Goal: Task Accomplishment & Management: Use online tool/utility

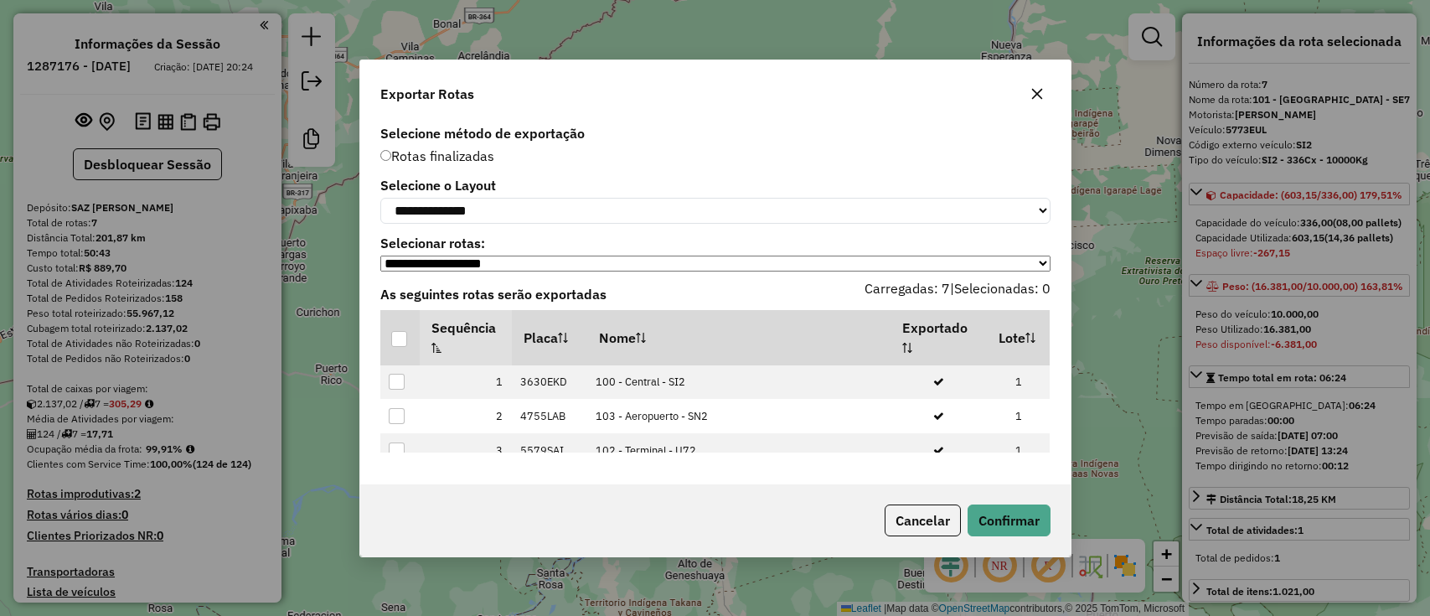
select select "**********"
select select "*********"
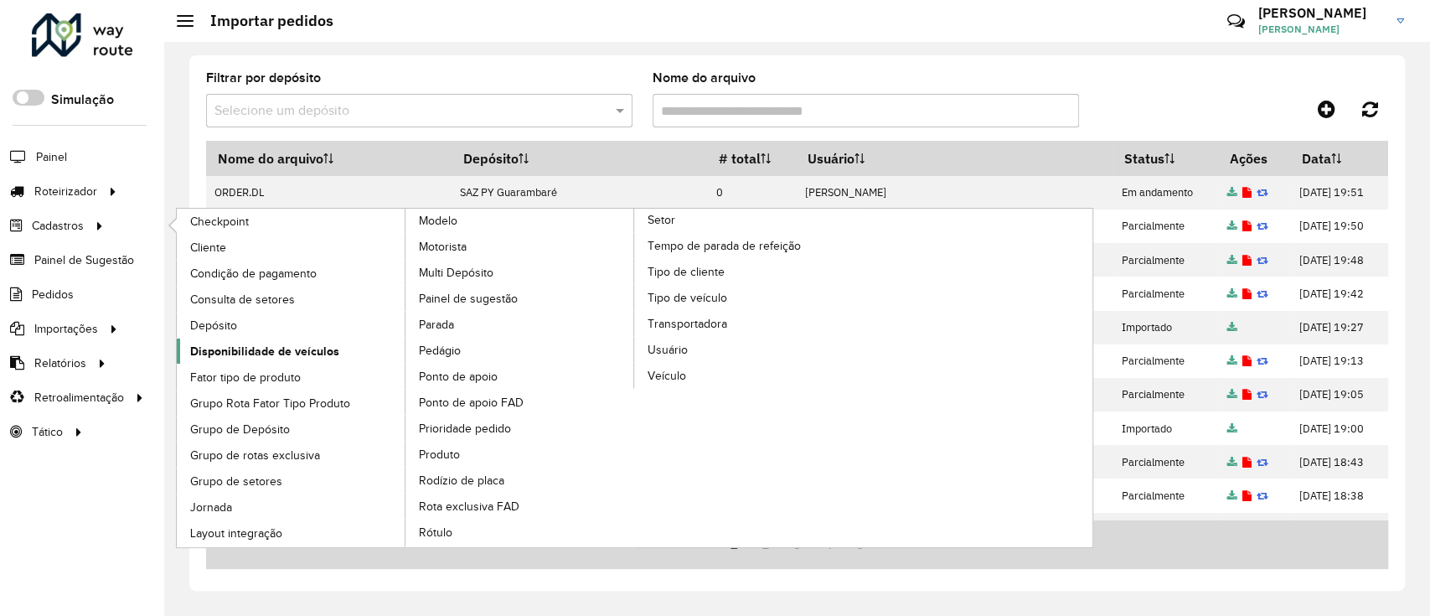
click at [317, 347] on span "Disponibilidade de veículos" at bounding box center [264, 352] width 149 height 18
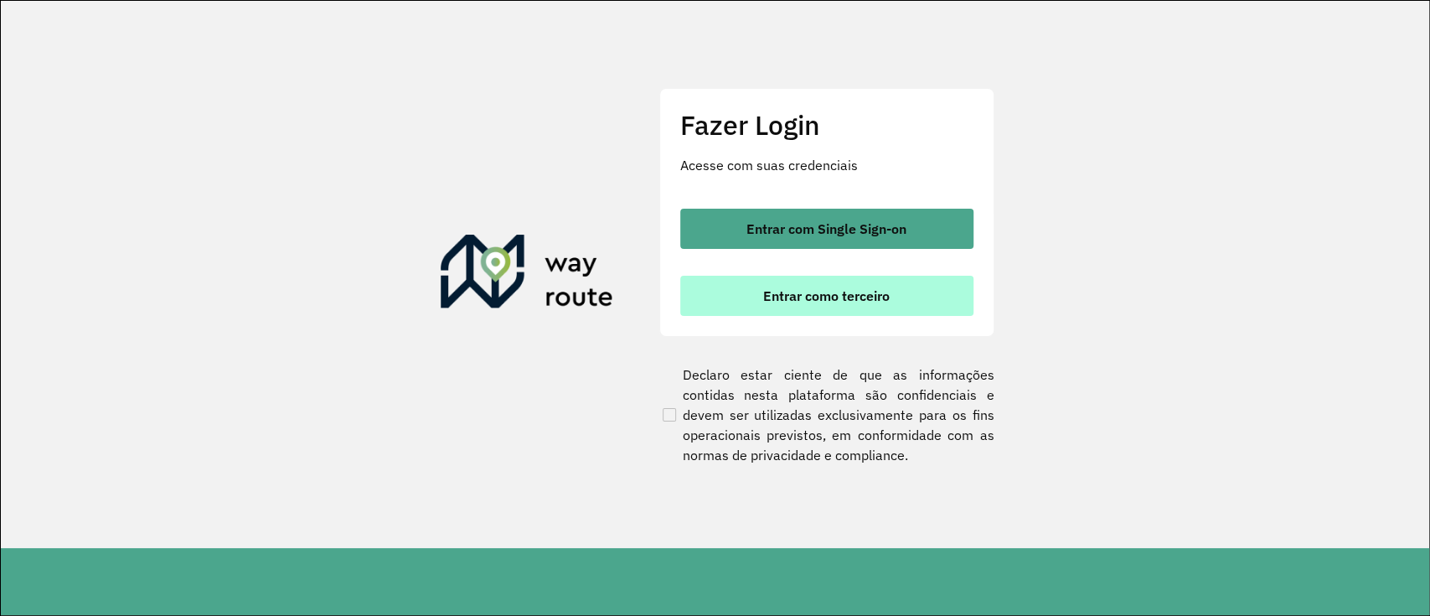
drag, startPoint x: 713, startPoint y: 225, endPoint x: 732, endPoint y: 304, distance: 81.1
click at [714, 225] on button "Entrar com Single Sign-on" at bounding box center [826, 229] width 293 height 40
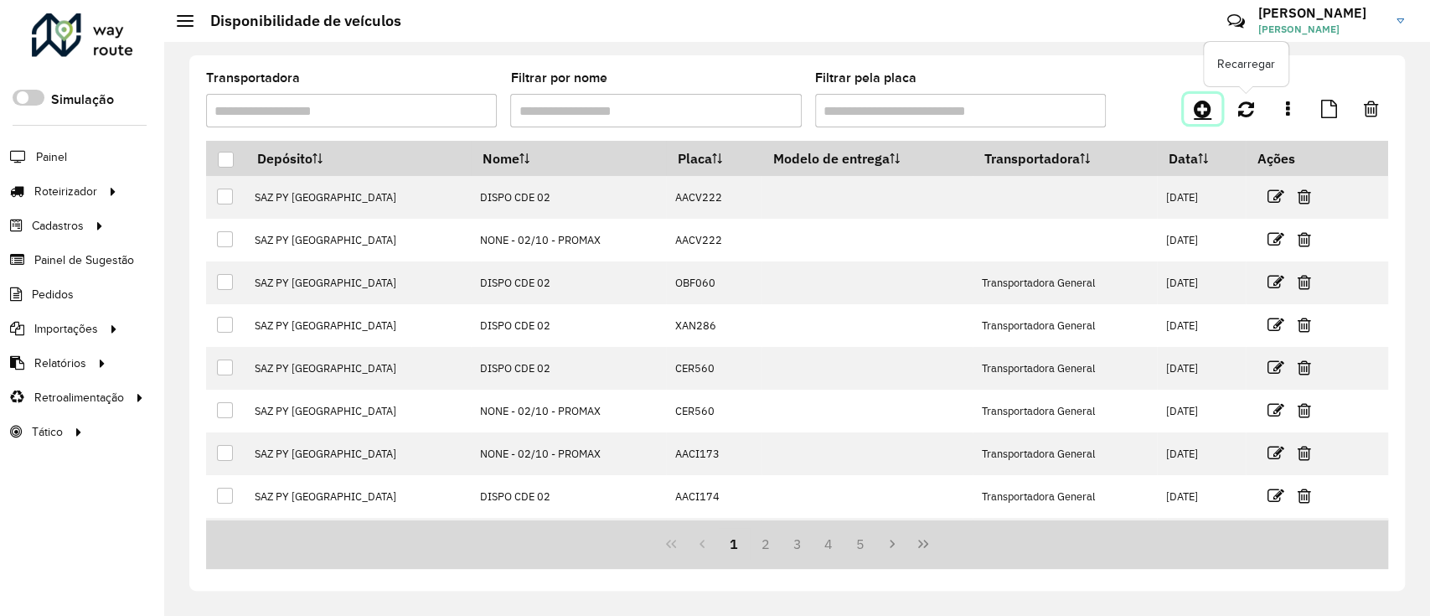
click at [1207, 111] on icon at bounding box center [1203, 109] width 18 height 20
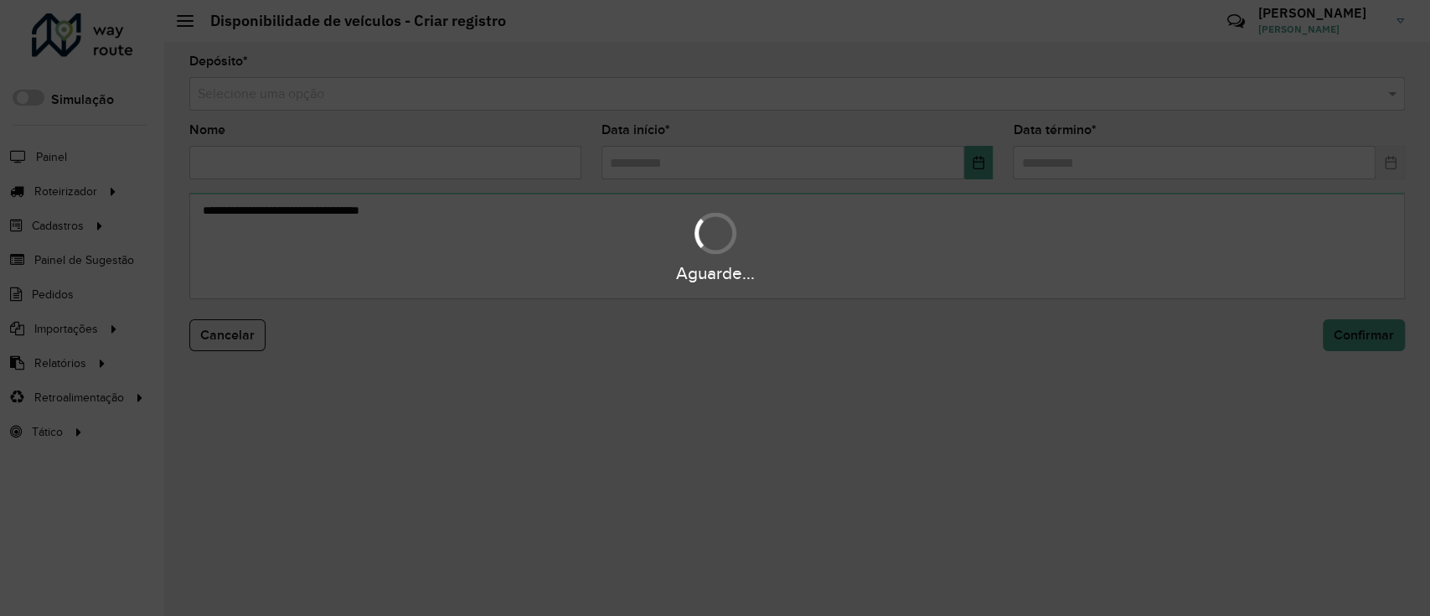
click at [743, 92] on div "Aguarde..." at bounding box center [715, 308] width 1430 height 616
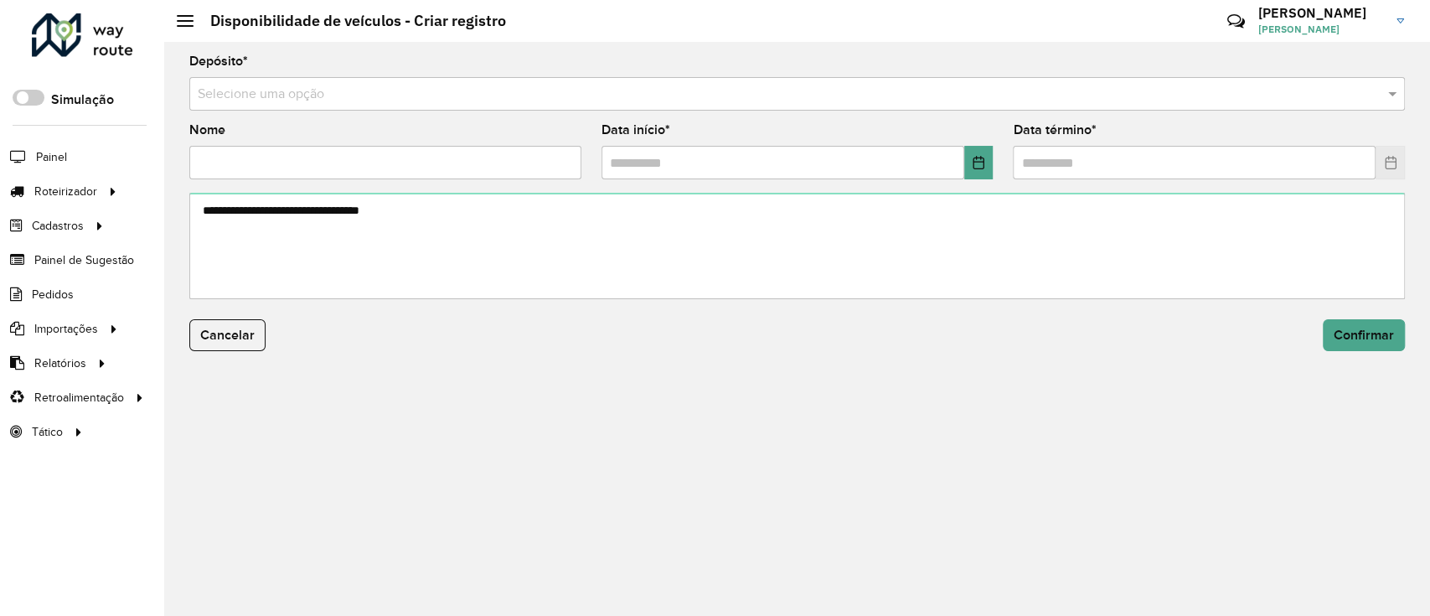
click at [743, 92] on input "text" at bounding box center [780, 95] width 1165 height 20
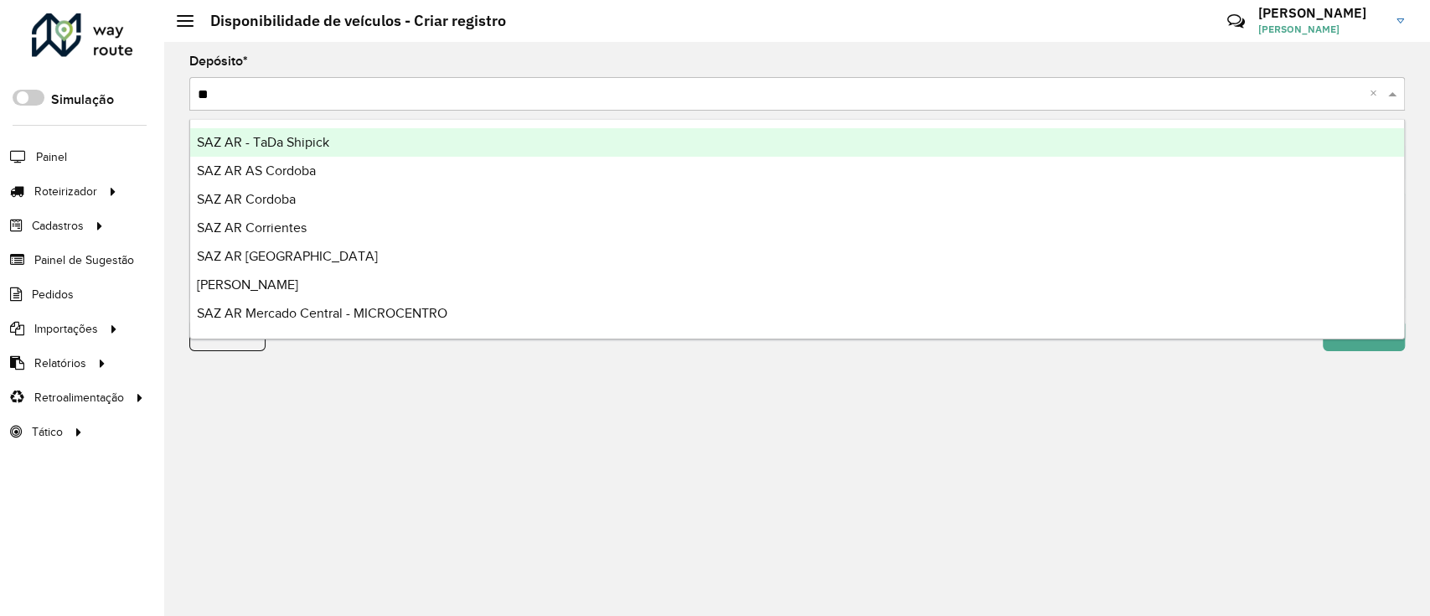
type input "***"
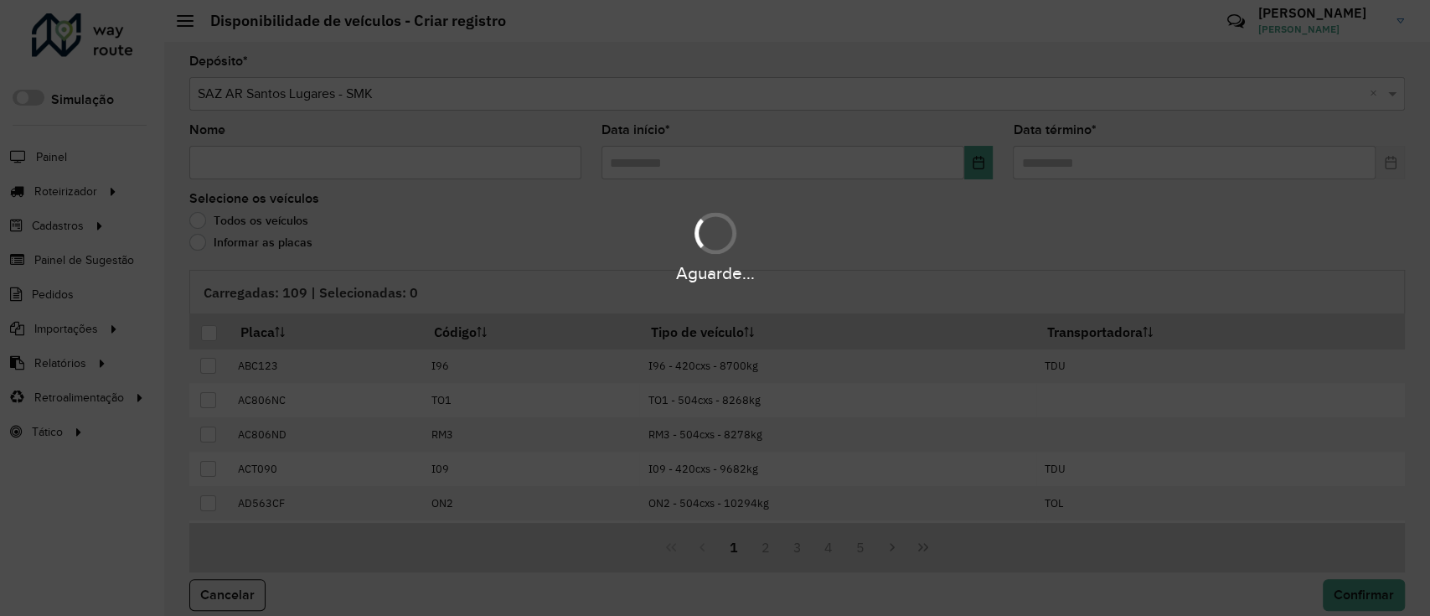
click at [487, 163] on div "Aguarde..." at bounding box center [715, 308] width 1430 height 616
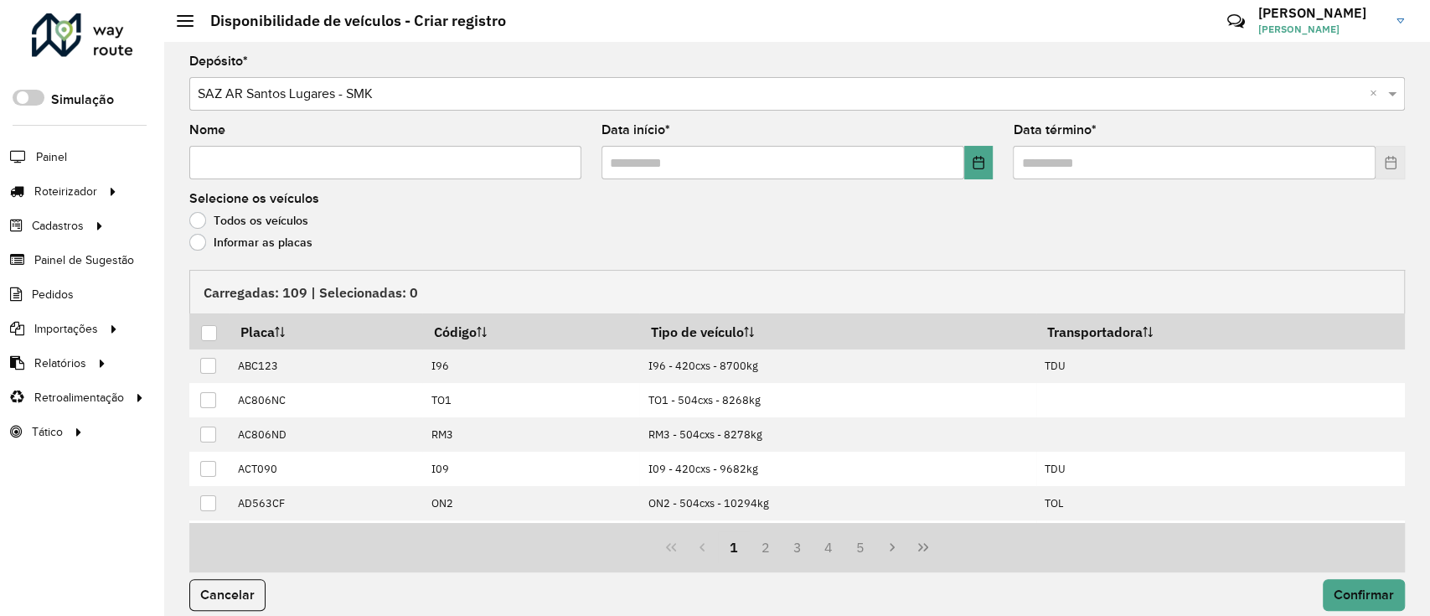
click at [487, 163] on input "Nome" at bounding box center [385, 163] width 392 height 34
type input "**********"
click at [988, 157] on button "Choose Date" at bounding box center [978, 163] width 29 height 34
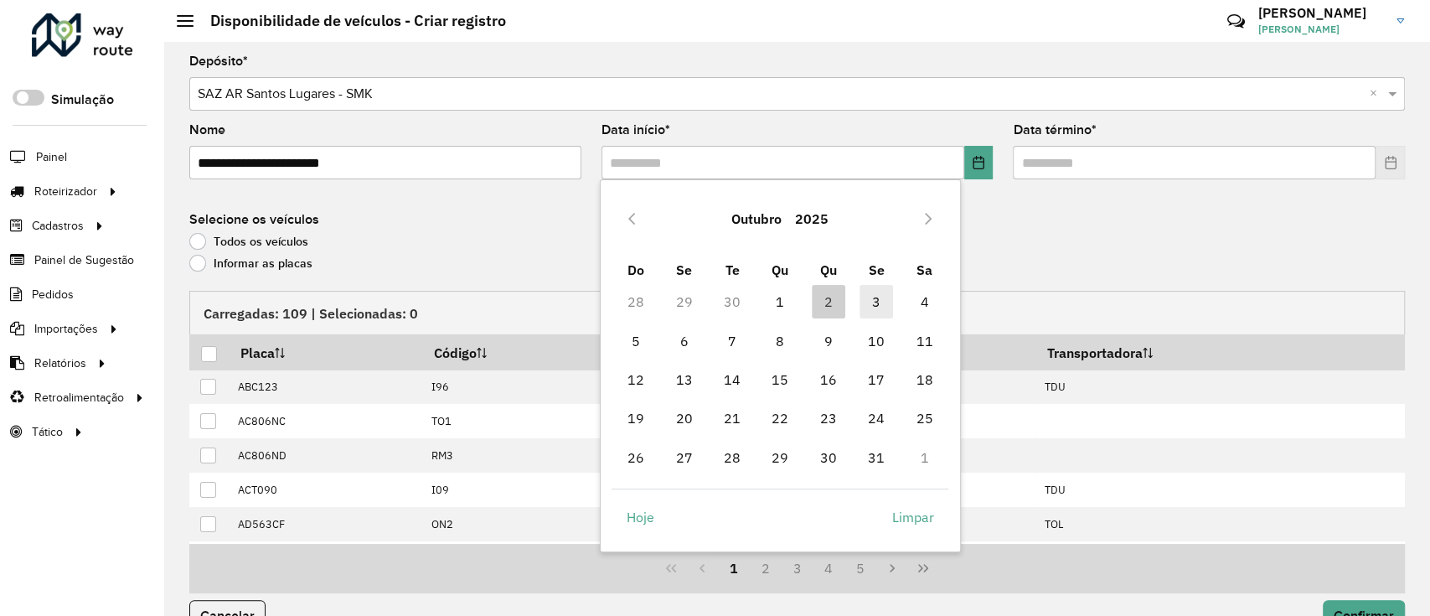
click at [878, 297] on span "3" at bounding box center [876, 302] width 34 height 34
type input "**********"
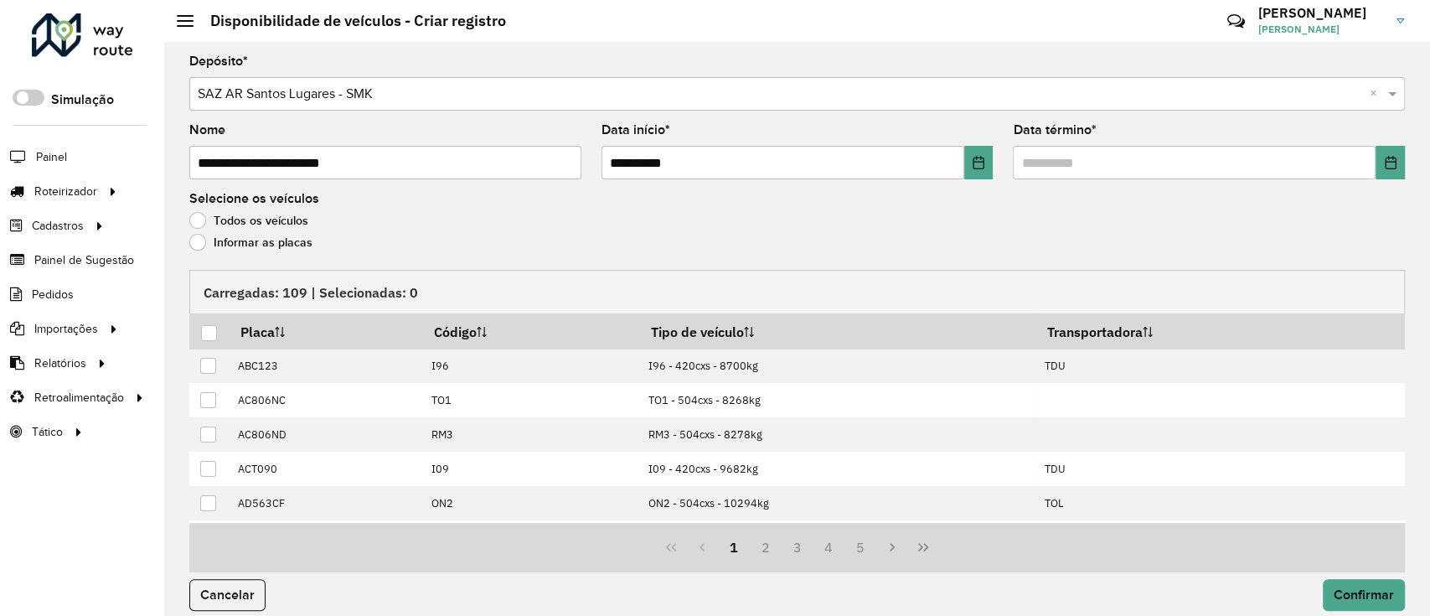
click at [1419, 141] on div "**********" at bounding box center [797, 329] width 1266 height 574
click at [1393, 151] on button "Choose Date" at bounding box center [1389, 163] width 29 height 34
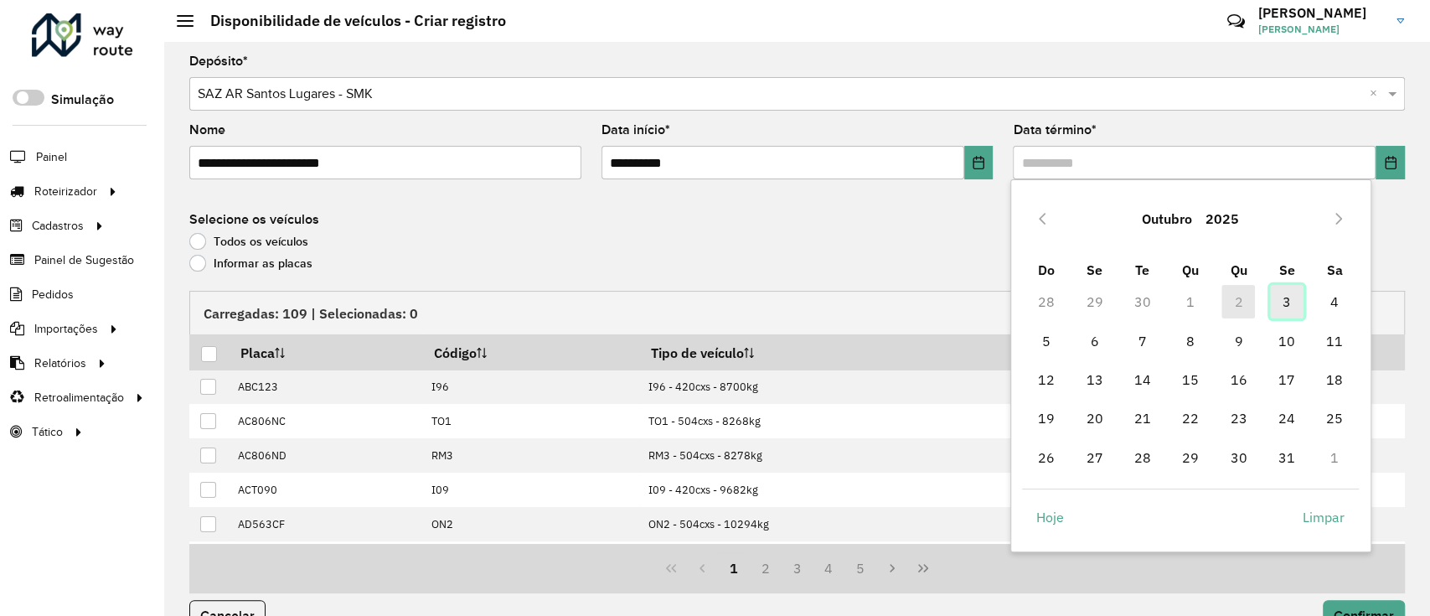
click at [1281, 299] on span "3" at bounding box center [1287, 302] width 34 height 34
type input "**********"
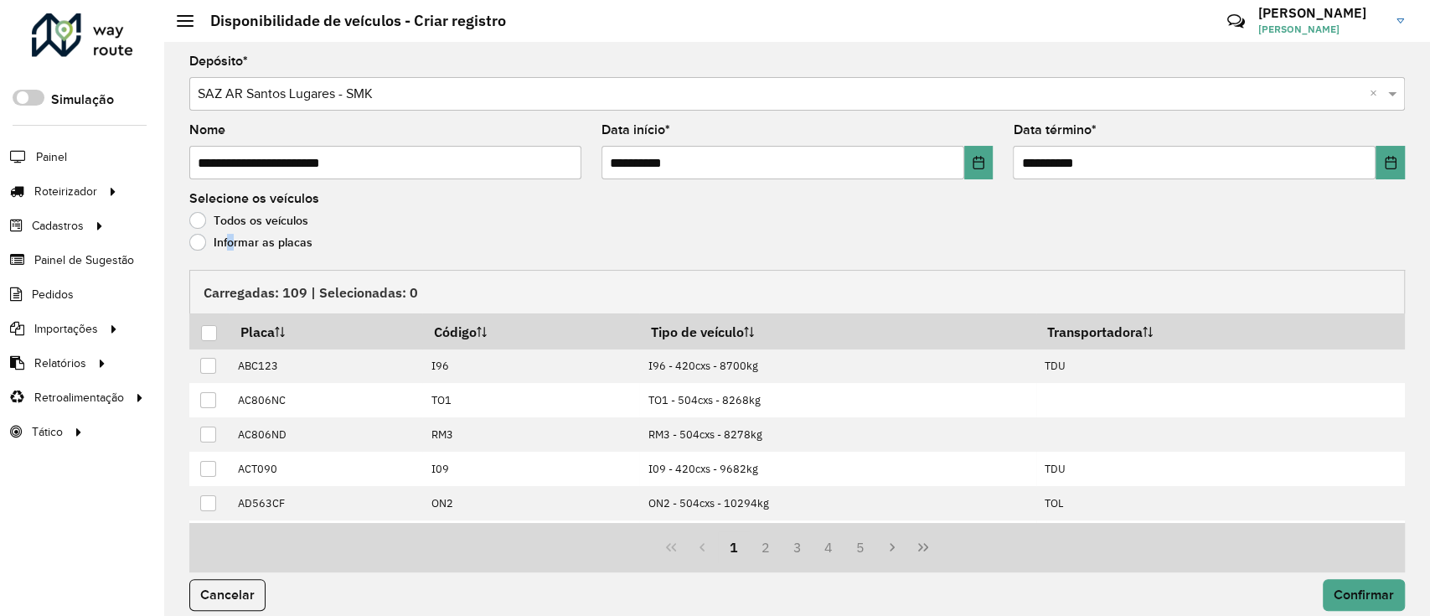
click at [224, 248] on label "Informar as placas" at bounding box center [250, 242] width 123 height 17
click at [214, 252] on div "Informar as placas" at bounding box center [796, 246] width 1215 height 20
click at [224, 242] on label "Informar as placas" at bounding box center [250, 242] width 123 height 17
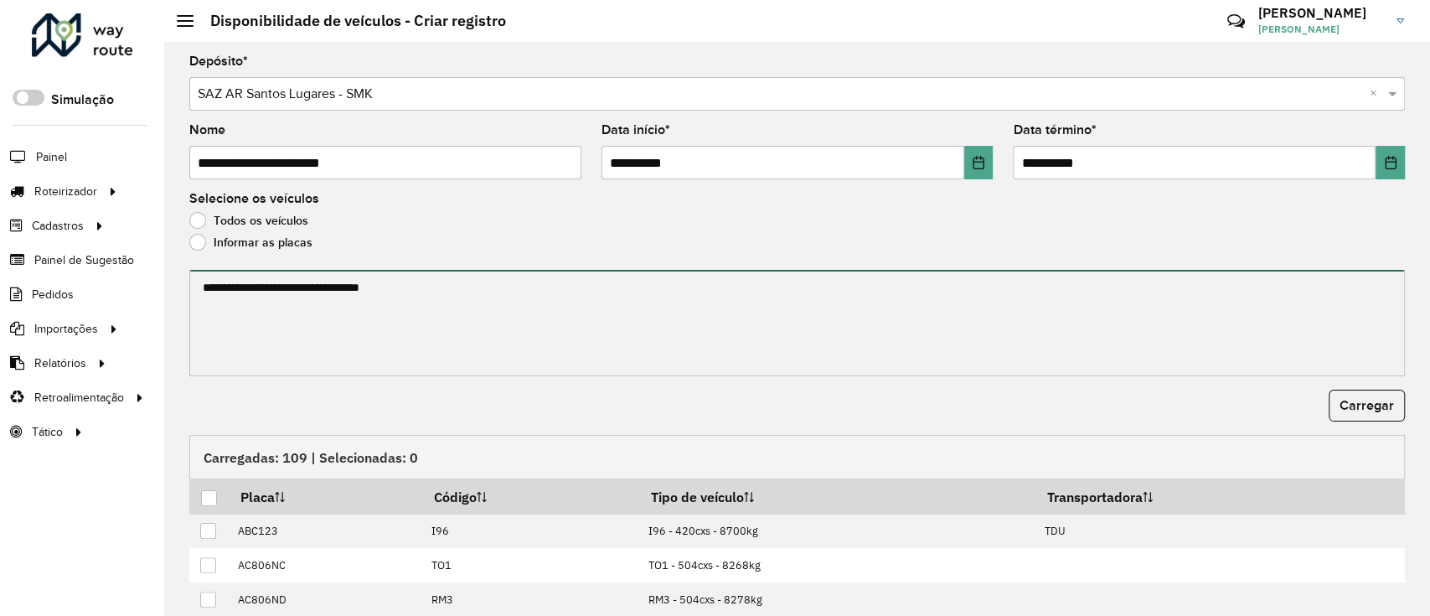
click at [238, 291] on textarea at bounding box center [796, 323] width 1215 height 106
paste textarea "****** ****** ****** ****** ******* ******* ****** ****** ****** ****** ****** …"
paste textarea "**********"
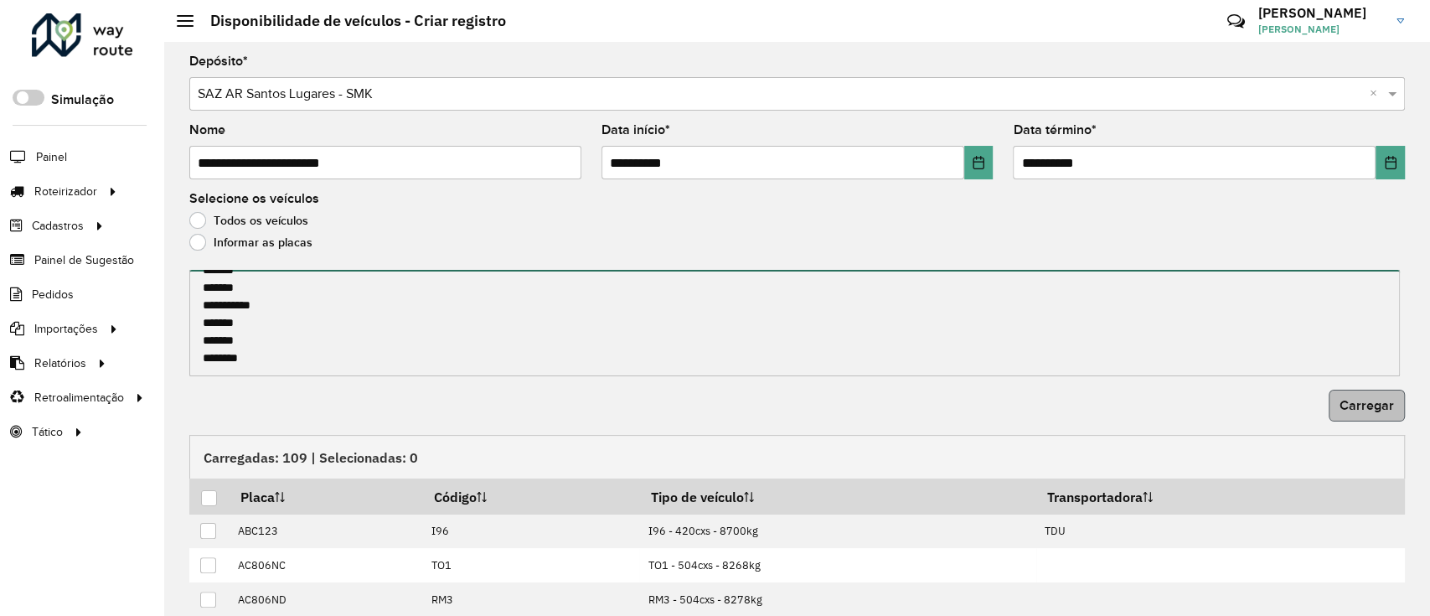
type textarea "**********"
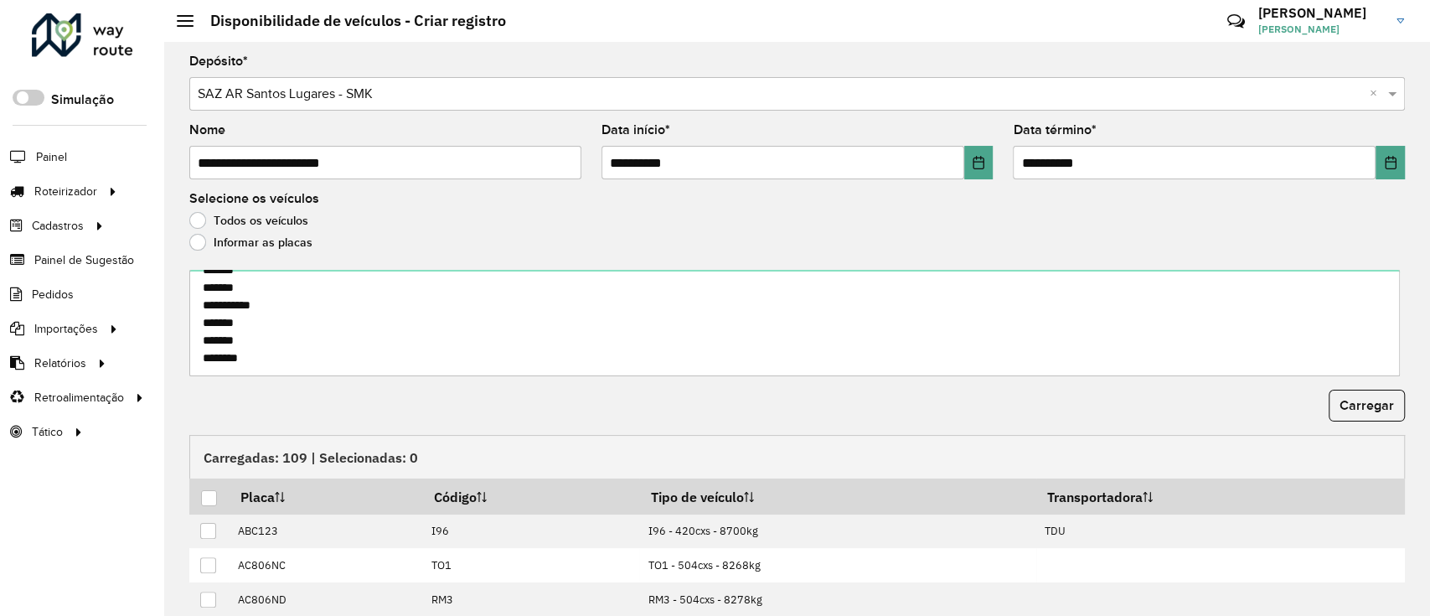
drag, startPoint x: 1335, startPoint y: 410, endPoint x: 1122, endPoint y: 435, distance: 214.1
click at [1339, 410] on span "Carregar" at bounding box center [1366, 405] width 54 height 14
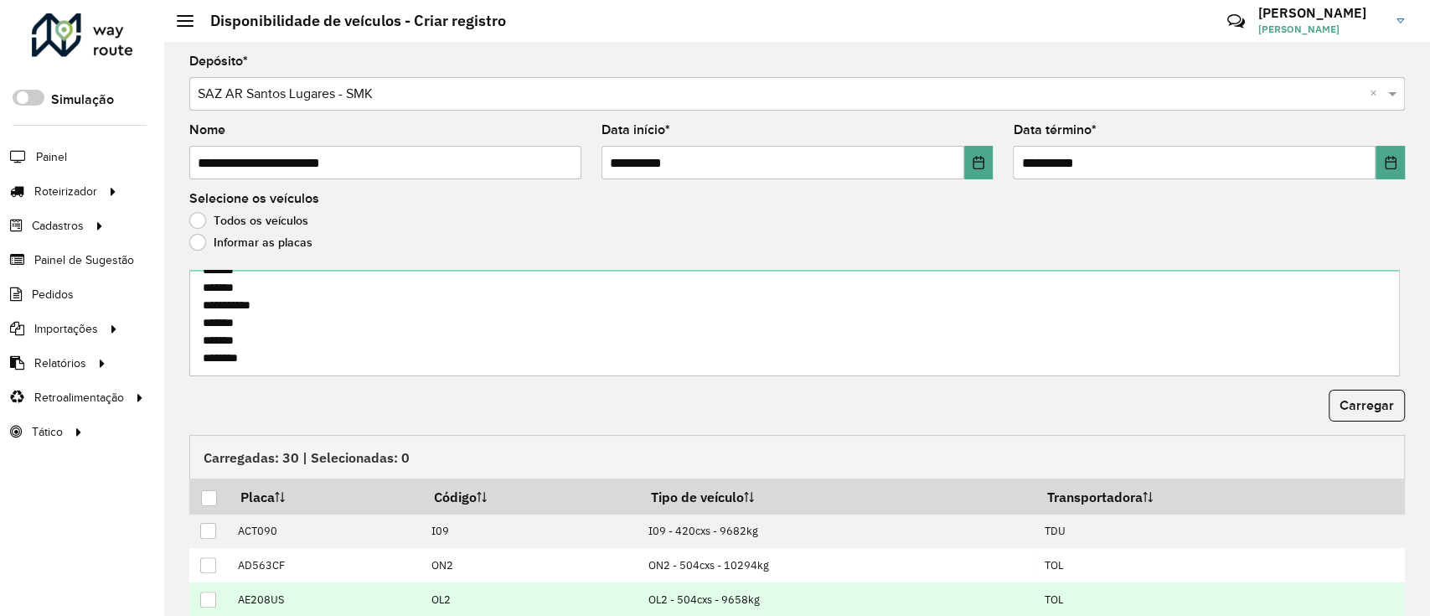
scroll to position [180, 0]
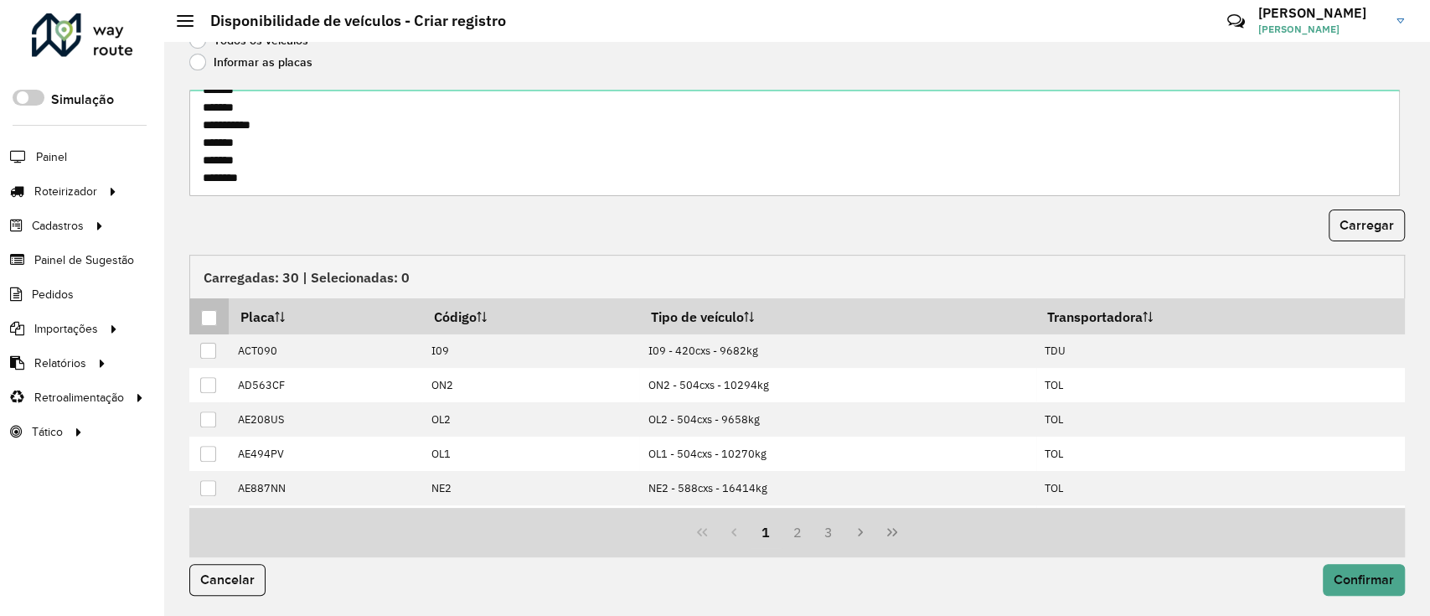
click at [208, 322] on div at bounding box center [209, 318] width 16 height 16
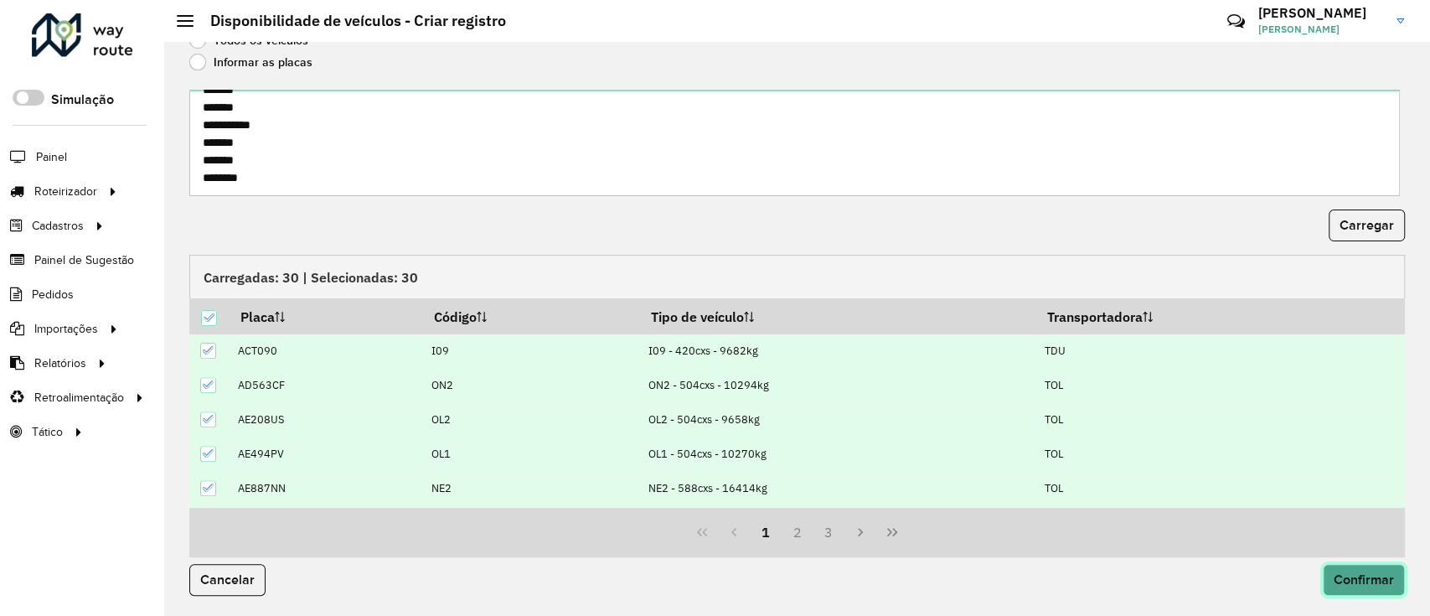
click at [1335, 580] on span "Confirmar" at bounding box center [1363, 579] width 60 height 14
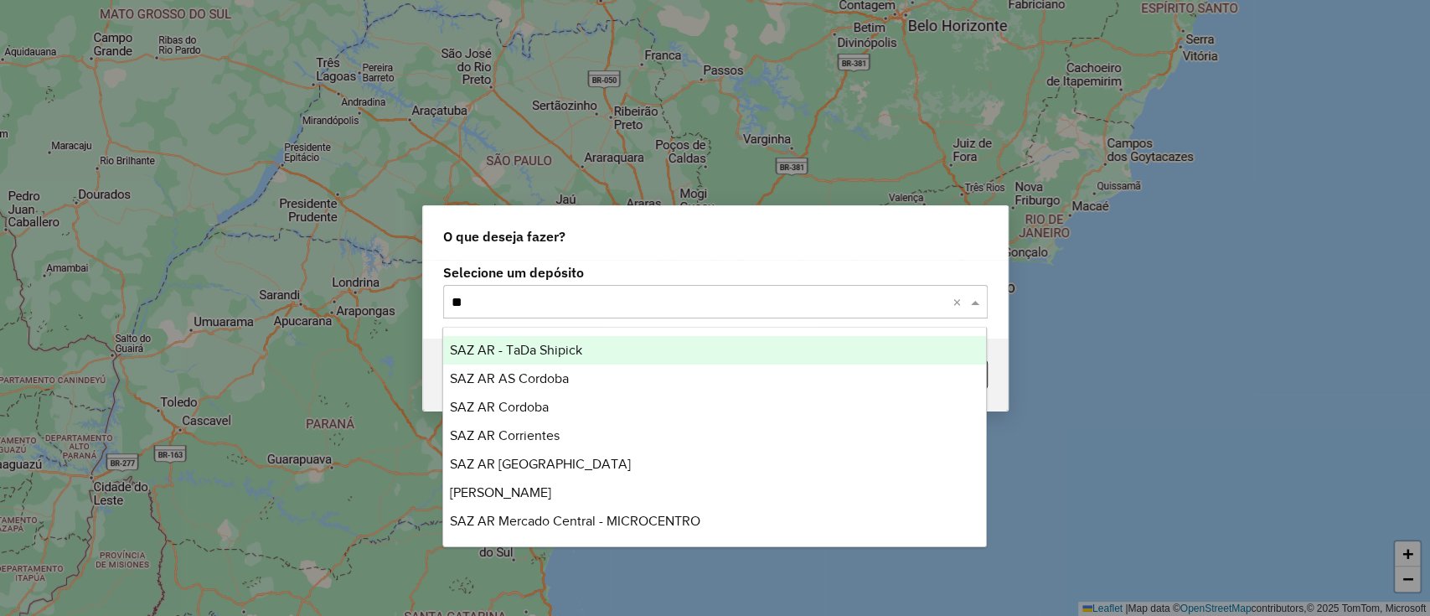
type input "***"
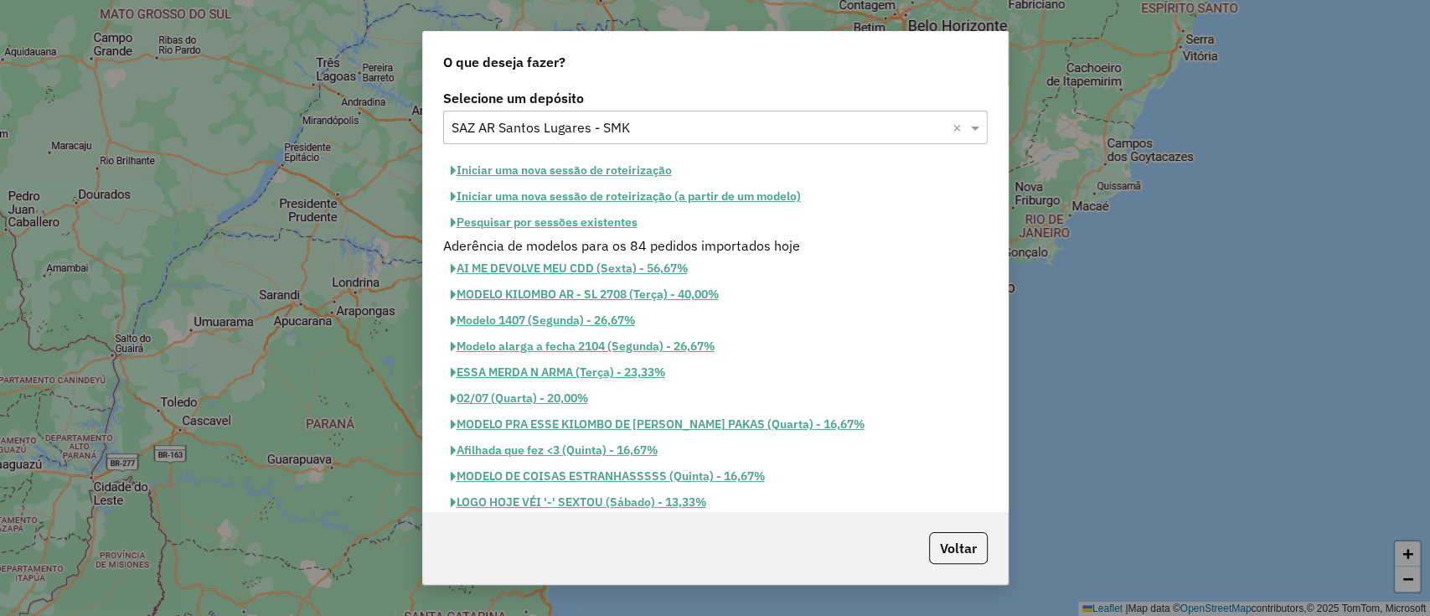
click at [606, 167] on button "Iniciar uma nova sessão de roteirização" at bounding box center [561, 170] width 236 height 26
select select "*"
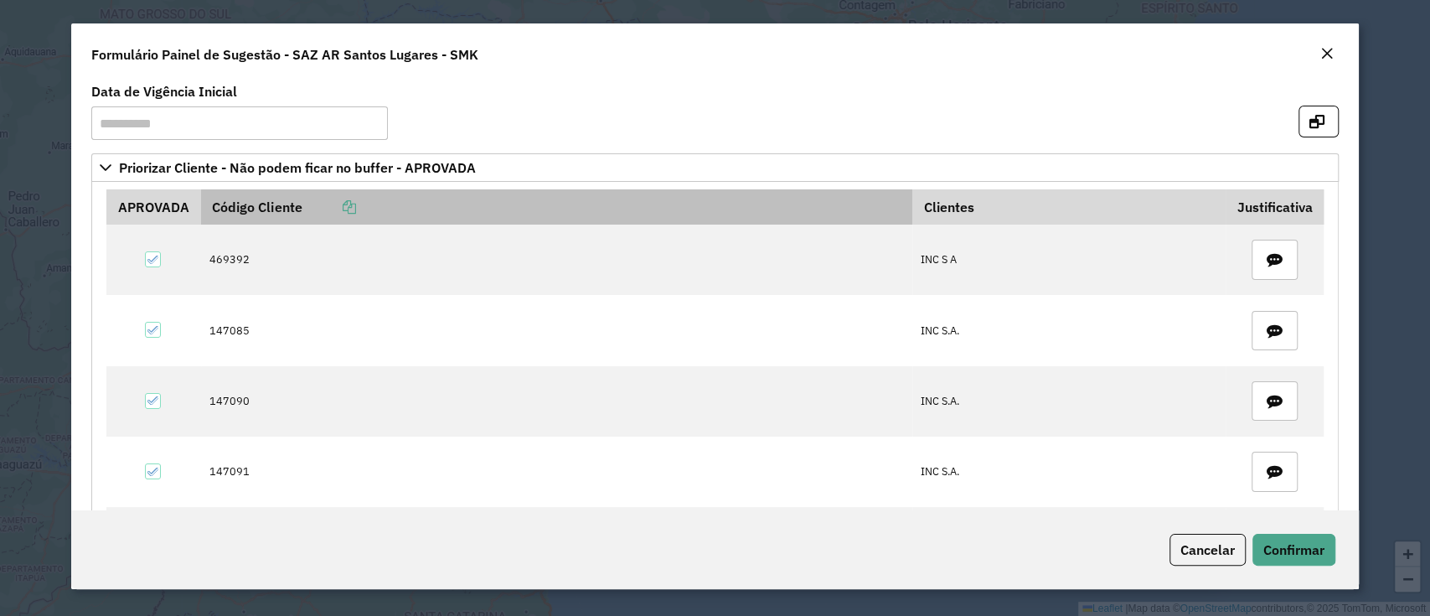
click at [351, 196] on th "Código Cliente" at bounding box center [556, 206] width 711 height 35
click at [355, 201] on icon at bounding box center [348, 206] width 13 height 13
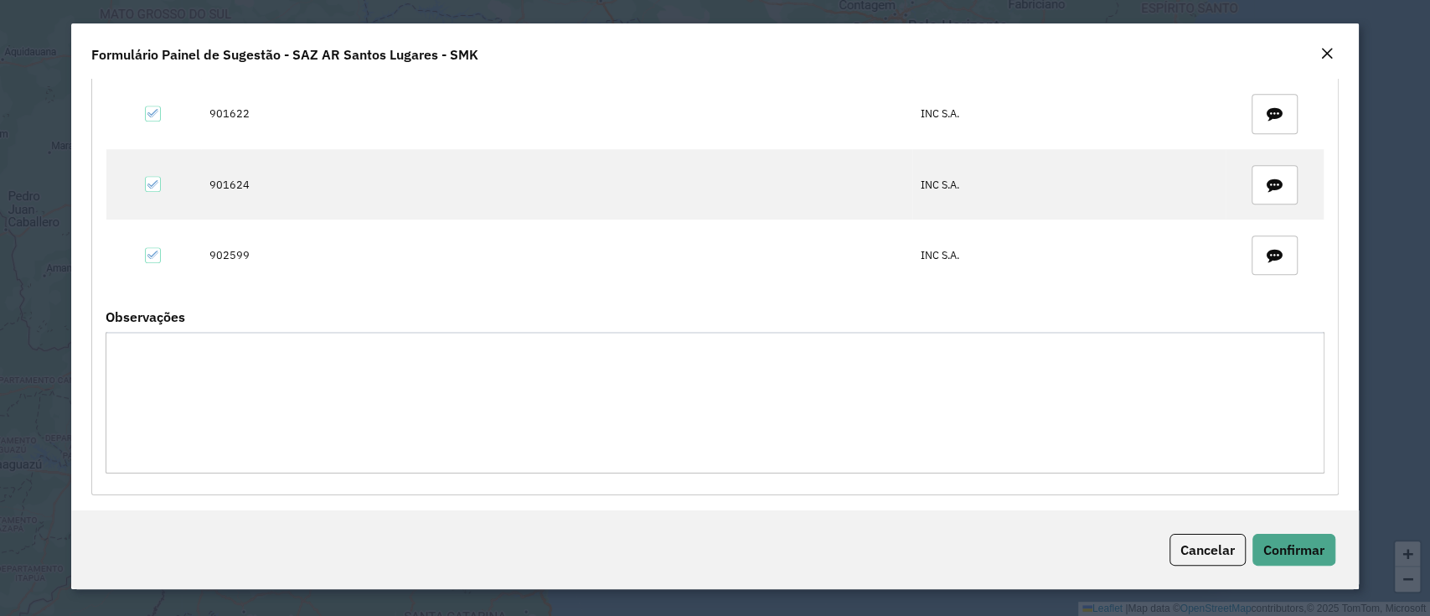
scroll to position [784, 0]
click at [1261, 534] on button "Confirmar" at bounding box center [1293, 550] width 83 height 32
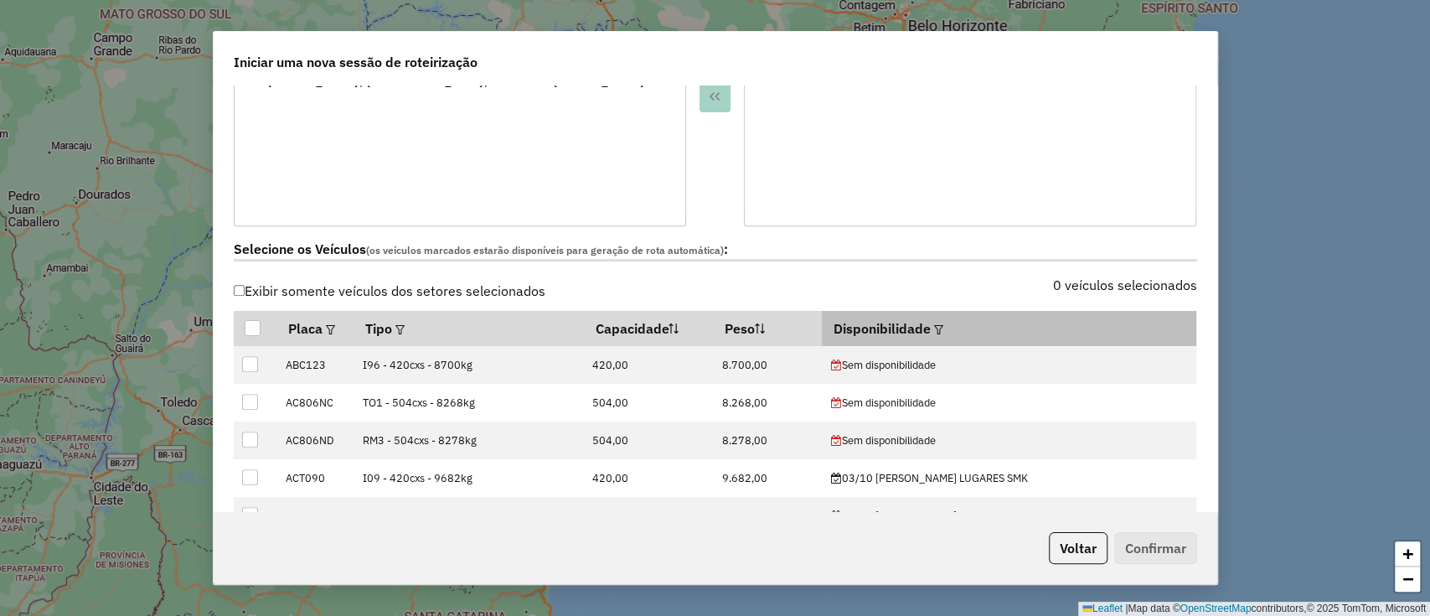
scroll to position [446, 0]
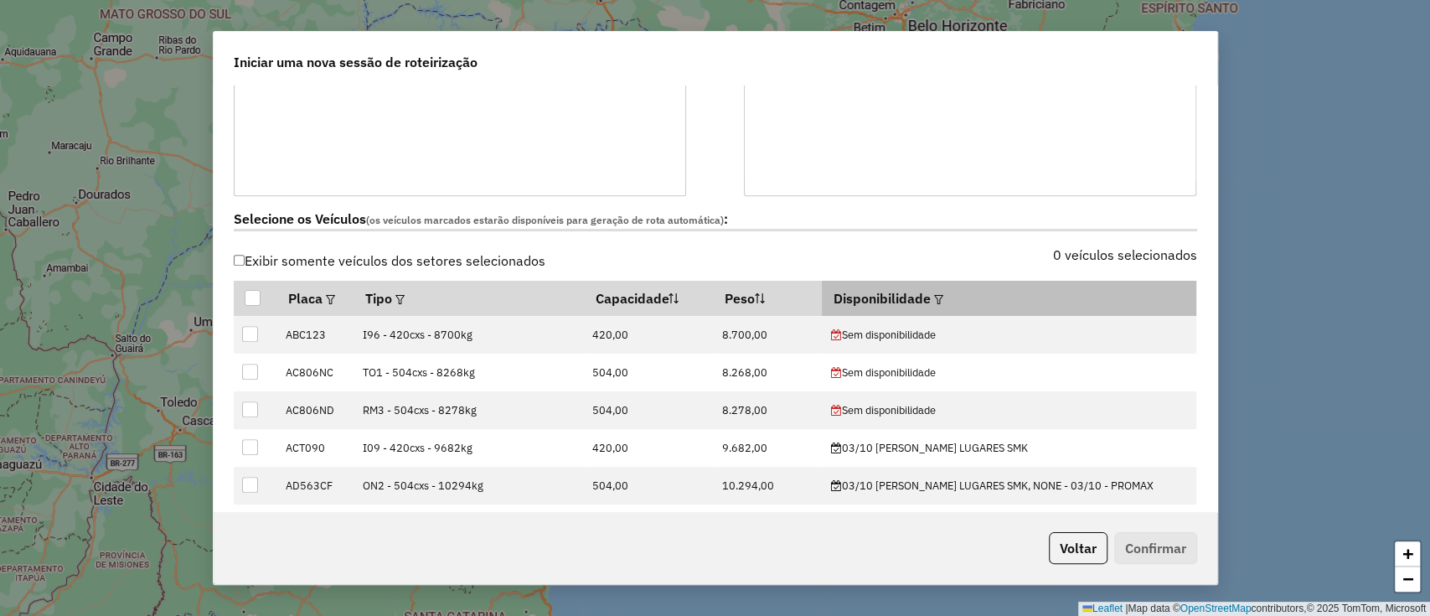
click at [967, 290] on th "Disponibilidade" at bounding box center [1009, 298] width 374 height 35
click at [943, 291] on div at bounding box center [937, 298] width 13 height 20
click at [943, 295] on em at bounding box center [938, 299] width 9 height 9
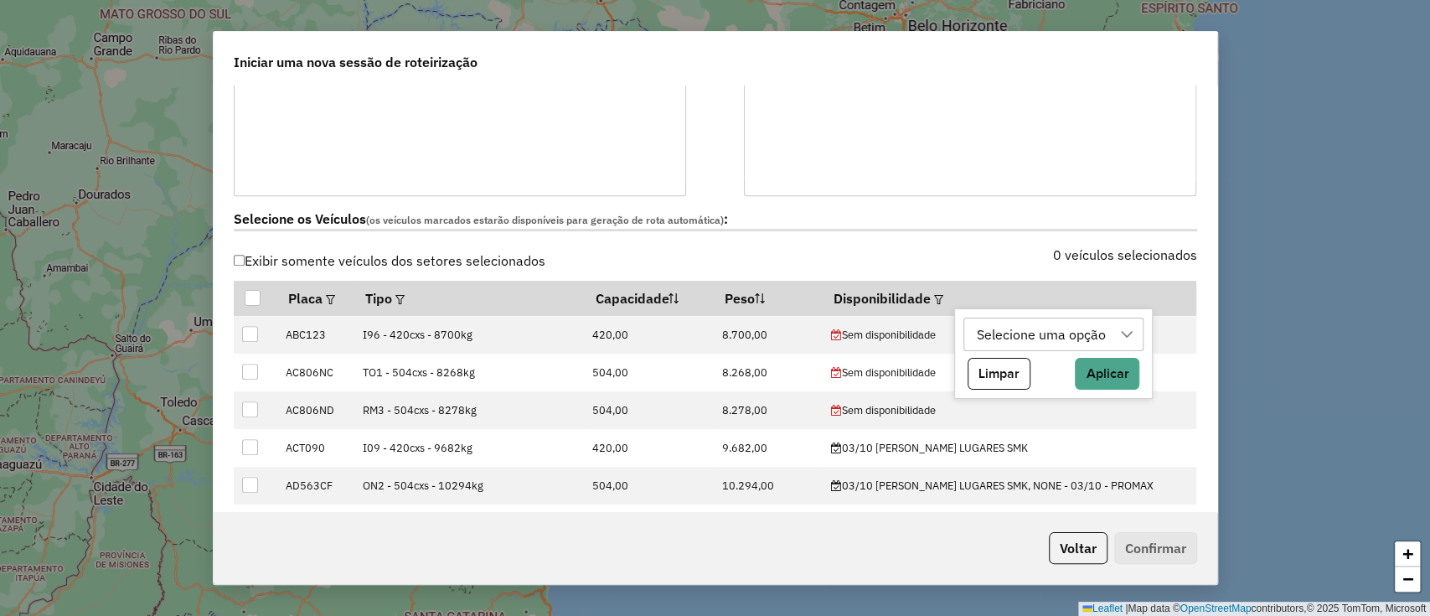
click at [992, 327] on div "Selecione uma opção" at bounding box center [1041, 334] width 141 height 32
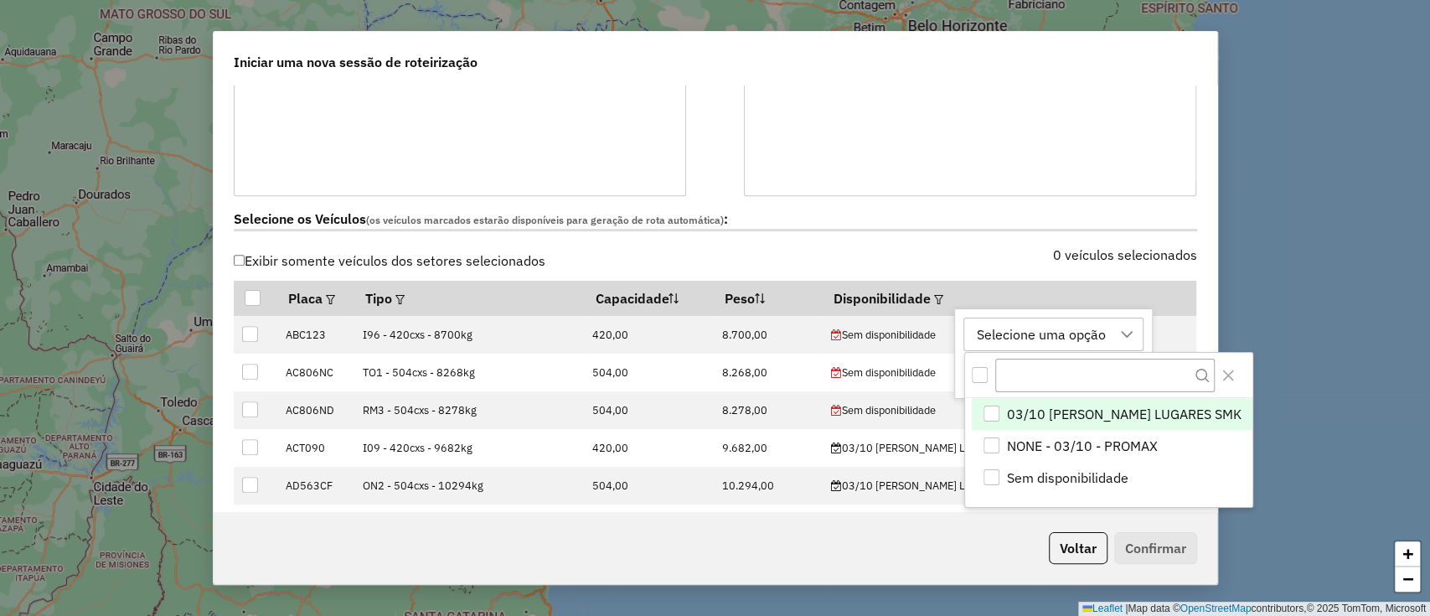
click at [1043, 415] on span "03/10 SANTOS LUGARES SMK" at bounding box center [1124, 414] width 235 height 20
click at [1214, 378] on button "Close" at bounding box center [1227, 375] width 27 height 27
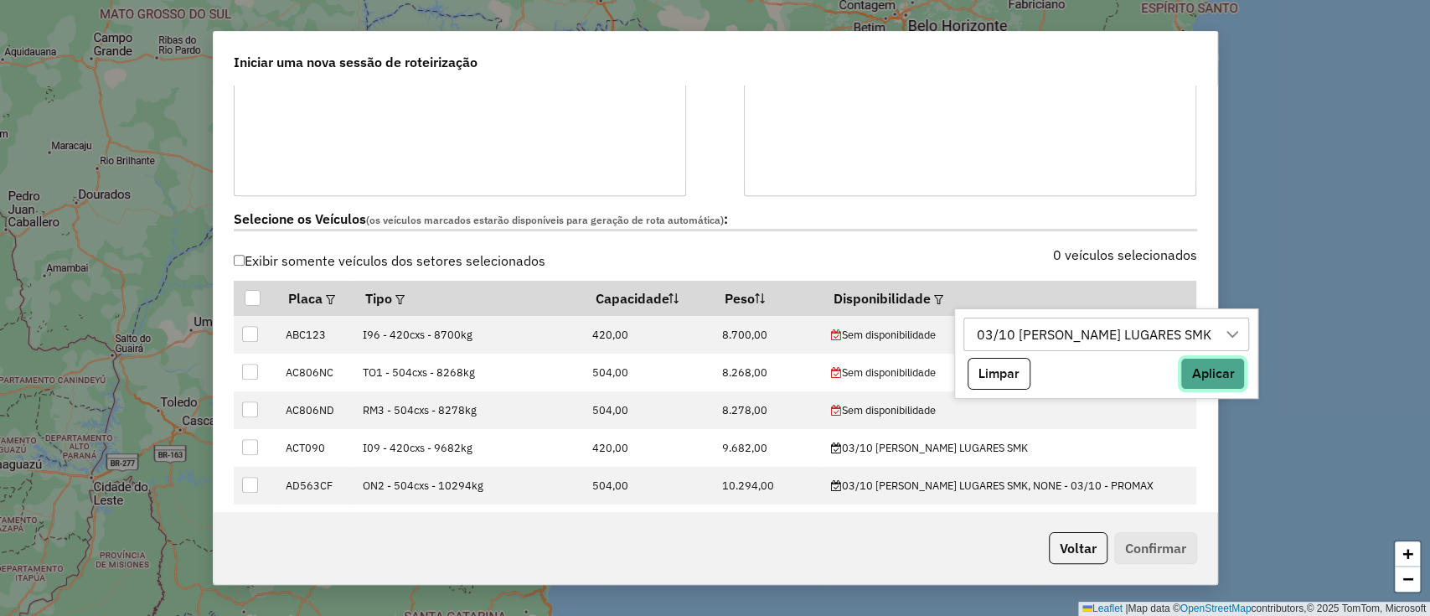
click at [1180, 372] on button "Aplicar" at bounding box center [1212, 374] width 64 height 32
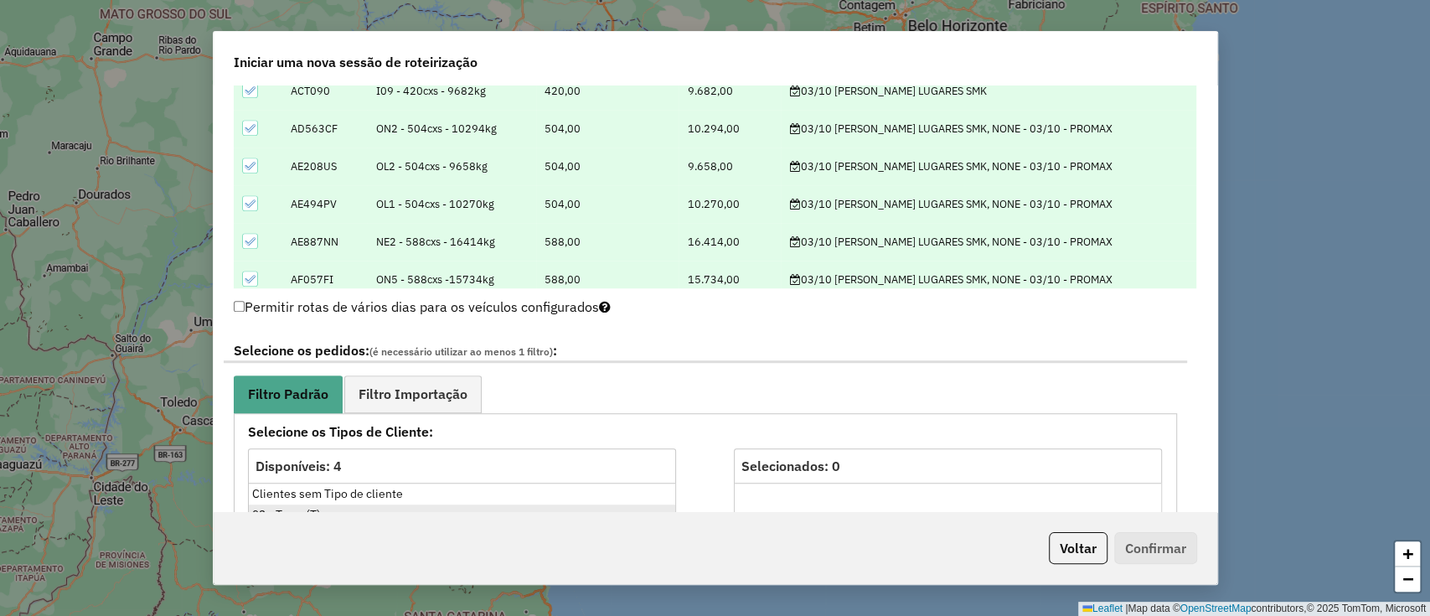
scroll to position [893, 0]
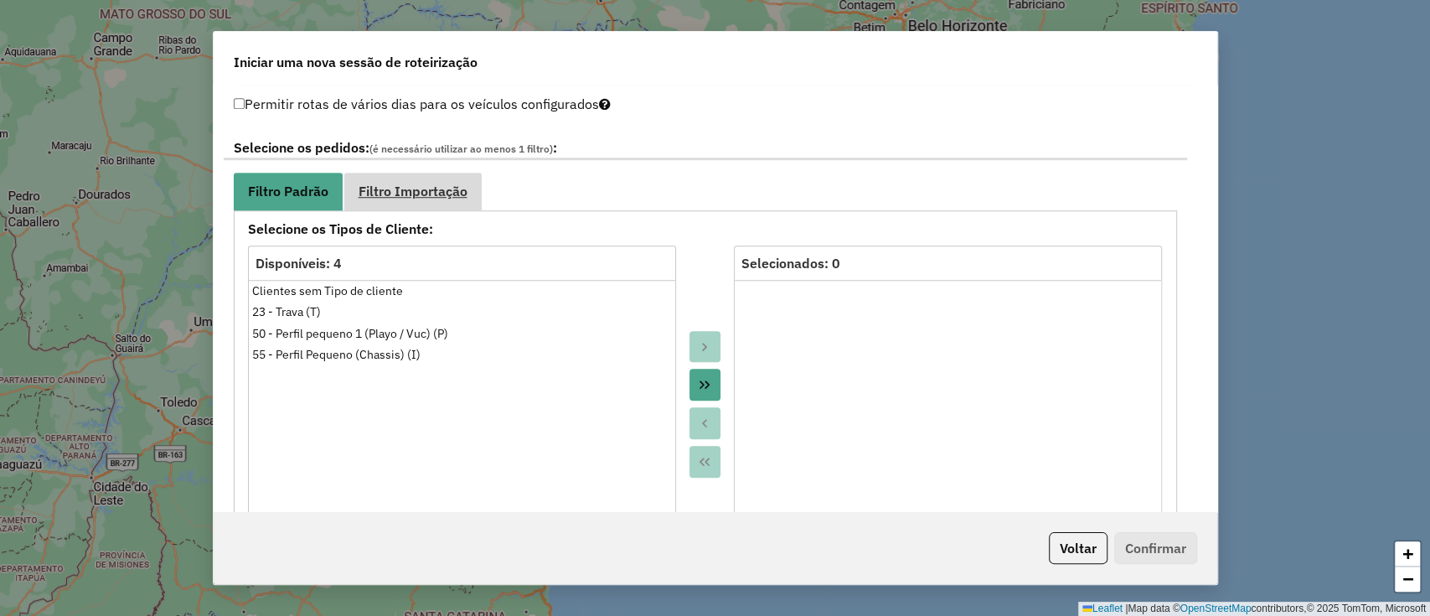
click at [433, 185] on span "Filtro Importação" at bounding box center [412, 190] width 109 height 13
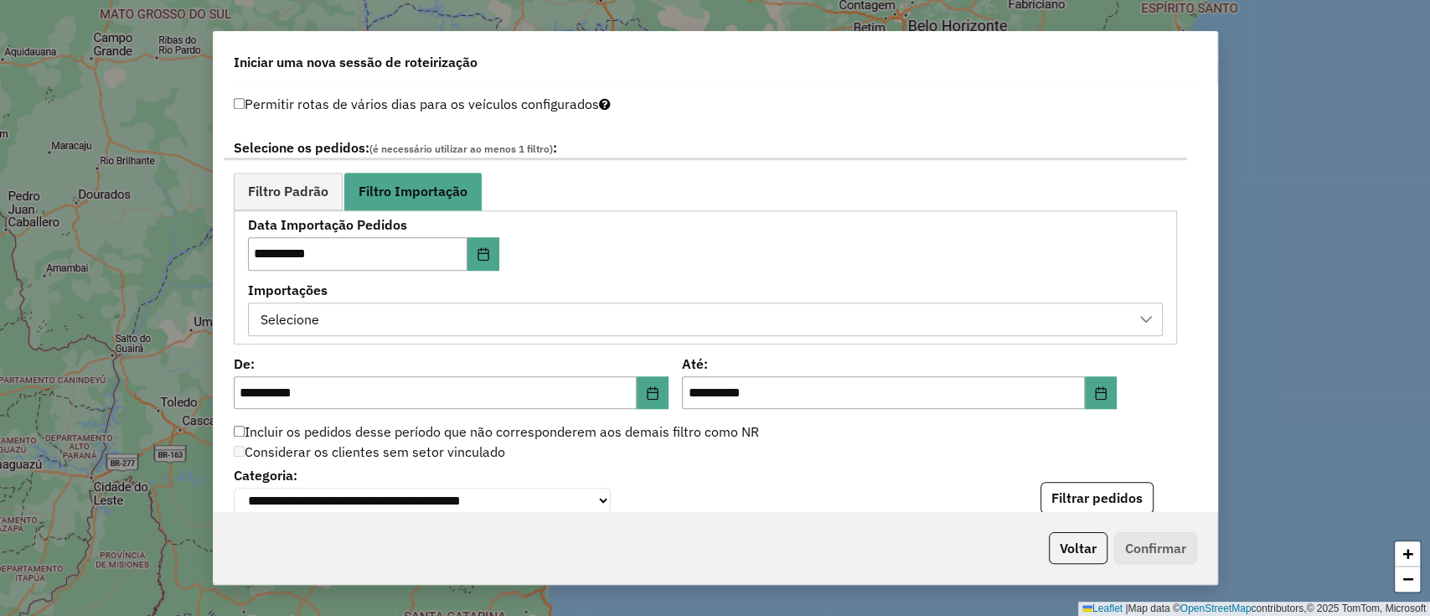
click at [374, 322] on div "Selecione" at bounding box center [692, 319] width 874 height 32
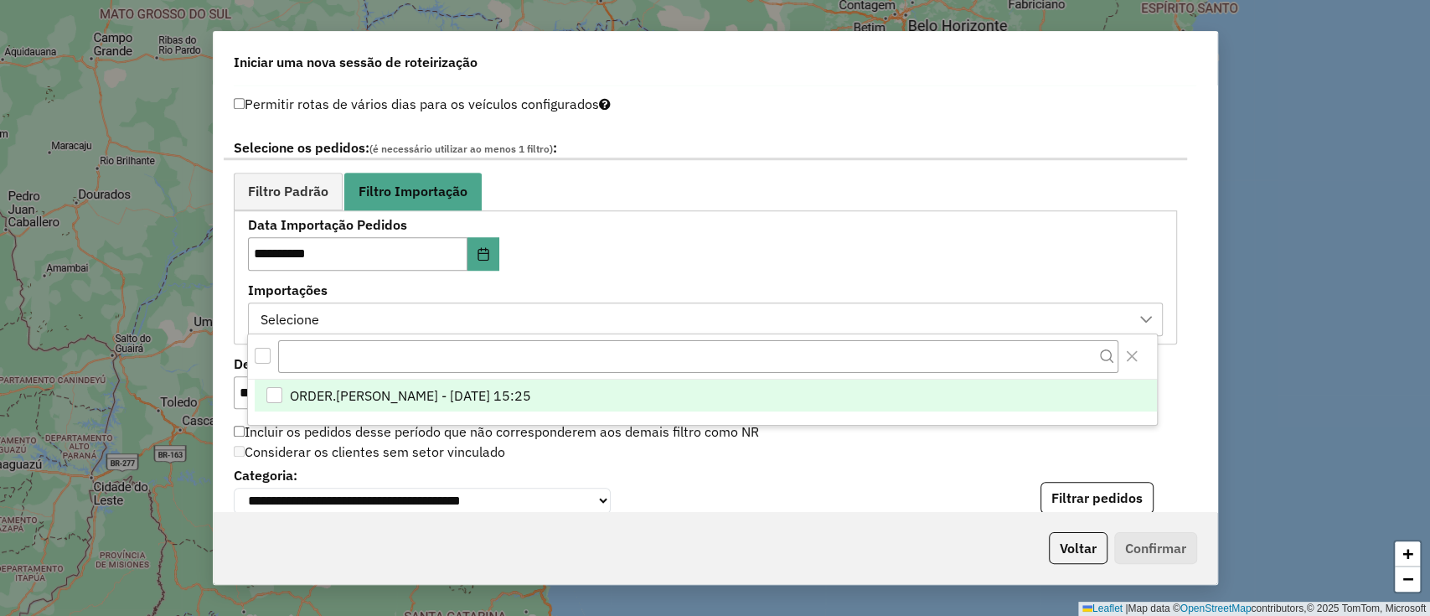
click at [419, 383] on li "ORDER.DL - BARBARA PAULOSSI BERTO - 02/10/2025 15:25" at bounding box center [706, 395] width 902 height 32
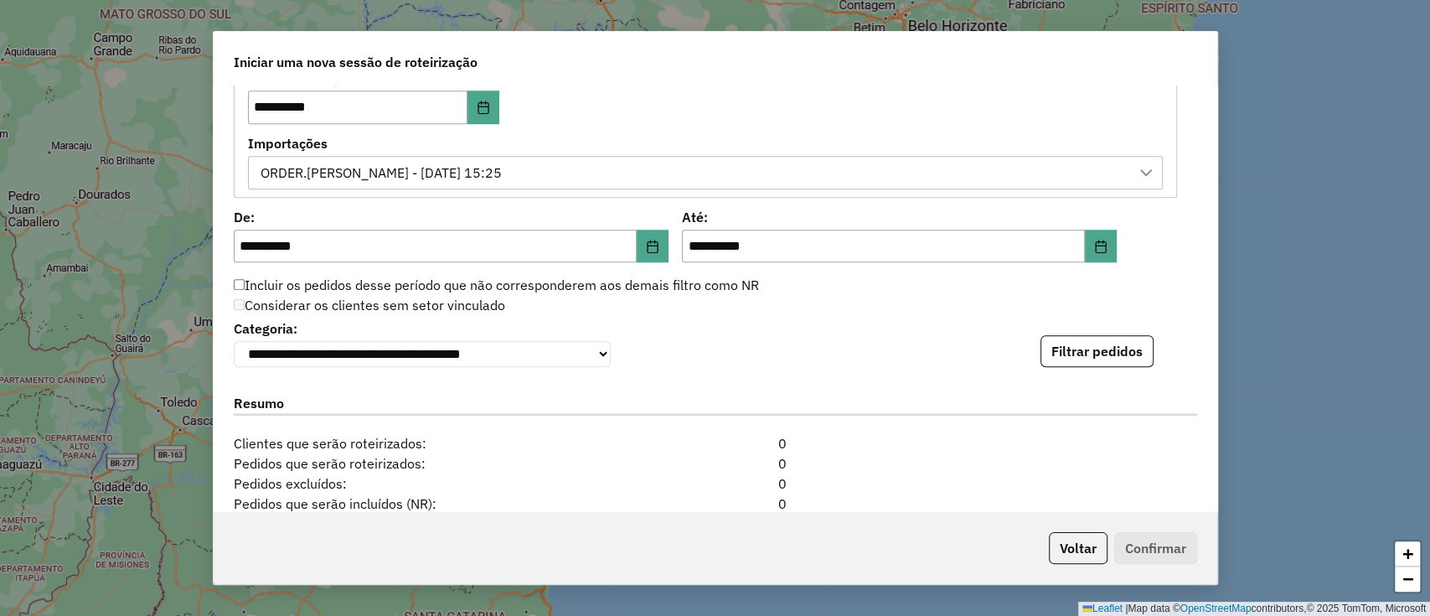
scroll to position [1116, 0]
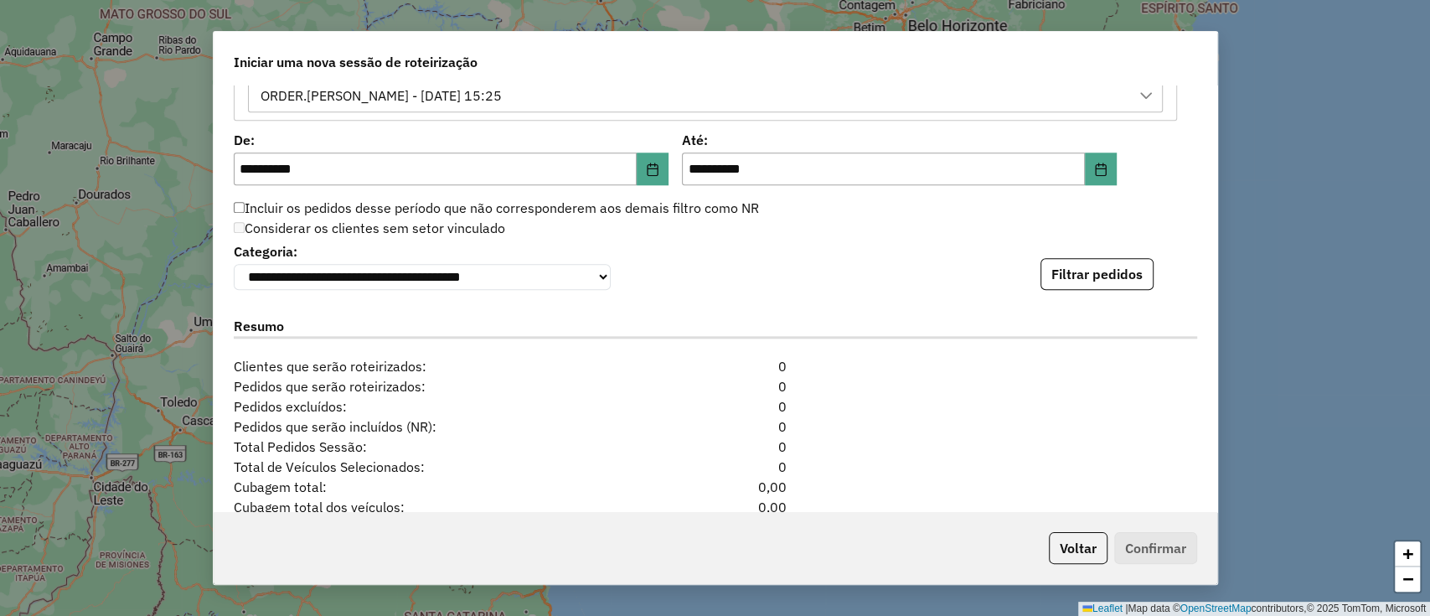
click at [1096, 261] on button "Filtrar pedidos" at bounding box center [1096, 274] width 113 height 32
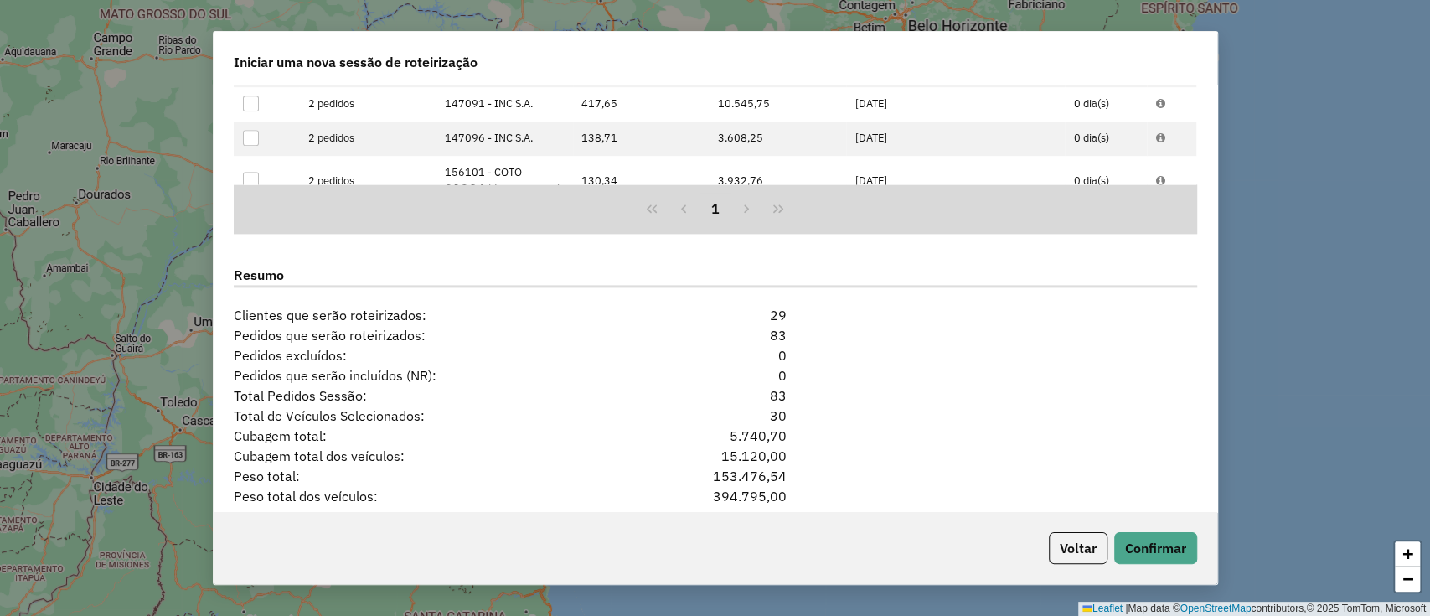
scroll to position [1583, 0]
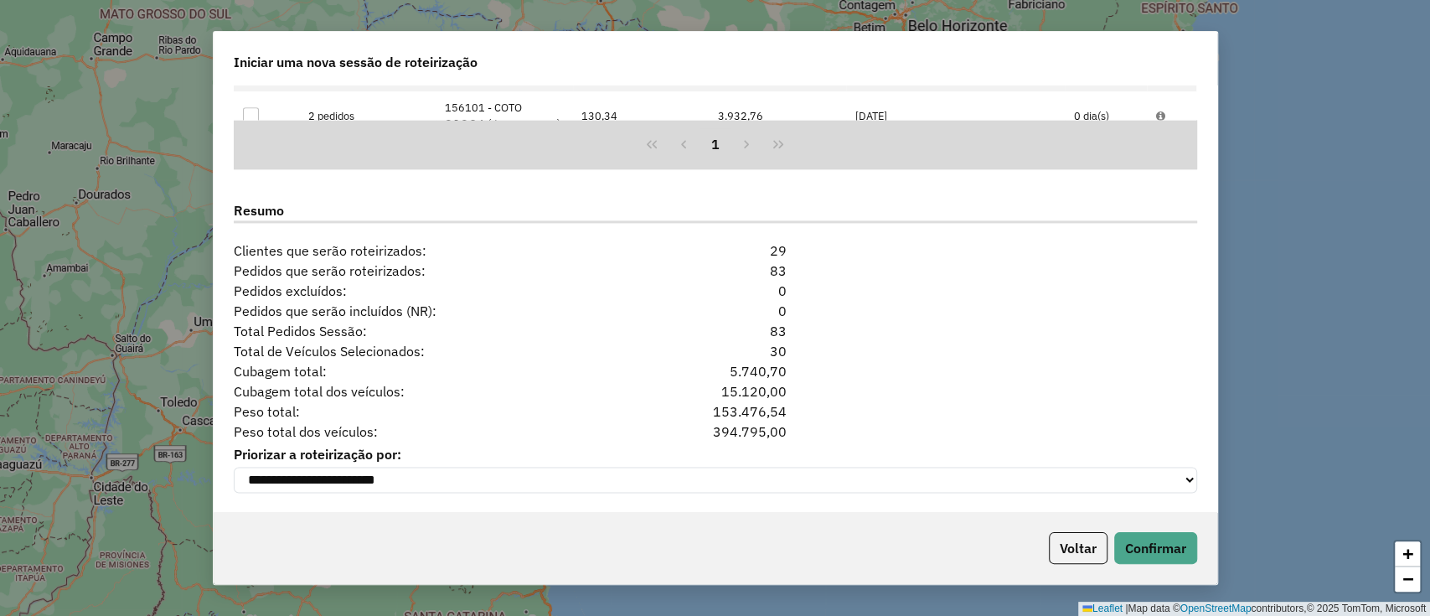
click at [1140, 528] on div "Voltar Confirmar" at bounding box center [715, 548] width 1003 height 72
click at [1139, 544] on button "Confirmar" at bounding box center [1155, 548] width 83 height 32
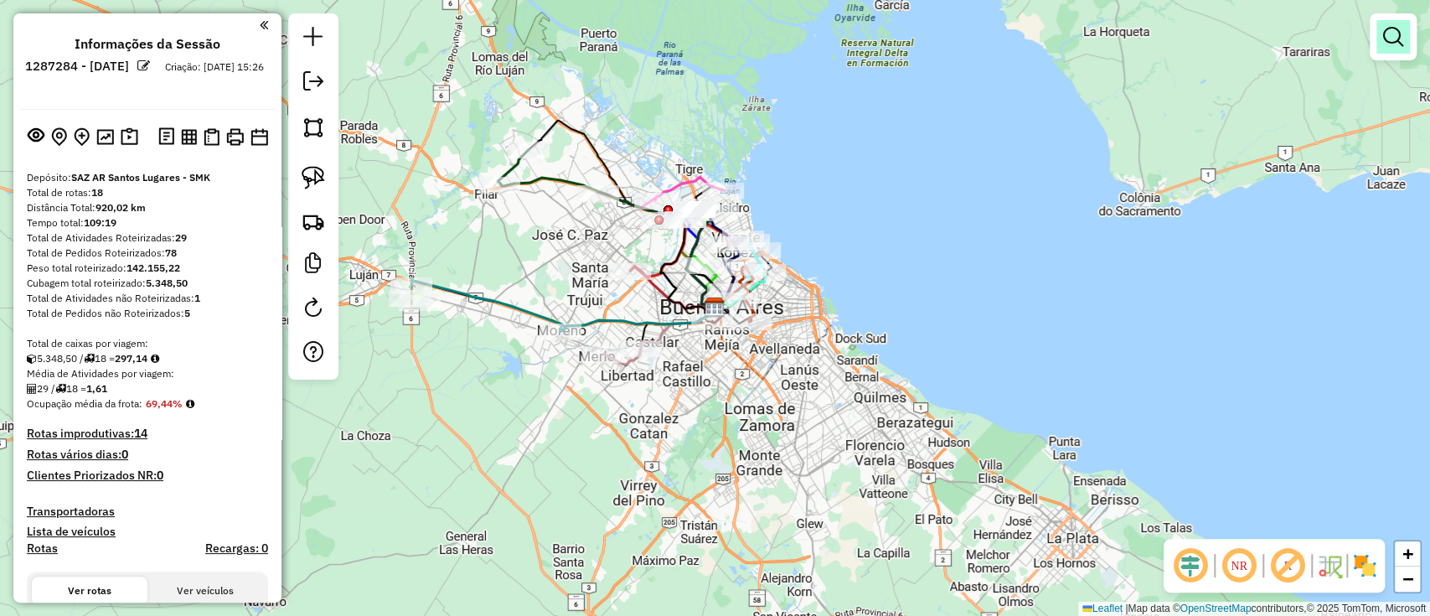
click at [1395, 44] on em at bounding box center [1393, 37] width 20 height 20
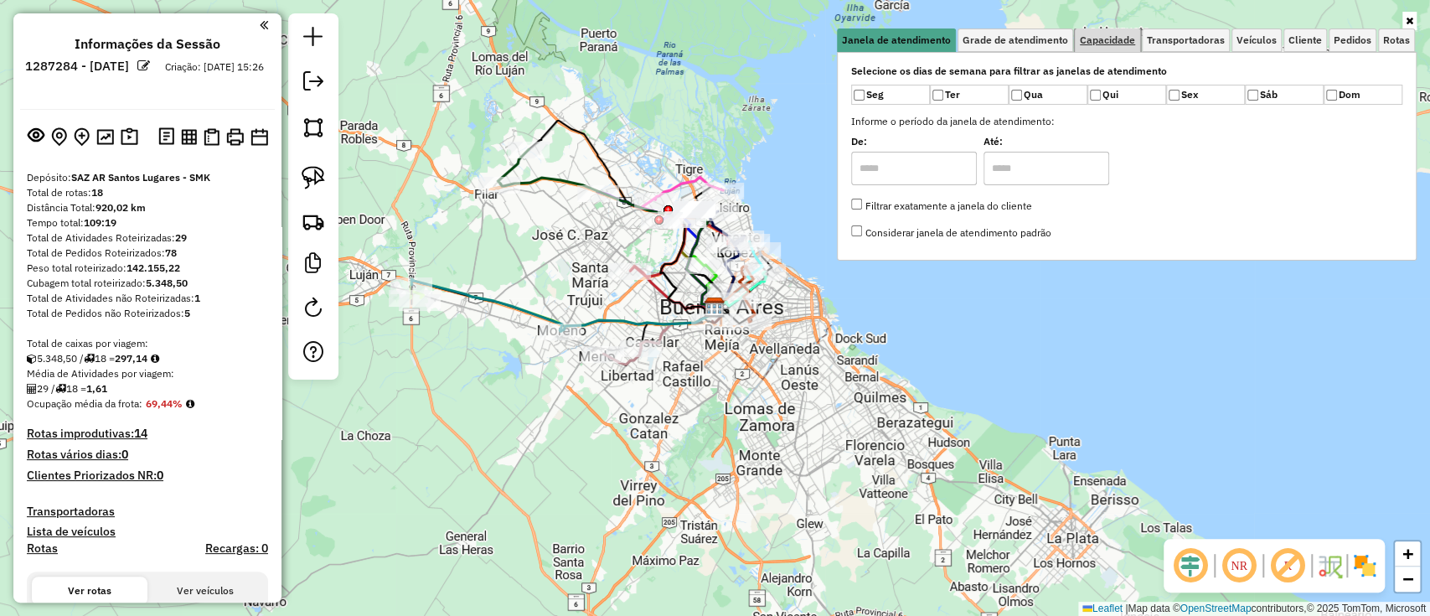
click at [1106, 38] on span "Capacidade" at bounding box center [1107, 40] width 55 height 10
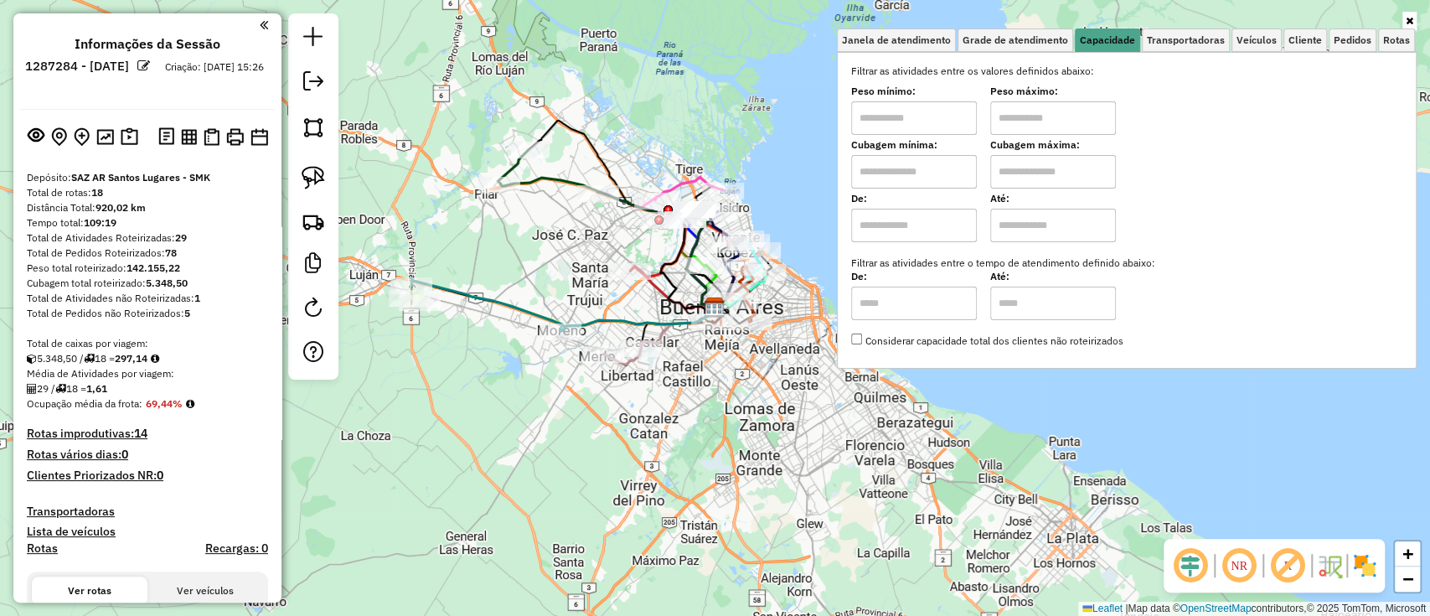
click at [931, 178] on input "text" at bounding box center [914, 172] width 126 height 34
type input "****"
click at [1055, 166] on input "text" at bounding box center [1053, 172] width 126 height 34
type input "*****"
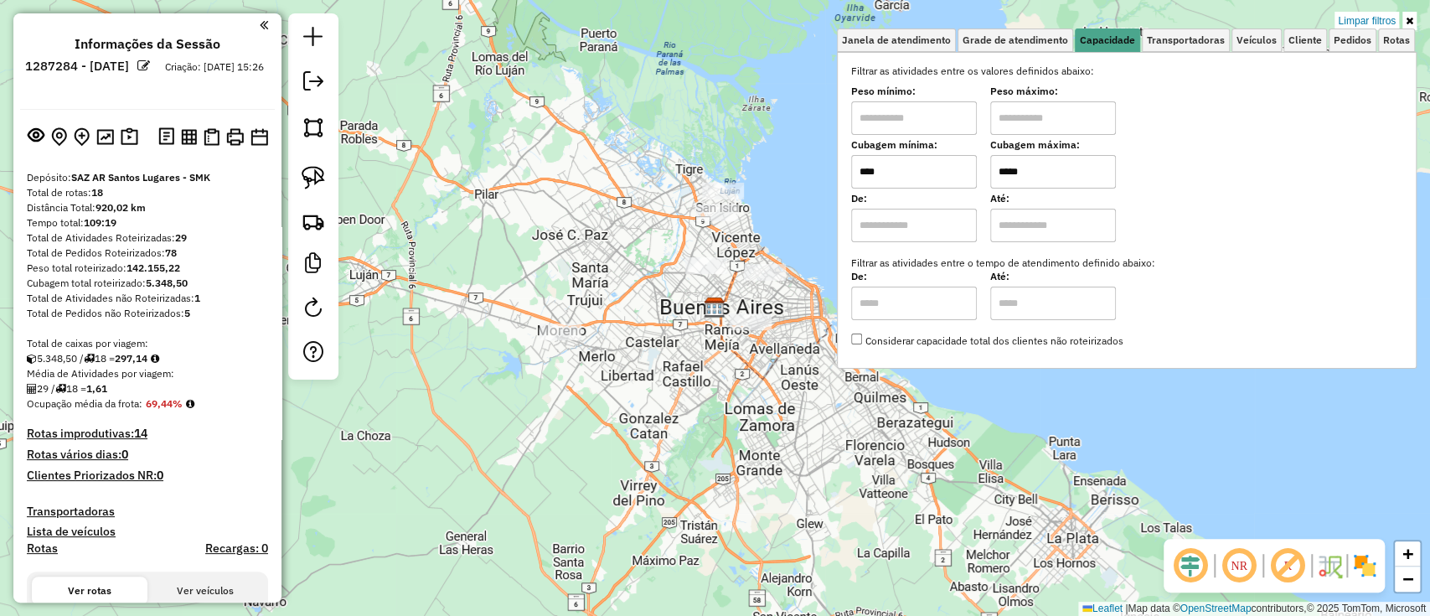
drag, startPoint x: 785, startPoint y: 193, endPoint x: 690, endPoint y: 172, distance: 97.1
click at [690, 172] on div "Limpar filtros Janela de atendimento Grade de atendimento Capacidade Transporta…" at bounding box center [715, 308] width 1430 height 616
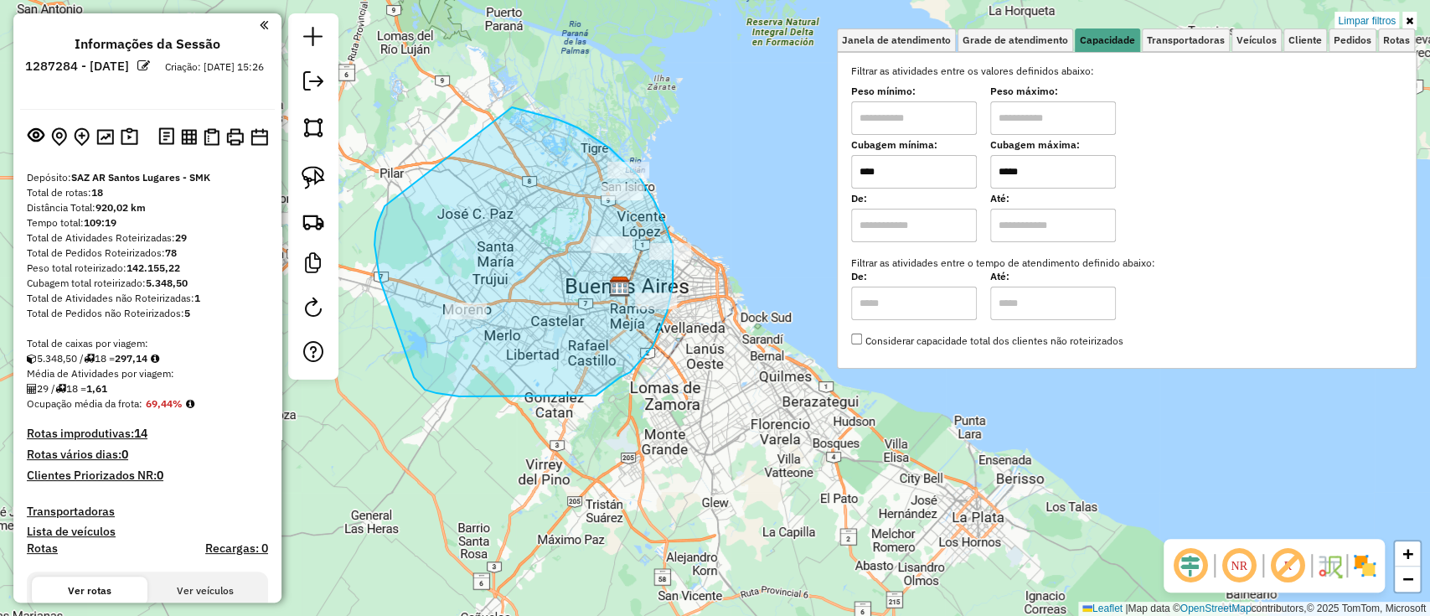
drag, startPoint x: 379, startPoint y: 278, endPoint x: 509, endPoint y: 106, distance: 215.3
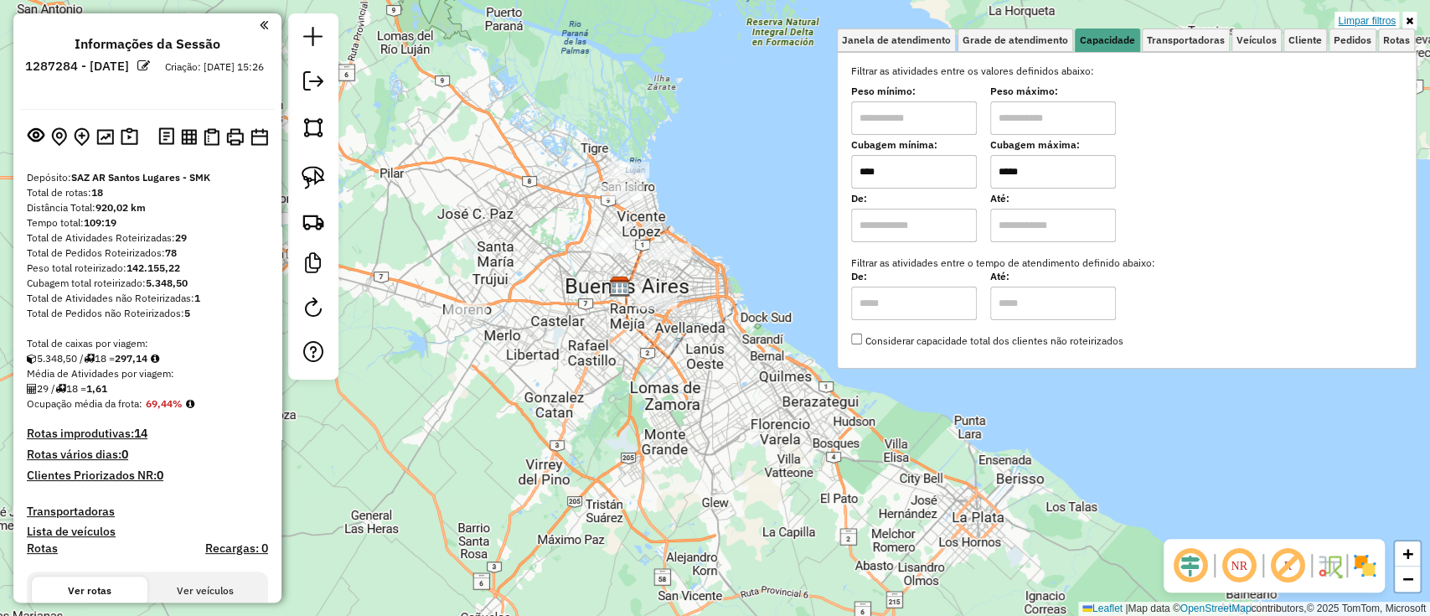
click at [1365, 16] on link "Limpar filtros" at bounding box center [1366, 21] width 64 height 18
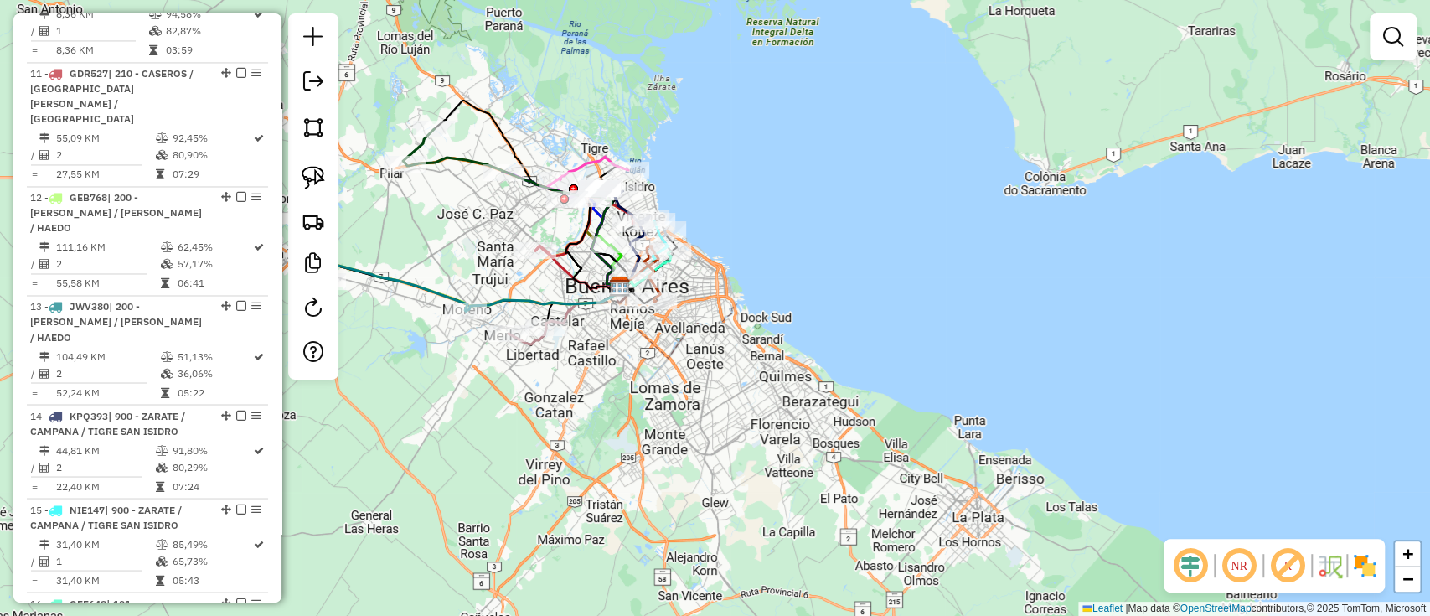
scroll to position [2162, 0]
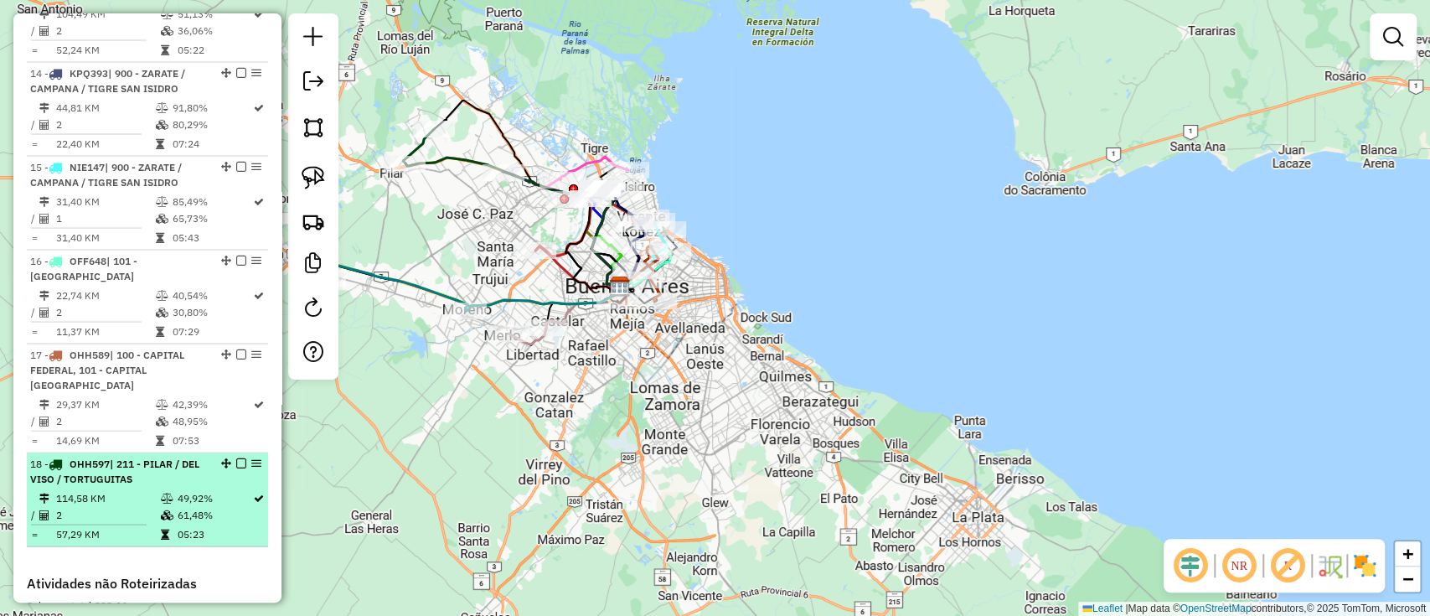
click at [147, 490] on td "114,58 KM" at bounding box center [107, 498] width 105 height 17
select select "**********"
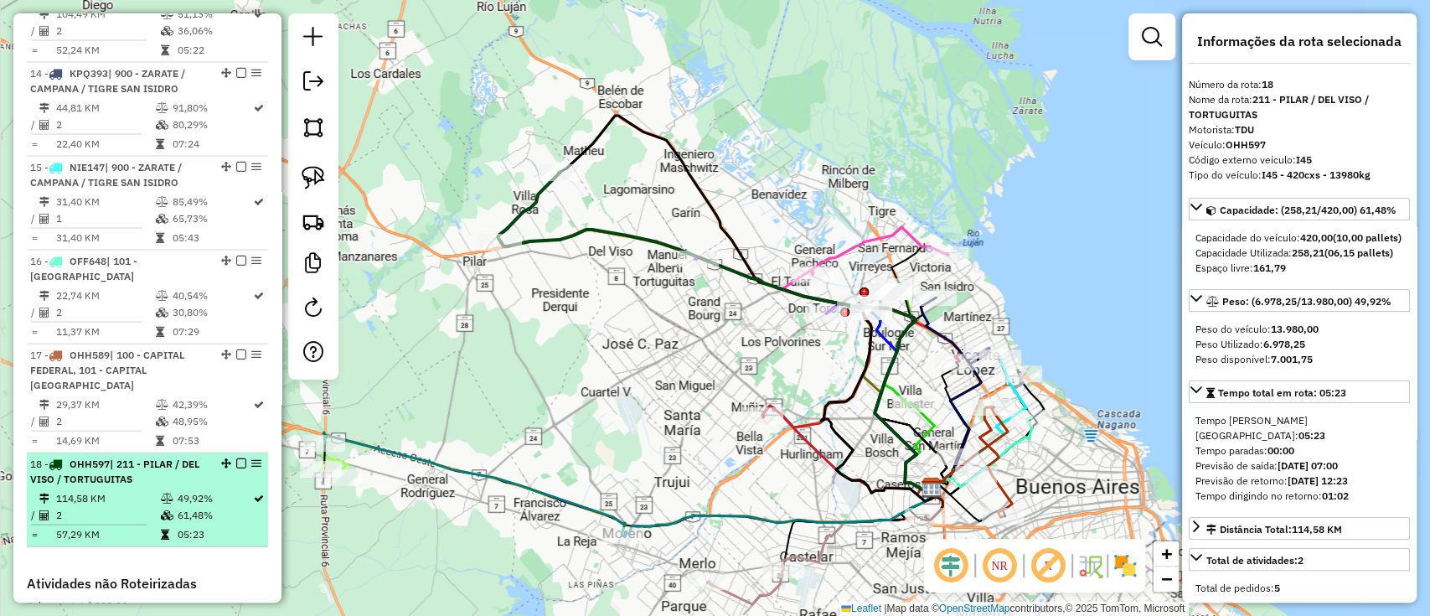
scroll to position [2050, 0]
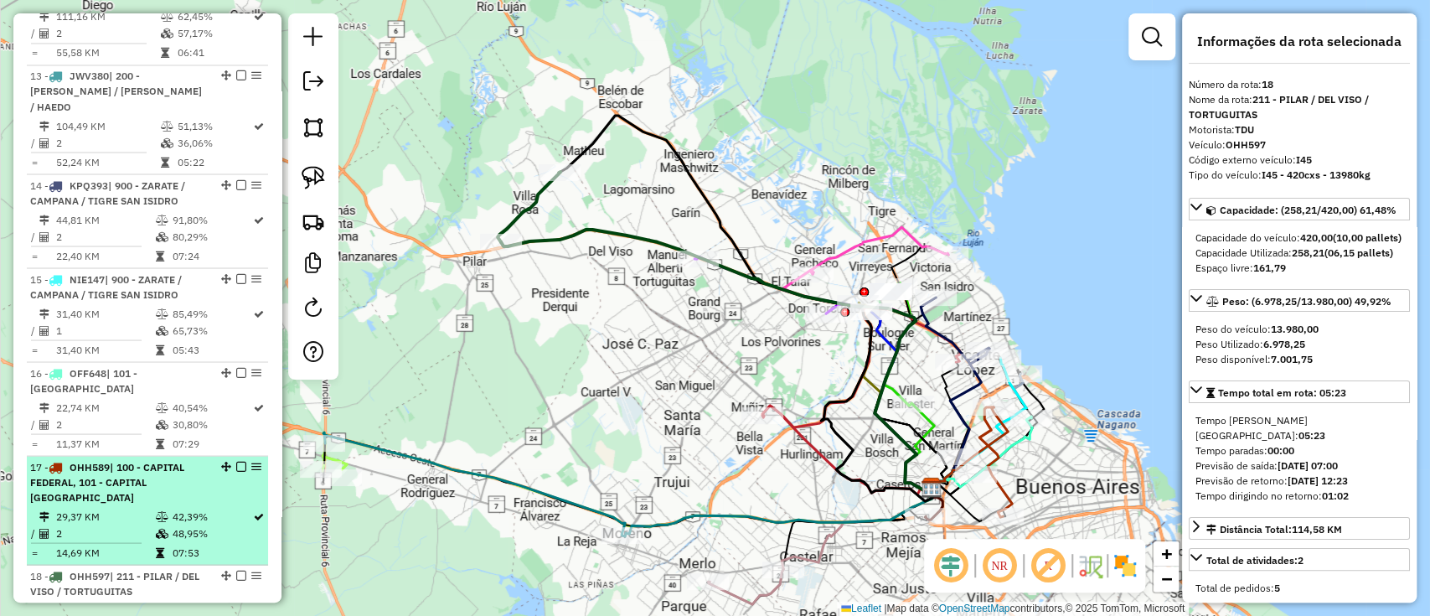
click at [194, 508] on td "42,39%" at bounding box center [211, 516] width 81 height 17
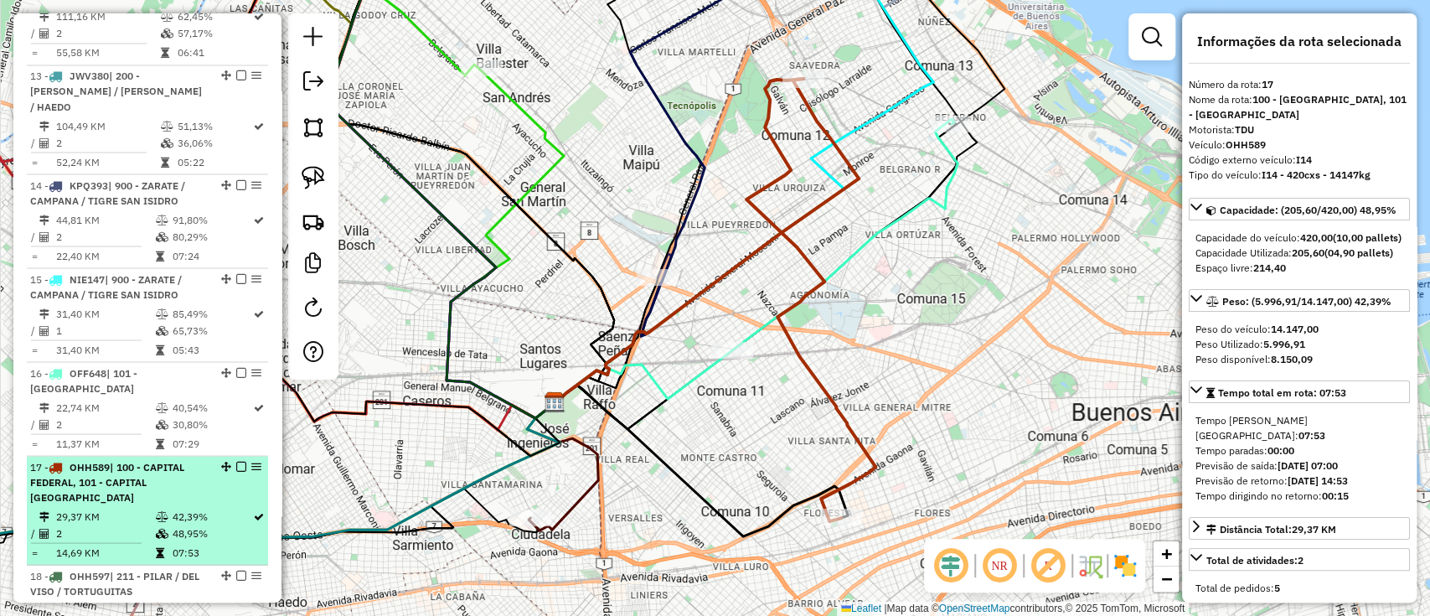
scroll to position [1938, 0]
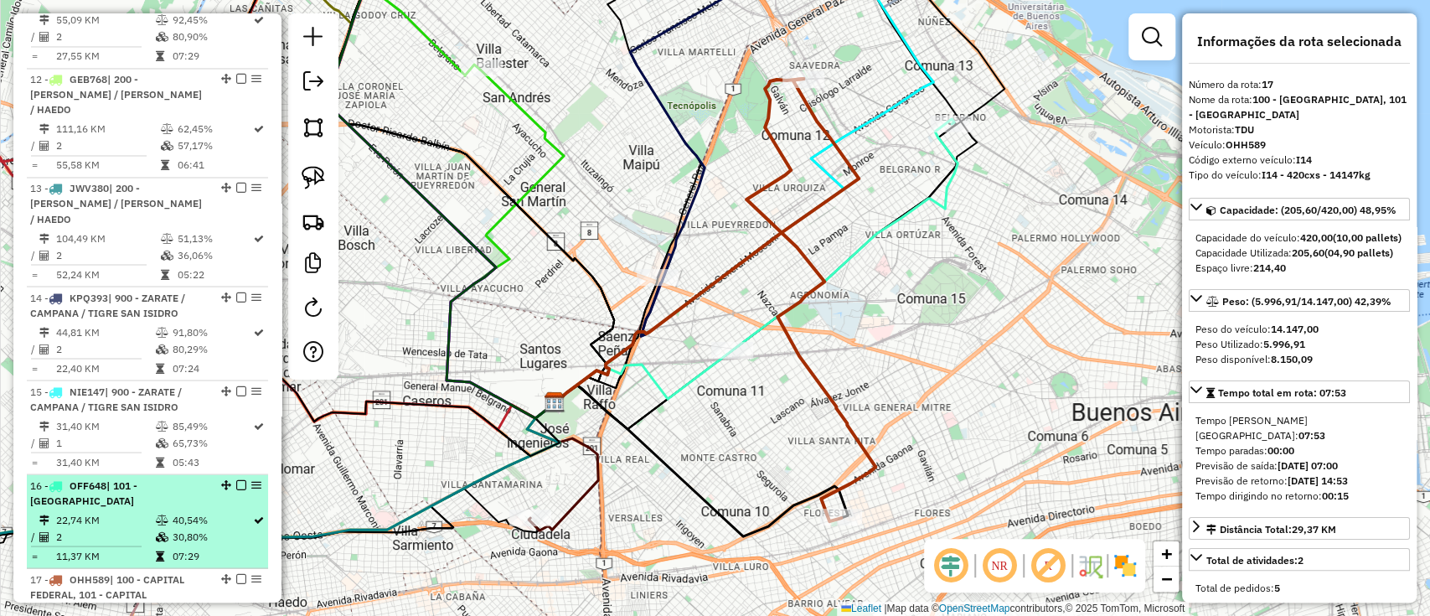
click at [199, 477] on div "16 - OFF648 | 101 - CAPITAL FEDERAL NORTE" at bounding box center [119, 492] width 178 height 30
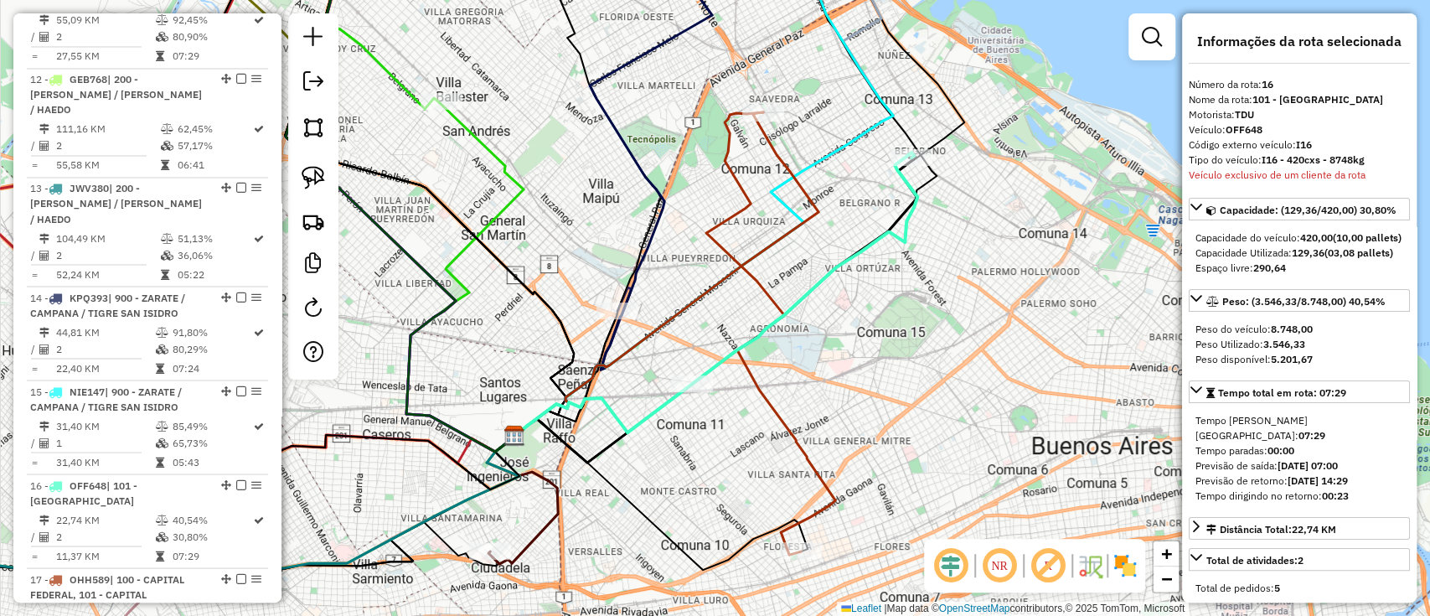
click at [1129, 30] on div at bounding box center [1151, 36] width 47 height 47
click at [1139, 40] on link at bounding box center [1152, 37] width 34 height 34
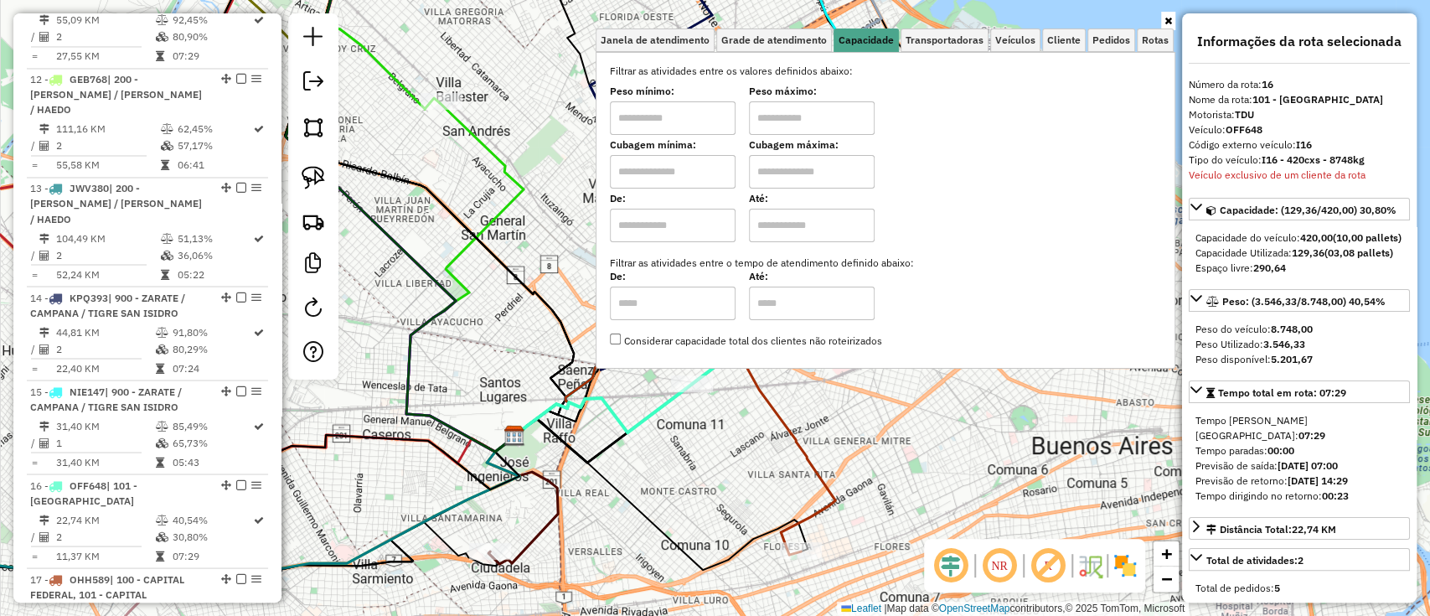
click at [653, 235] on input "text" at bounding box center [673, 226] width 126 height 34
click at [641, 159] on input "text" at bounding box center [673, 172] width 126 height 34
type input "****"
click at [817, 172] on input "text" at bounding box center [812, 172] width 126 height 34
type input "*****"
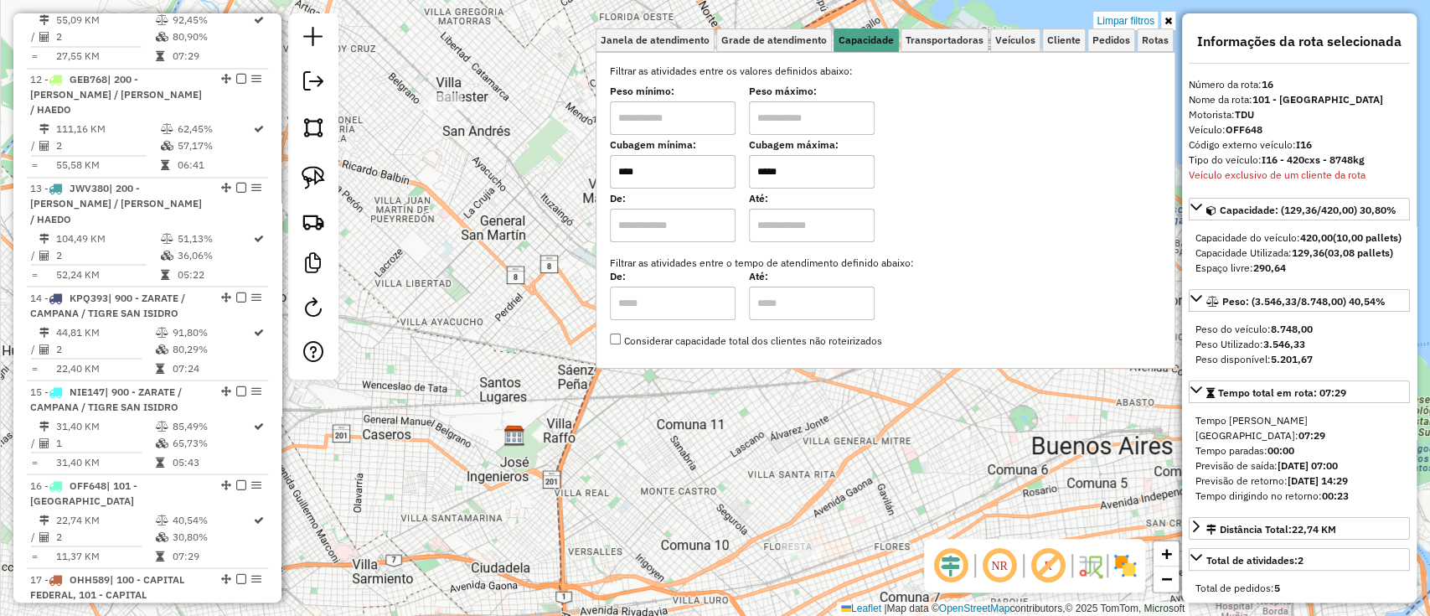
click at [1164, 18] on icon at bounding box center [1168, 21] width 8 height 10
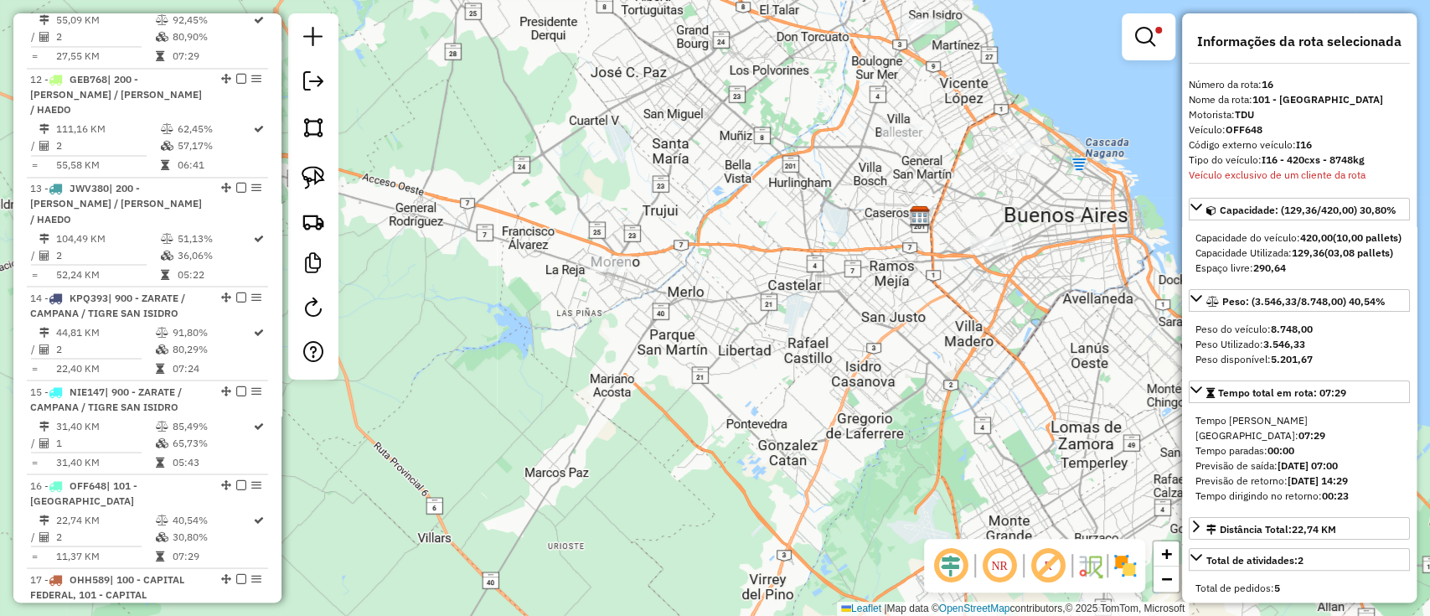
drag, startPoint x: 1065, startPoint y: 215, endPoint x: 977, endPoint y: 358, distance: 168.1
click at [977, 358] on div "Limpar filtros Janela de atendimento Grade de atendimento Capacidade Transporta…" at bounding box center [715, 308] width 1430 height 616
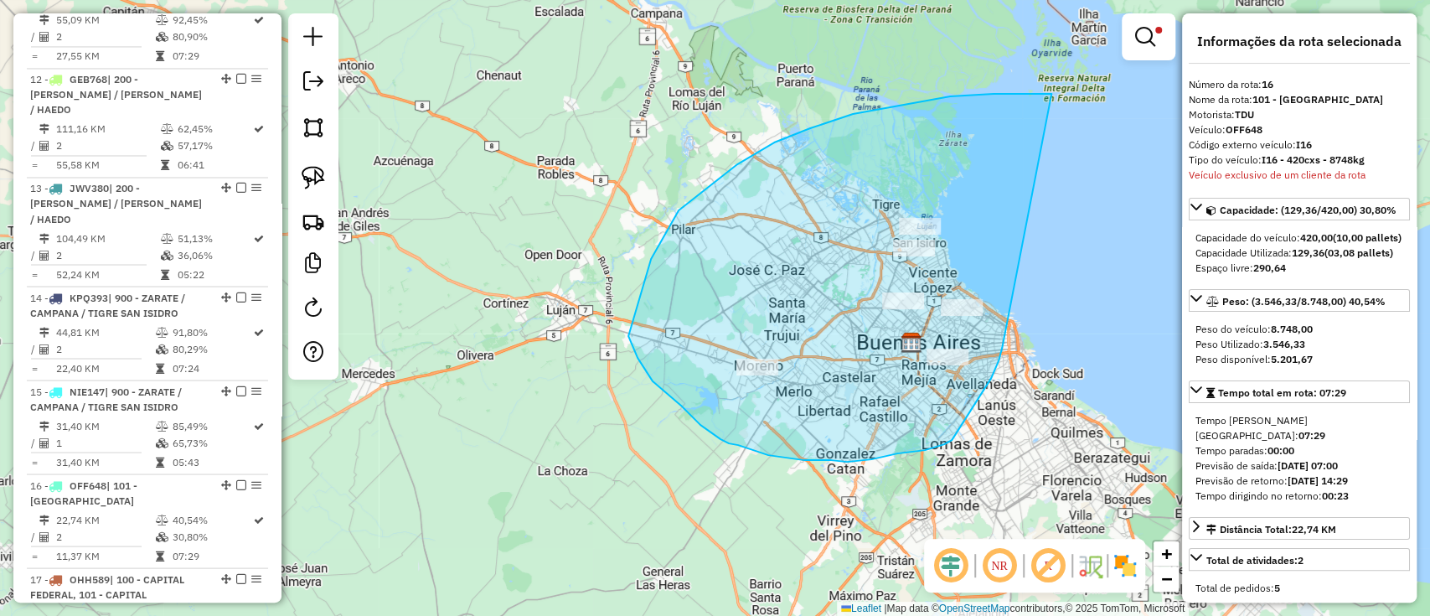
drag, startPoint x: 1040, startPoint y: 94, endPoint x: 1008, endPoint y: 312, distance: 220.2
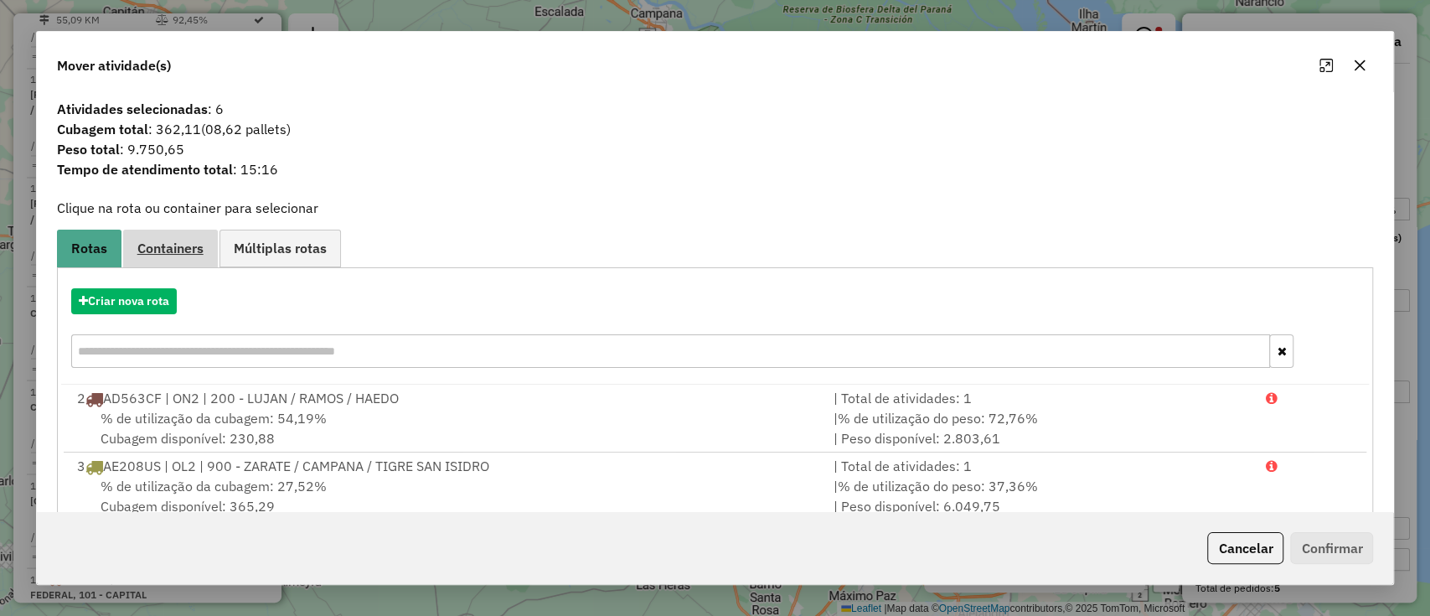
click at [194, 251] on span "Containers" at bounding box center [170, 247] width 66 height 13
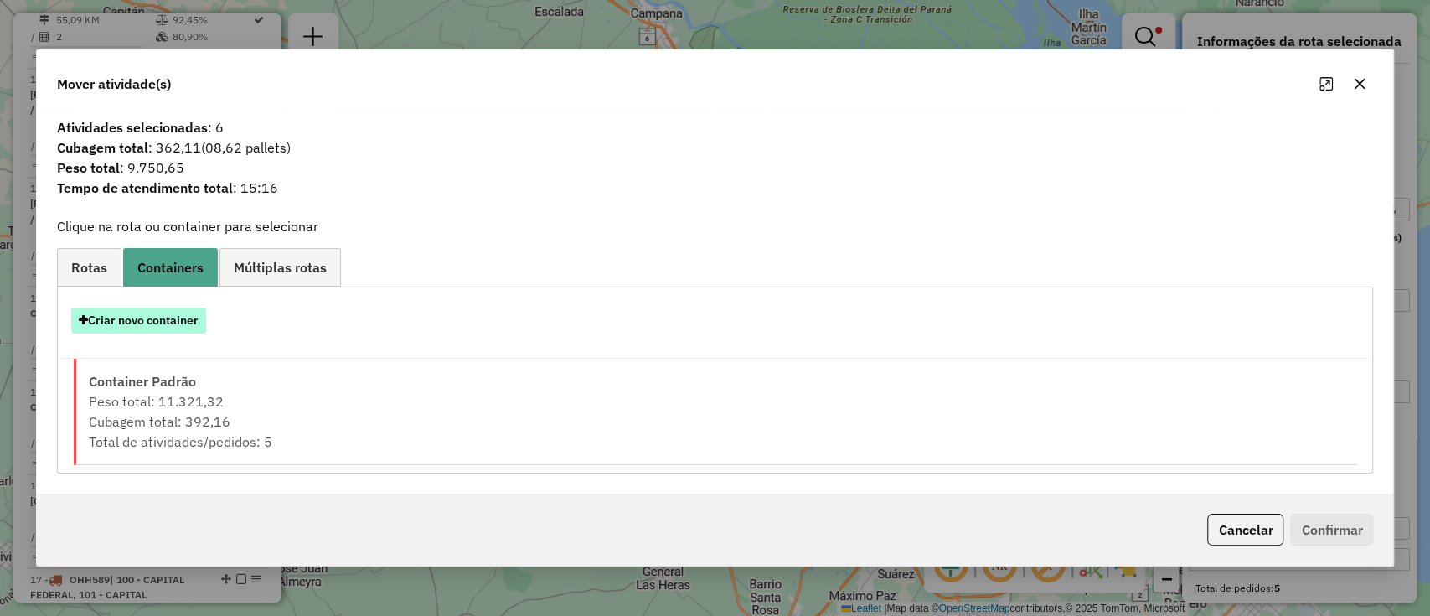
click at [134, 321] on button "Criar novo container" at bounding box center [138, 320] width 135 height 26
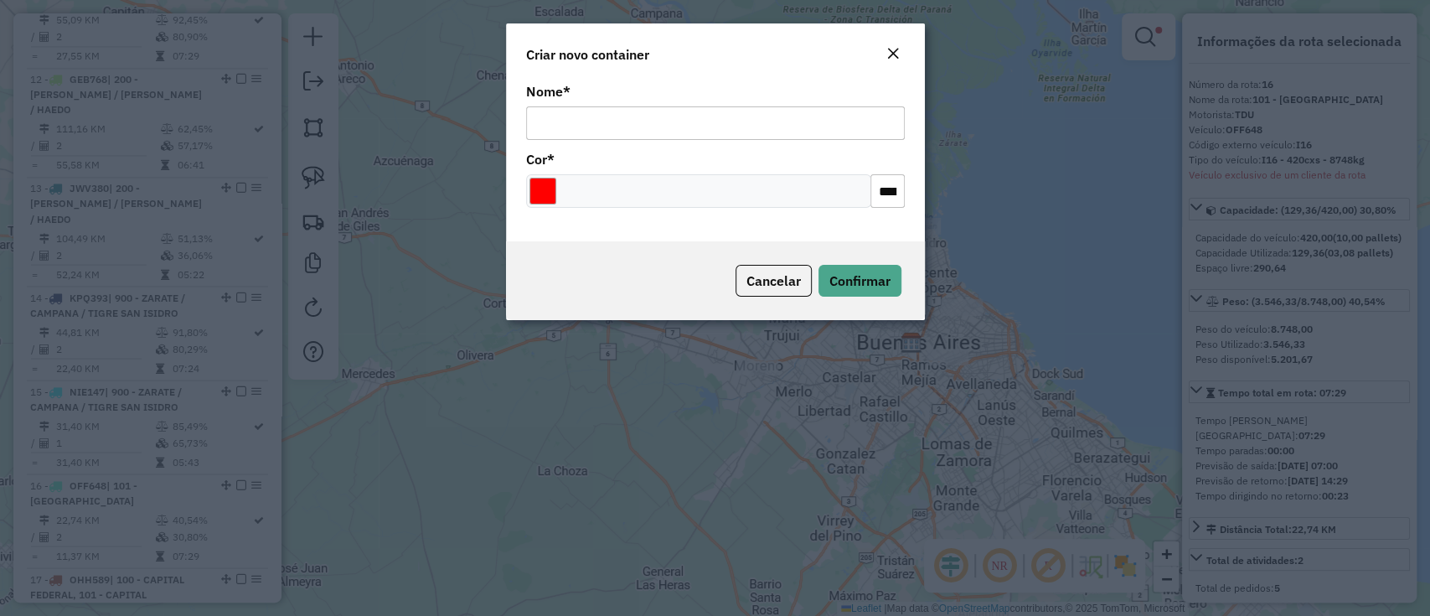
click at [598, 129] on input "Nome *" at bounding box center [715, 123] width 379 height 34
type input "******"
click at [538, 193] on input "Select a color" at bounding box center [542, 191] width 27 height 27
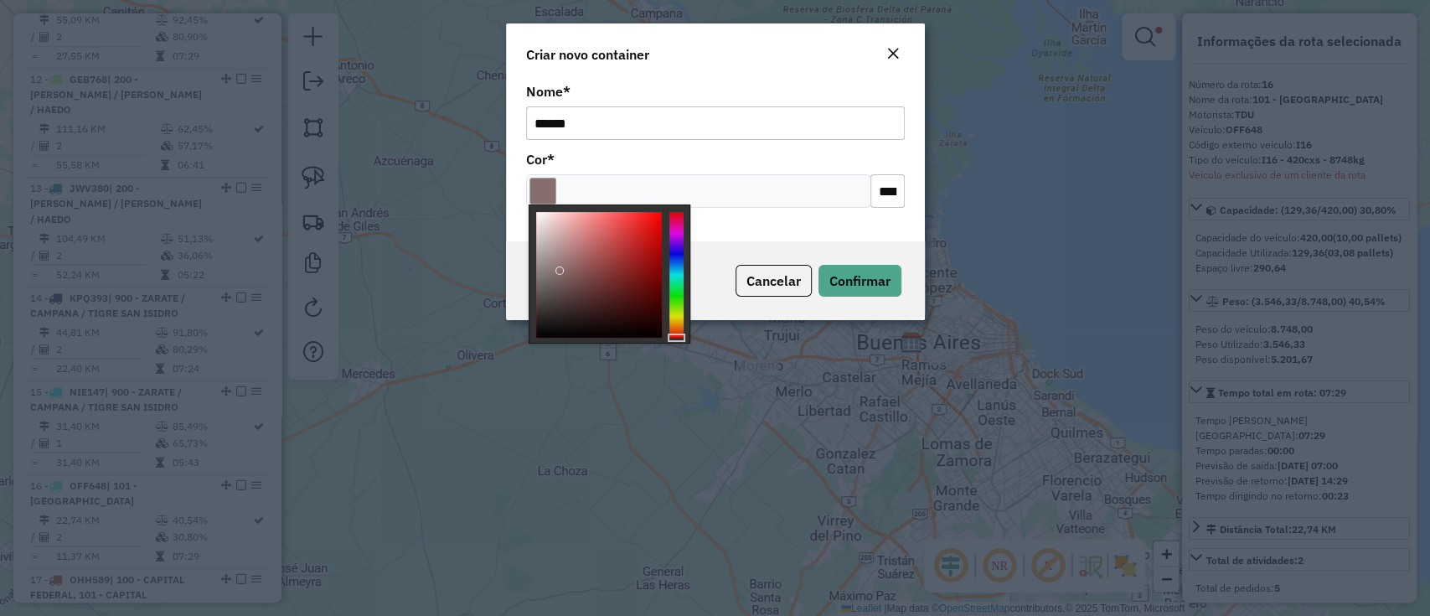
type input "*******"
drag, startPoint x: 559, startPoint y: 245, endPoint x: 559, endPoint y: 336, distance: 90.5
click at [543, 338] on div at bounding box center [610, 273] width 162 height 139
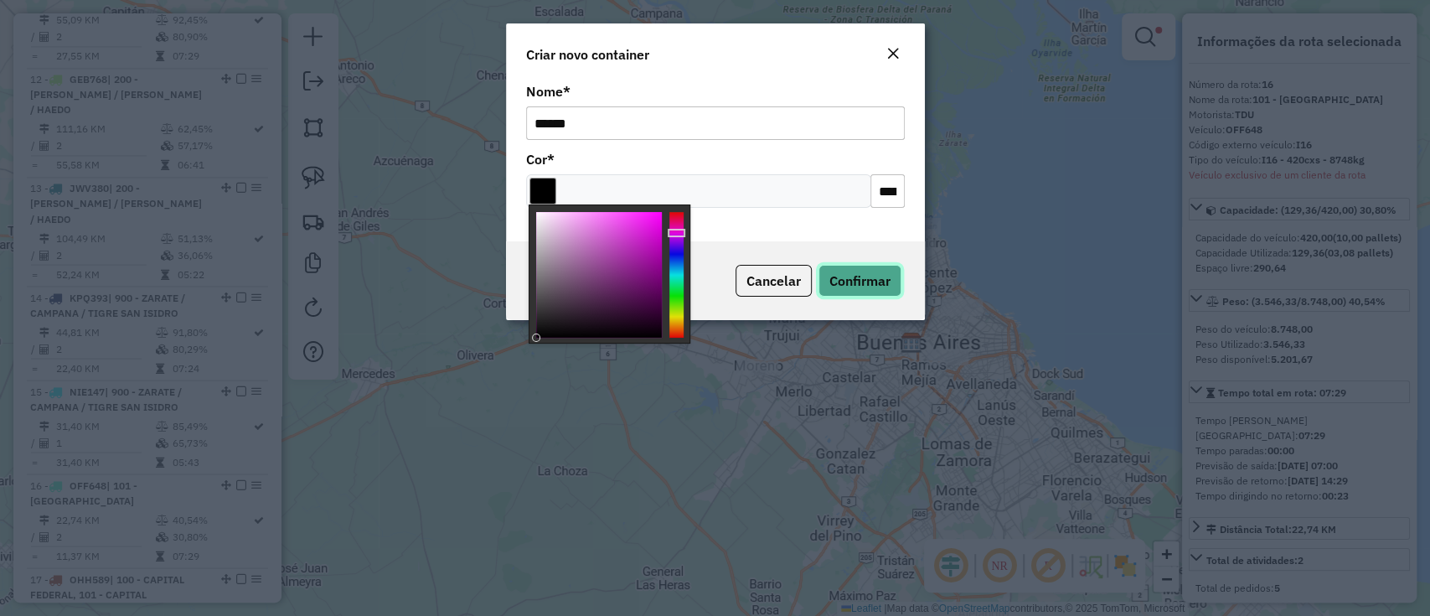
click at [829, 284] on span "Confirmar" at bounding box center [859, 280] width 61 height 17
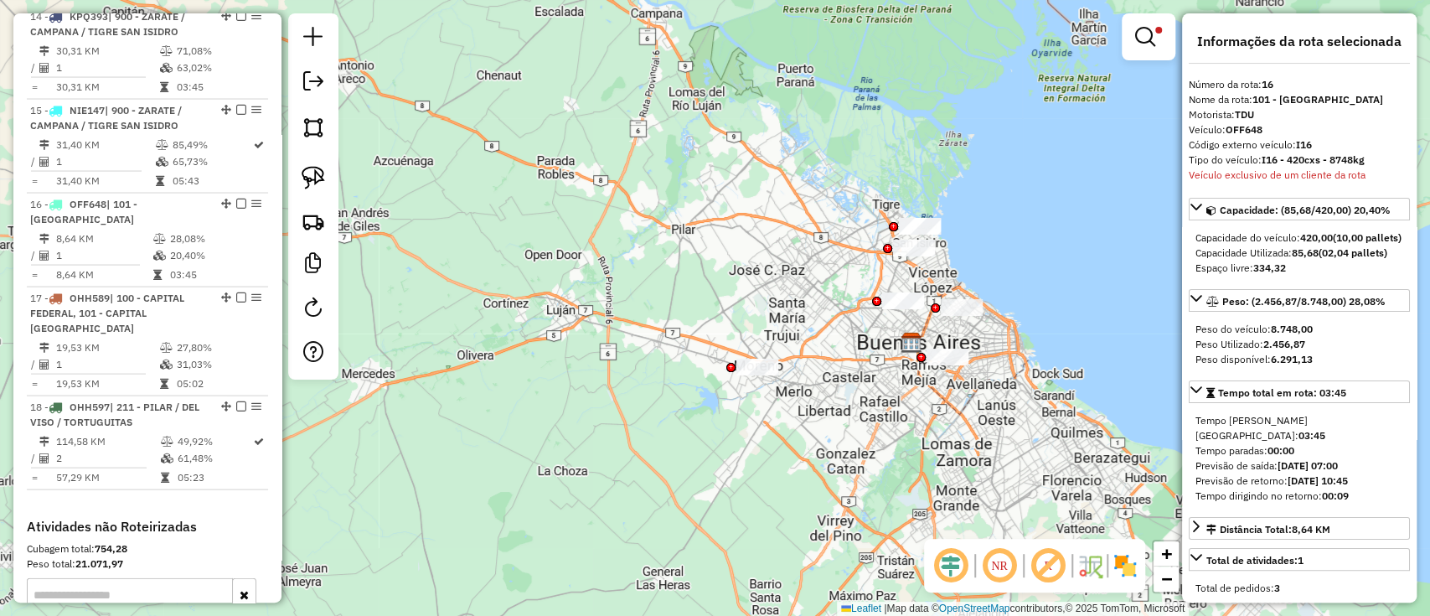
scroll to position [2237, 0]
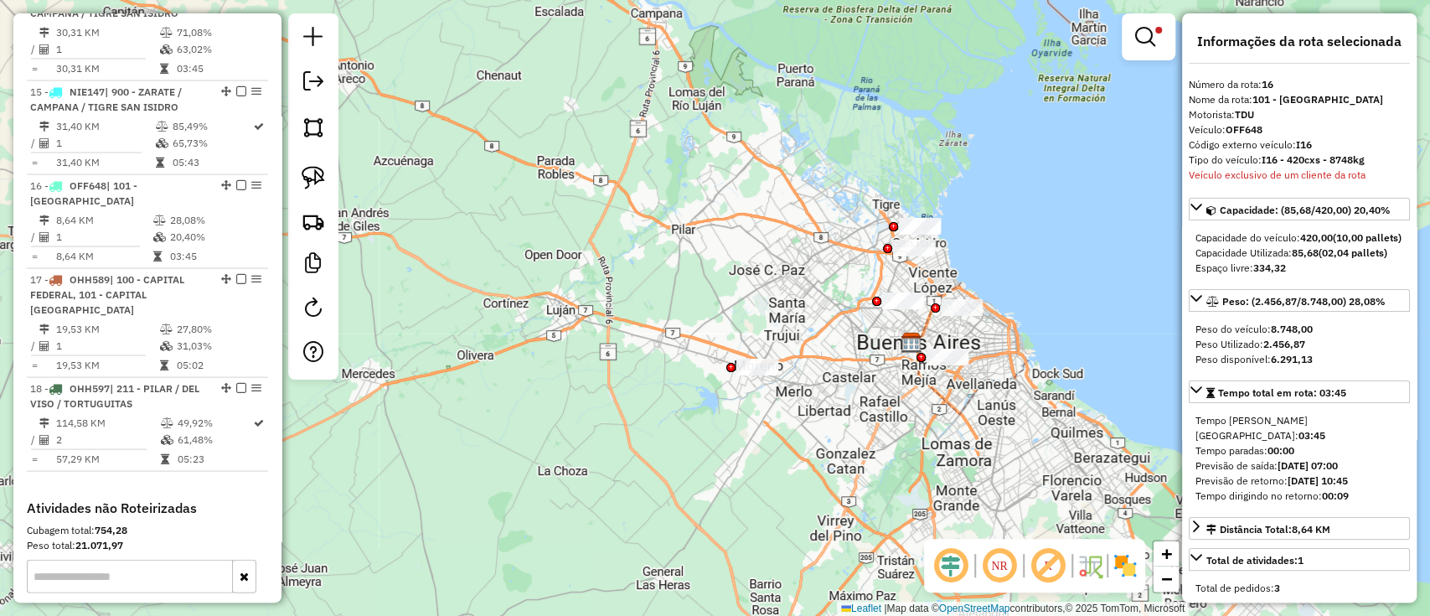
click at [1129, 30] on link at bounding box center [1148, 37] width 40 height 34
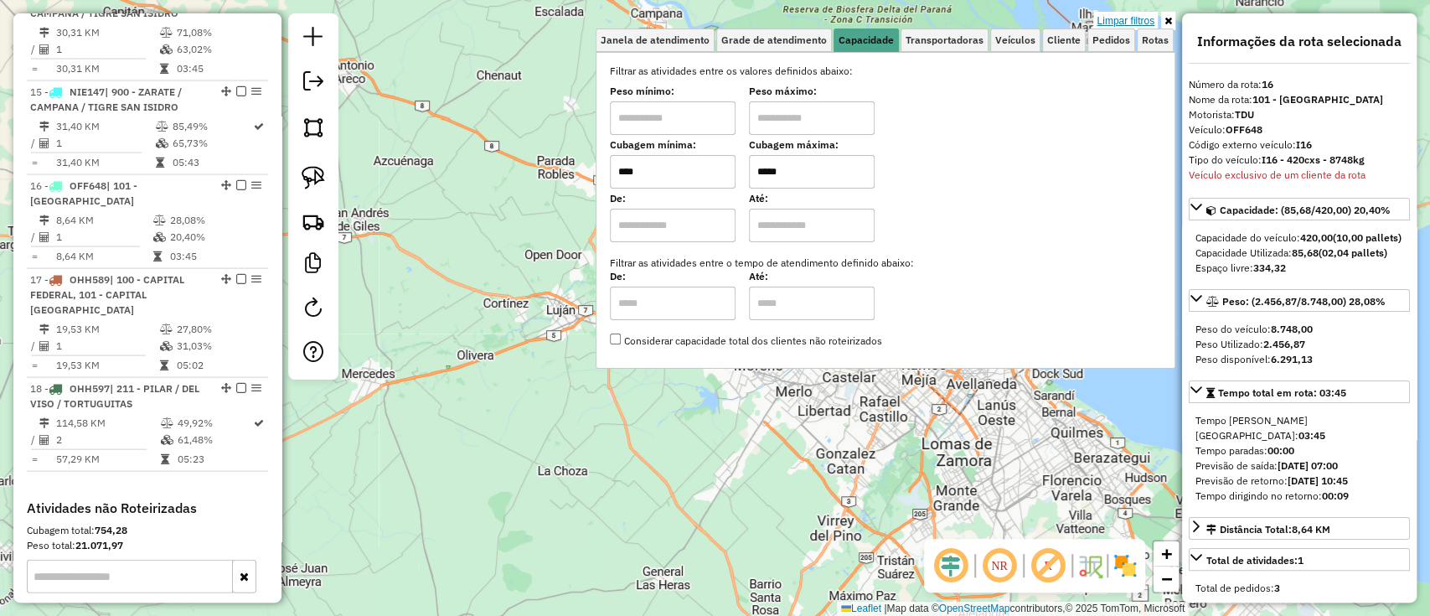
click at [1143, 19] on link "Limpar filtros" at bounding box center [1125, 21] width 64 height 18
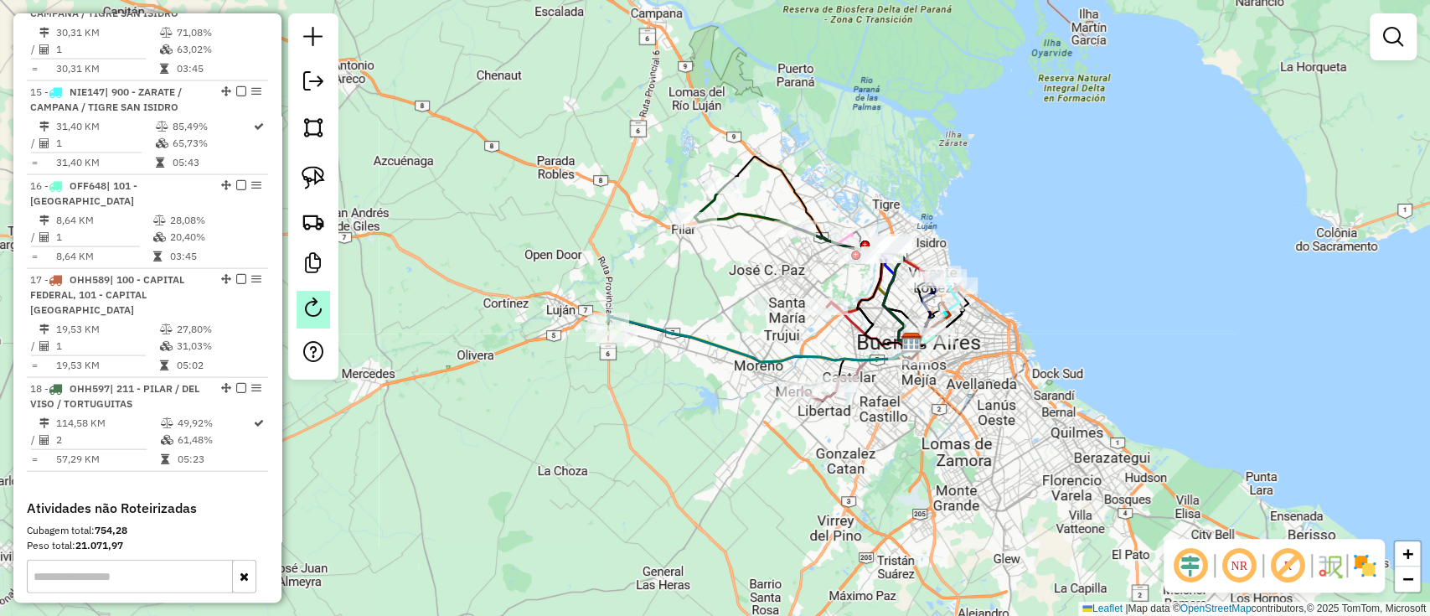
click at [308, 307] on em at bounding box center [313, 307] width 20 height 20
select select "*"
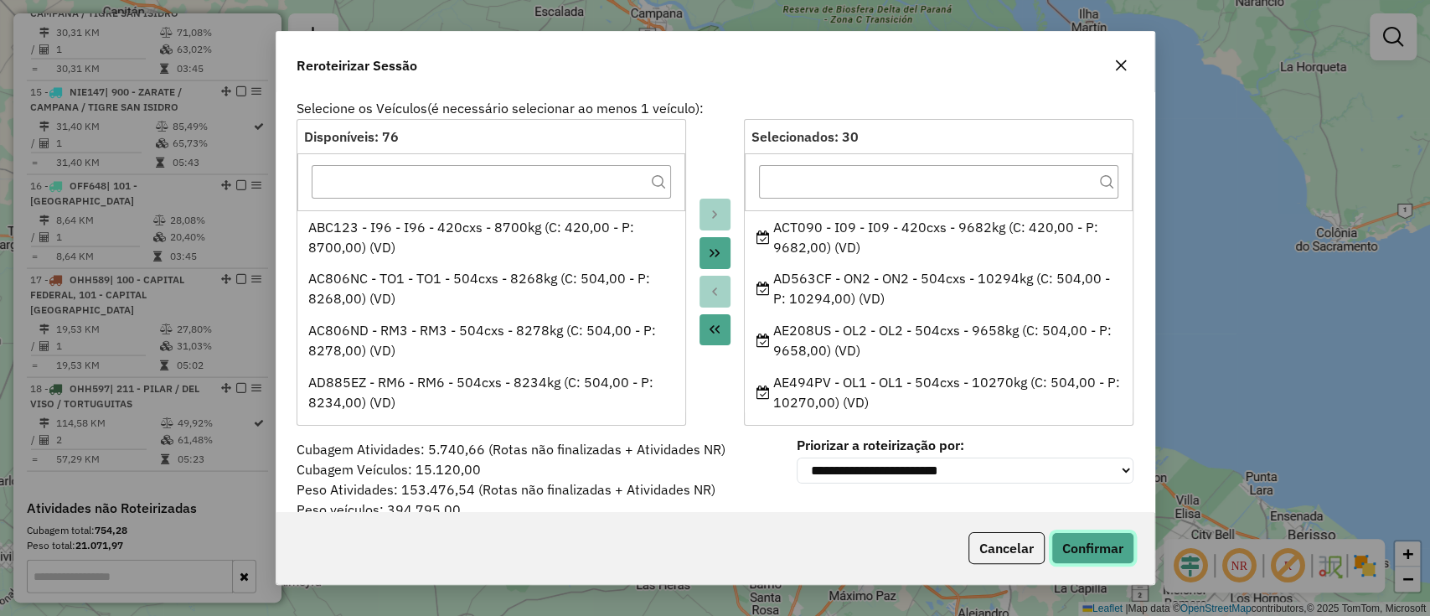
click at [1116, 555] on button "Confirmar" at bounding box center [1092, 548] width 83 height 32
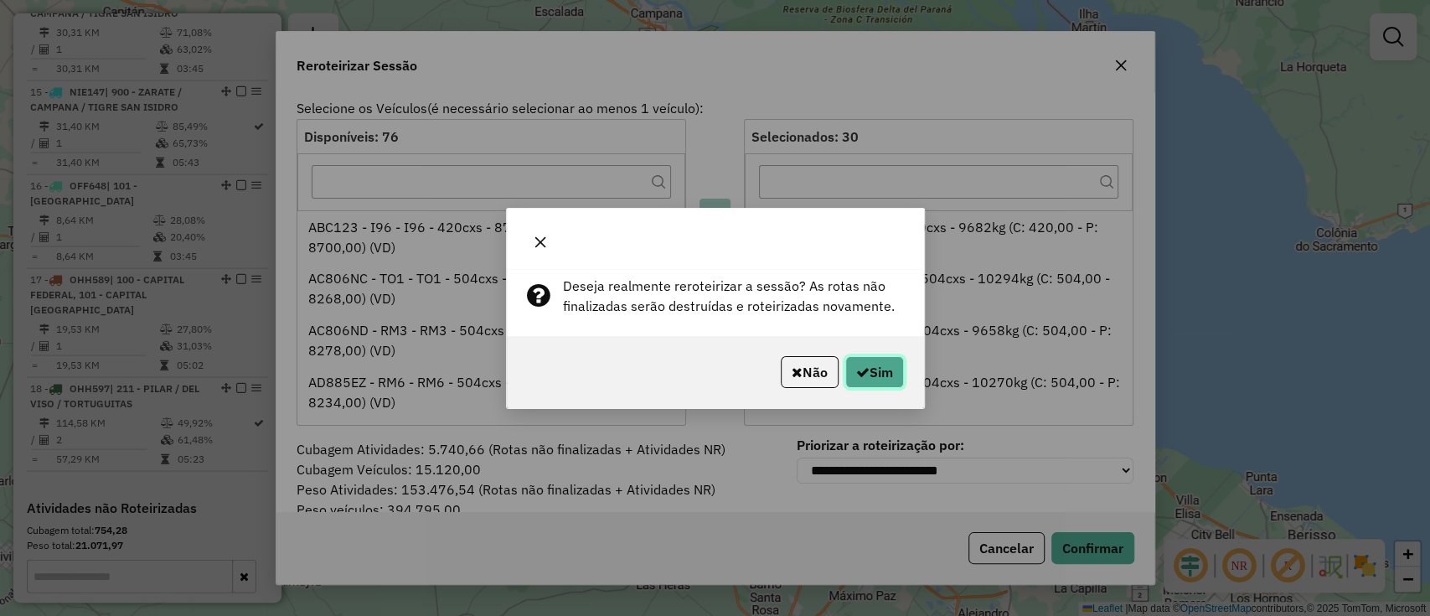
click at [894, 359] on button "Sim" at bounding box center [874, 372] width 59 height 32
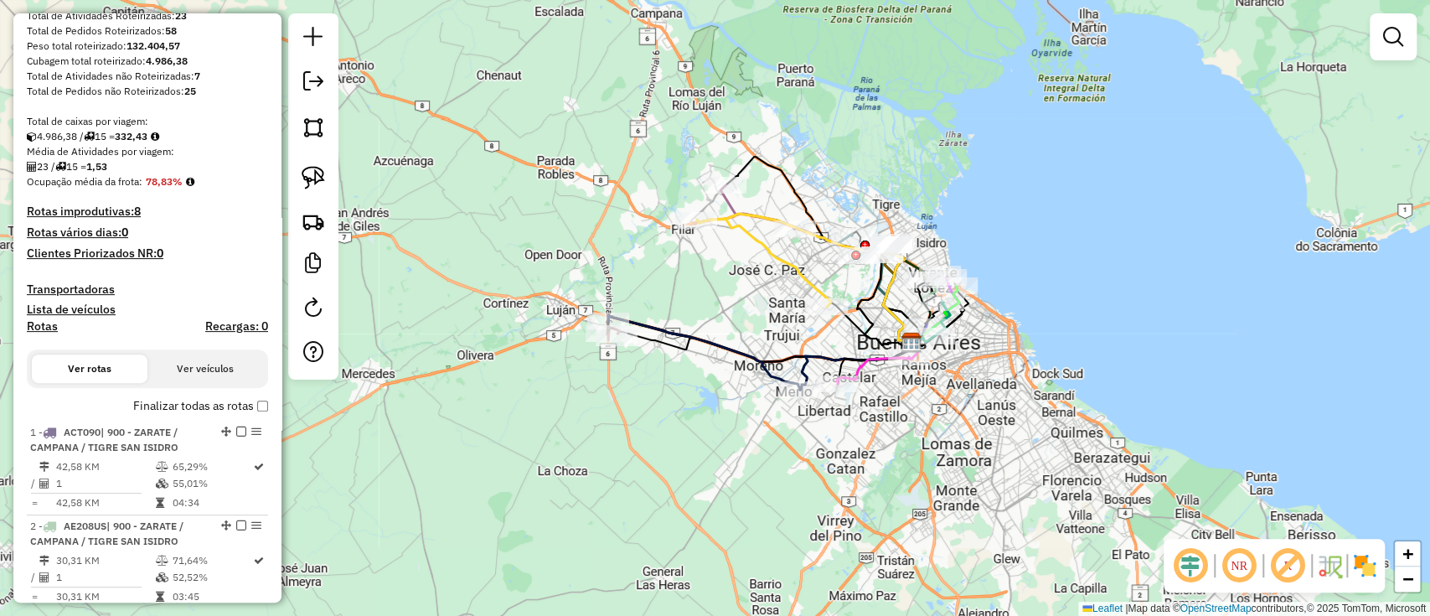
scroll to position [347, 0]
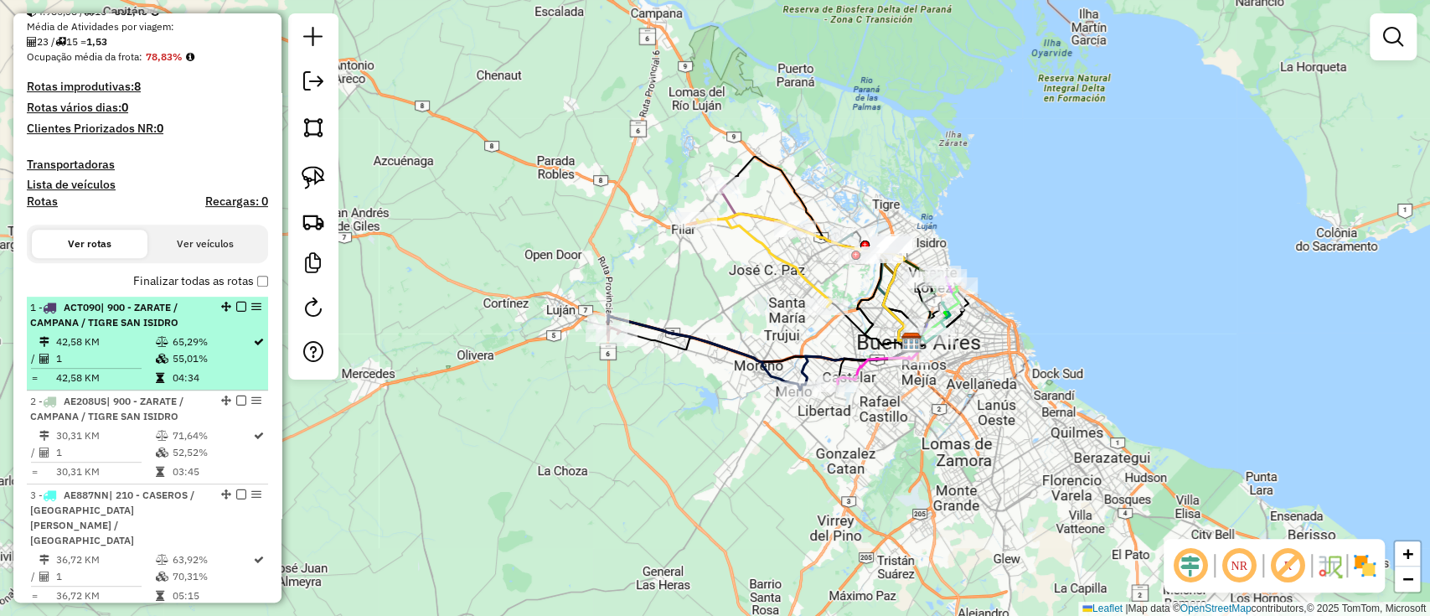
click at [132, 345] on td "42,58 KM" at bounding box center [104, 341] width 99 height 17
select select "**********"
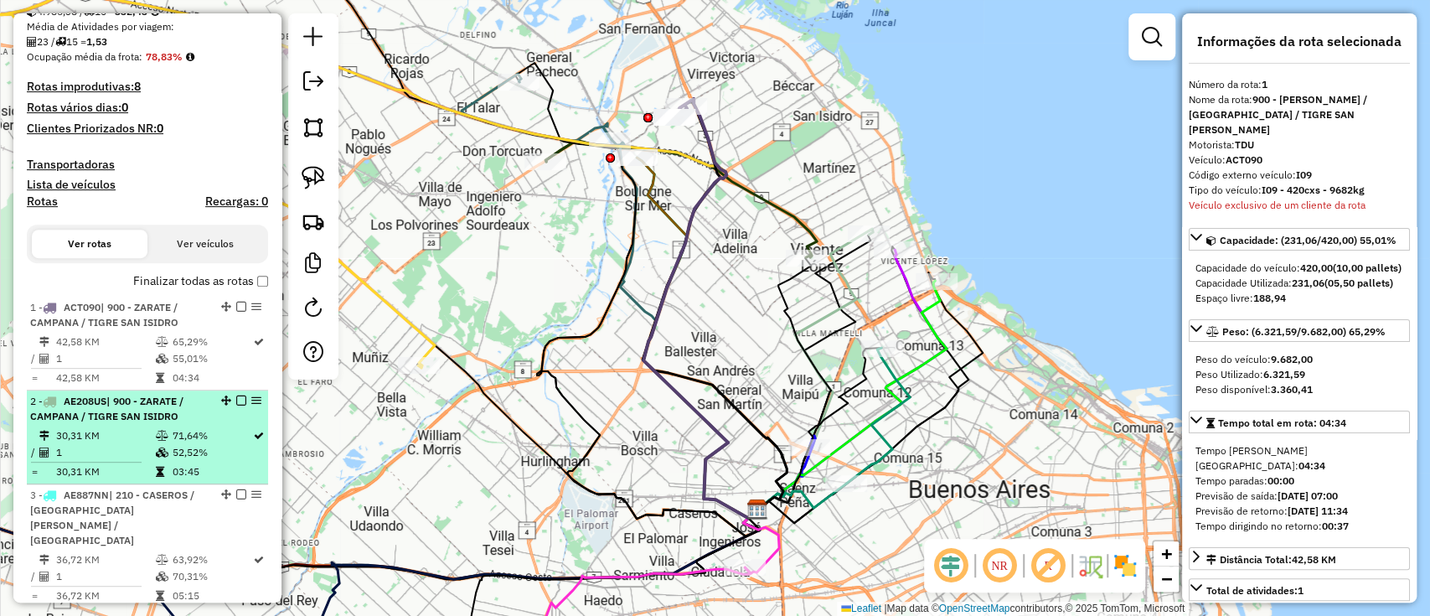
click at [179, 432] on td "71,64%" at bounding box center [211, 435] width 81 height 17
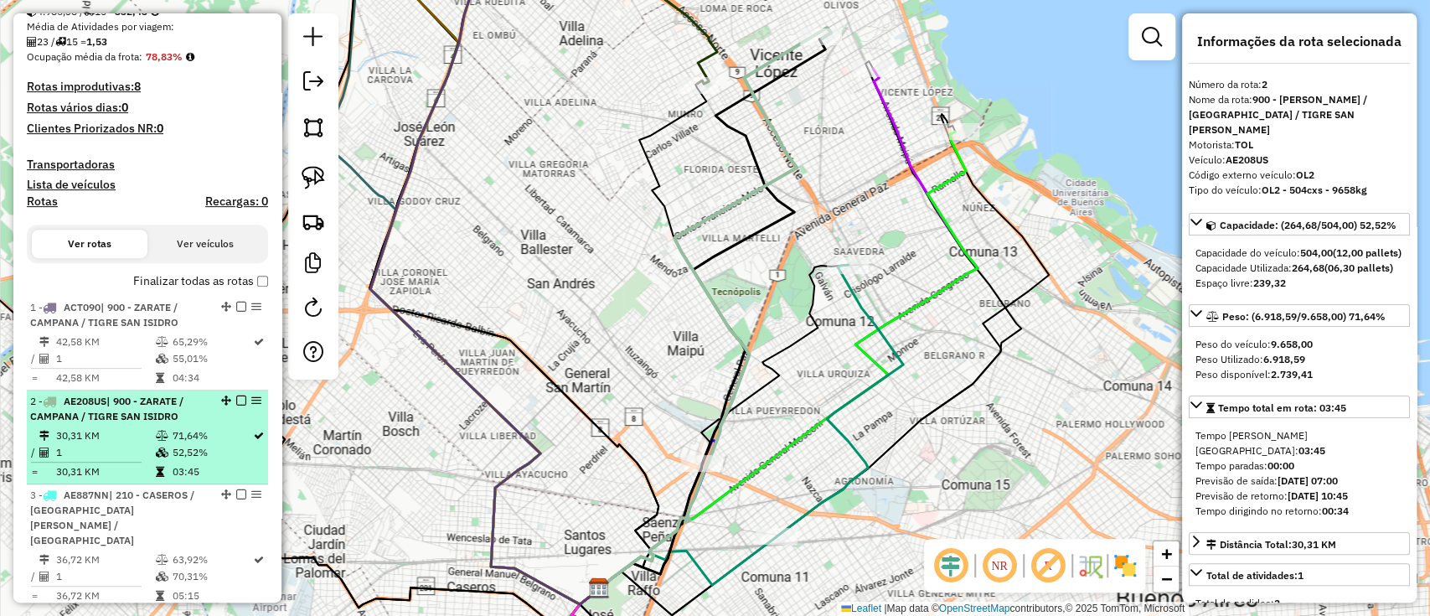
click at [238, 399] on em at bounding box center [241, 400] width 10 height 10
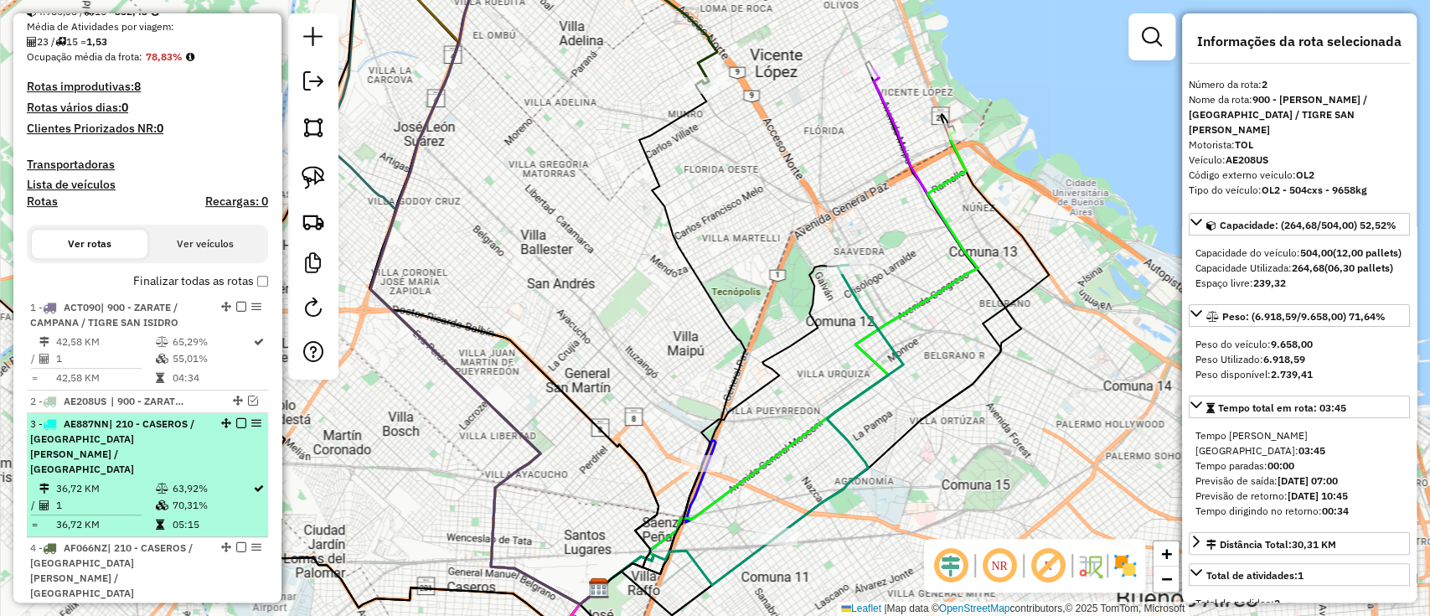
click at [85, 516] on td "36,72 KM" at bounding box center [104, 524] width 99 height 17
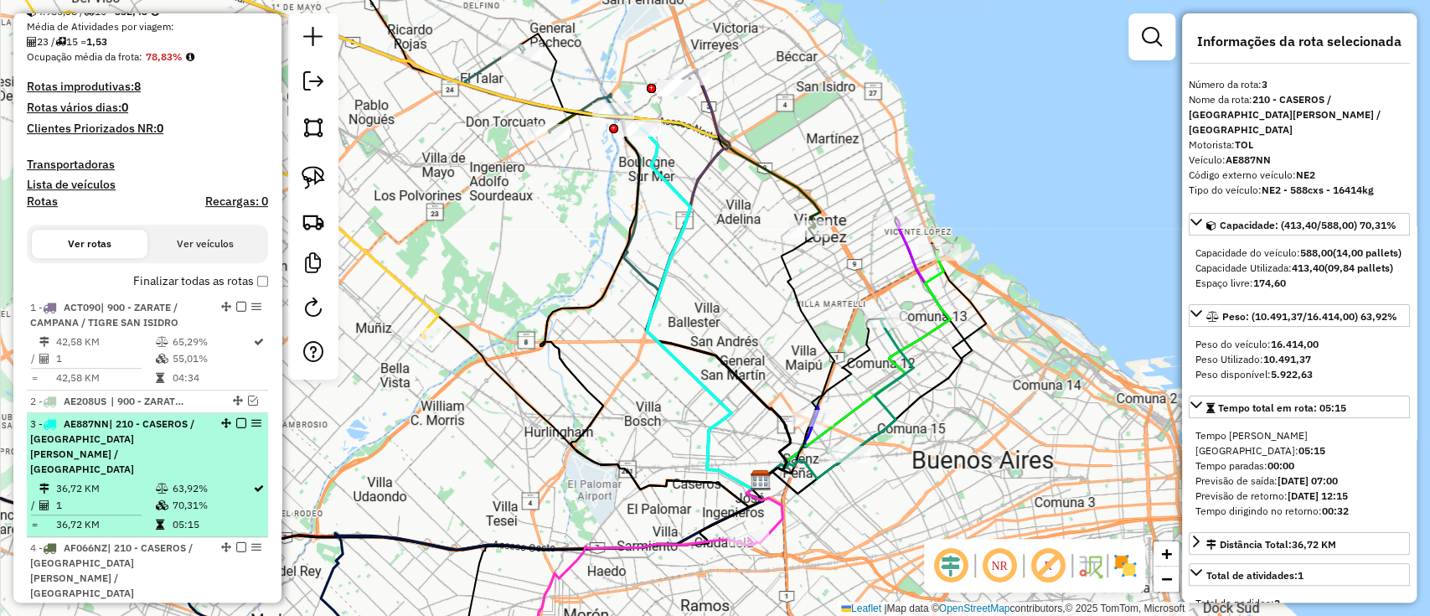
click at [199, 434] on div "3 - AE887NN | 210 - CASEROS / SAN MARTIN / BELLA VISTA" at bounding box center [119, 446] width 178 height 60
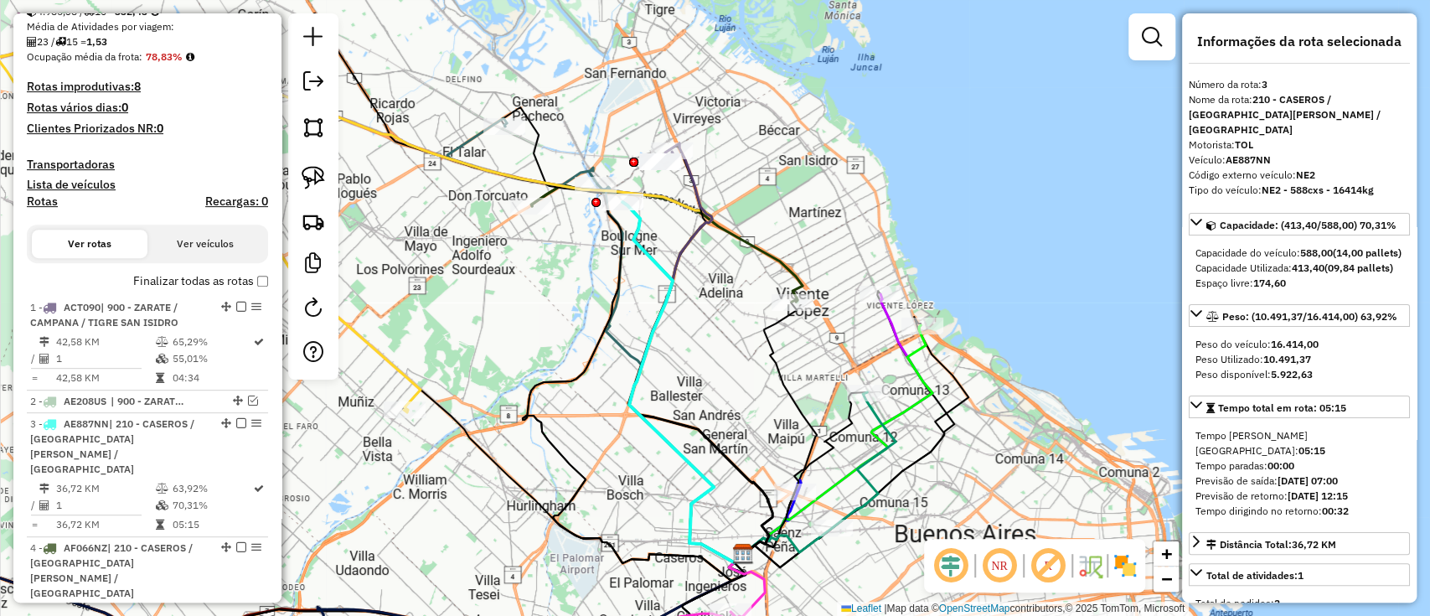
drag, startPoint x: 586, startPoint y: 208, endPoint x: 567, endPoint y: 307, distance: 100.7
click at [567, 307] on div "Janela de atendimento Grade de atendimento Capacidade Transportadoras Veículos …" at bounding box center [715, 308] width 1430 height 616
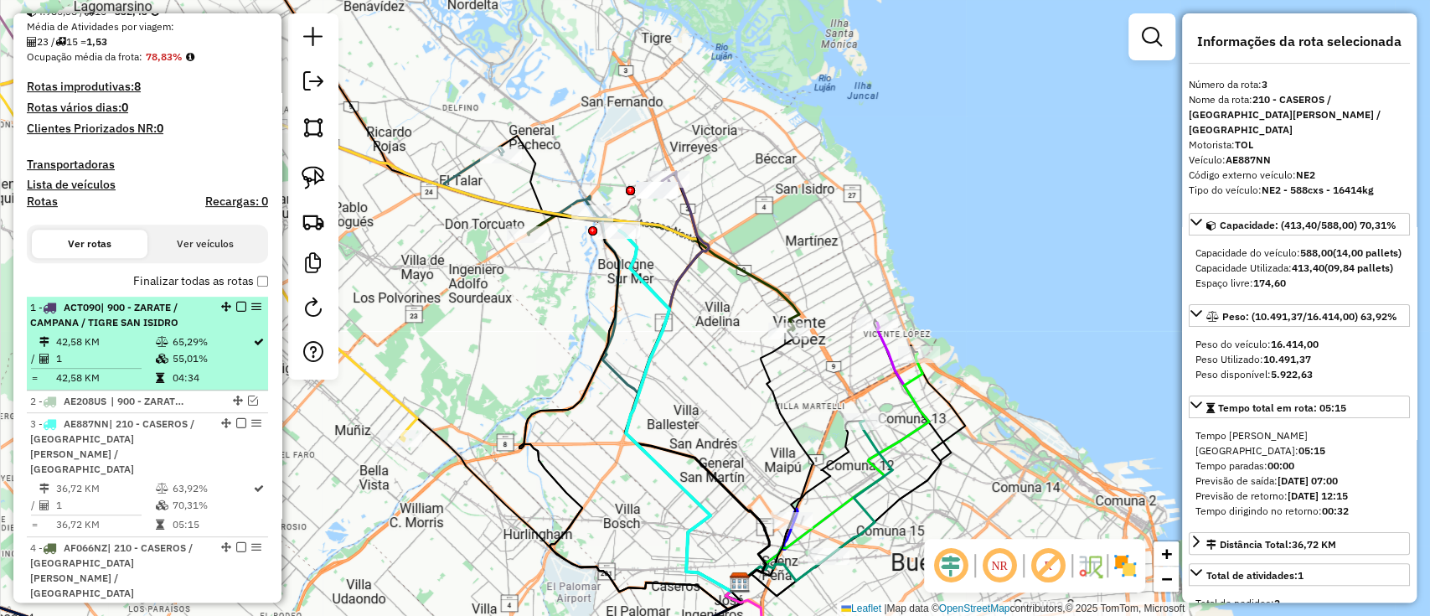
click at [181, 358] on td "55,01%" at bounding box center [211, 358] width 81 height 17
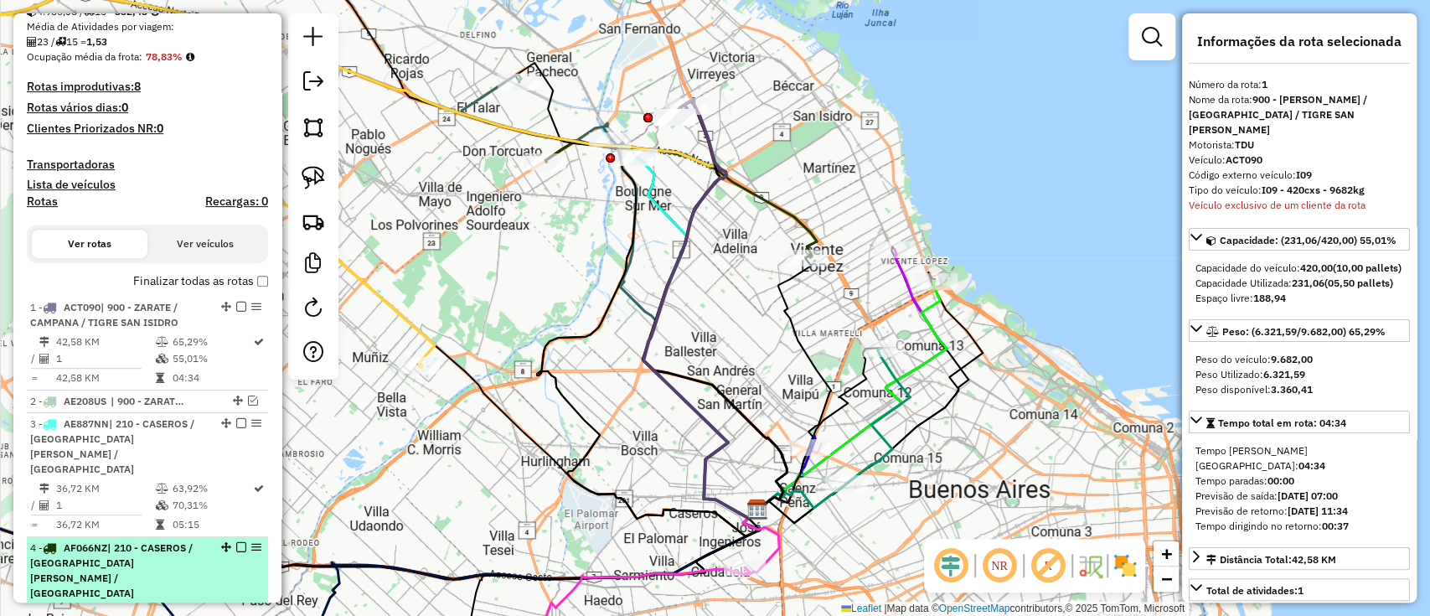
click at [161, 607] on icon at bounding box center [161, 612] width 13 height 10
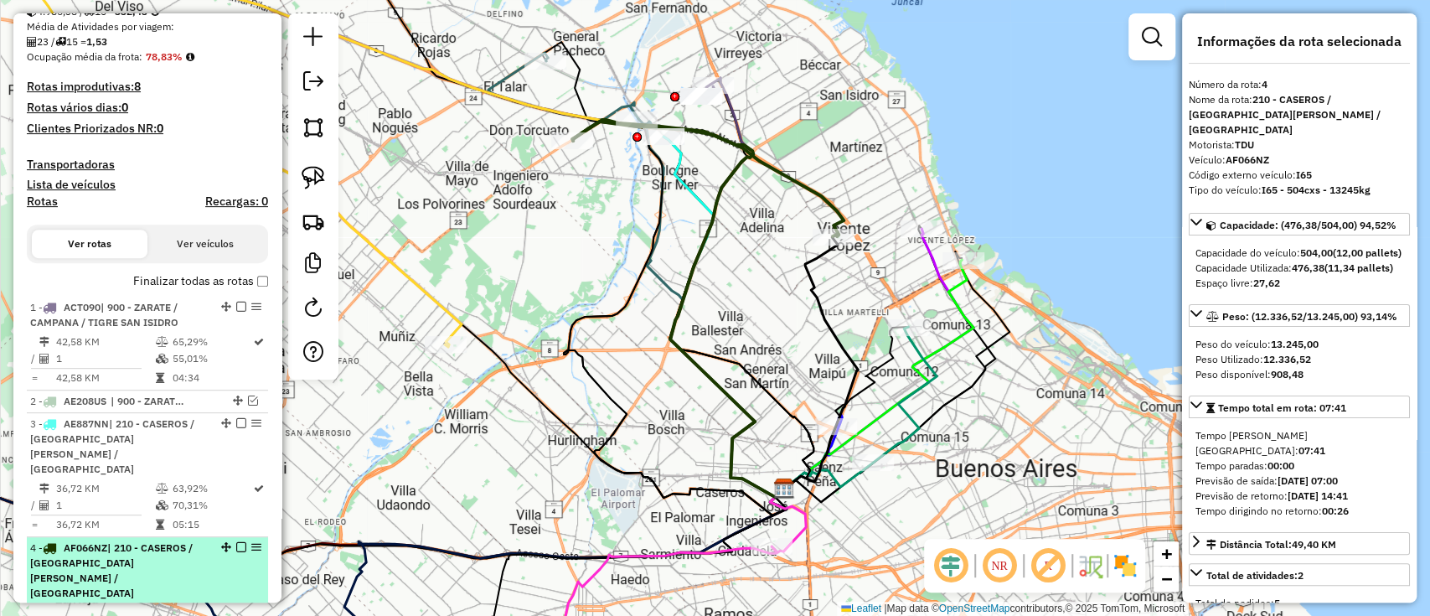
scroll to position [458, 0]
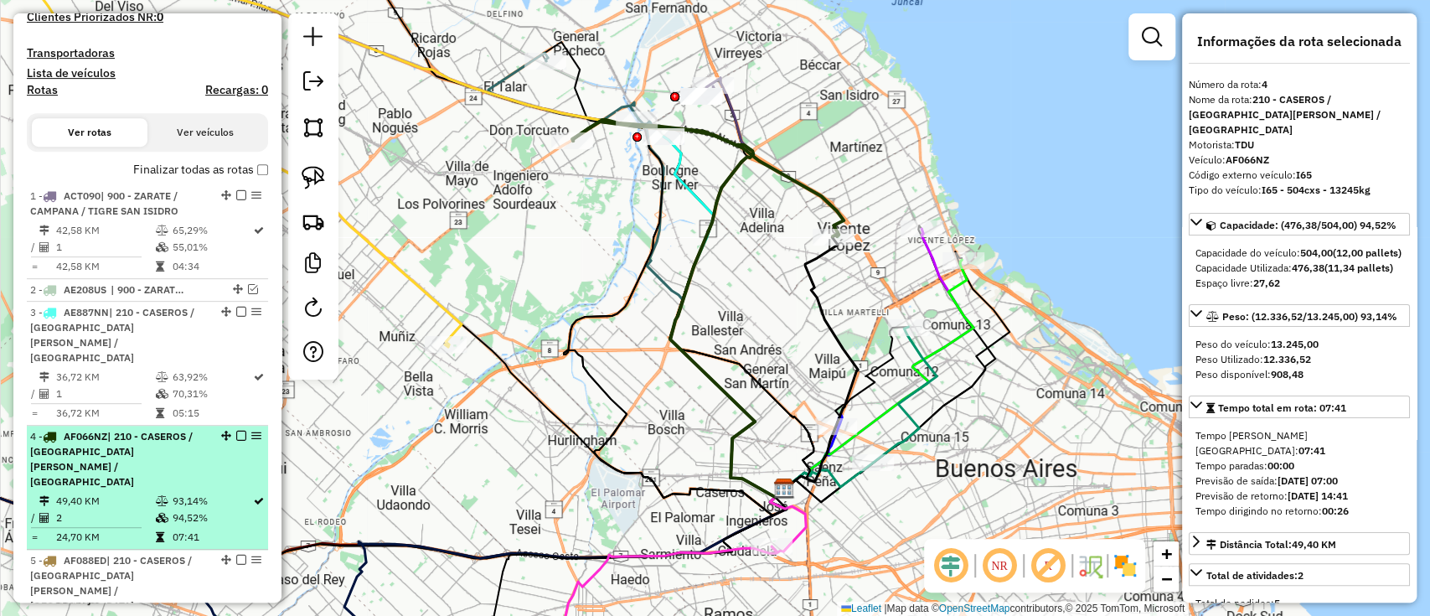
click at [167, 509] on td at bounding box center [162, 517] width 17 height 17
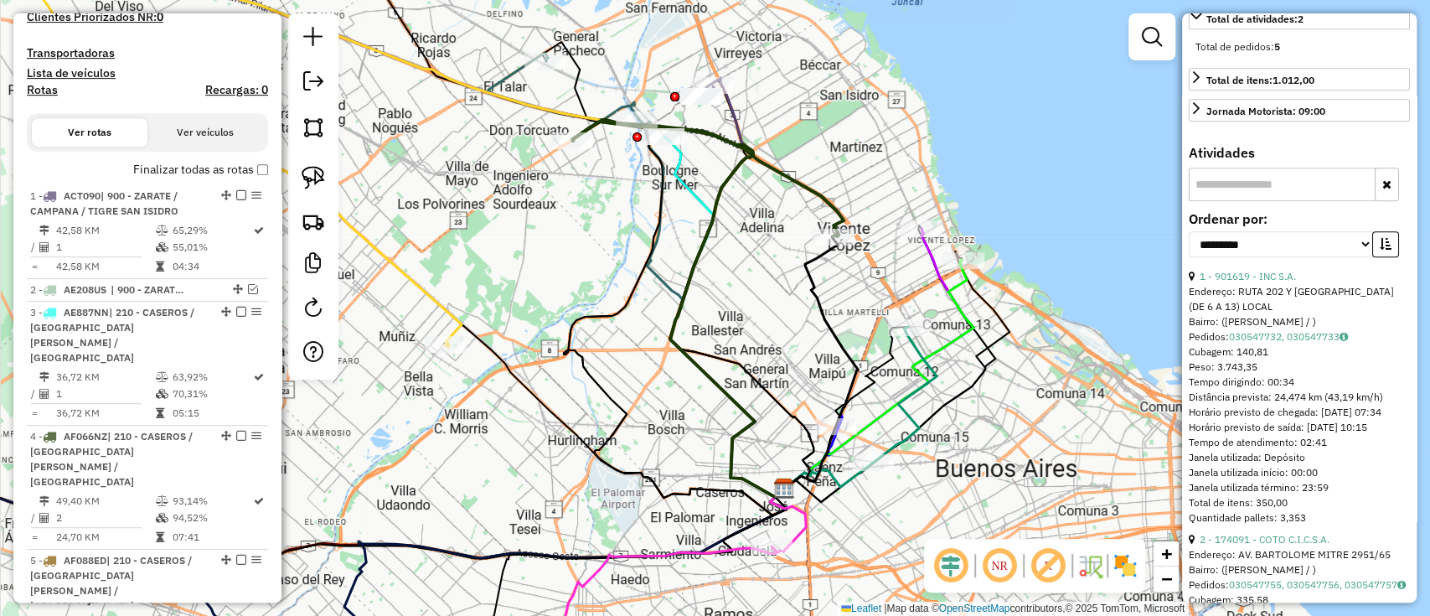
scroll to position [558, 0]
click at [1240, 271] on link "1 - 901619 - INC S.A." at bounding box center [1247, 274] width 96 height 13
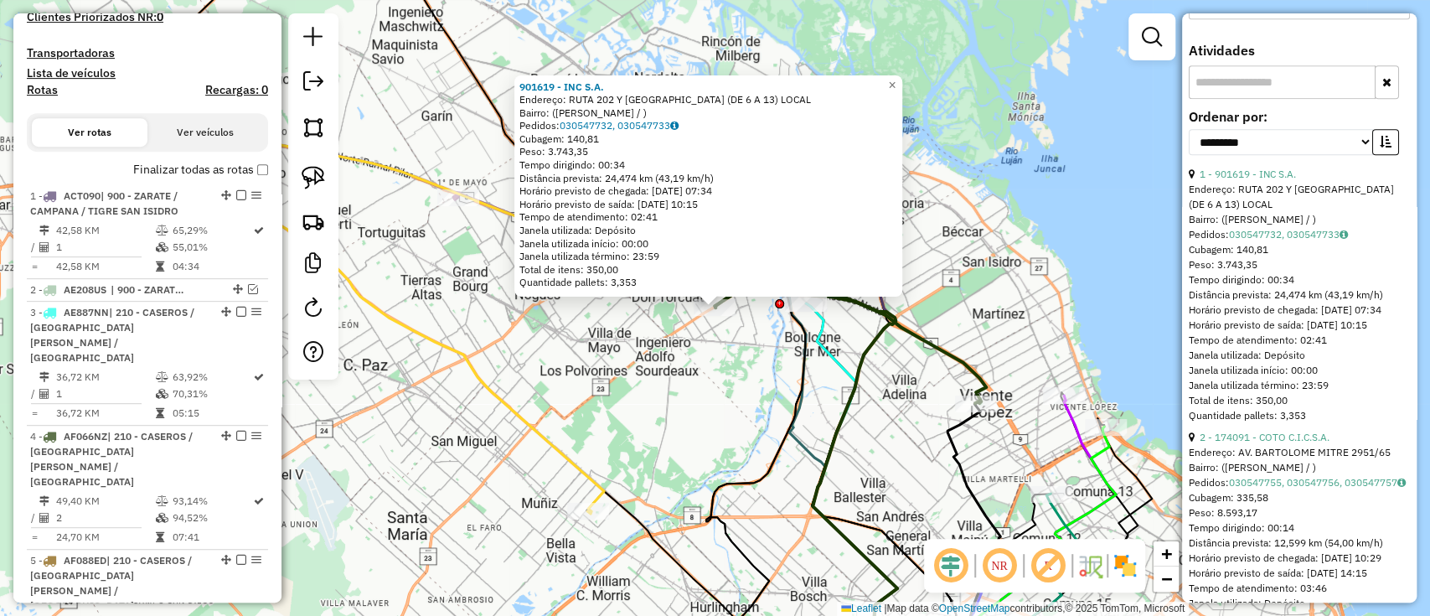
scroll to position [782, 0]
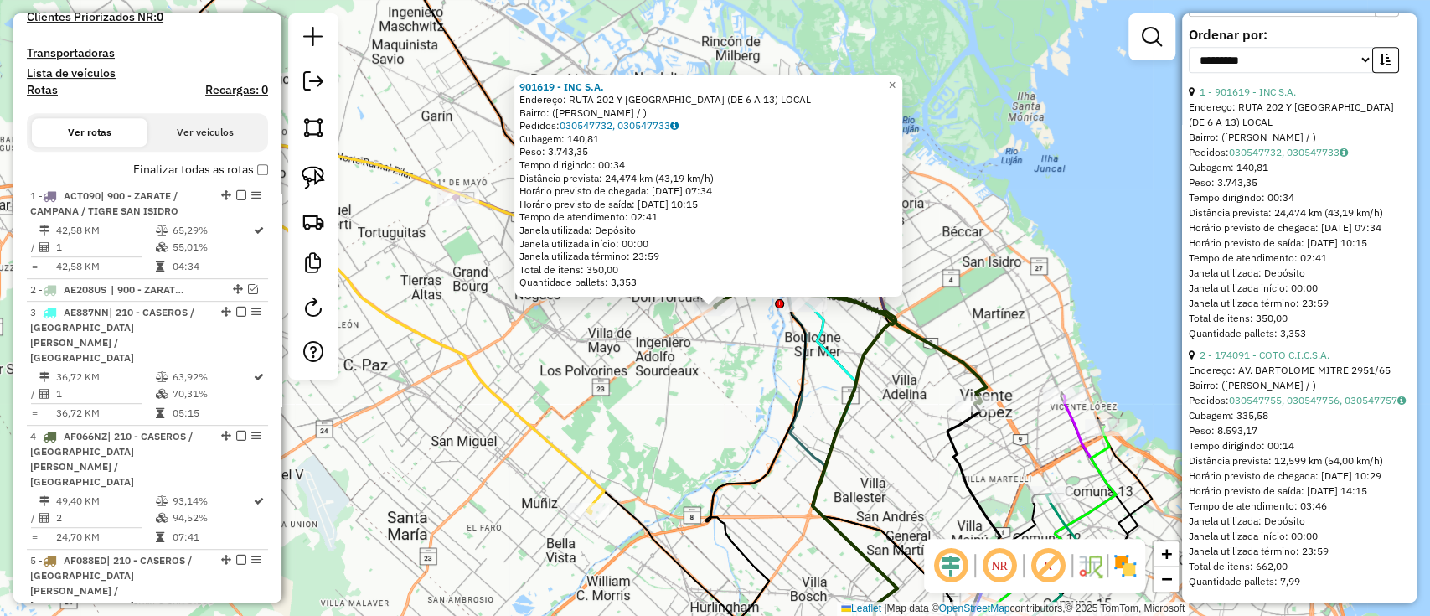
click at [1252, 363] on div "Endereço: AV. BARTOLOME MITRE 2951/65" at bounding box center [1299, 370] width 221 height 15
click at [1241, 348] on link "2 - 174091 - COTO C.I.C.S.A." at bounding box center [1264, 354] width 130 height 13
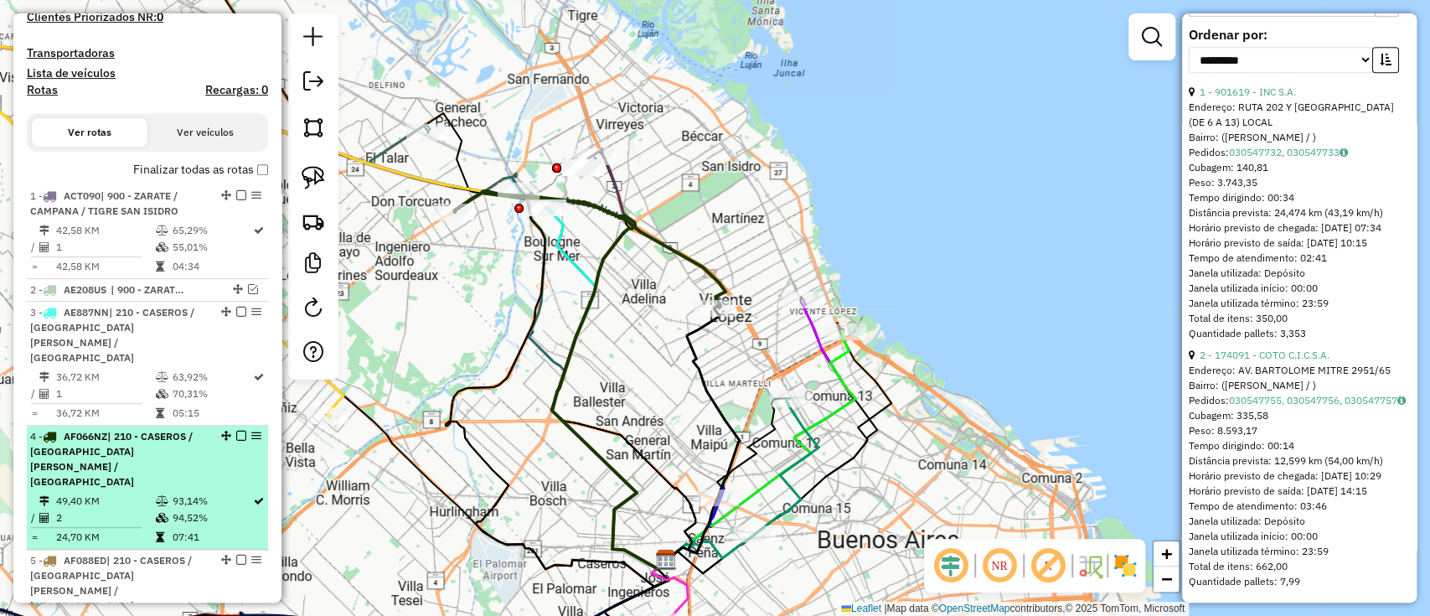
click at [236, 431] on em at bounding box center [241, 436] width 10 height 10
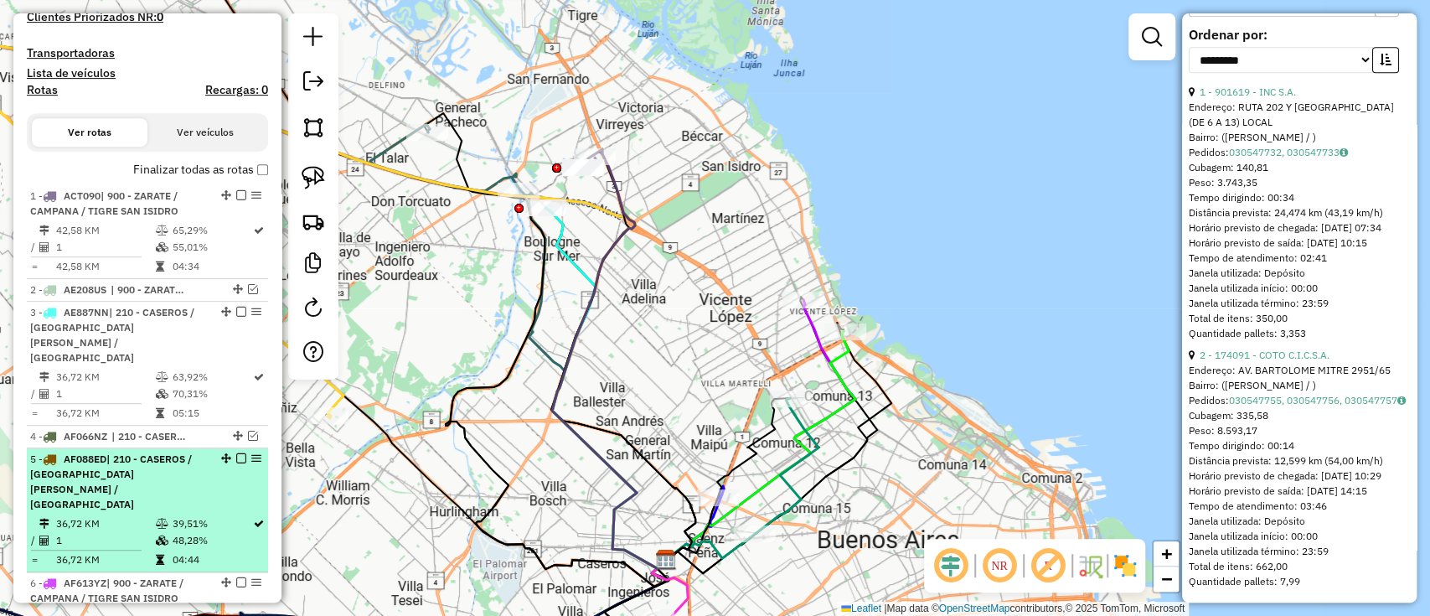
click at [208, 515] on td "39,51%" at bounding box center [211, 523] width 81 height 17
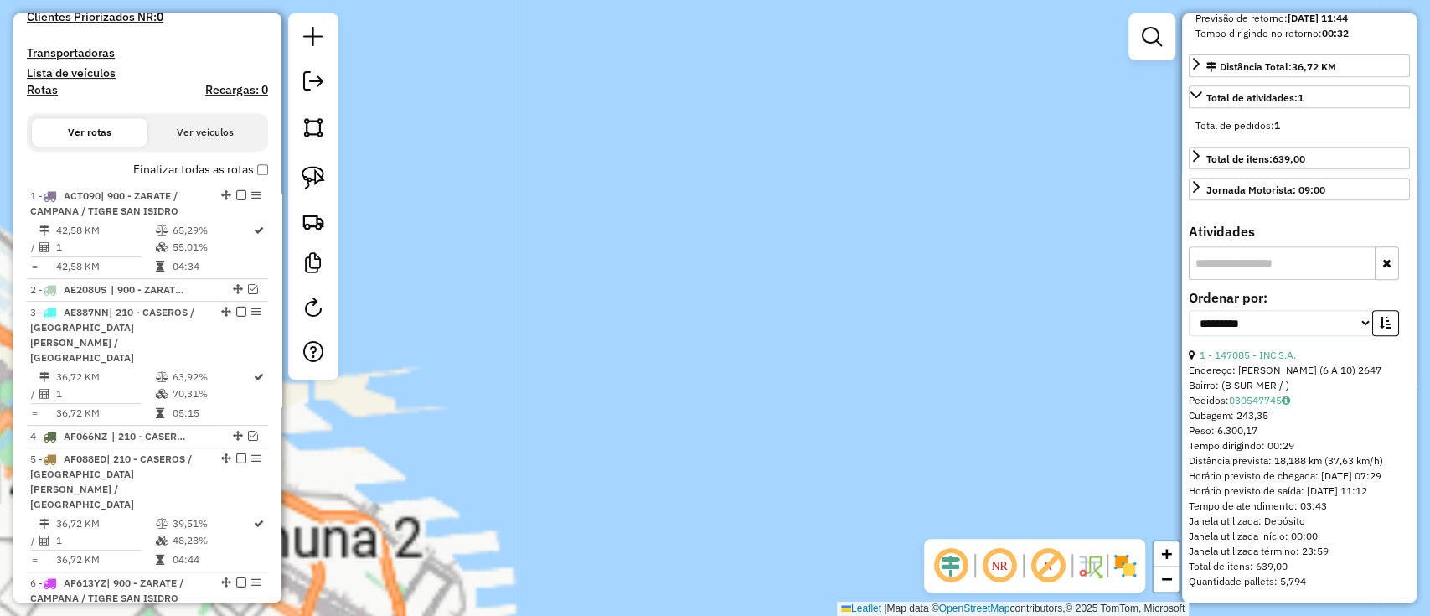
scroll to position [0, 0]
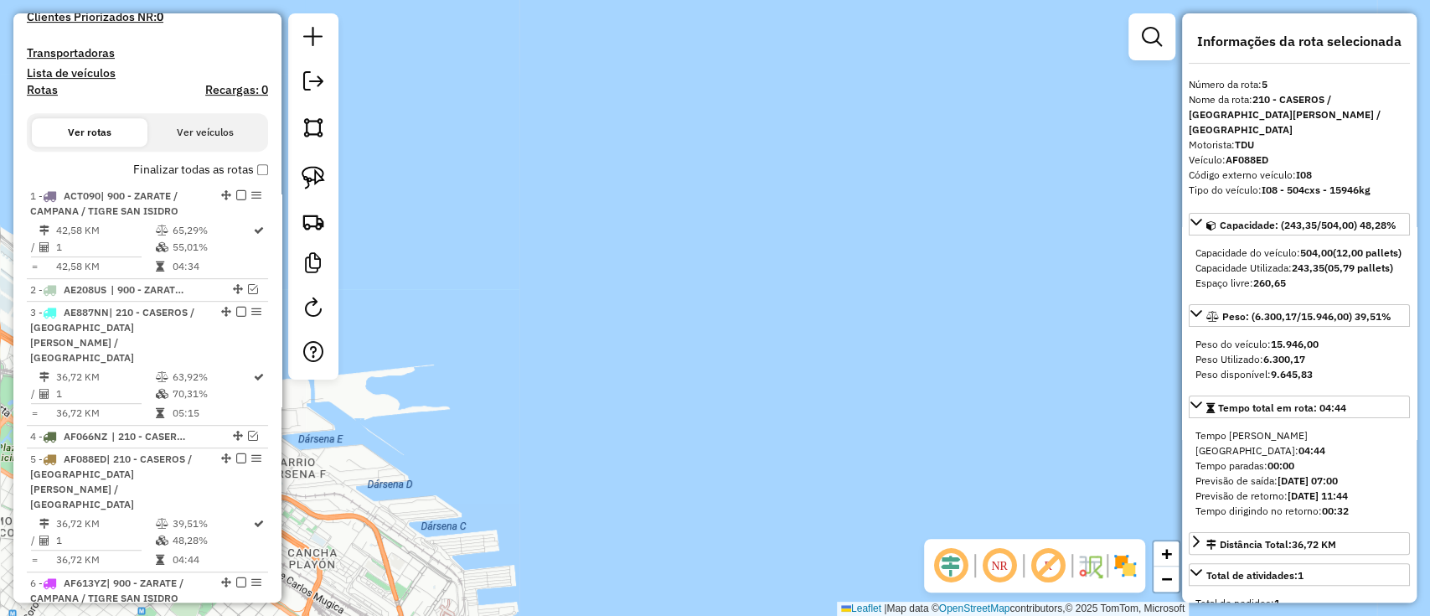
drag, startPoint x: 900, startPoint y: 331, endPoint x: 1233, endPoint y: 294, distance: 334.6
click at [1233, 297] on hb-router-mapa "Informações da Sessão 1287284 - 03/10/2025 Criação: 02/10/2025 15:26 Depósito: …" at bounding box center [715, 308] width 1430 height 616
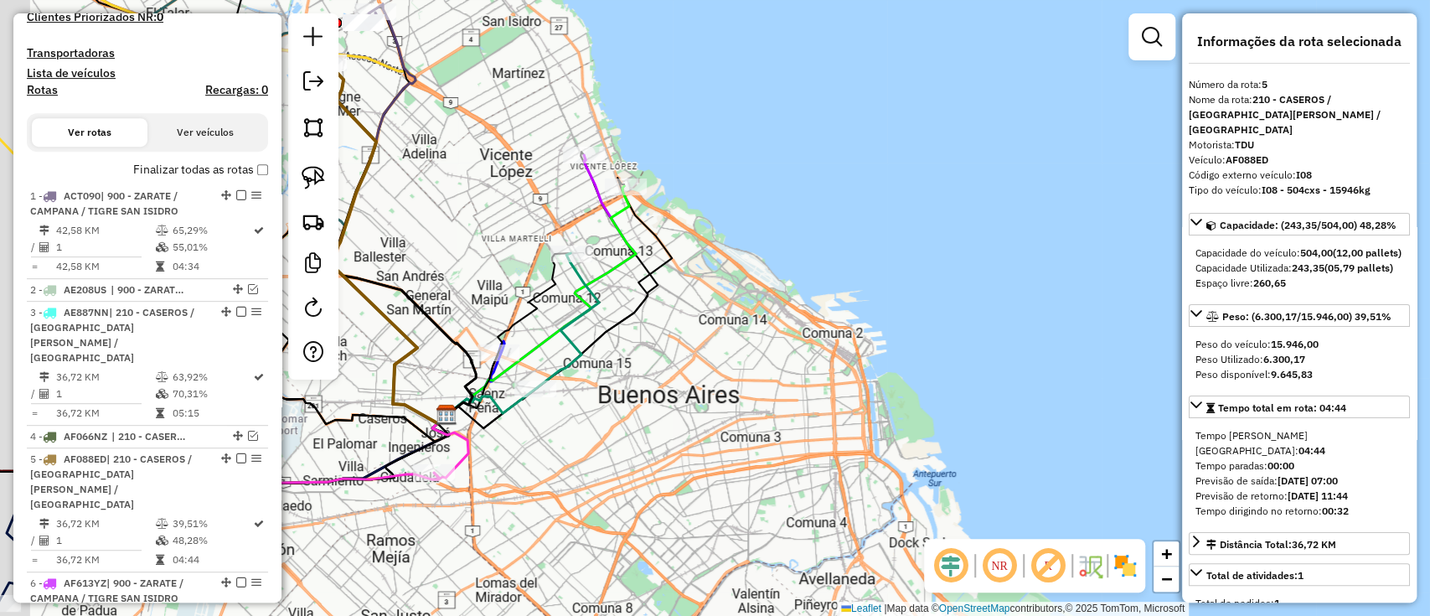
drag, startPoint x: 679, startPoint y: 424, endPoint x: 846, endPoint y: 415, distance: 166.9
click at [958, 428] on div "Rota 14 - Placa OFF648 416427 - CENCOSUD S.A. Janela de atendimento Grade de at…" at bounding box center [715, 308] width 1430 height 616
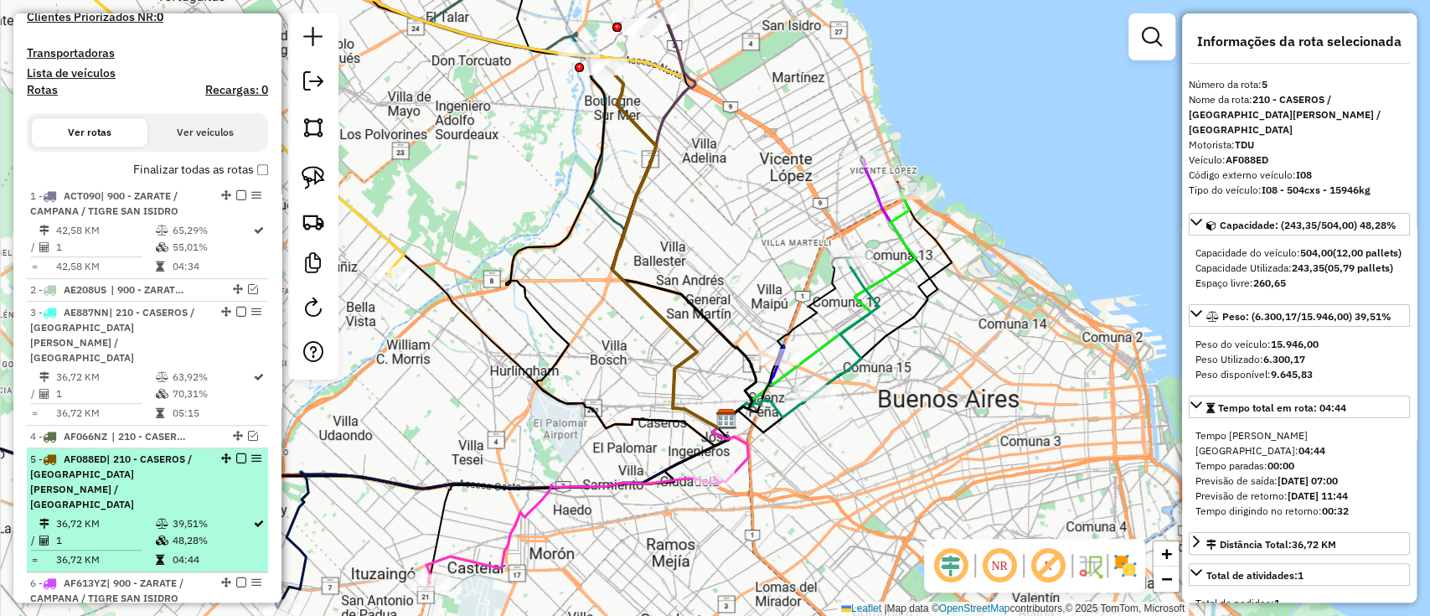
click at [85, 532] on td "1" at bounding box center [104, 540] width 99 height 17
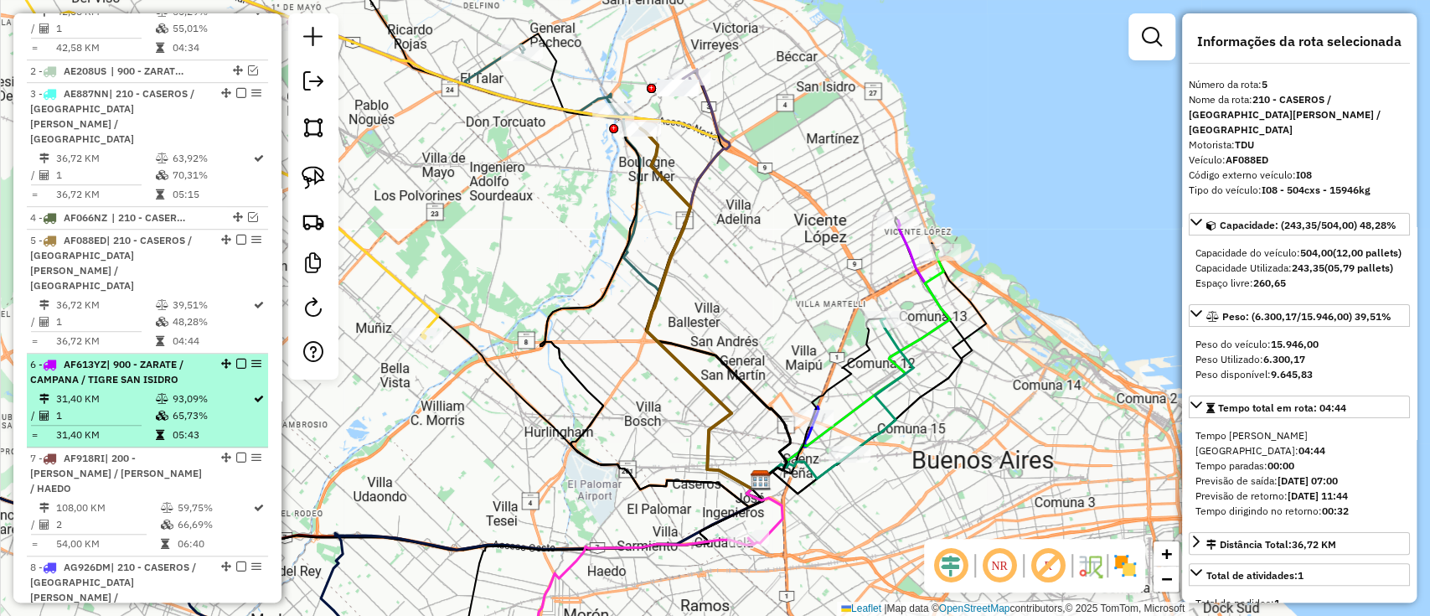
scroll to position [682, 0]
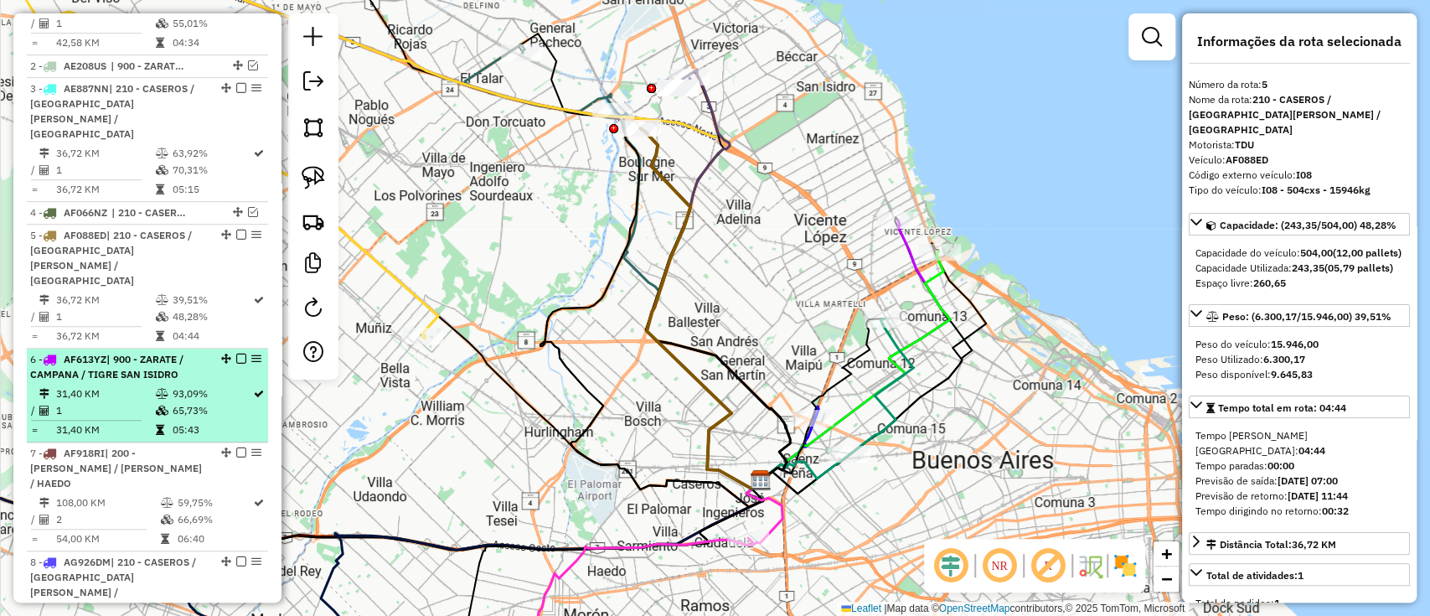
click at [154, 402] on td at bounding box center [162, 410] width 17 height 17
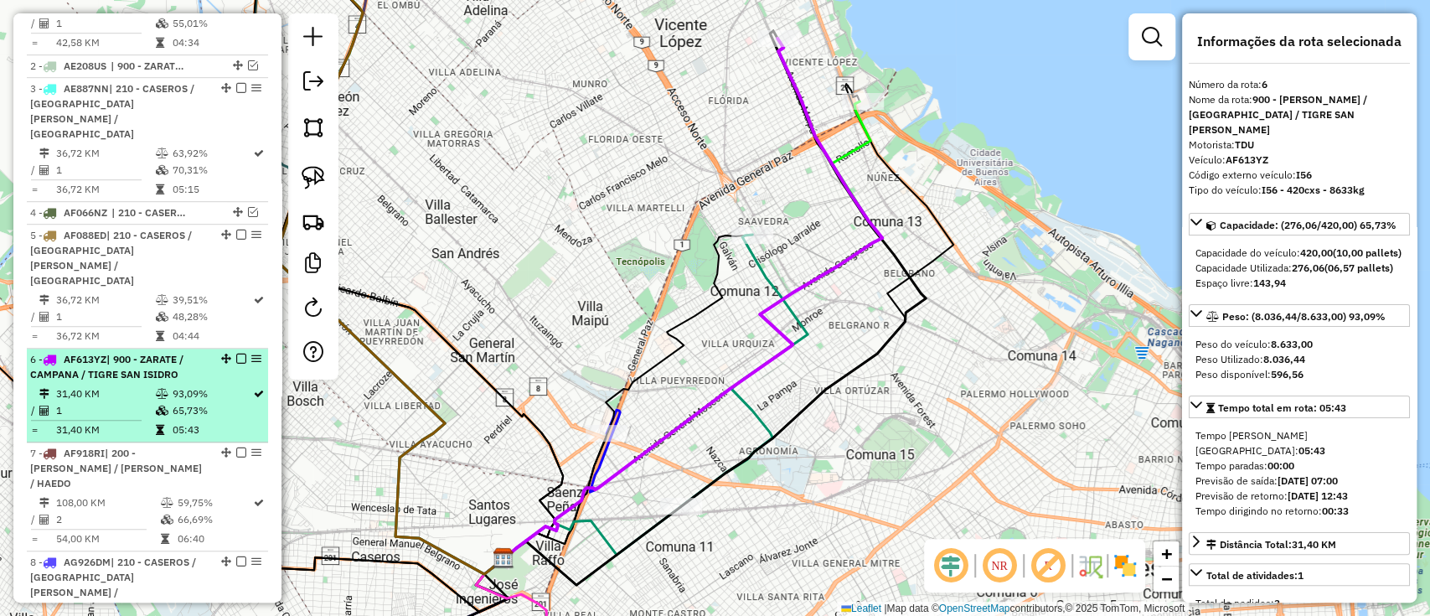
click at [237, 353] on em at bounding box center [241, 358] width 10 height 10
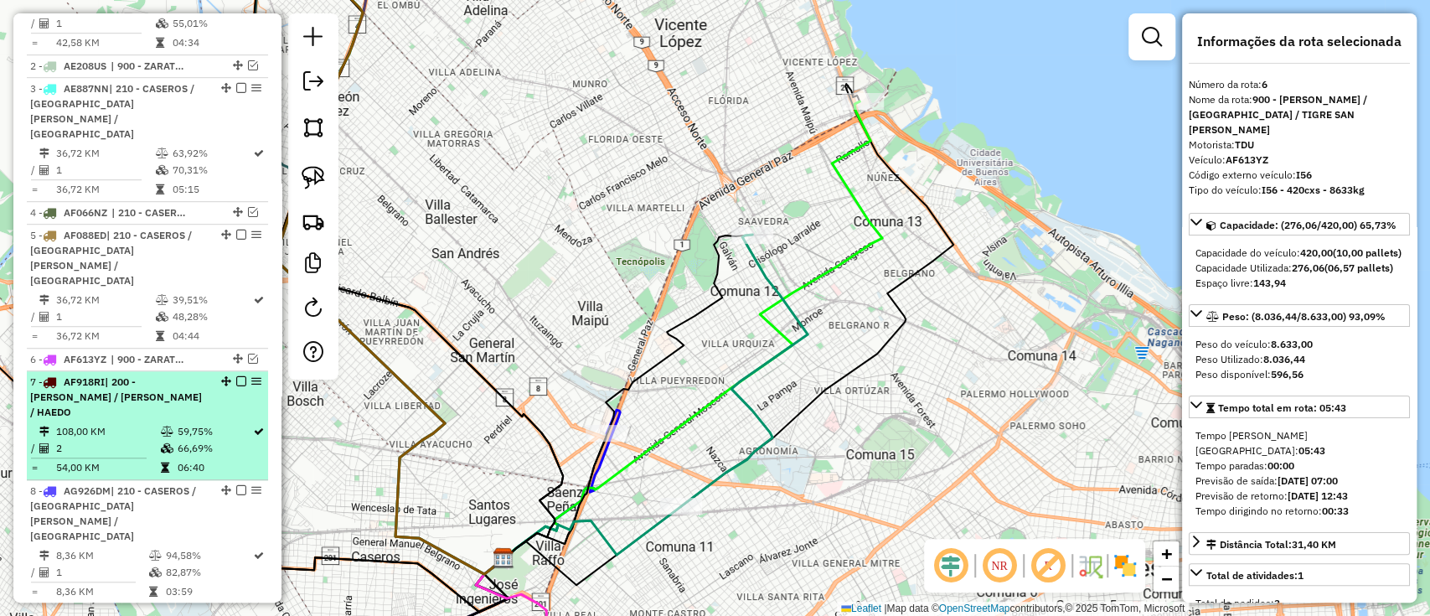
click at [213, 440] on td "66,69%" at bounding box center [214, 448] width 75 height 17
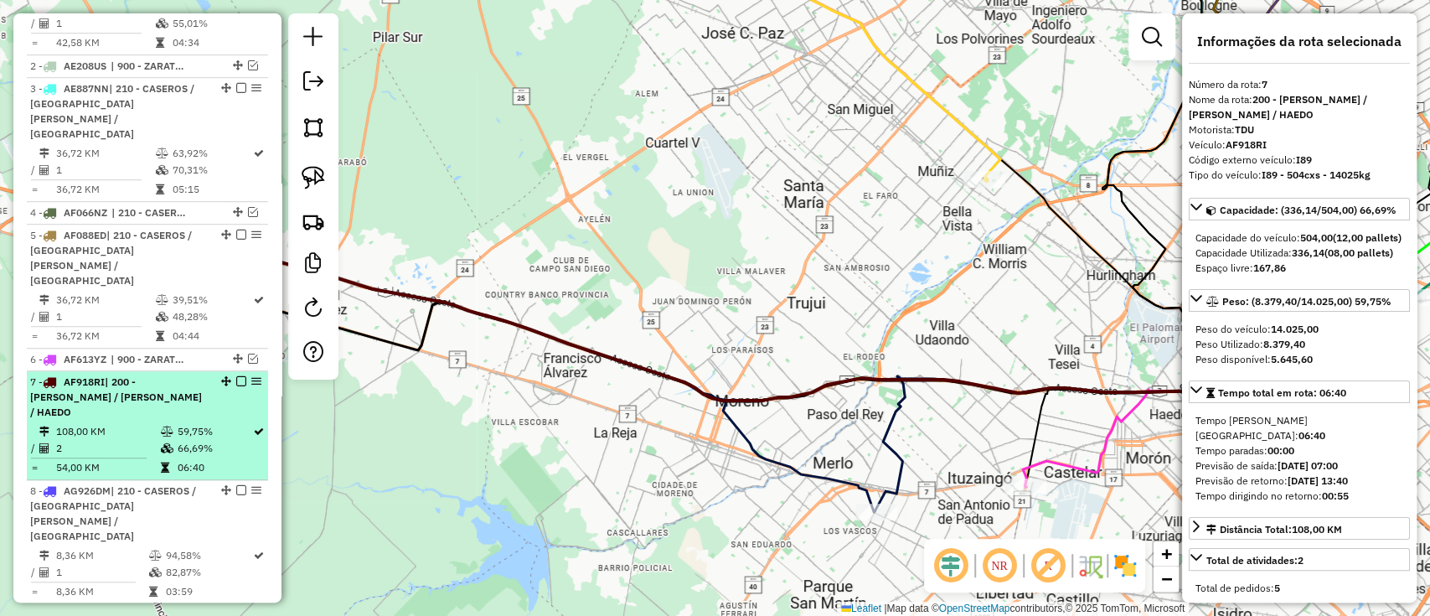
click at [236, 376] on em at bounding box center [241, 381] width 10 height 10
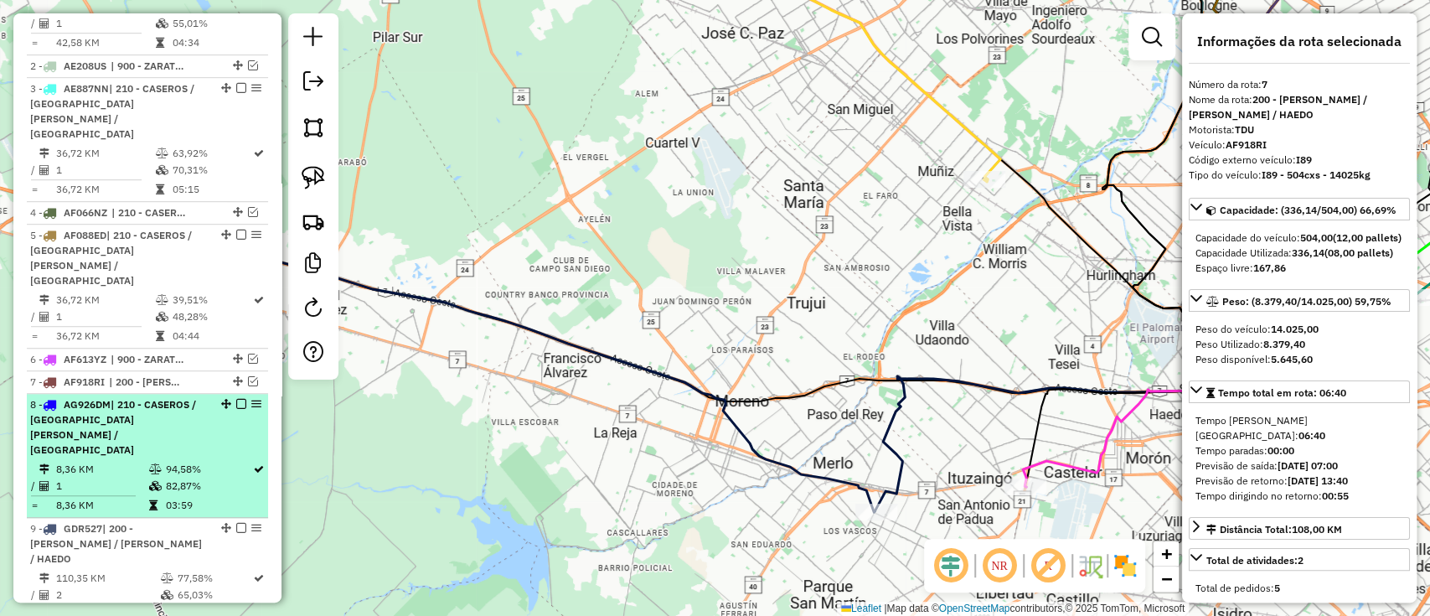
click at [204, 477] on td "82,87%" at bounding box center [208, 485] width 87 height 17
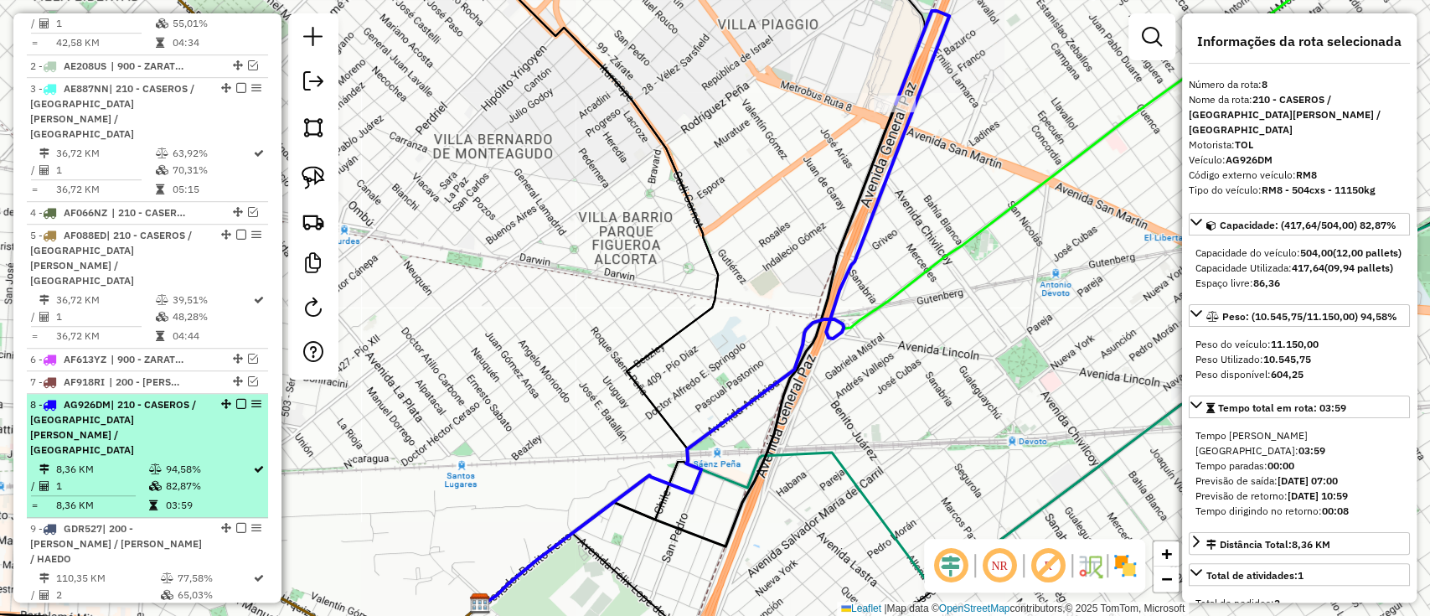
click at [240, 399] on em at bounding box center [241, 404] width 10 height 10
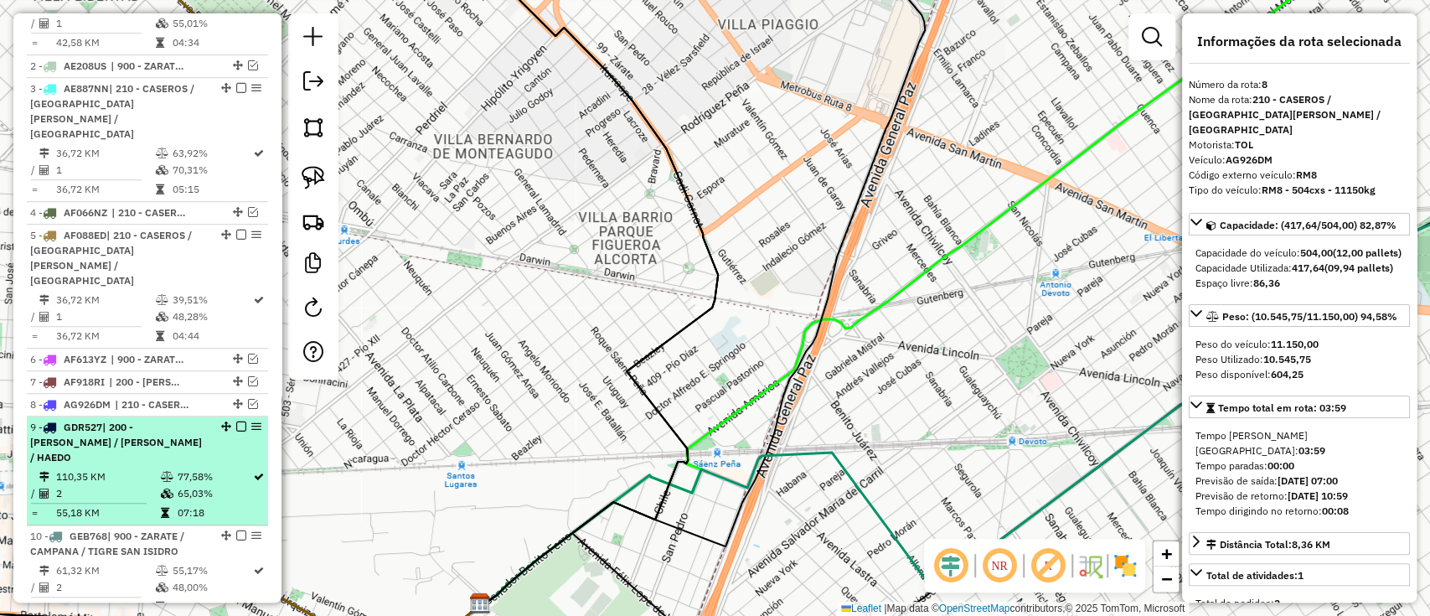
click at [192, 468] on td "77,58%" at bounding box center [214, 476] width 75 height 17
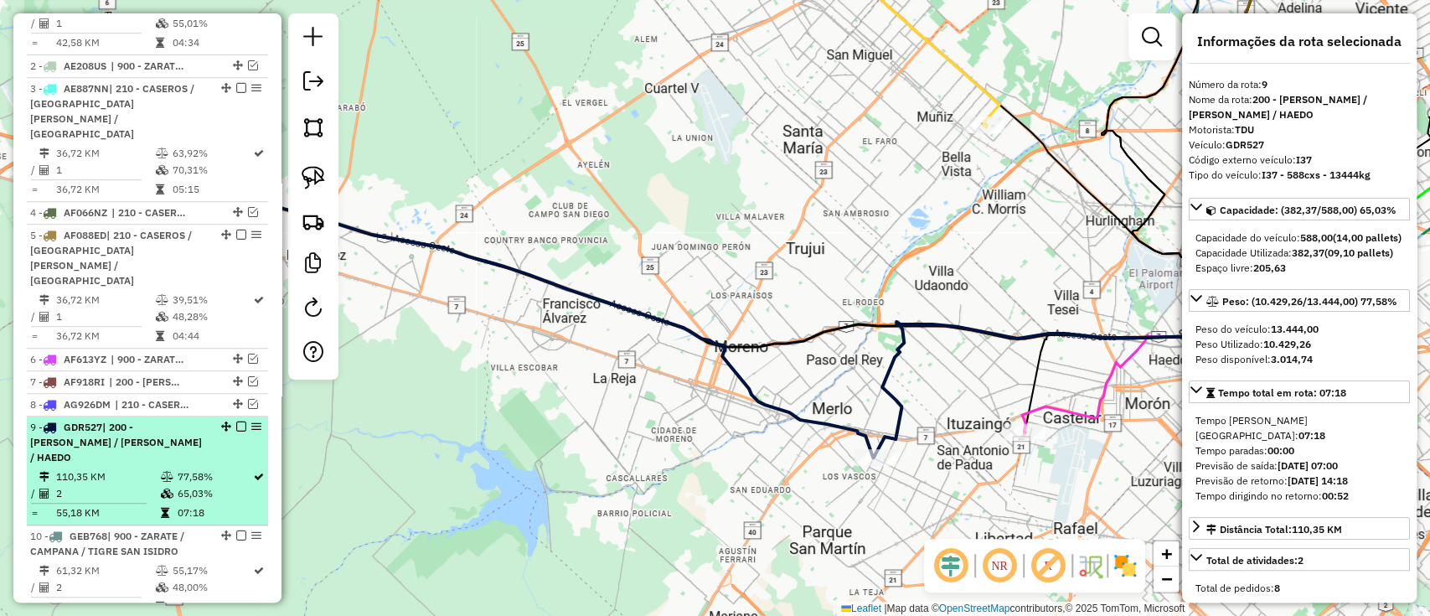
click at [236, 421] on em at bounding box center [241, 426] width 10 height 10
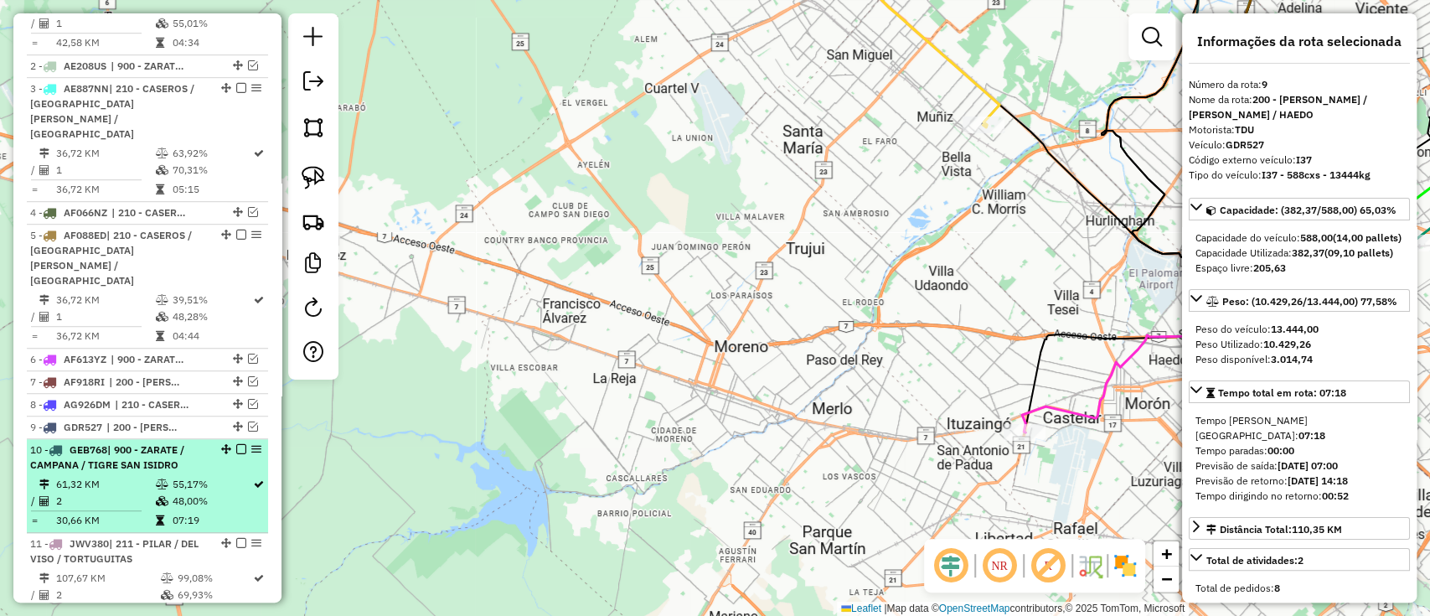
click at [201, 476] on td "55,17%" at bounding box center [211, 484] width 81 height 17
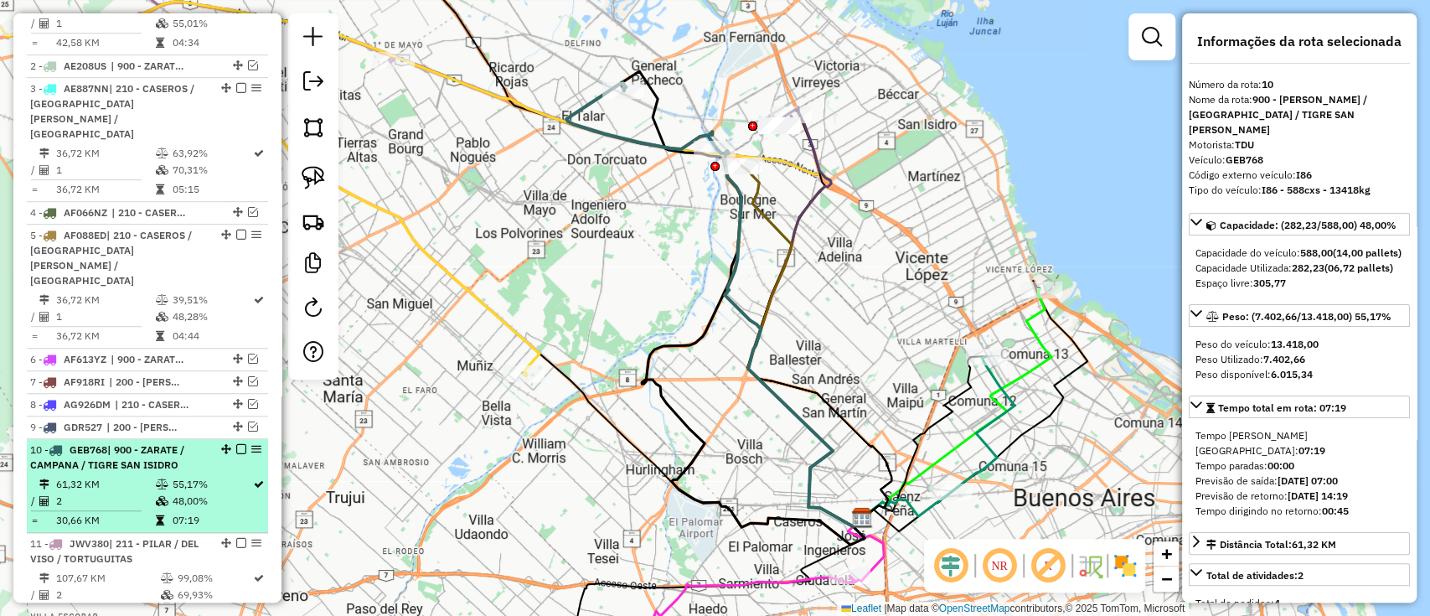
click at [239, 444] on em at bounding box center [241, 449] width 10 height 10
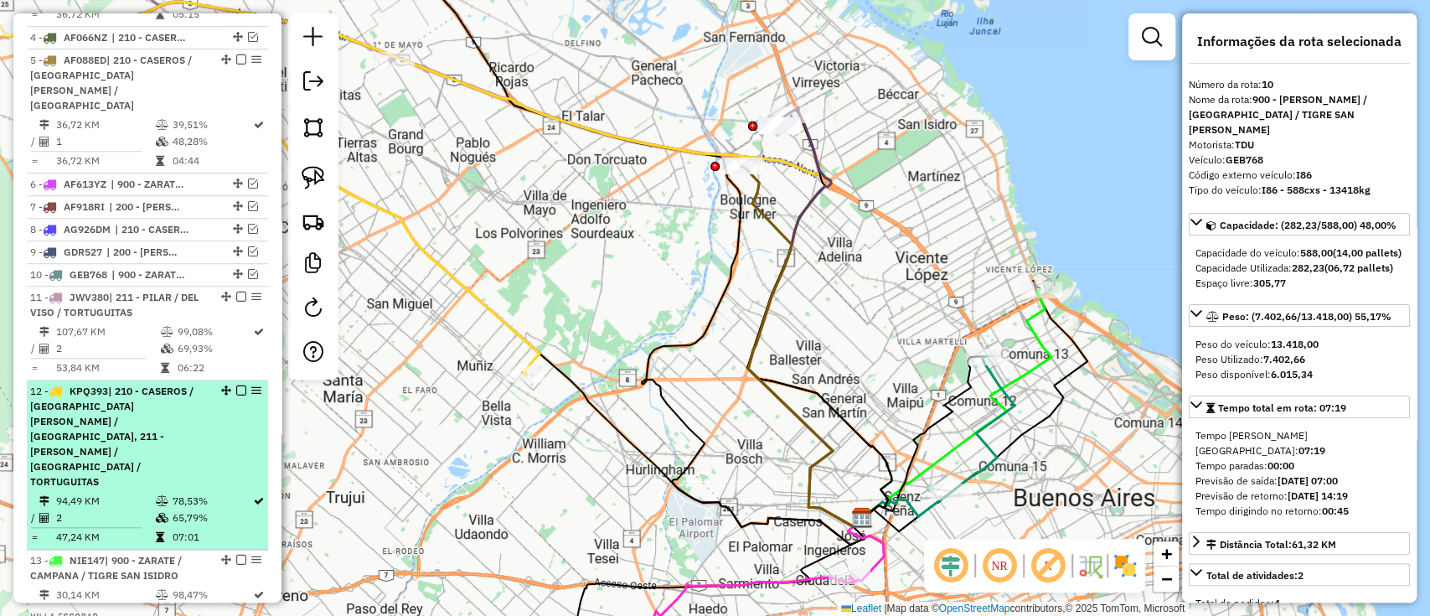
scroll to position [905, 0]
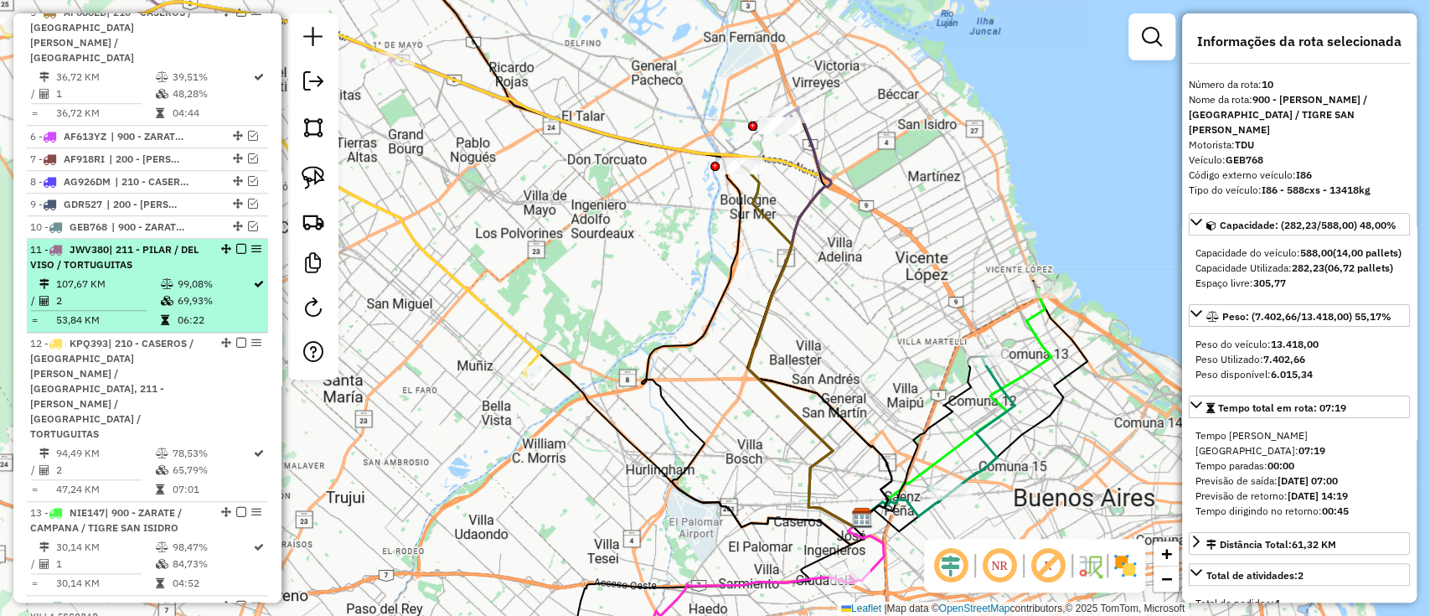
click at [225, 292] on td "69,93%" at bounding box center [214, 300] width 75 height 17
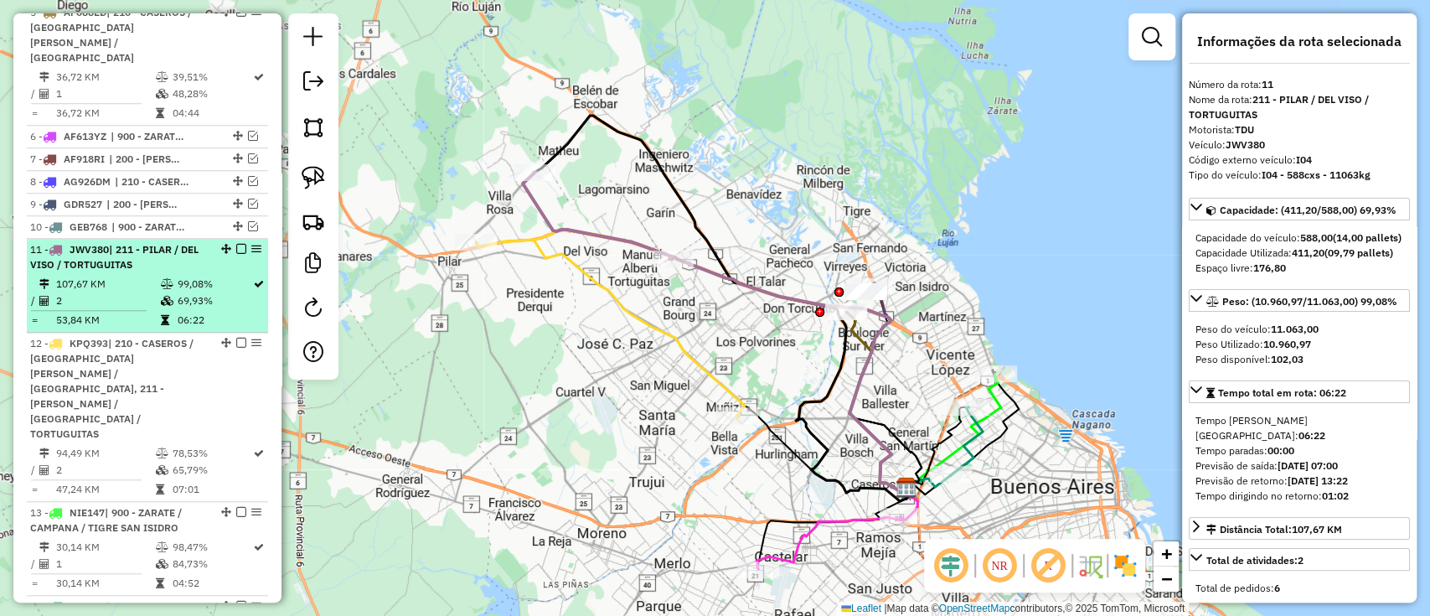
click at [236, 244] on em at bounding box center [241, 249] width 10 height 10
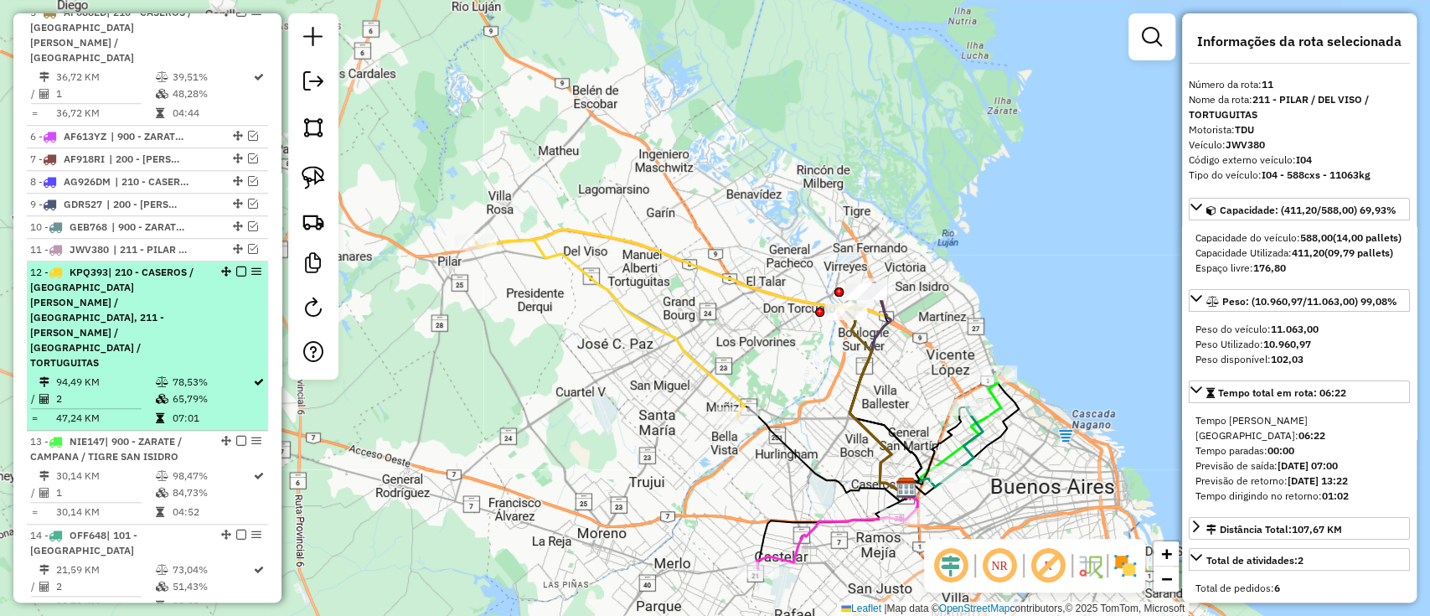
click at [218, 265] on div "12 - KPQ393 | 210 - CASEROS / SAN MARTIN / BELLA VISTA, 211 - PILAR / DEL VISO …" at bounding box center [147, 318] width 235 height 106
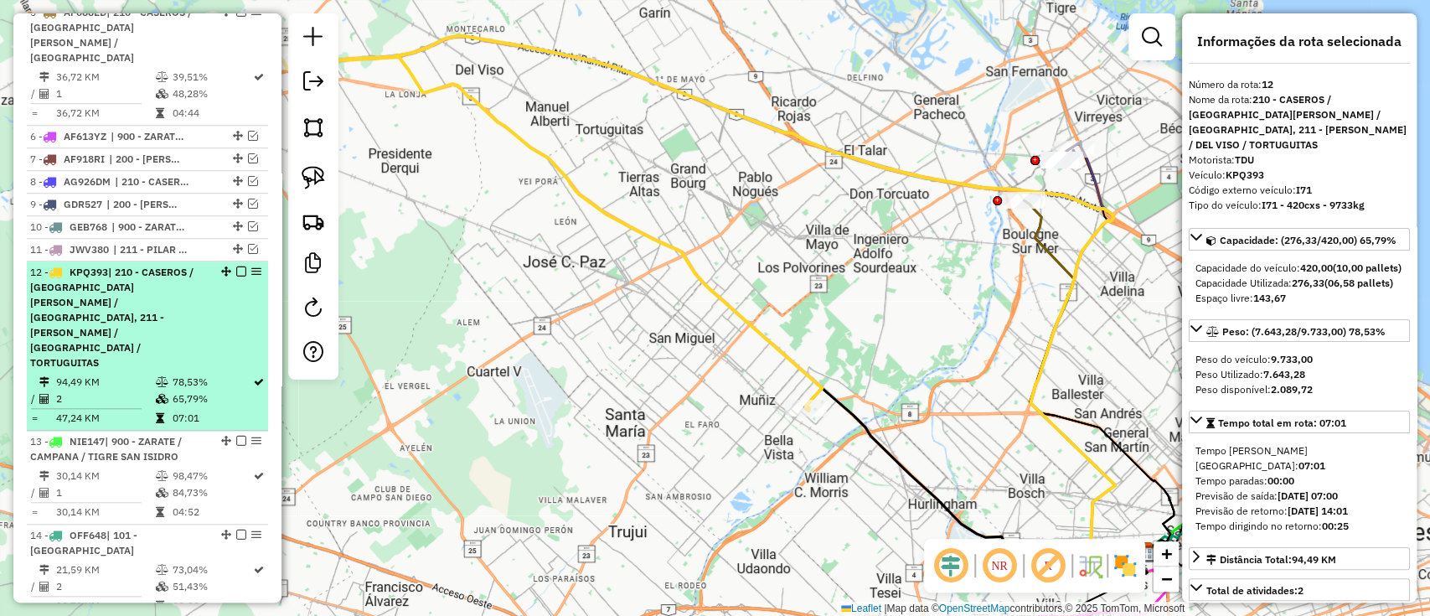
click at [235, 265] on div "12 - KPQ393 | 210 - CASEROS / SAN MARTIN / BELLA VISTA, 211 - PILAR / DEL VISO …" at bounding box center [147, 318] width 235 height 106
click at [241, 266] on em at bounding box center [241, 271] width 10 height 10
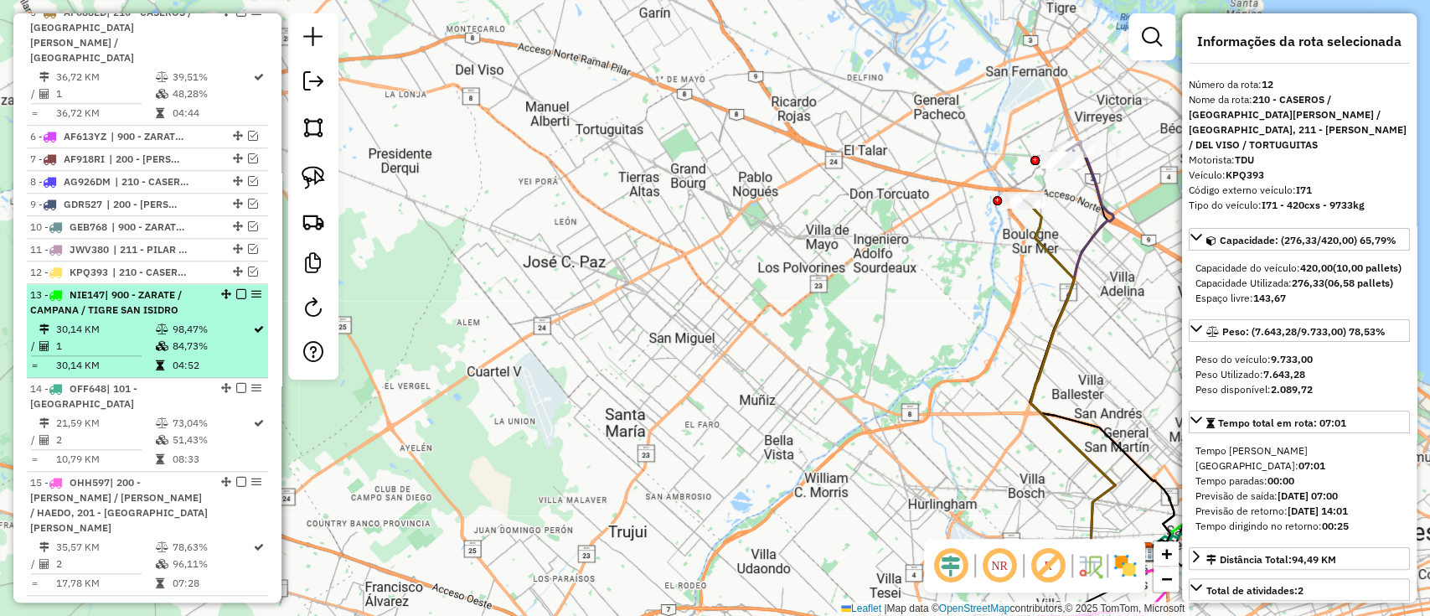
click at [221, 321] on td "98,47%" at bounding box center [211, 329] width 81 height 17
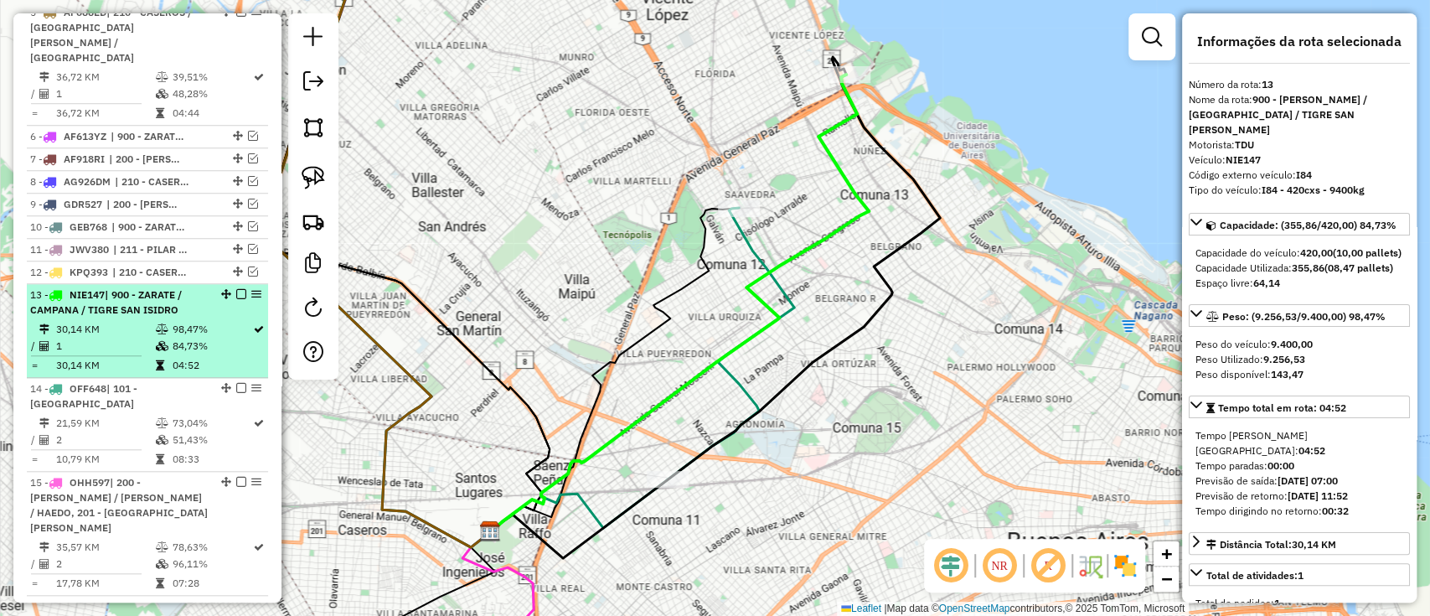
click at [240, 289] on em at bounding box center [241, 294] width 10 height 10
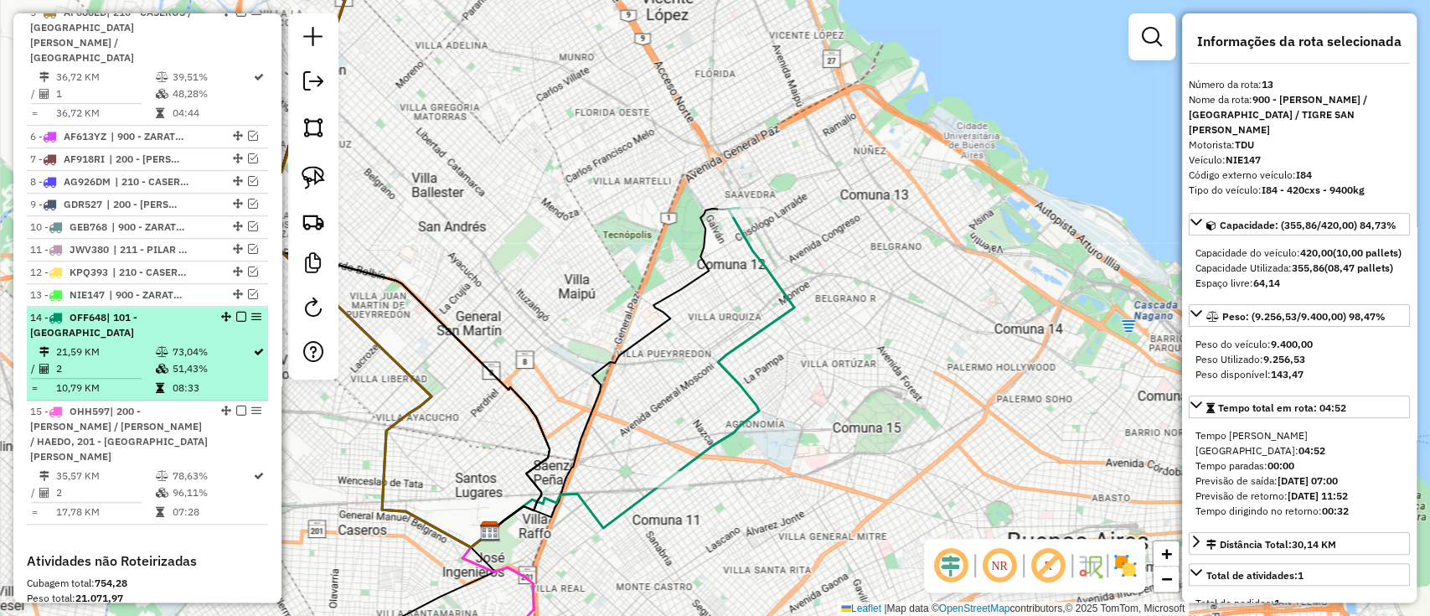
click at [210, 360] on td "51,43%" at bounding box center [211, 368] width 81 height 17
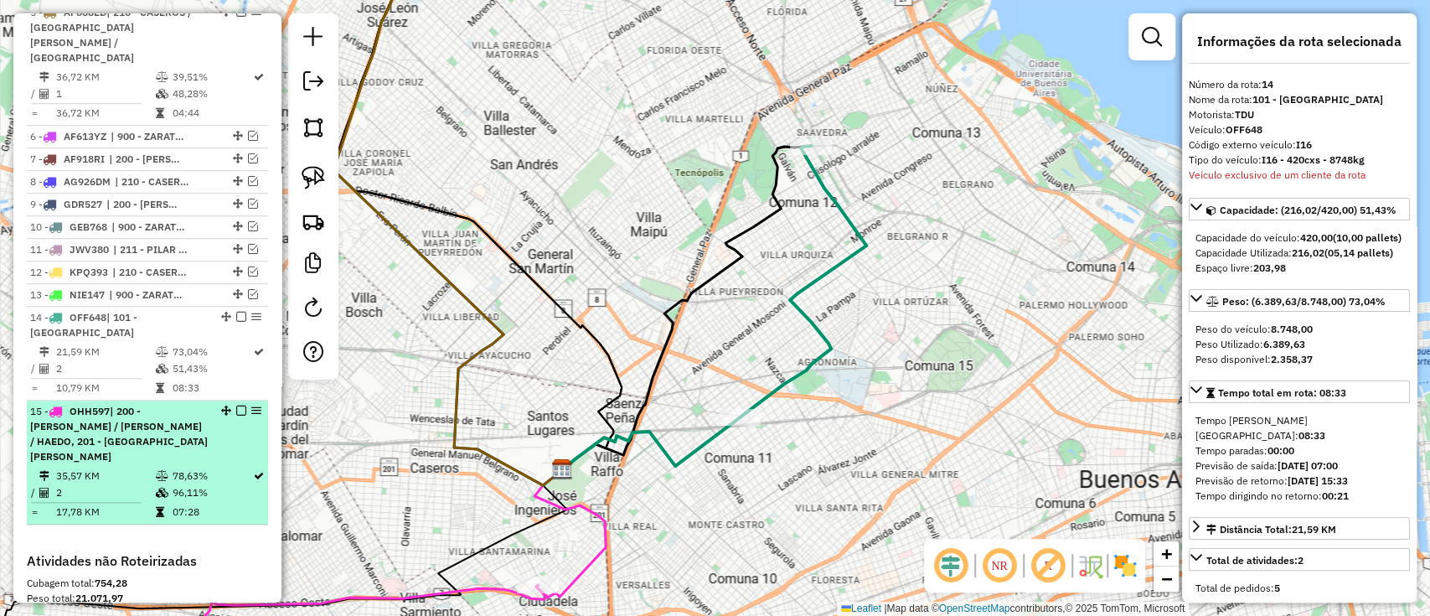
click at [210, 404] on div "15 - OHH597 | 200 - LUJAN / RAMOS / HAEDO, 201 - SAN JUSTO" at bounding box center [147, 434] width 235 height 60
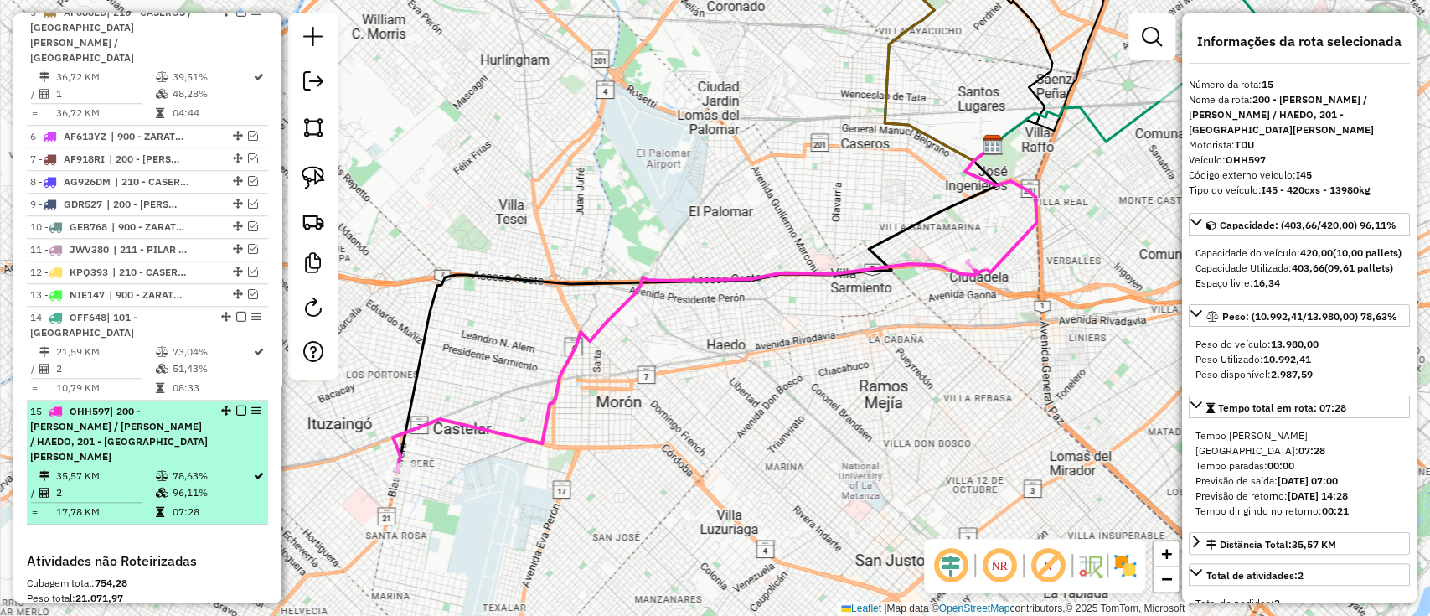
click at [230, 405] on div at bounding box center [236, 410] width 50 height 10
click at [239, 405] on em at bounding box center [241, 410] width 10 height 10
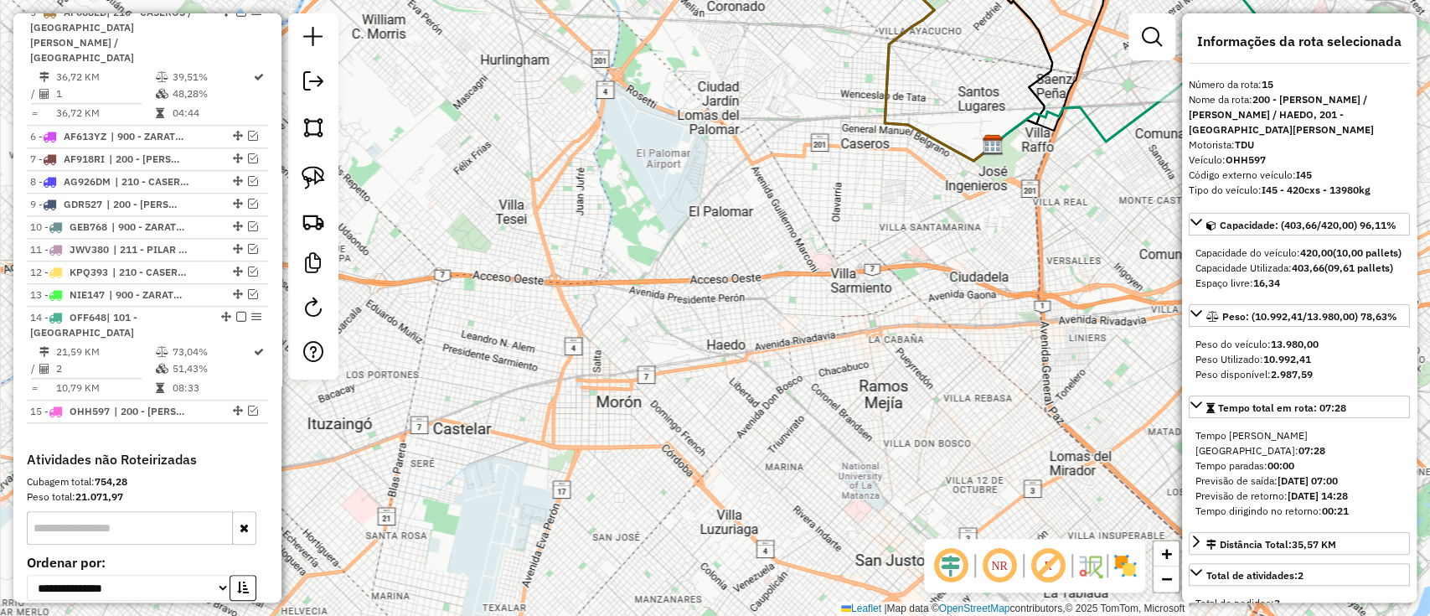
click at [1122, 565] on img at bounding box center [1124, 565] width 27 height 27
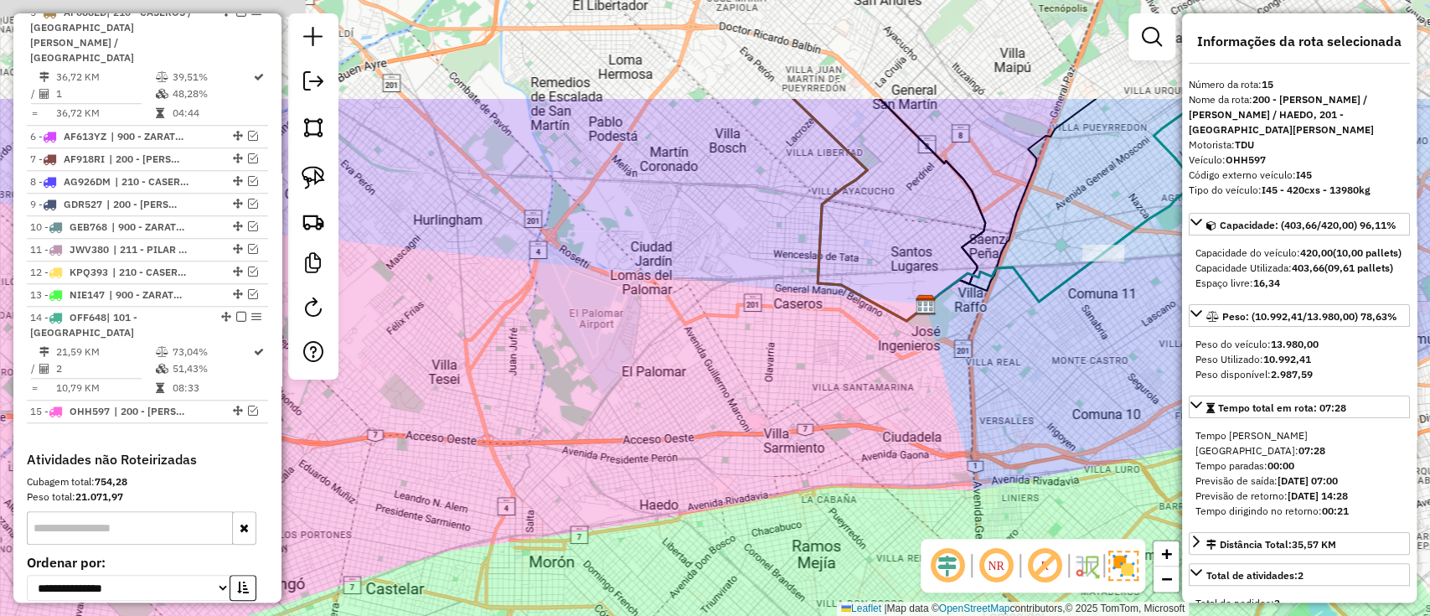
drag, startPoint x: 977, startPoint y: 345, endPoint x: 813, endPoint y: 533, distance: 249.3
click at [821, 615] on html "Aguarde... Pop-up bloqueado! Seu navegador bloqueou automáticamente a abertura …" at bounding box center [715, 308] width 1430 height 616
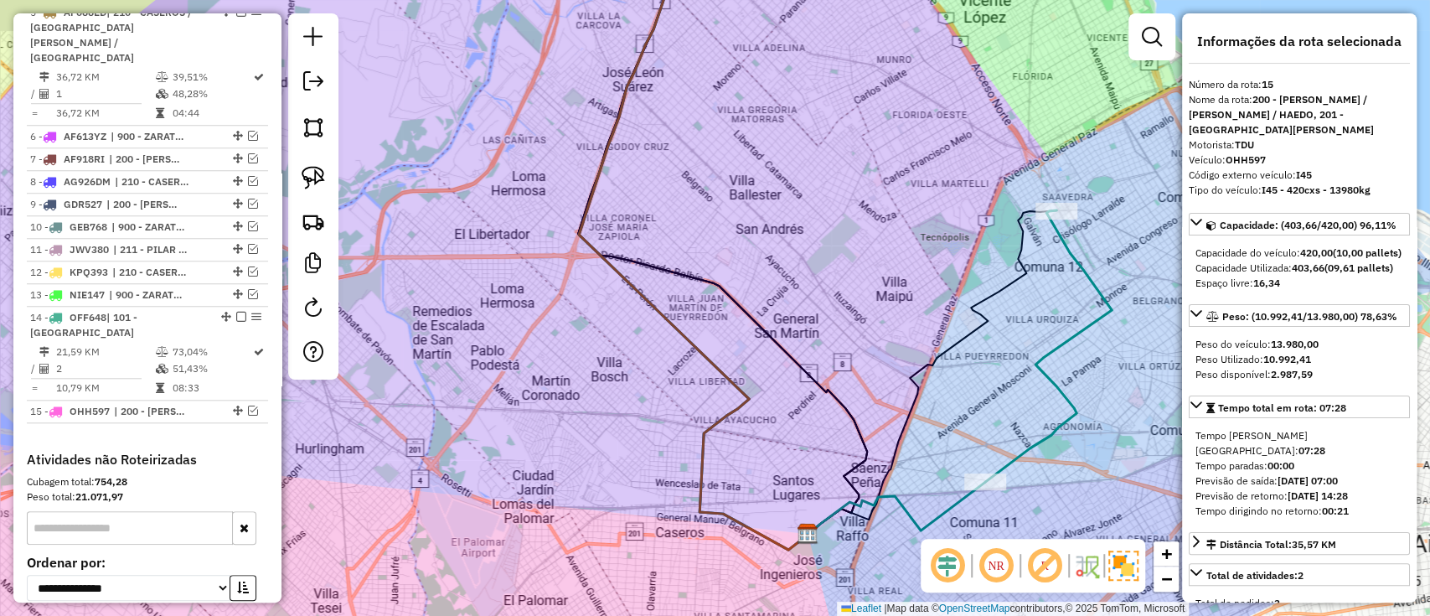
drag, startPoint x: 771, startPoint y: 440, endPoint x: 732, endPoint y: 586, distance: 151.6
click at [733, 615] on html "Aguarde... Pop-up bloqueado! Seu navegador bloqueou automáticamente a abertura …" at bounding box center [715, 308] width 1430 height 616
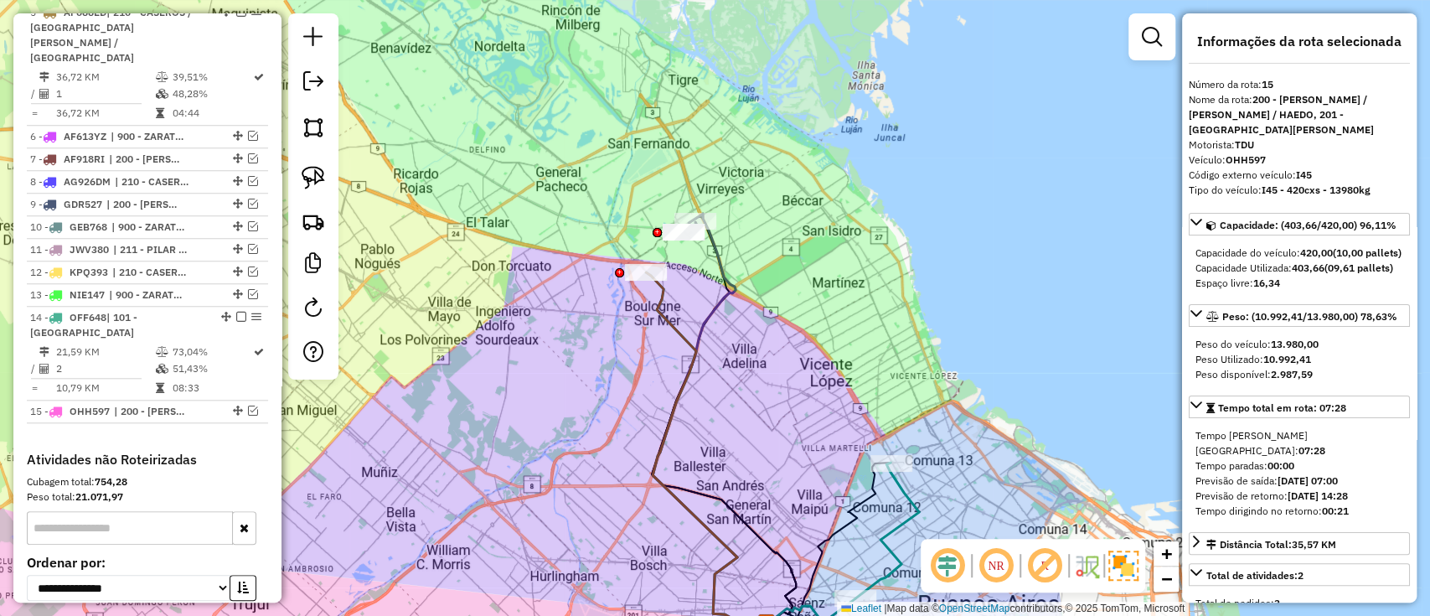
drag, startPoint x: 745, startPoint y: 441, endPoint x: 815, endPoint y: 539, distance: 120.2
click at [815, 539] on div "Janela de atendimento Grade de atendimento Capacidade Transportadoras Veículos …" at bounding box center [715, 308] width 1430 height 616
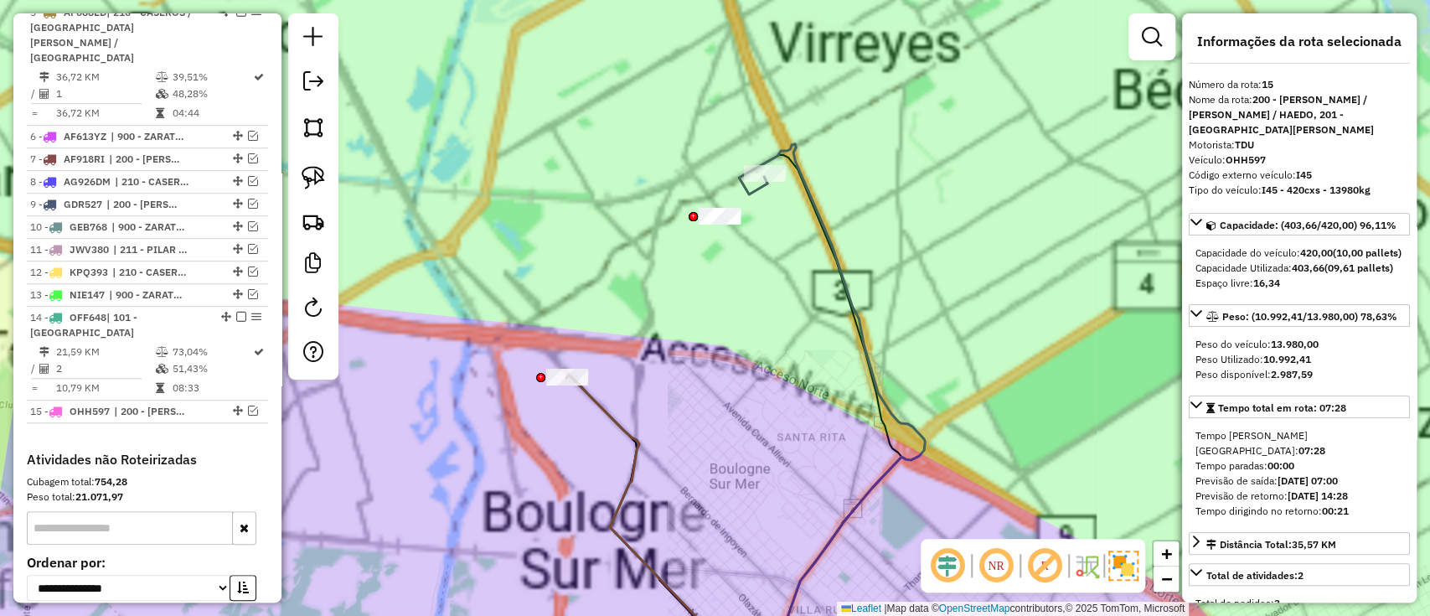
drag, startPoint x: 778, startPoint y: 374, endPoint x: 772, endPoint y: 399, distance: 25.0
click at [772, 399] on div "Janela de atendimento Grade de atendimento Capacidade Transportadoras Veículos …" at bounding box center [715, 308] width 1430 height 616
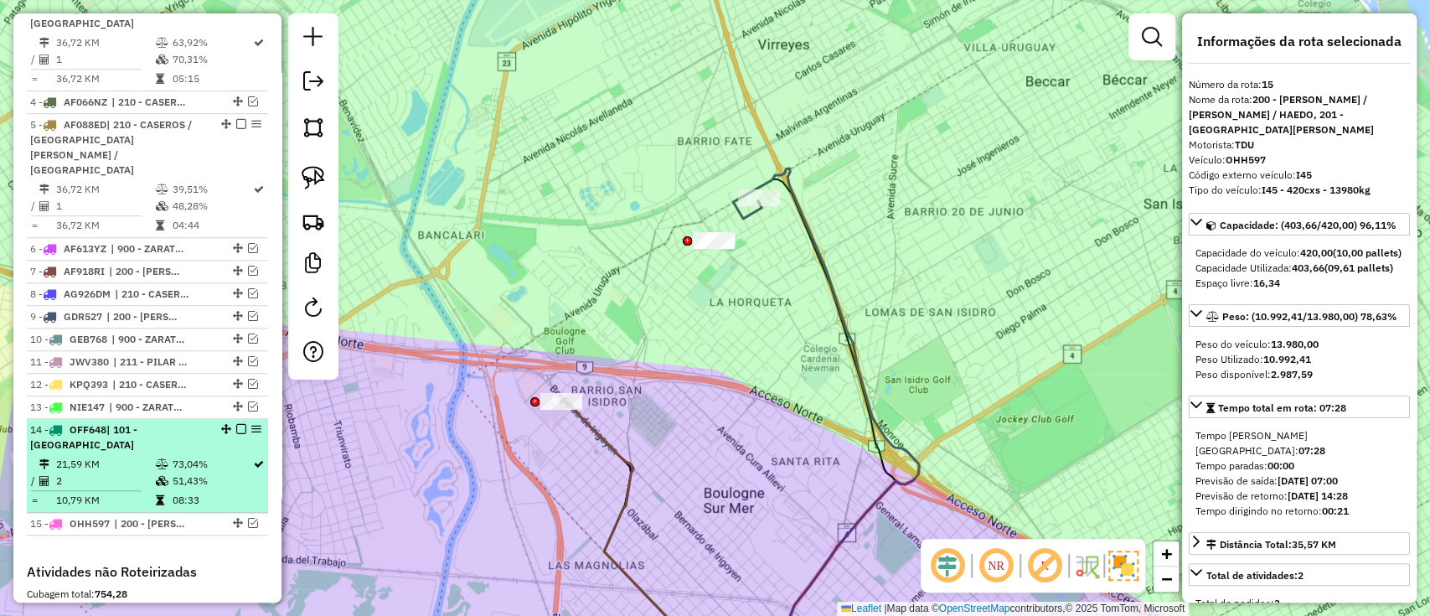
scroll to position [793, 0]
click at [214, 421] on div "14 - OFF648 | 101 - CAPITAL FEDERAL NORTE" at bounding box center [147, 436] width 235 height 30
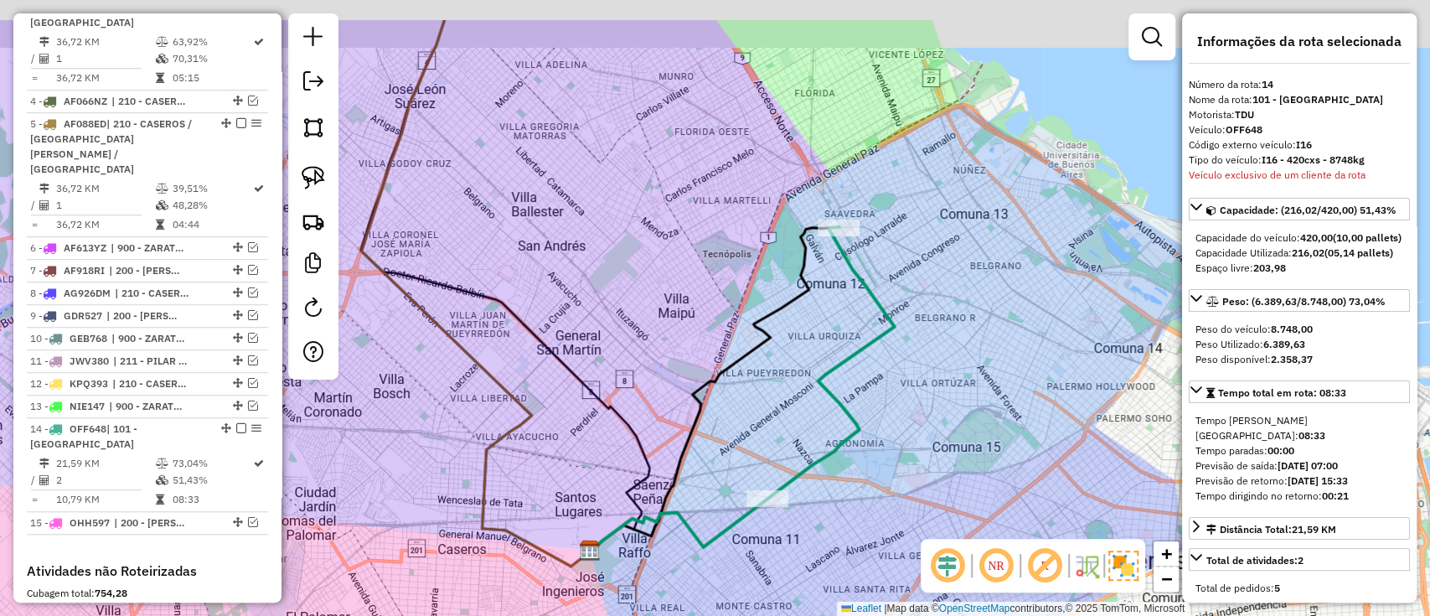
click at [742, 410] on div "Janela de atendimento Grade de atendimento Capacidade Transportadoras Veículos …" at bounding box center [715, 308] width 1430 height 616
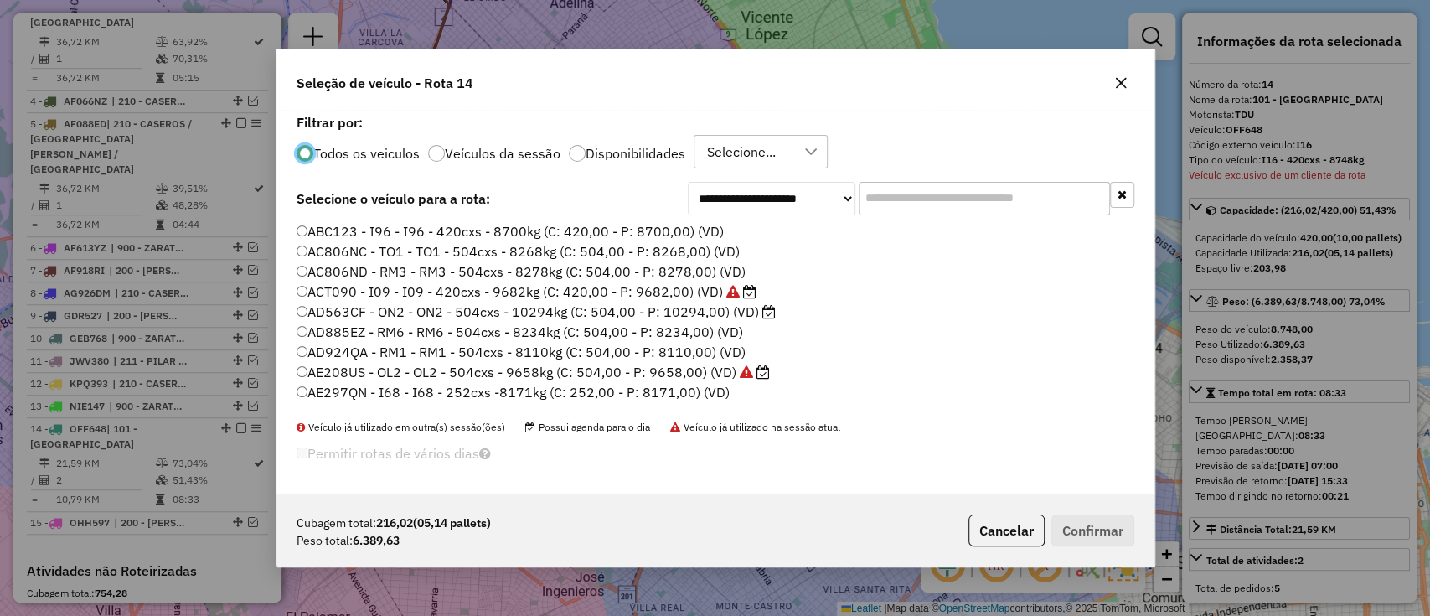
scroll to position [8, 5]
click at [514, 138] on div "Todos os veiculos Veículos da sessão Disponibilidades Selecione..." at bounding box center [716, 152] width 838 height 34
click at [508, 144] on div "Todos os veiculos Veículos da sessão Disponibilidades Selecione..." at bounding box center [716, 152] width 838 height 34
click at [508, 147] on label "Veículos da sessão" at bounding box center [503, 153] width 116 height 13
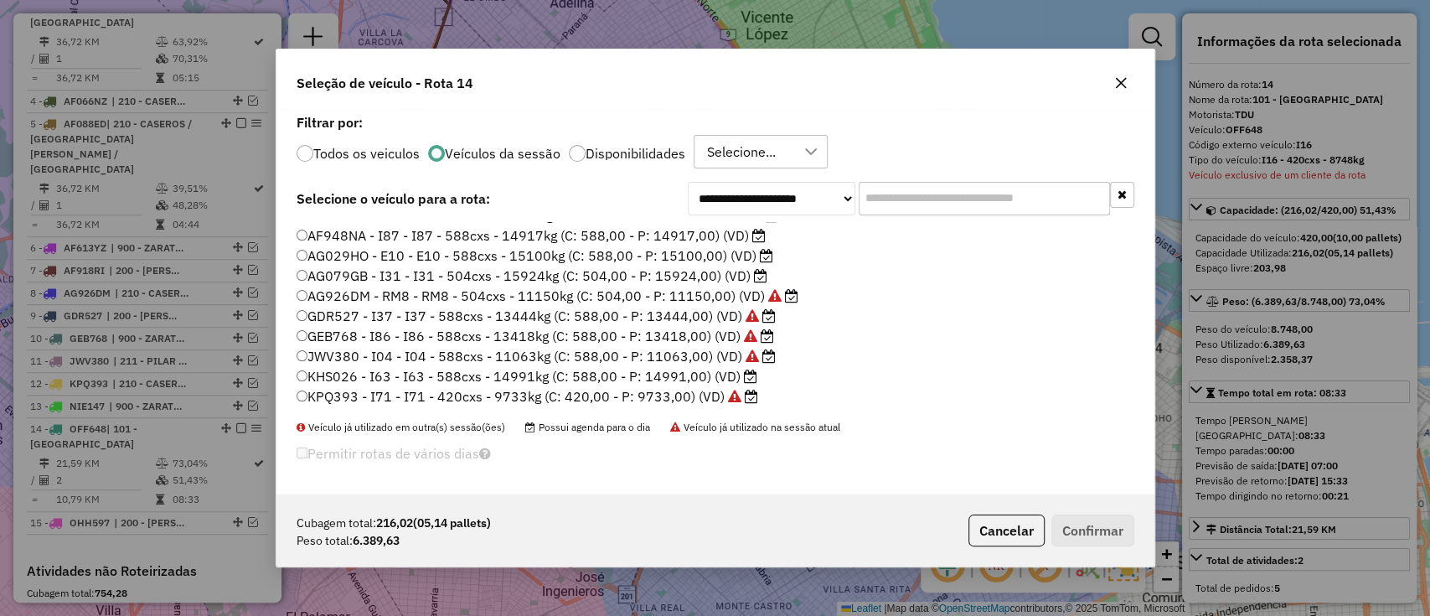
scroll to position [418, 0]
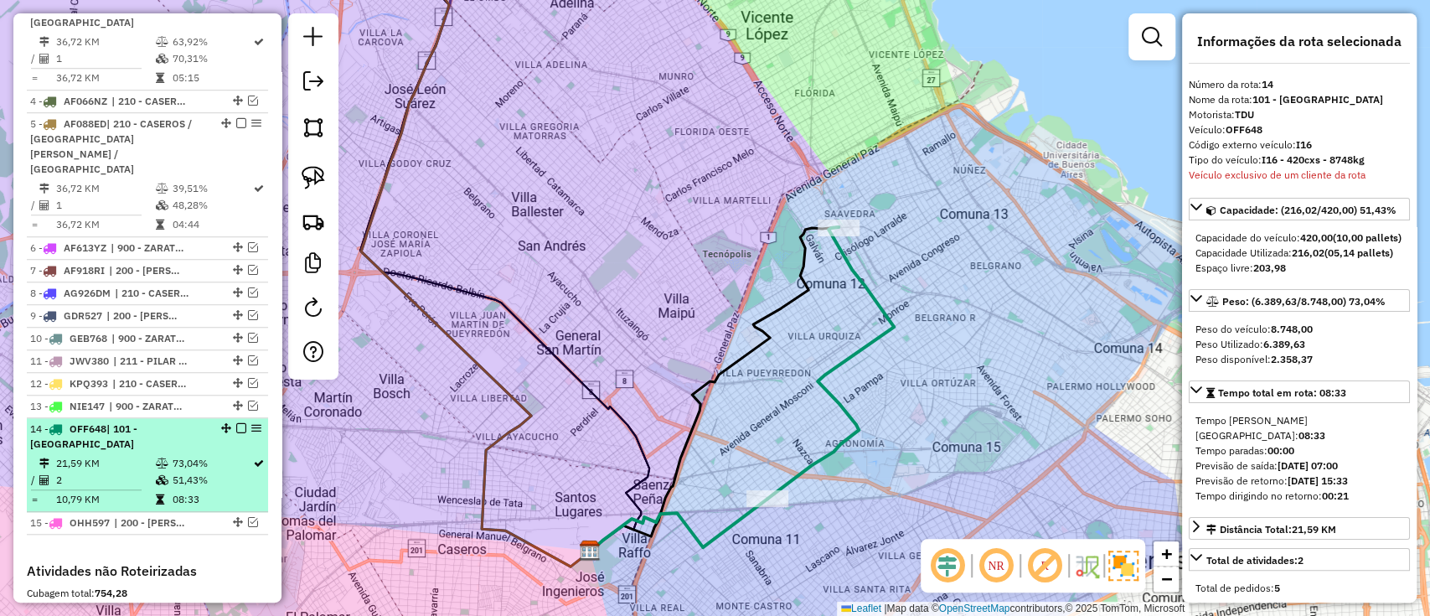
click at [183, 421] on div "14 - OFF648 | 101 - CAPITAL FEDERAL NORTE" at bounding box center [119, 436] width 178 height 30
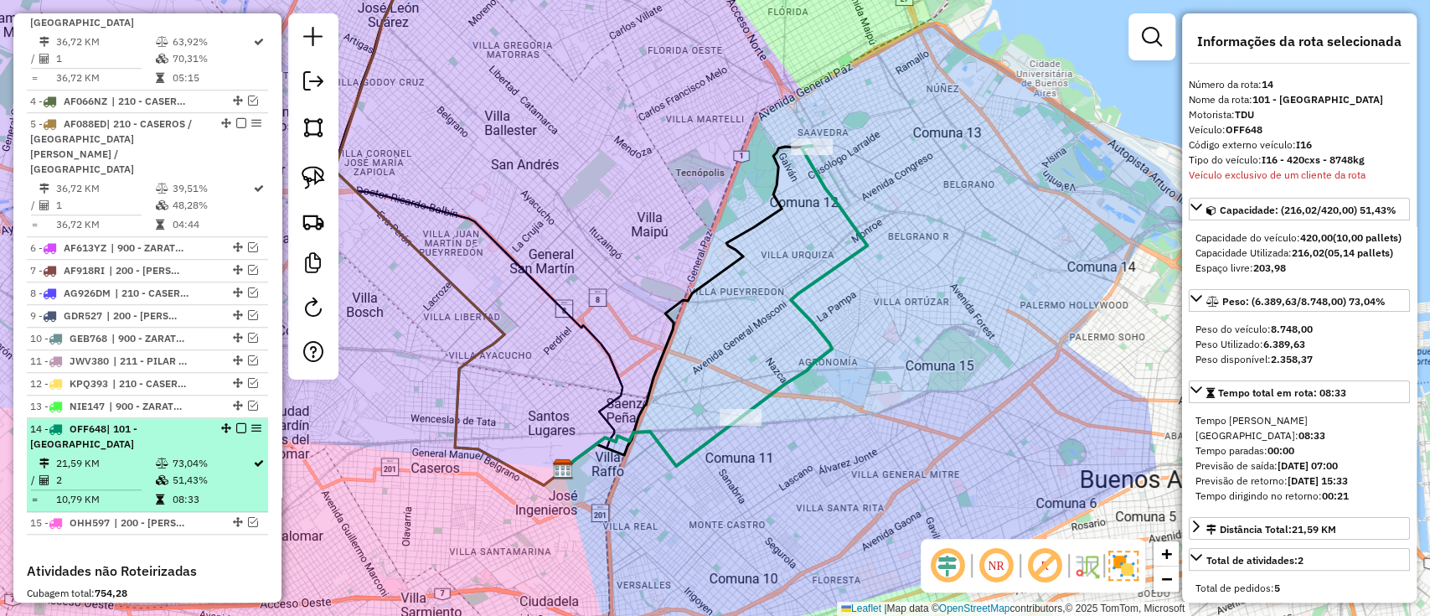
click at [236, 423] on em at bounding box center [241, 428] width 10 height 10
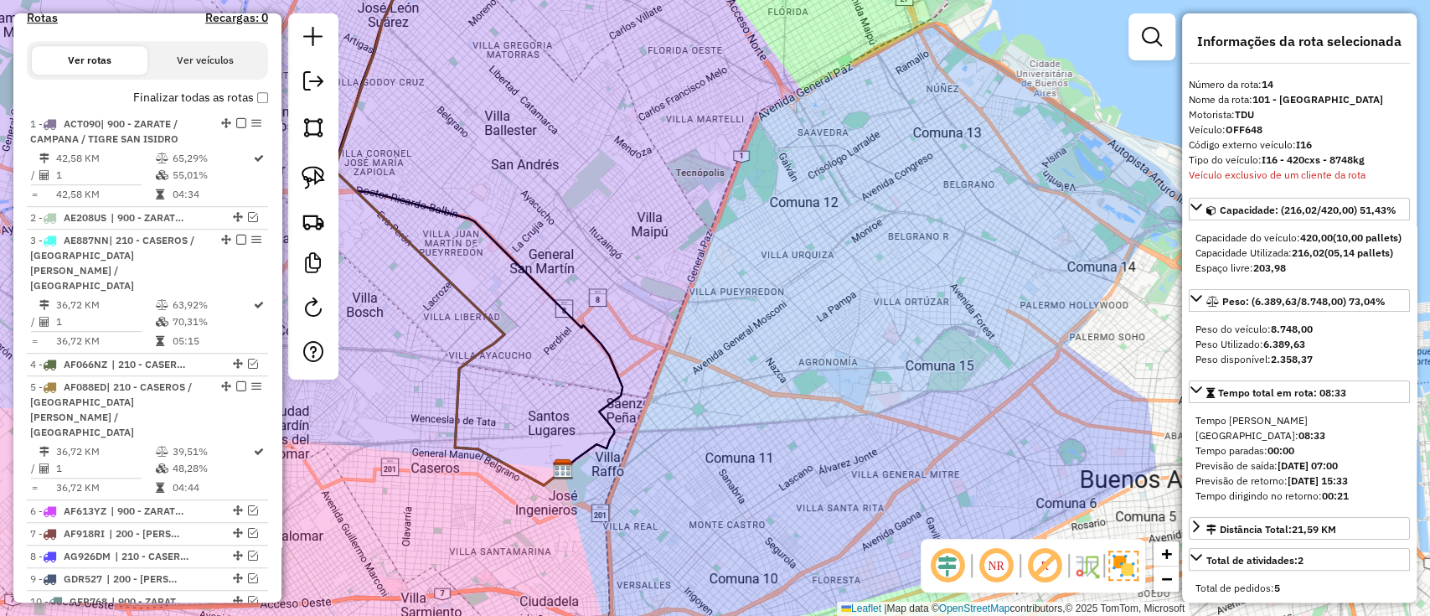
scroll to position [458, 0]
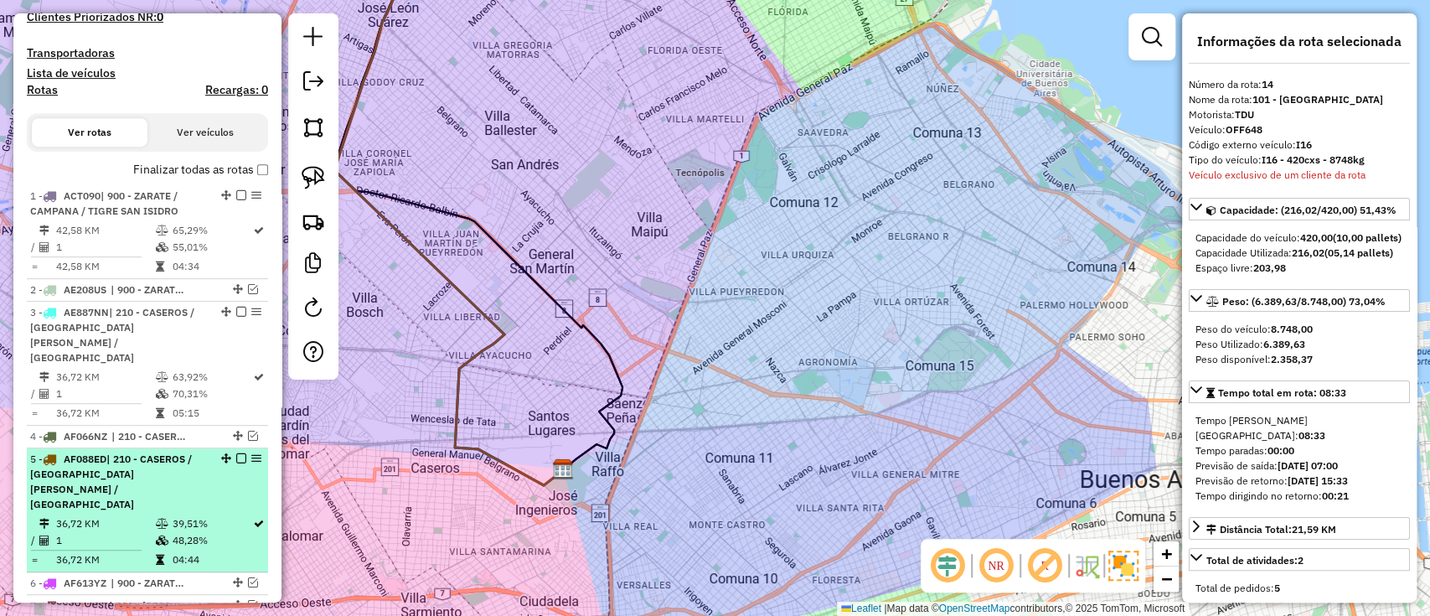
click at [187, 451] on div "5 - AF088ED | 210 - CASEROS / SAN MARTIN / BELLA VISTA" at bounding box center [119, 481] width 178 height 60
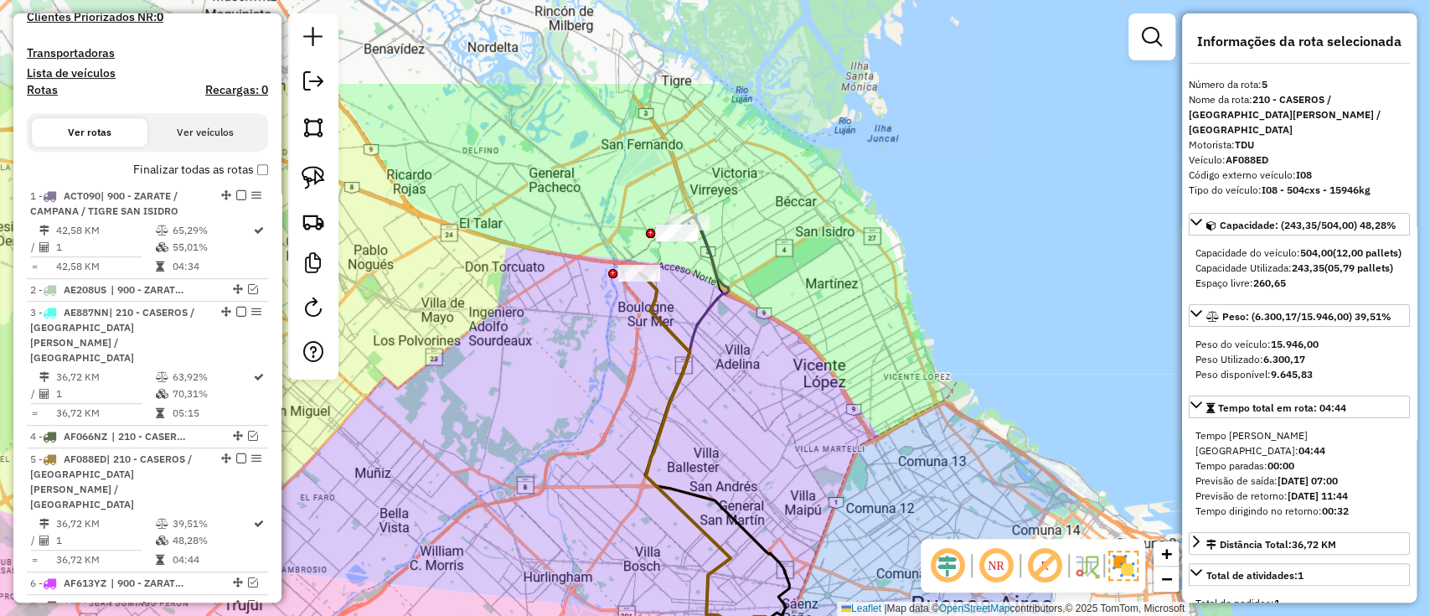
drag, startPoint x: 410, startPoint y: 310, endPoint x: 409, endPoint y: 456, distance: 145.7
click at [409, 456] on div "Janela de atendimento Grade de atendimento Capacidade Transportadoras Veículos …" at bounding box center [715, 308] width 1430 height 616
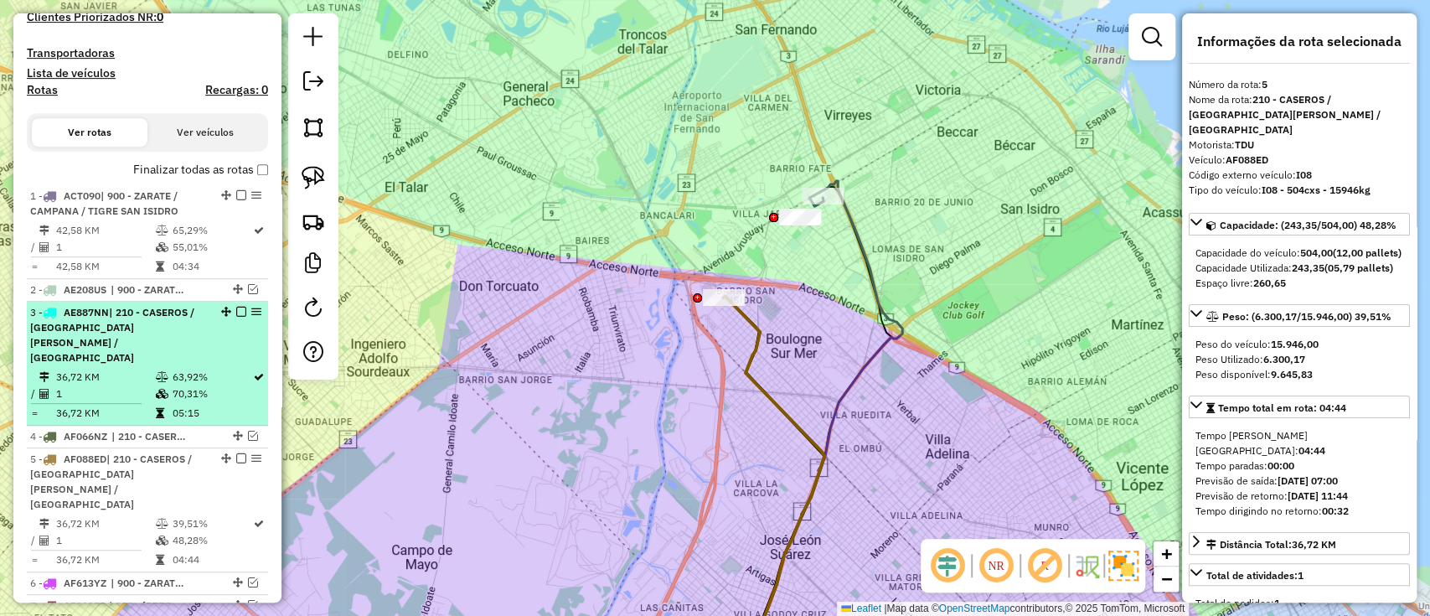
click at [237, 385] on td "70,31%" at bounding box center [211, 393] width 81 height 17
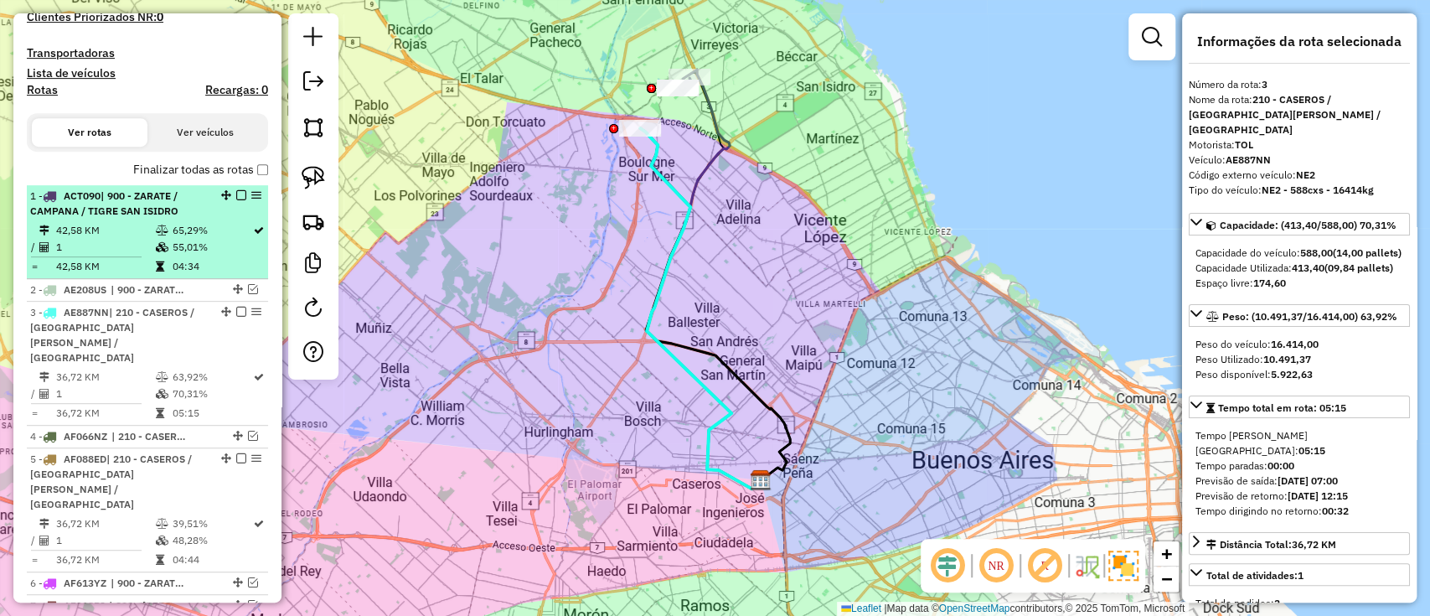
click at [204, 240] on td "55,01%" at bounding box center [211, 247] width 81 height 17
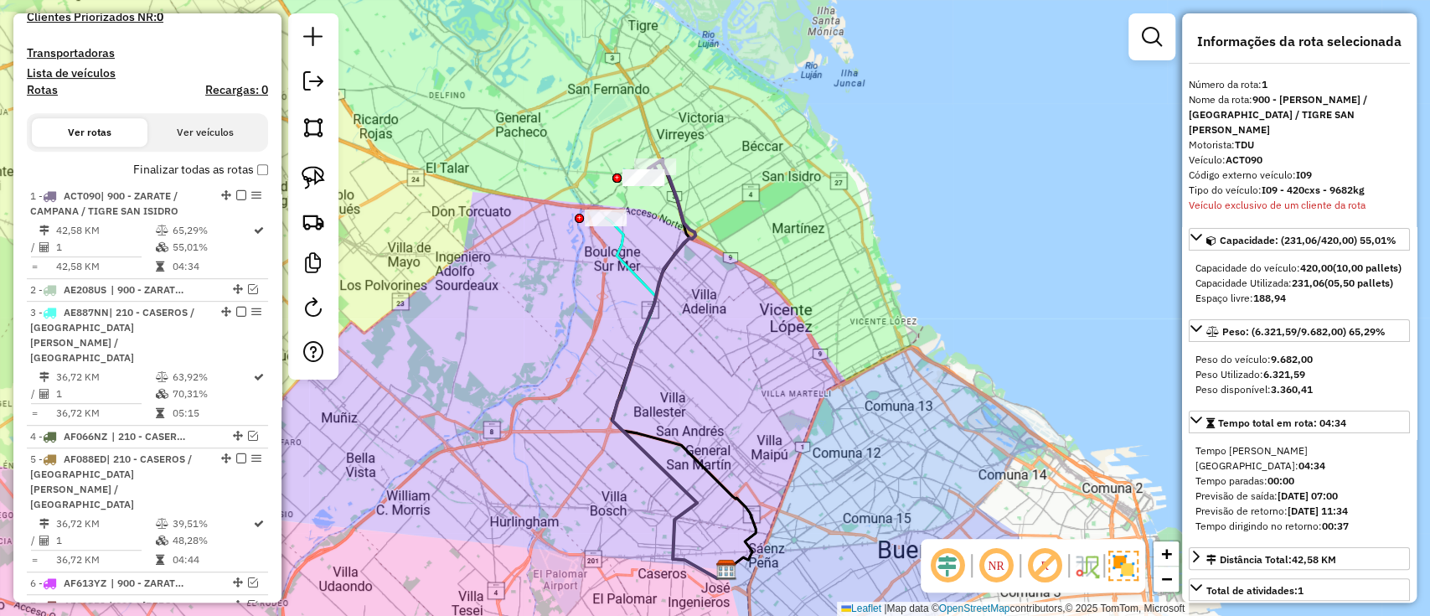
drag, startPoint x: 591, startPoint y: 290, endPoint x: 583, endPoint y: 303, distance: 15.8
click at [583, 303] on div "Janela de atendimento Grade de atendimento Capacidade Transportadoras Veículos …" at bounding box center [715, 308] width 1430 height 616
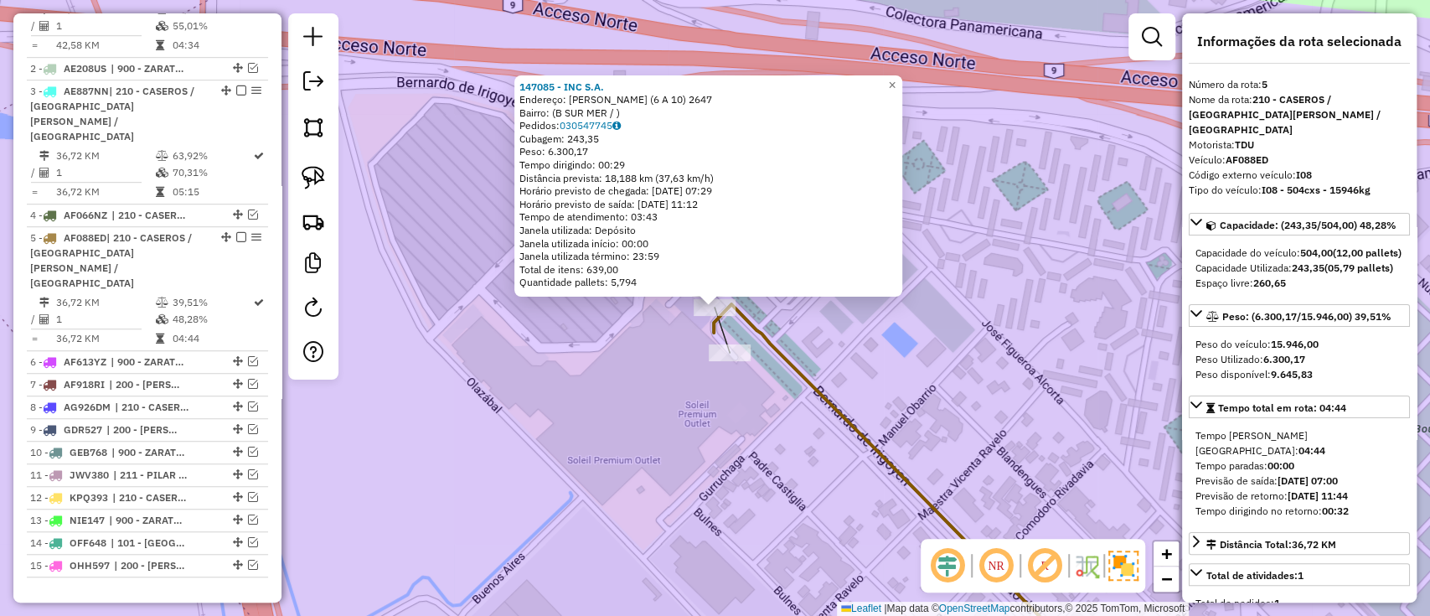
scroll to position [862, 0]
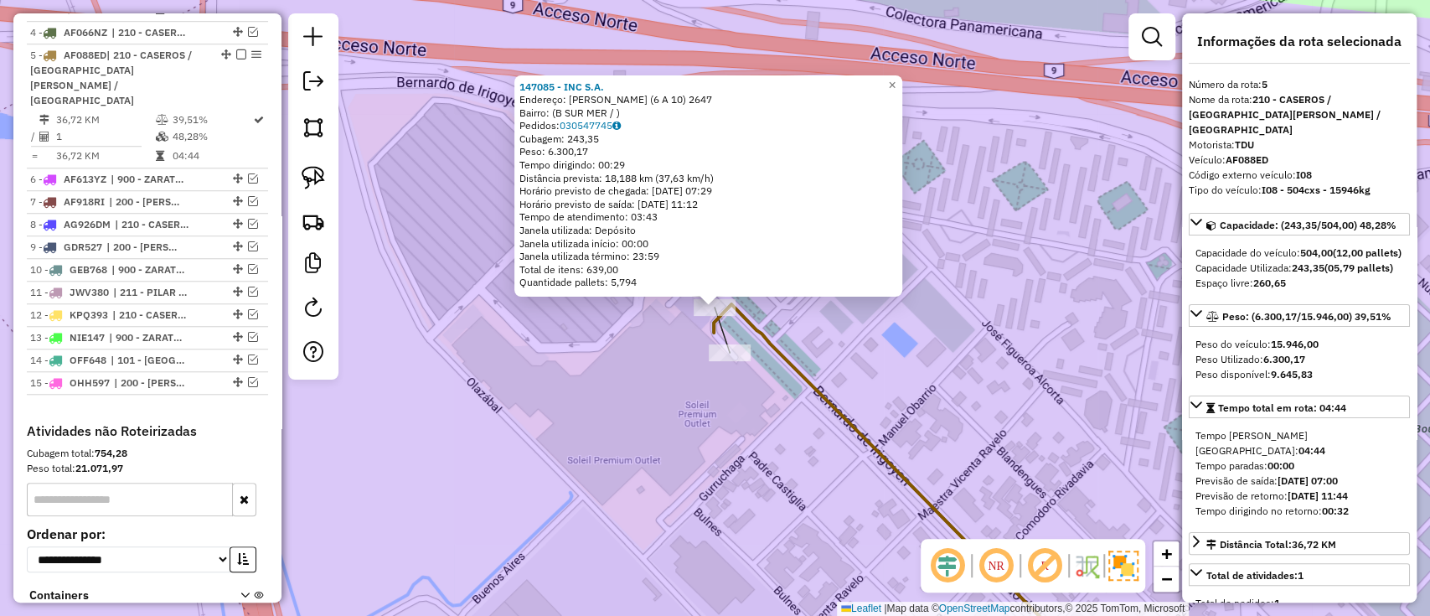
drag, startPoint x: 841, startPoint y: 297, endPoint x: 637, endPoint y: 613, distance: 376.8
click at [610, 615] on html "Aguarde... Pop-up bloqueado! Seu navegador bloqueou automáticamente a abertura …" at bounding box center [715, 308] width 1430 height 616
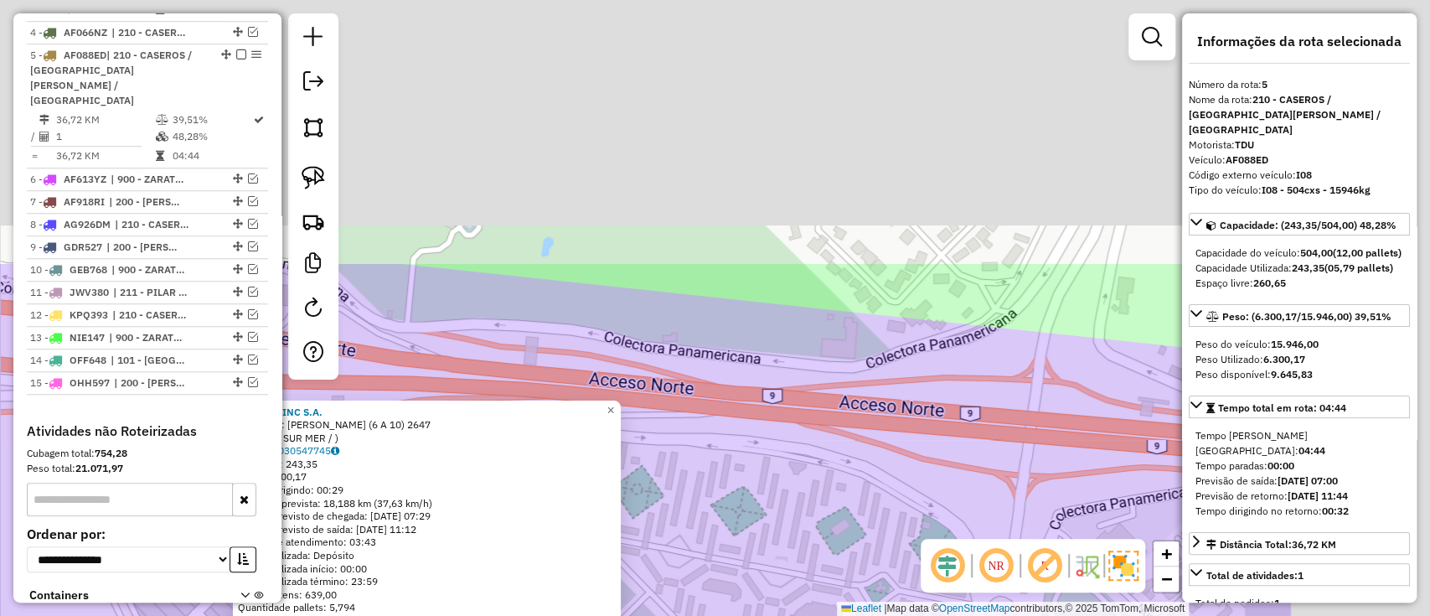
drag, startPoint x: 743, startPoint y: 533, endPoint x: 635, endPoint y: 668, distance: 172.8
click at [635, 615] on html "Aguarde... Pop-up bloqueado! Seu navegador bloqueou automáticamente a abertura …" at bounding box center [715, 308] width 1430 height 616
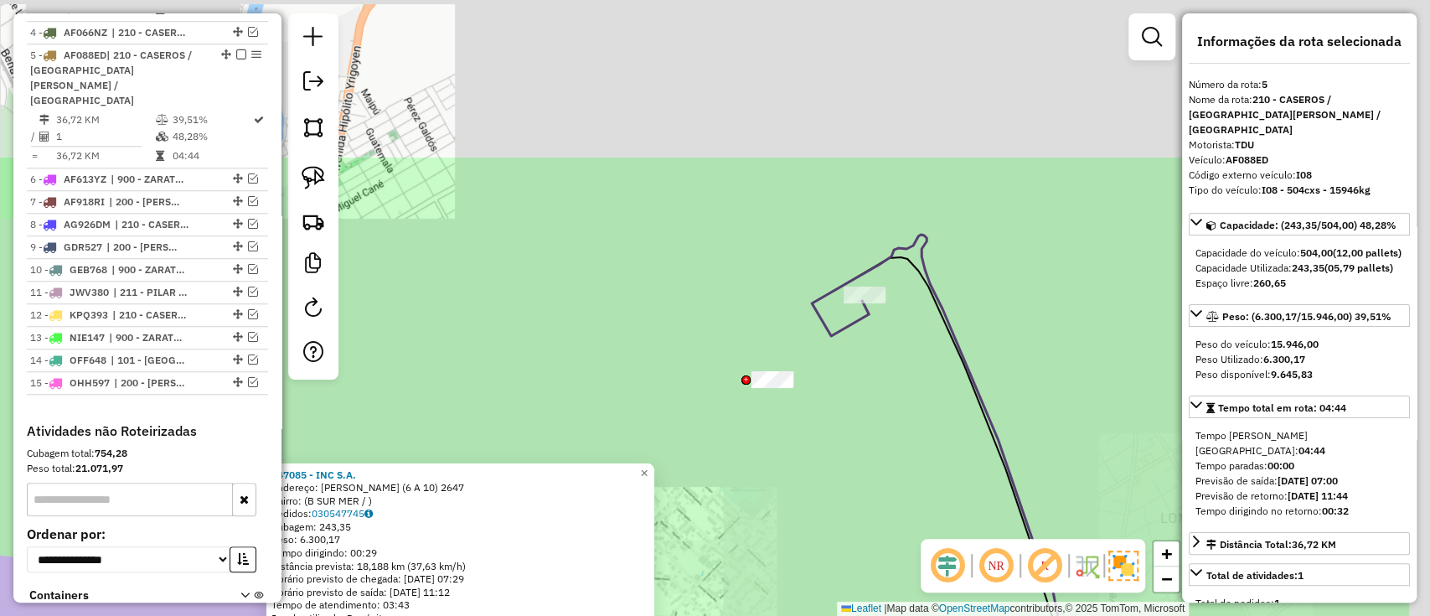
drag, startPoint x: 893, startPoint y: 231, endPoint x: 727, endPoint y: 451, distance: 275.1
click at [728, 451] on div "147085 - INC S.A. Endereço: BERNARDO DE IRIGOYEN (6 A 10) 2647 Bairro: (B SUR M…" at bounding box center [715, 308] width 1430 height 616
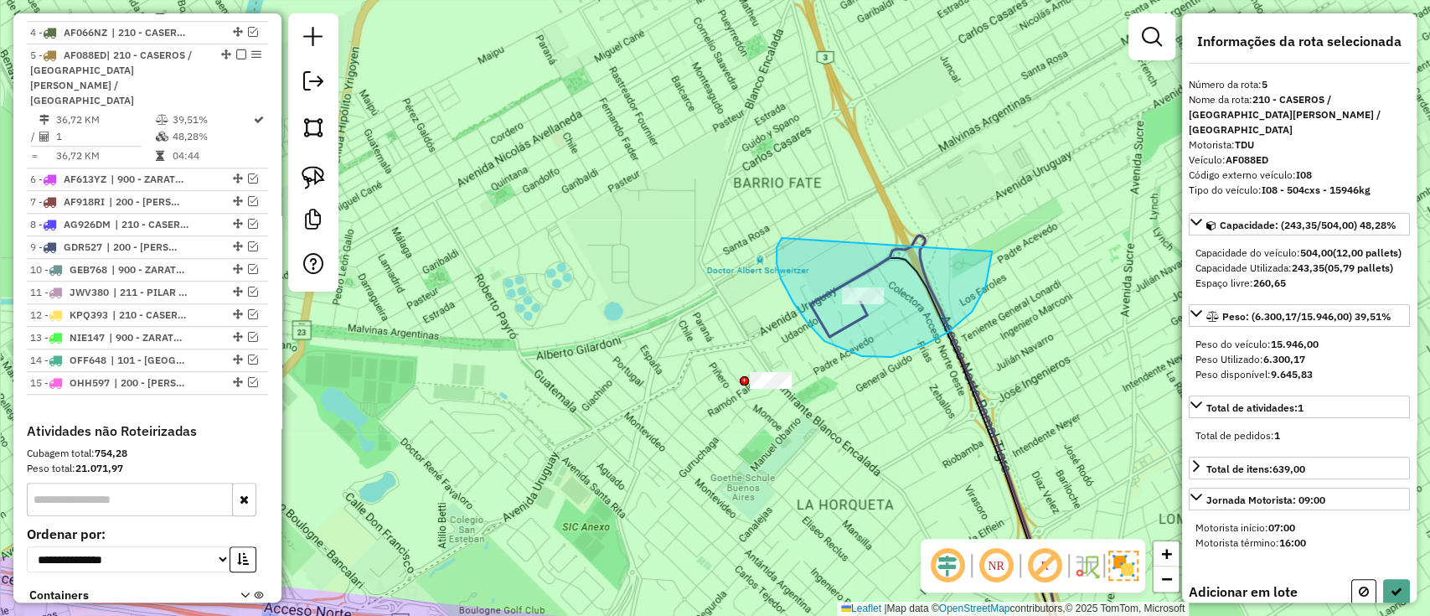
drag, startPoint x: 781, startPoint y: 238, endPoint x: 981, endPoint y: 224, distance: 199.8
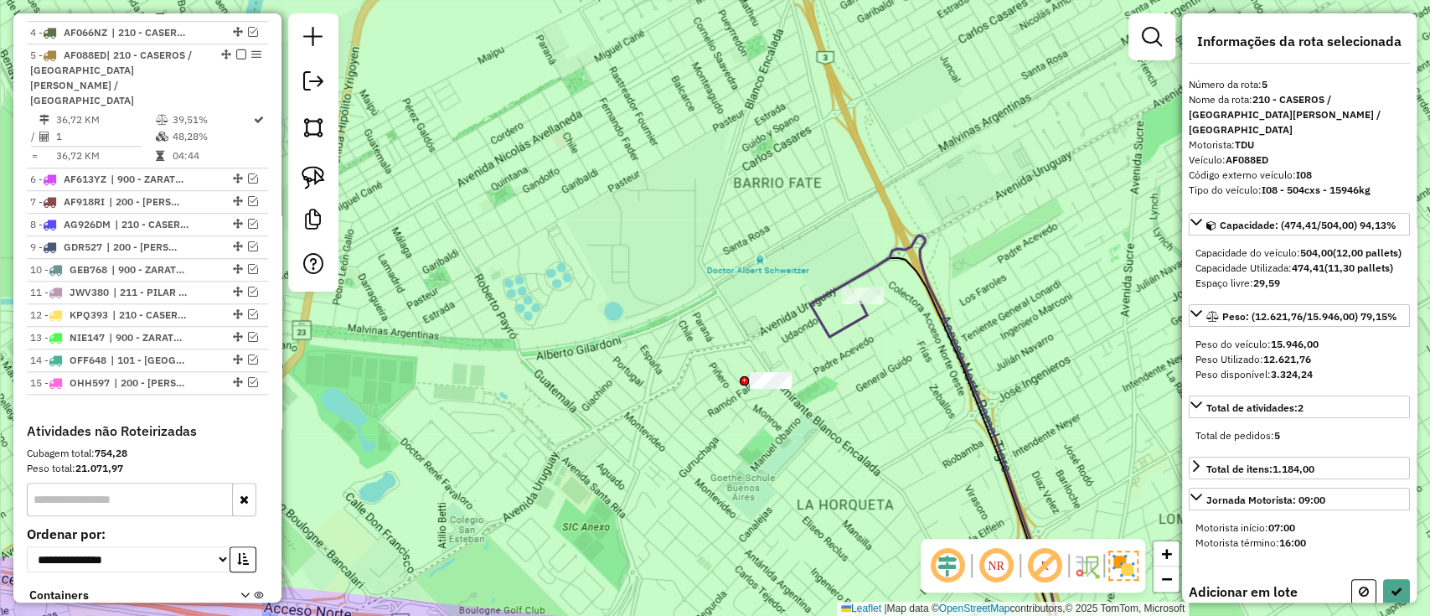
select select "**********"
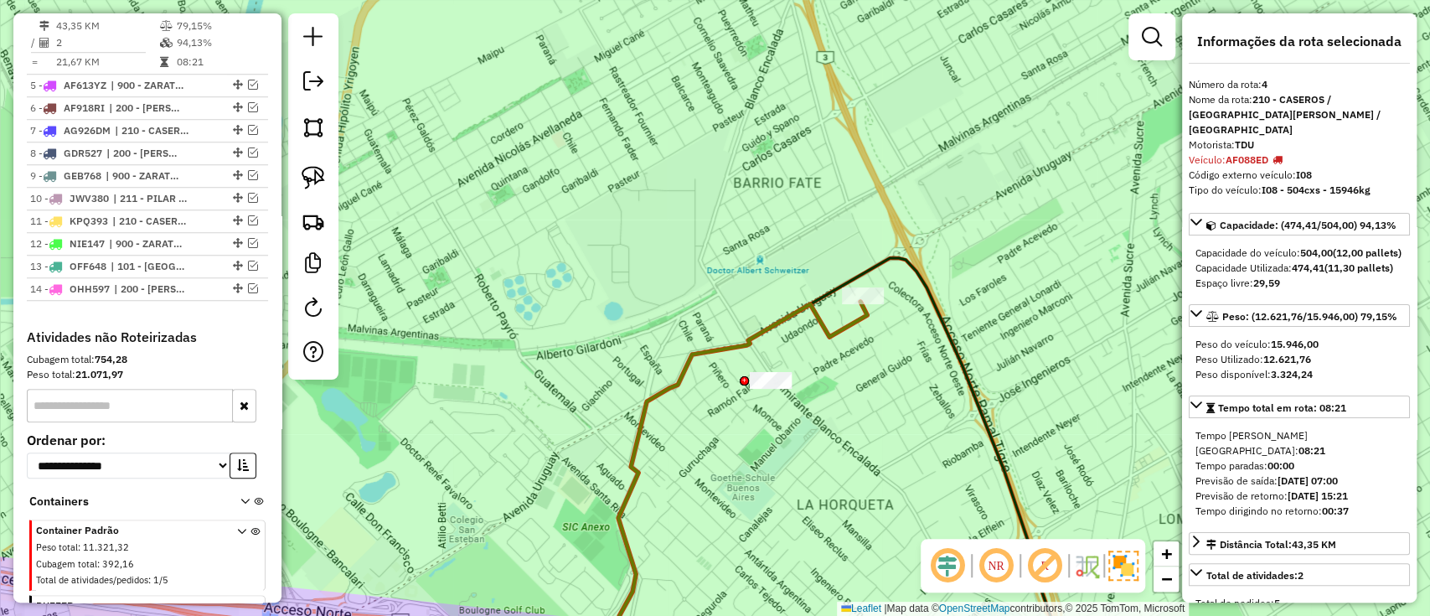
click at [879, 265] on icon at bounding box center [939, 468] width 259 height 420
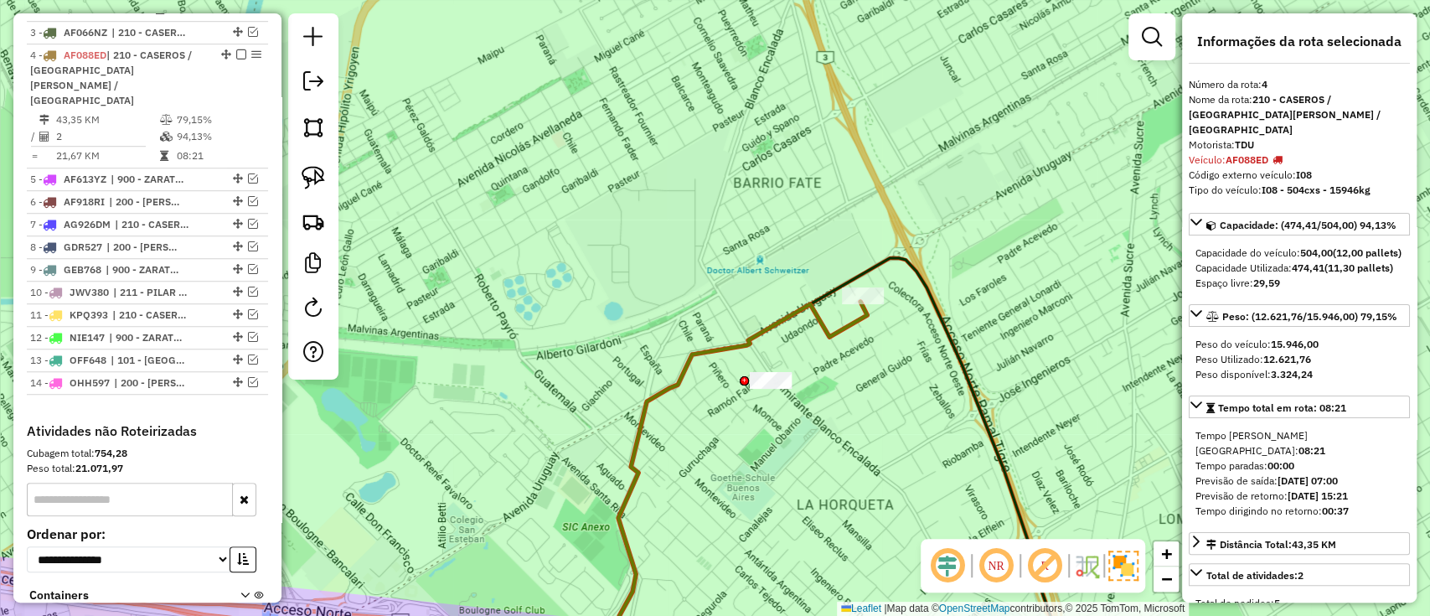
click at [797, 306] on icon at bounding box center [644, 490] width 445 height 376
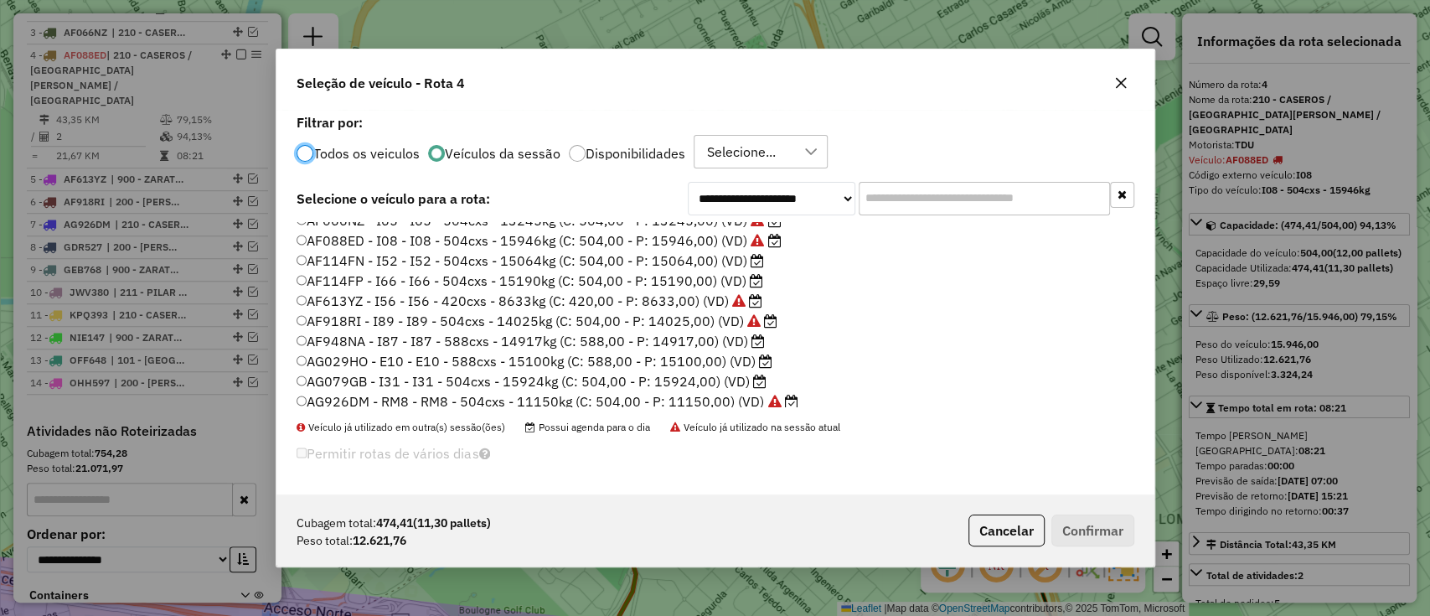
scroll to position [223, 0]
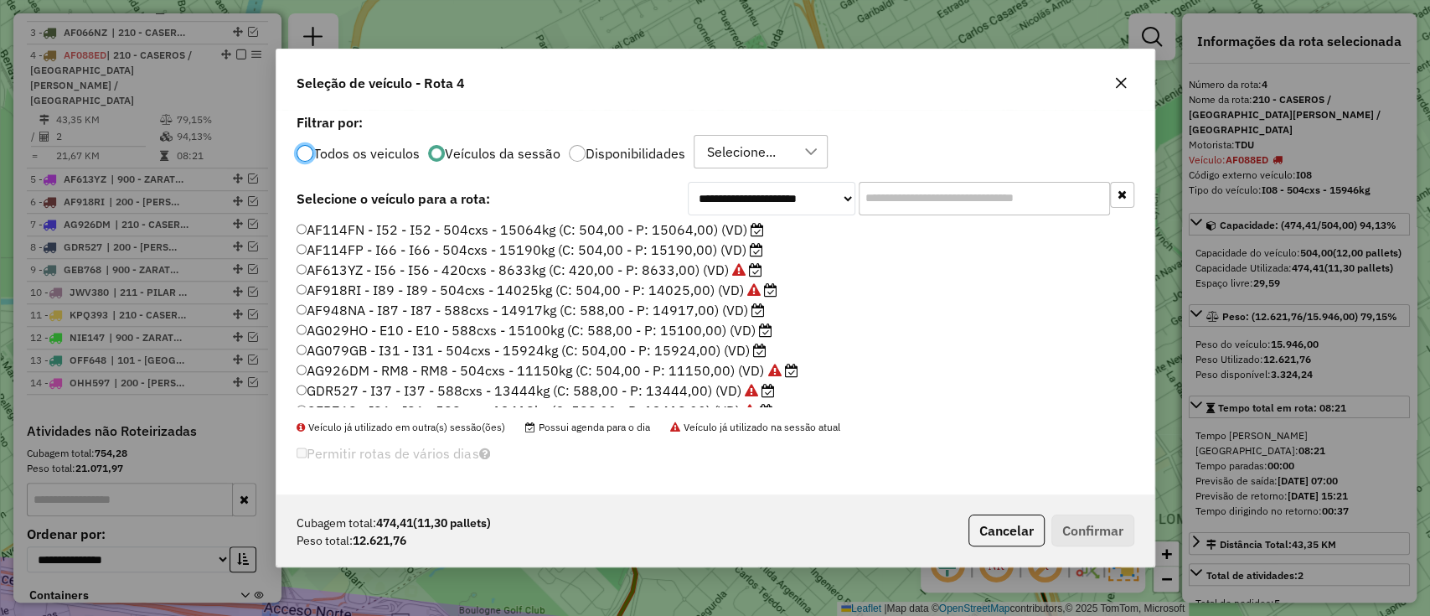
click at [677, 307] on label "AF948NA - I87 - I87 - 588cxs - 14917kg (C: 588,00 - P: 14917,00) (VD)" at bounding box center [531, 310] width 469 height 20
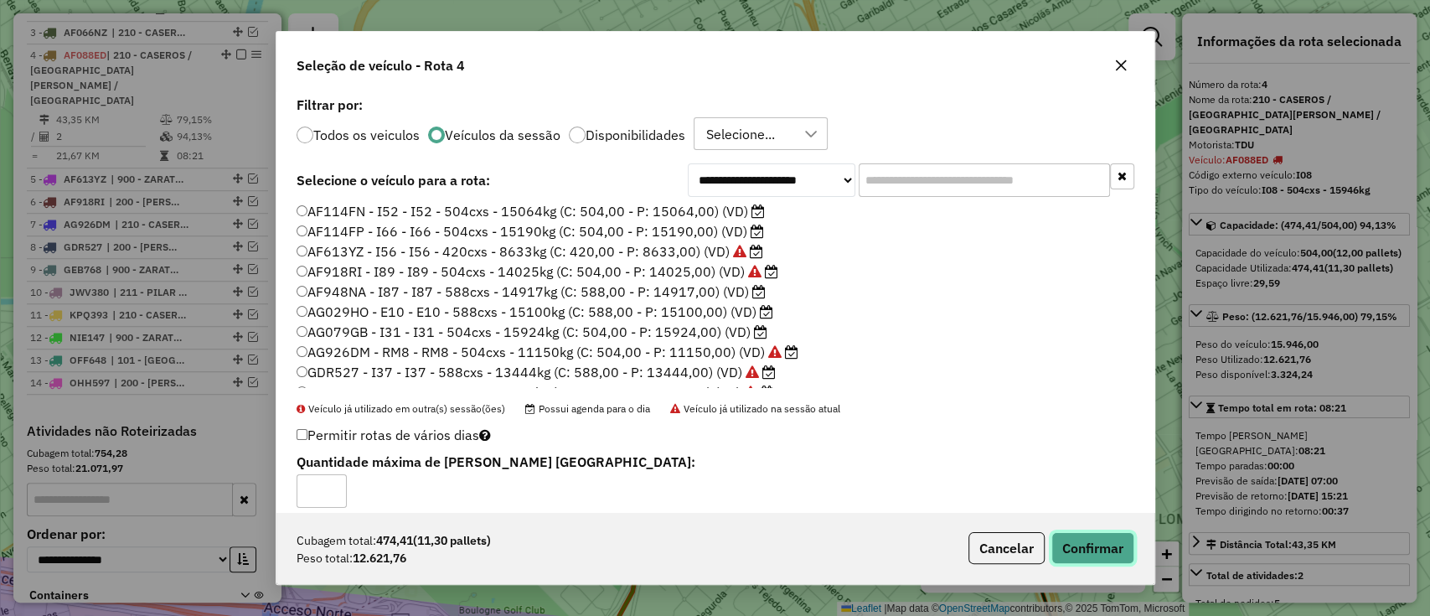
click at [1071, 541] on button "Confirmar" at bounding box center [1092, 548] width 83 height 32
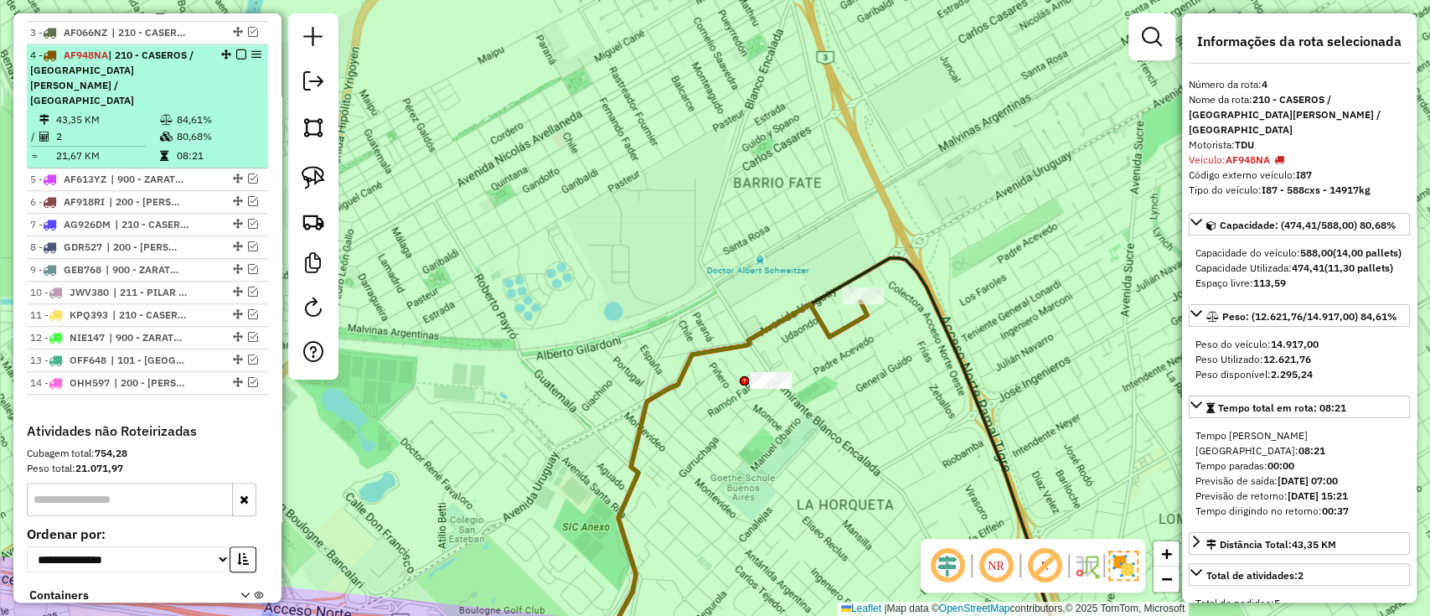
click at [236, 49] on em at bounding box center [241, 54] width 10 height 10
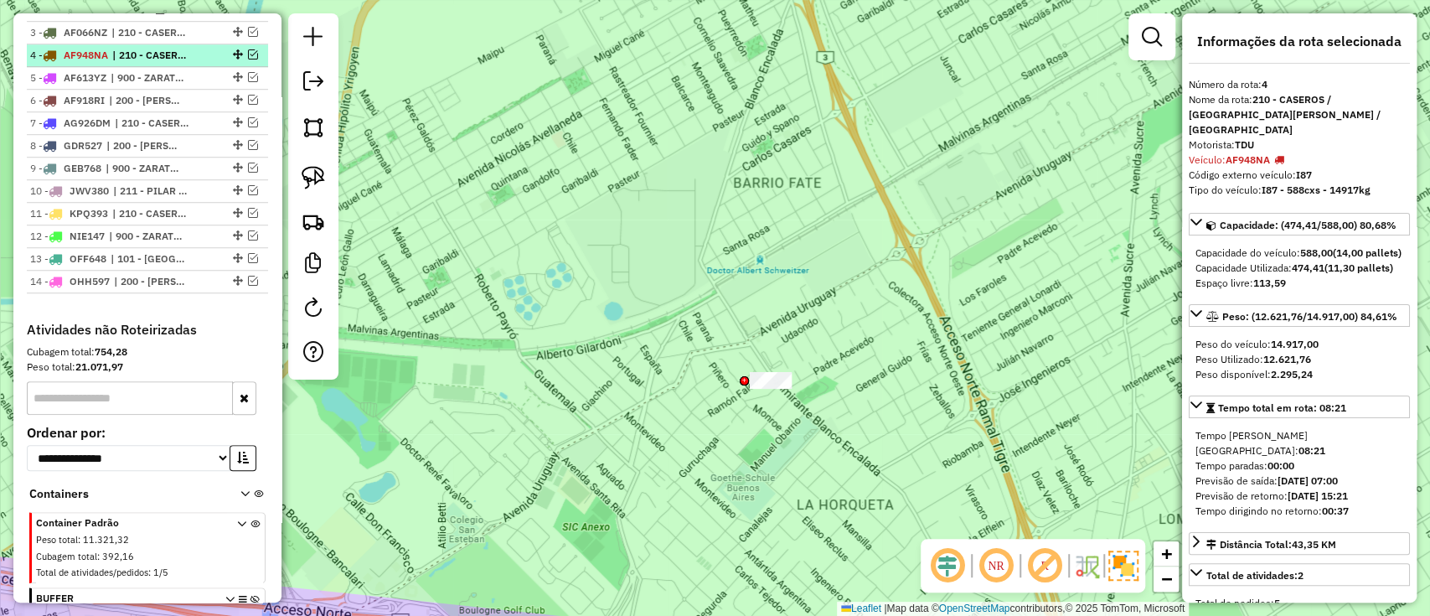
scroll to position [697, 0]
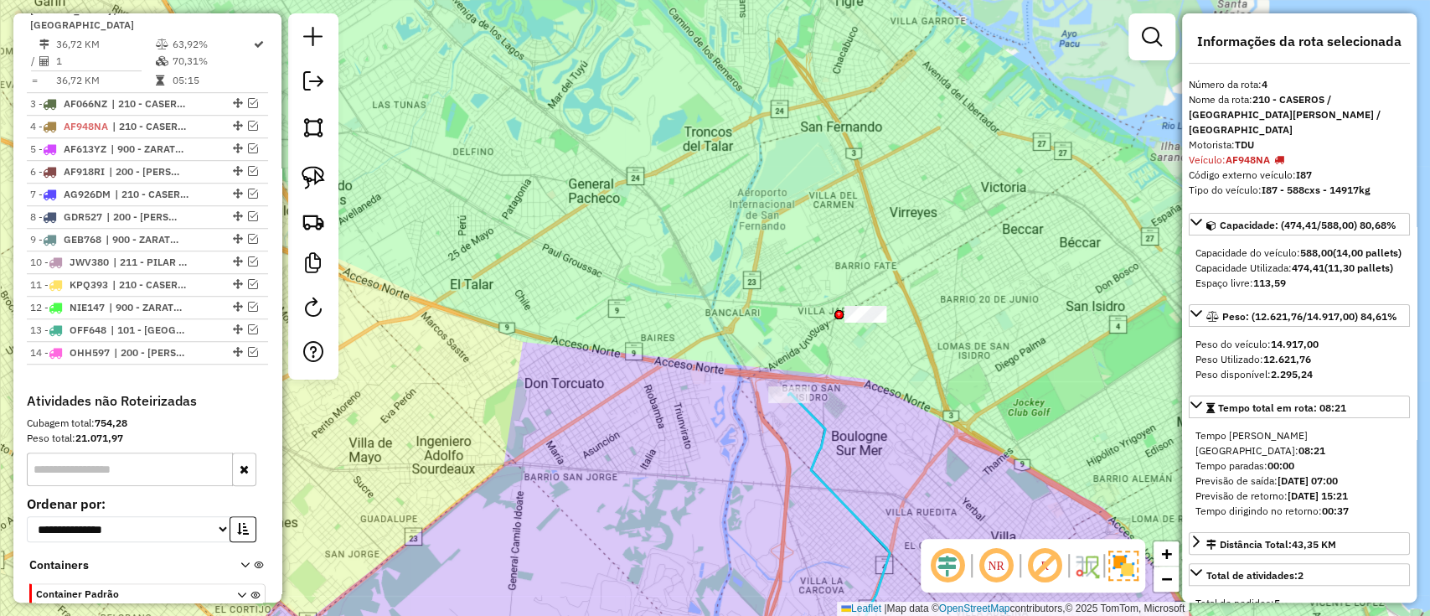
drag, startPoint x: 656, startPoint y: 277, endPoint x: 693, endPoint y: 188, distance: 96.9
click at [694, 188] on div "Janela de atendimento Grade de atendimento Capacidade Transportadoras Veículos …" at bounding box center [715, 308] width 1430 height 616
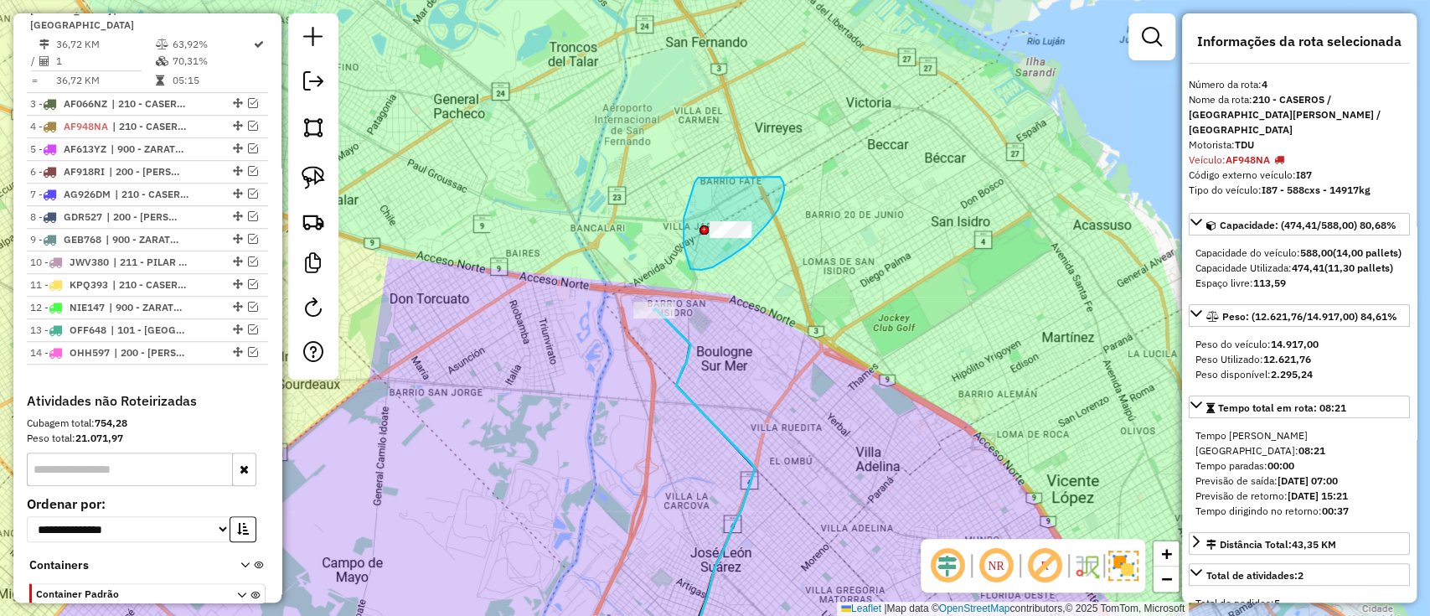
drag, startPoint x: 694, startPoint y: 183, endPoint x: 773, endPoint y: 169, distance: 79.9
click at [677, 365] on div "Janela de atendimento Grade de atendimento Capacidade Transportadoras Veículos …" at bounding box center [715, 308] width 1430 height 616
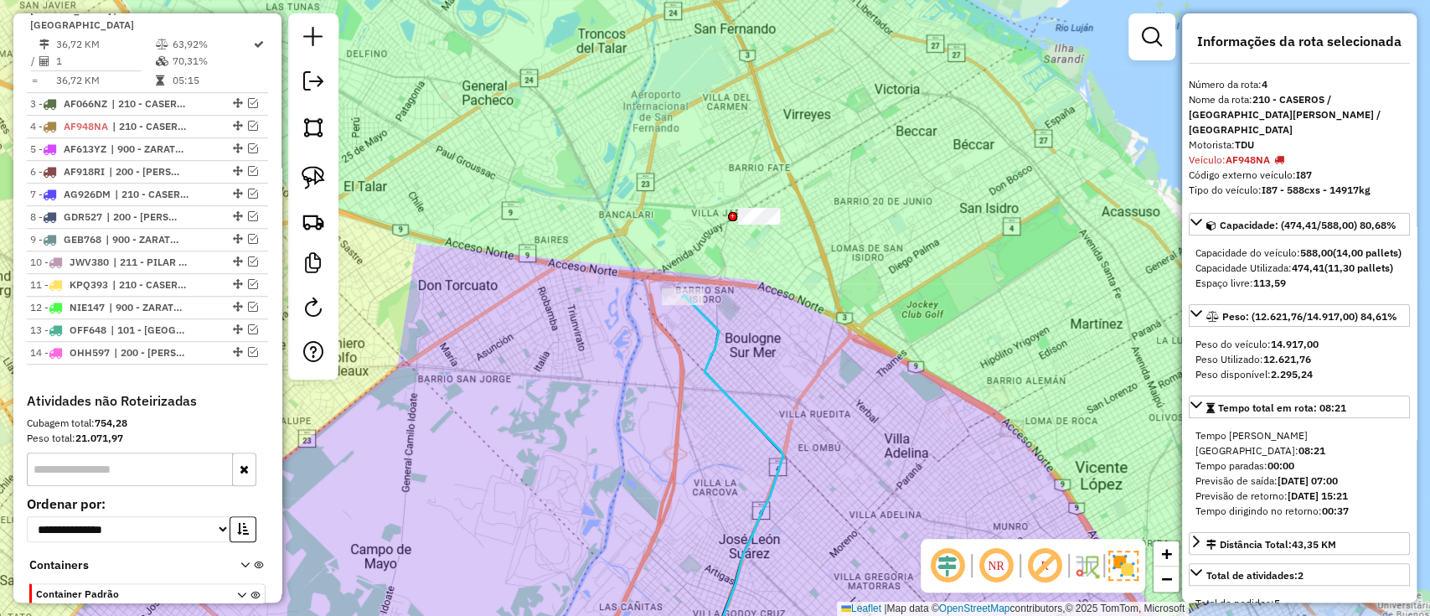
click at [710, 354] on icon at bounding box center [732, 486] width 101 height 383
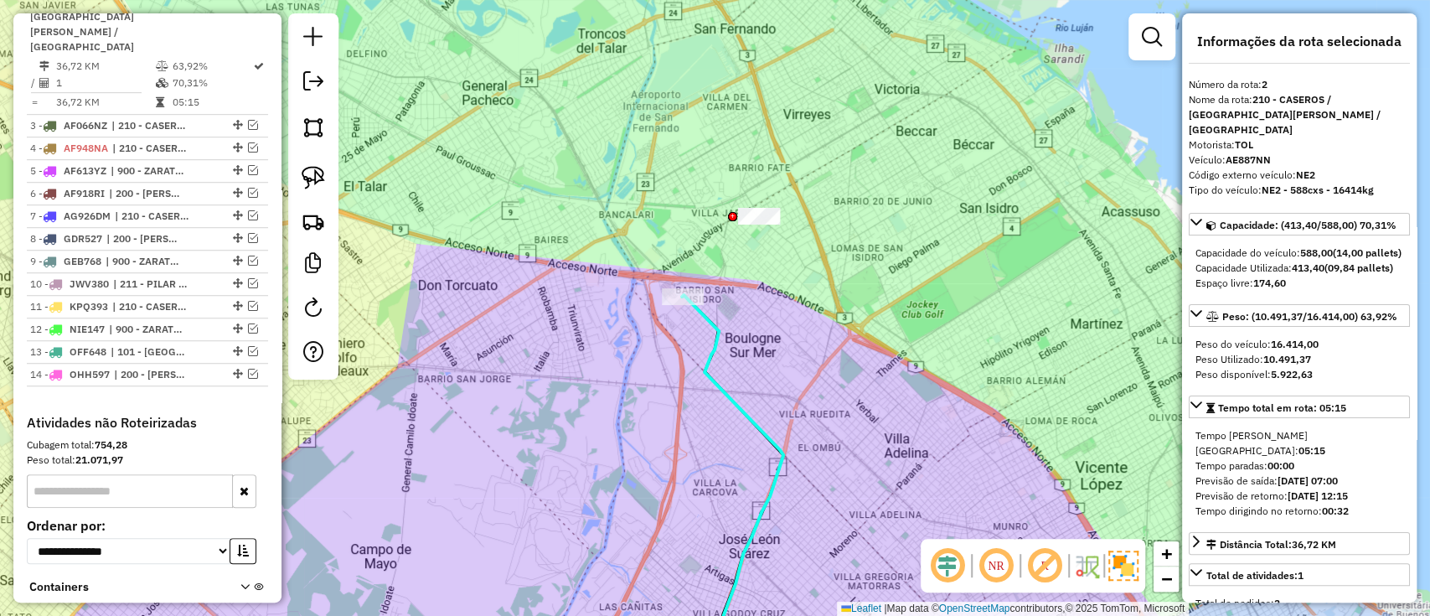
scroll to position [651, 0]
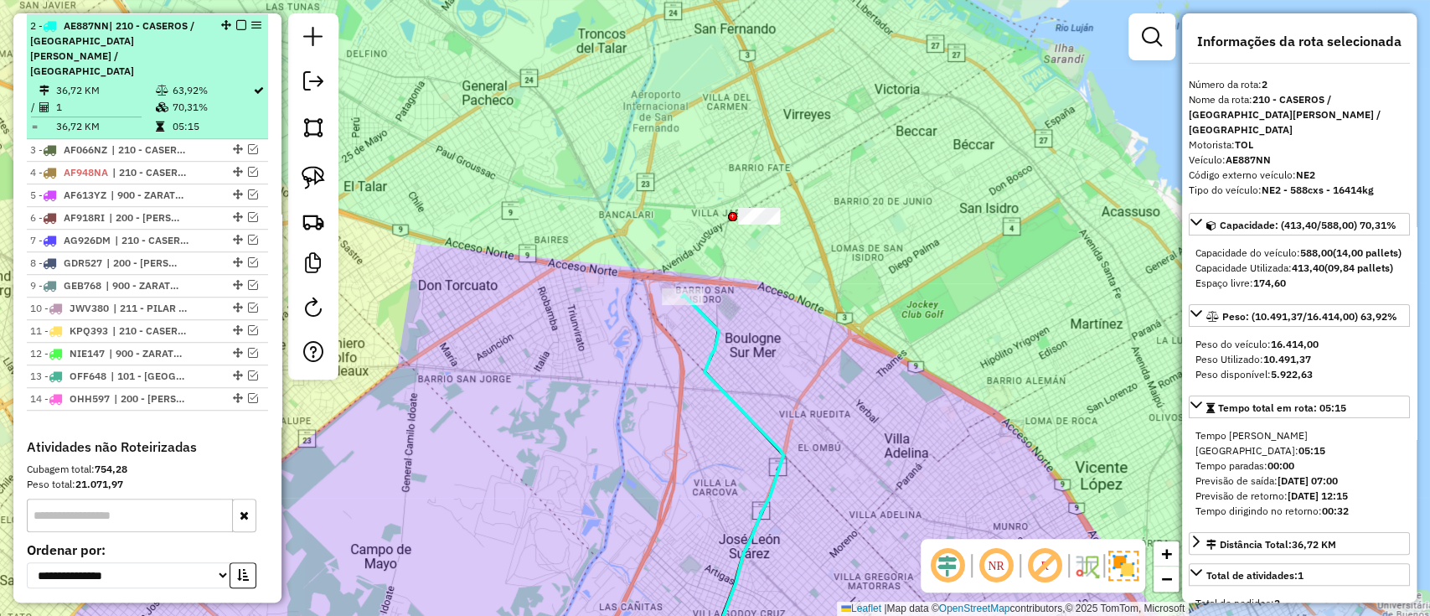
click at [236, 23] on em at bounding box center [241, 25] width 10 height 10
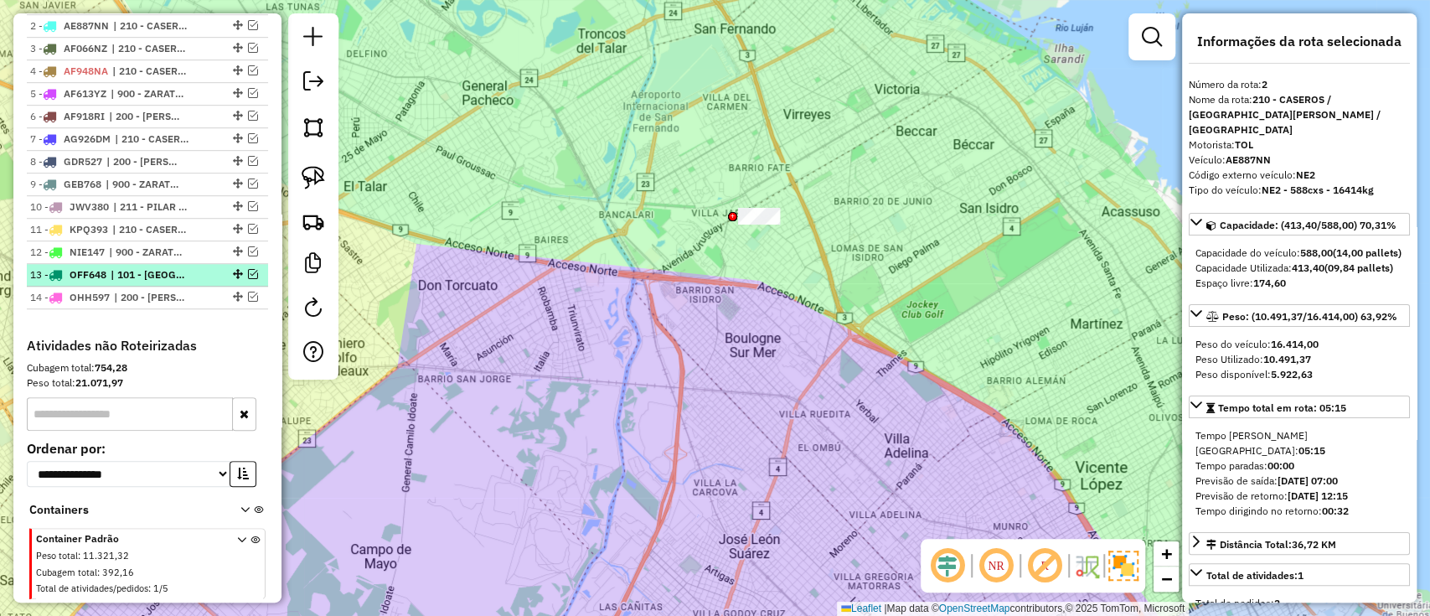
click at [178, 278] on span "| 101 - CAPITAL FEDERAL NORTE" at bounding box center [149, 274] width 77 height 15
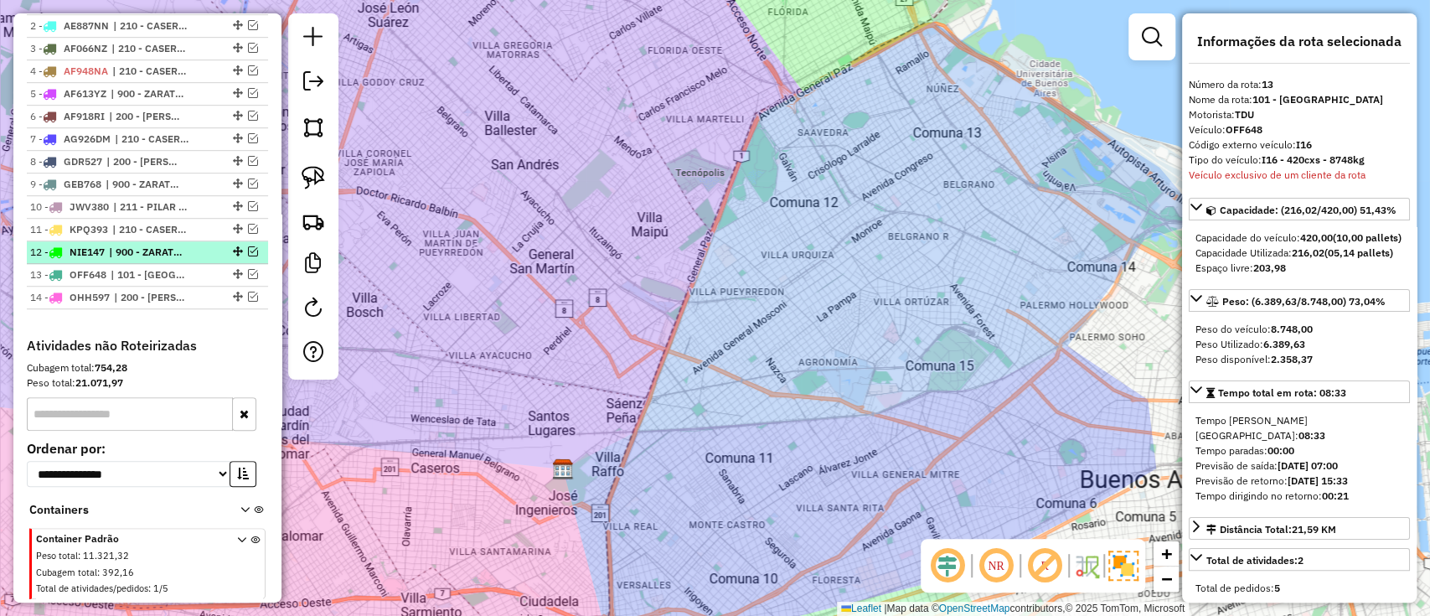
click at [174, 248] on span "| 900 - ZARATE / CAMPANA / TIGRE SAN ISIDRO" at bounding box center [147, 252] width 77 height 15
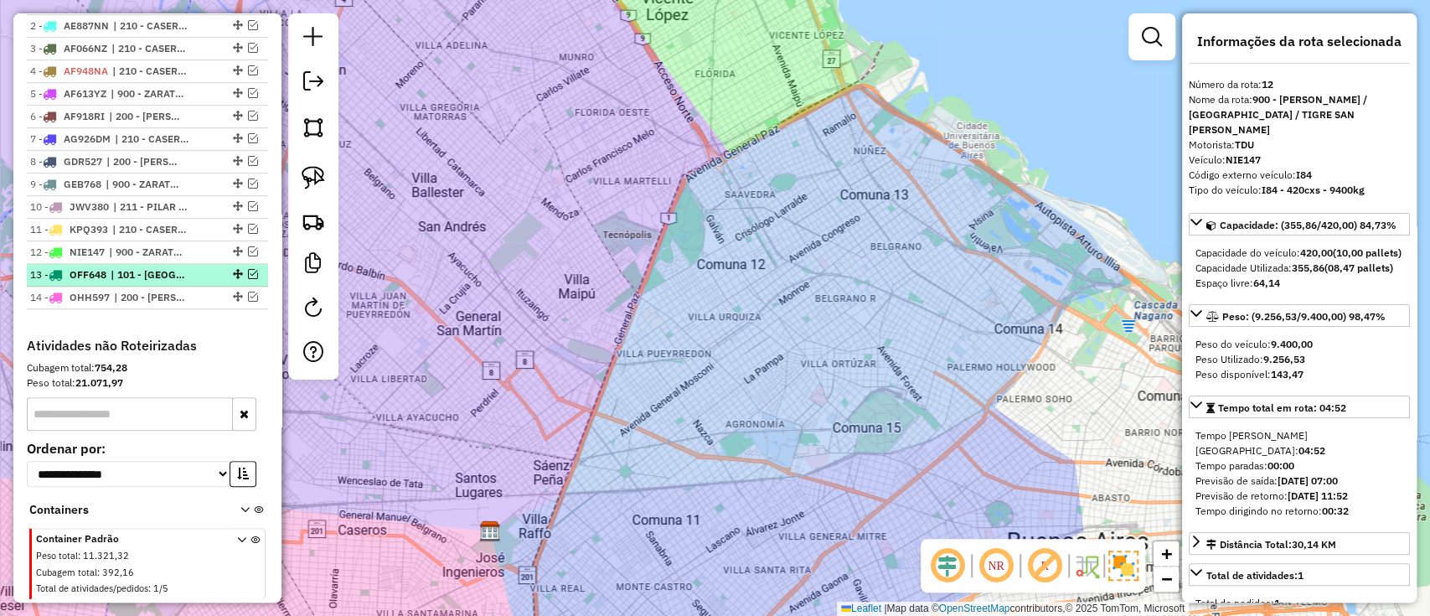
click at [172, 281] on li "13 - OFF648 | 101 - CAPITAL FEDERAL NORTE" at bounding box center [147, 275] width 241 height 23
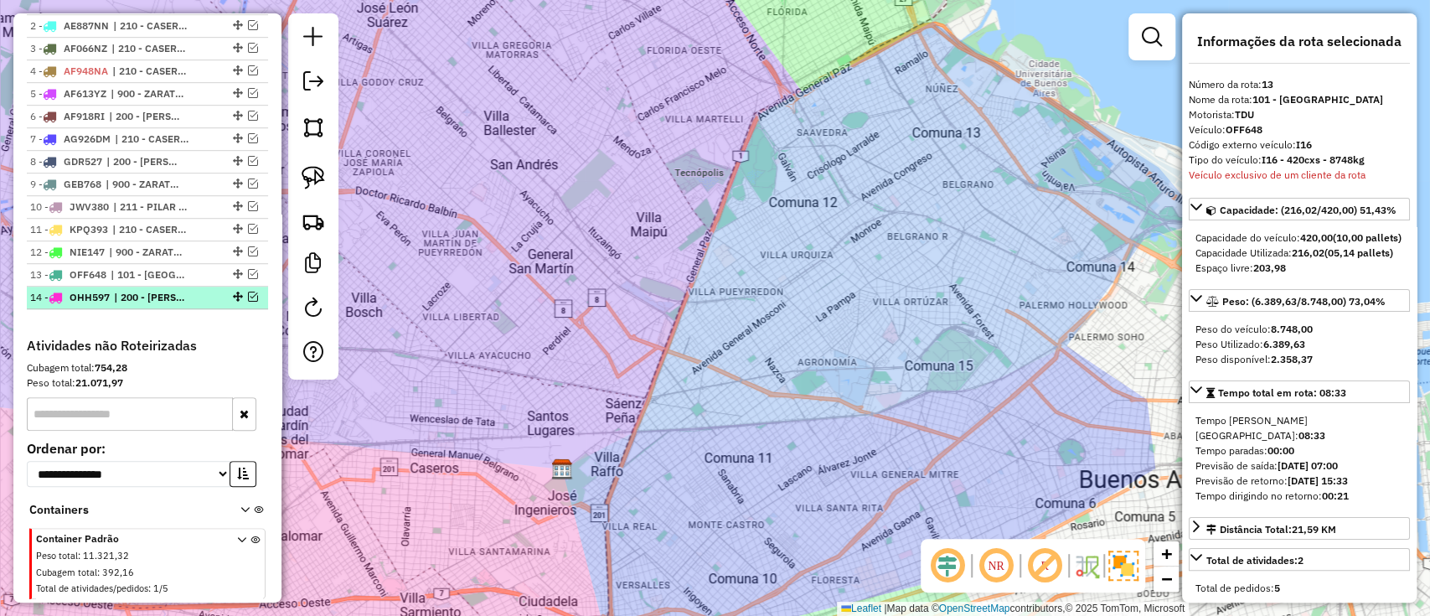
click at [188, 298] on span "| 200 - LUJAN / RAMOS / HAEDO, 201 - SAN JUSTO" at bounding box center [152, 297] width 77 height 15
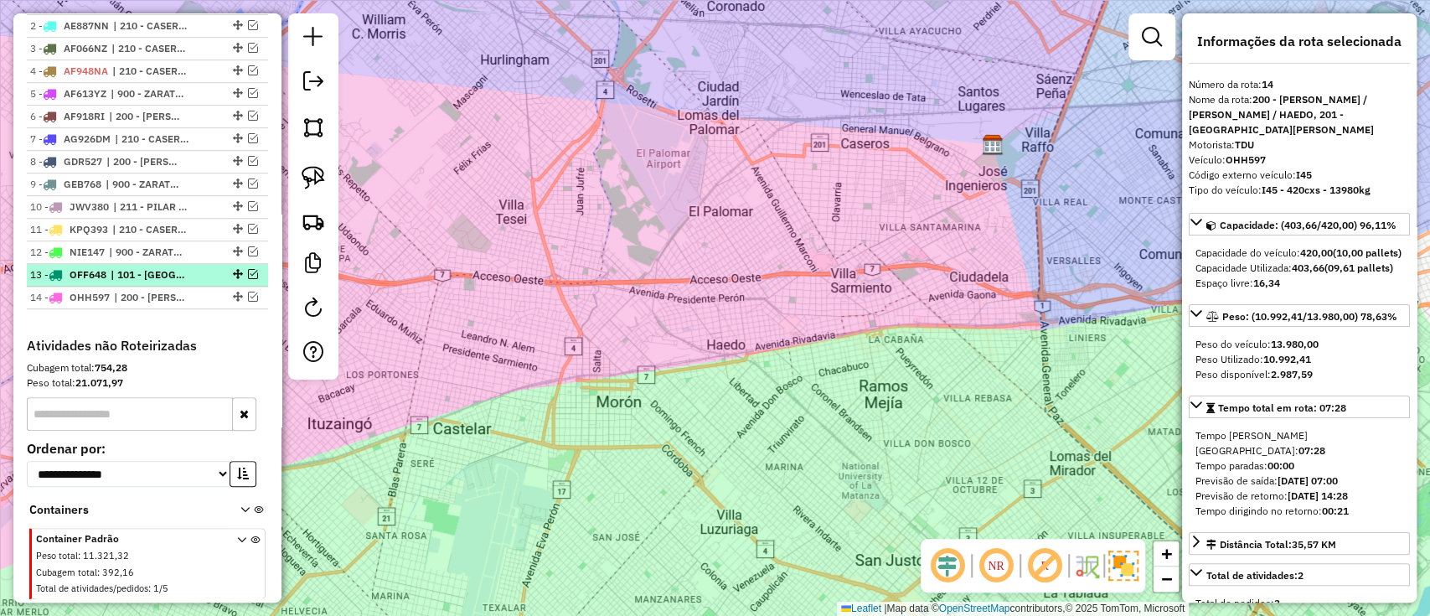
click at [168, 267] on span "| 101 - CAPITAL FEDERAL NORTE" at bounding box center [149, 274] width 77 height 15
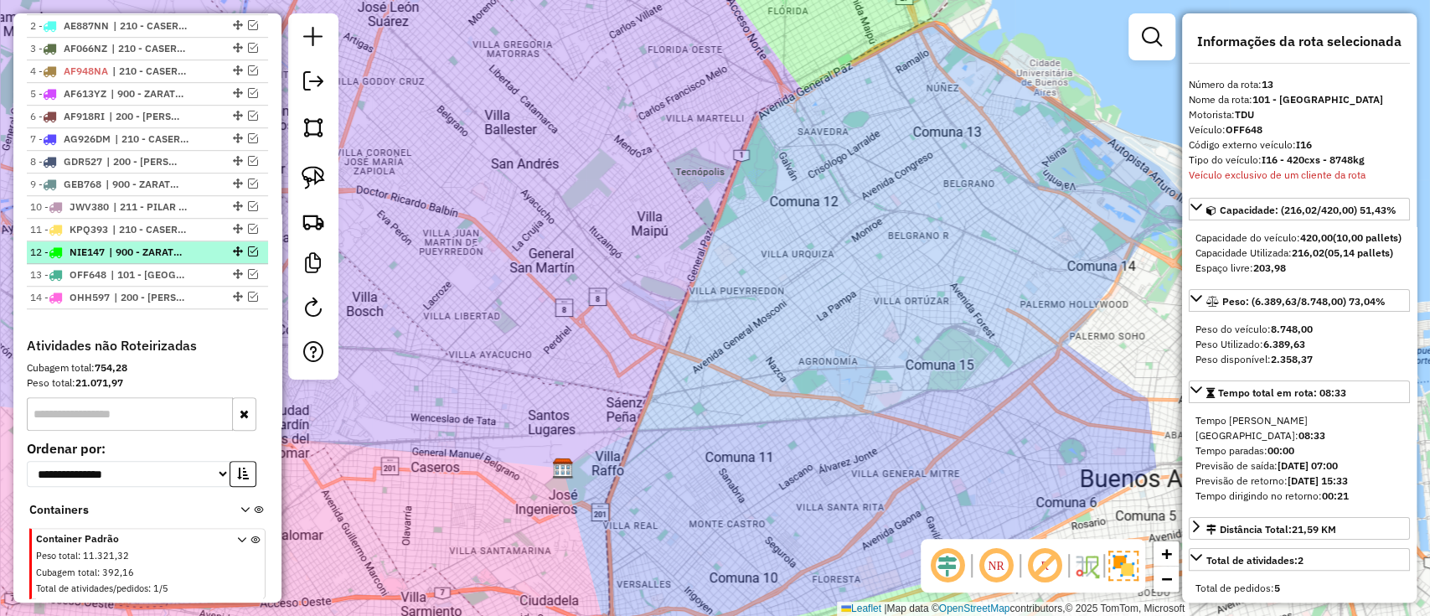
click at [167, 250] on span "| 900 - ZARATE / CAMPANA / TIGRE SAN ISIDRO" at bounding box center [147, 252] width 77 height 15
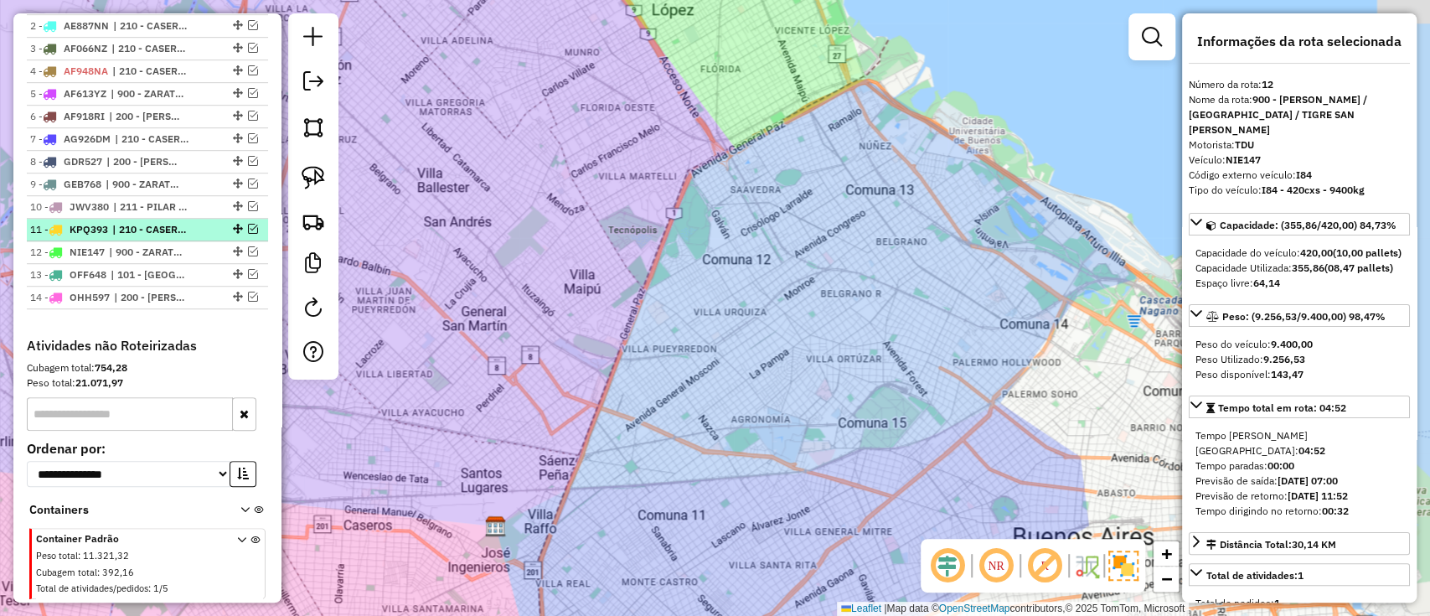
click at [167, 238] on ul "1 - AE208US | 900 - ZARATE / CAMPANA / TIGRE SAN ISIDRO 2 - AE887NN | 210 - CAS…" at bounding box center [147, 150] width 241 height 317
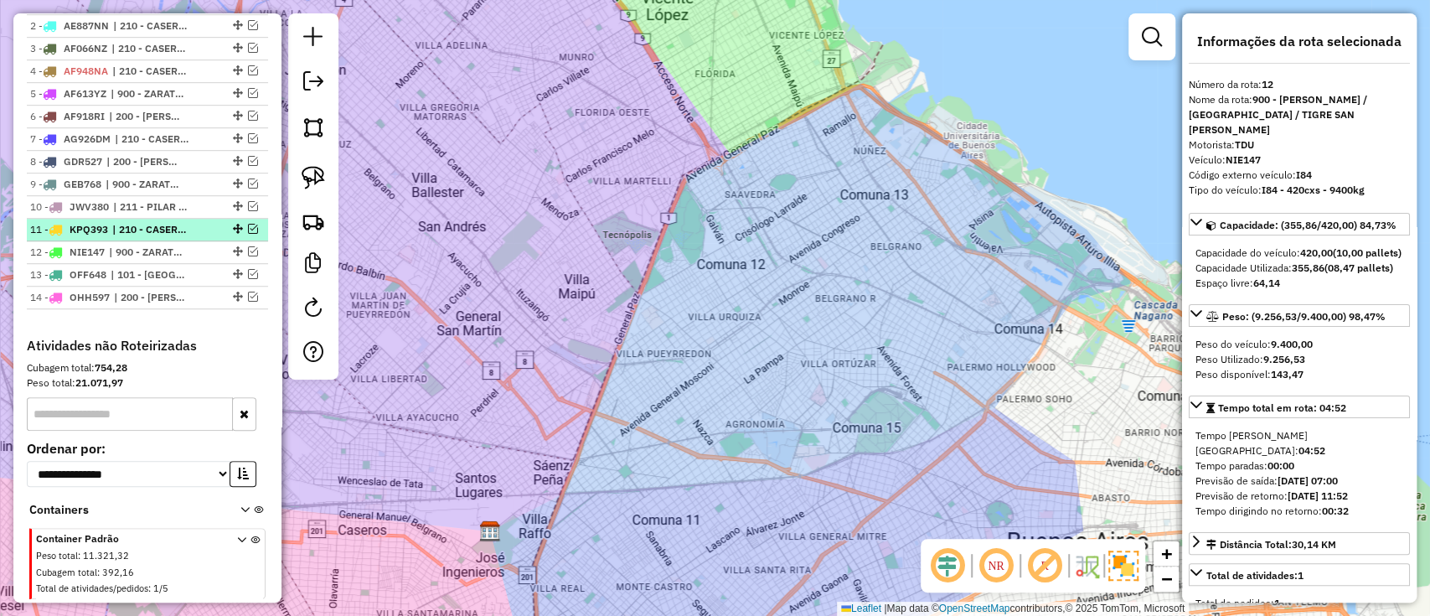
click at [165, 223] on span "| 210 - CASEROS / SAN MARTIN / BELLA VISTA, 211 - PILAR / DEL VISO / TORTUGUITAS" at bounding box center [150, 229] width 77 height 15
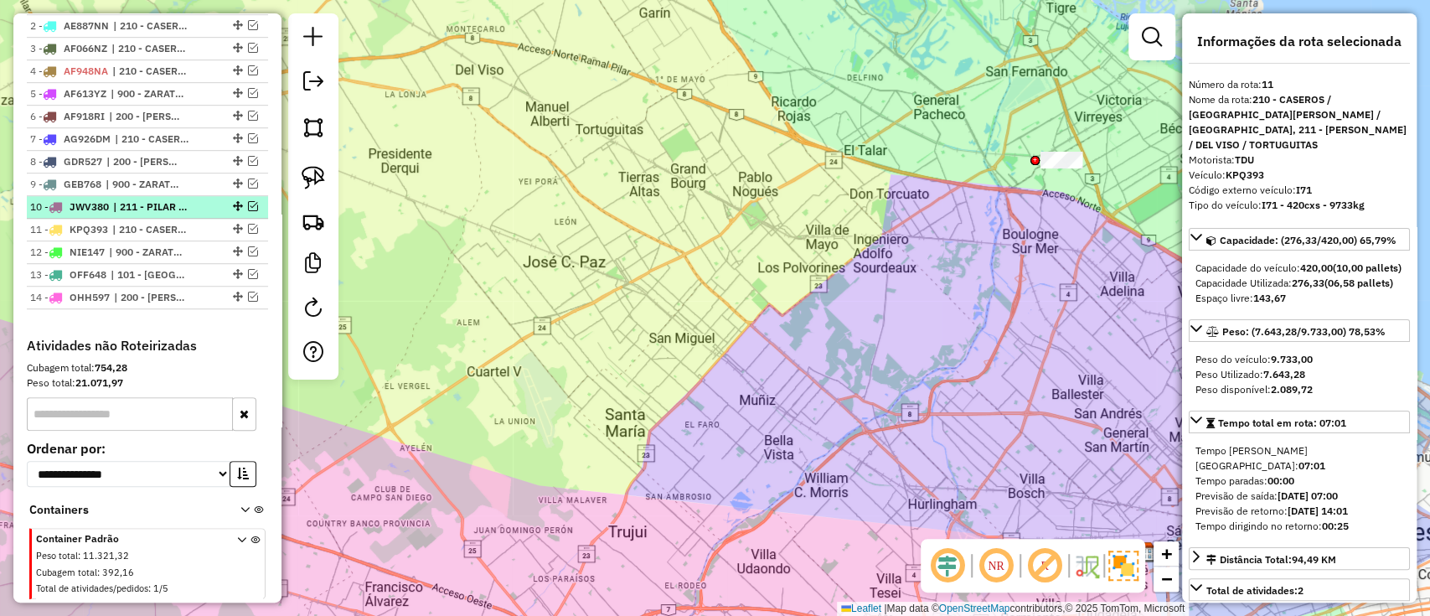
click at [161, 207] on span "| 211 - PILAR / DEL VISO / TORTUGUITAS" at bounding box center [151, 206] width 77 height 15
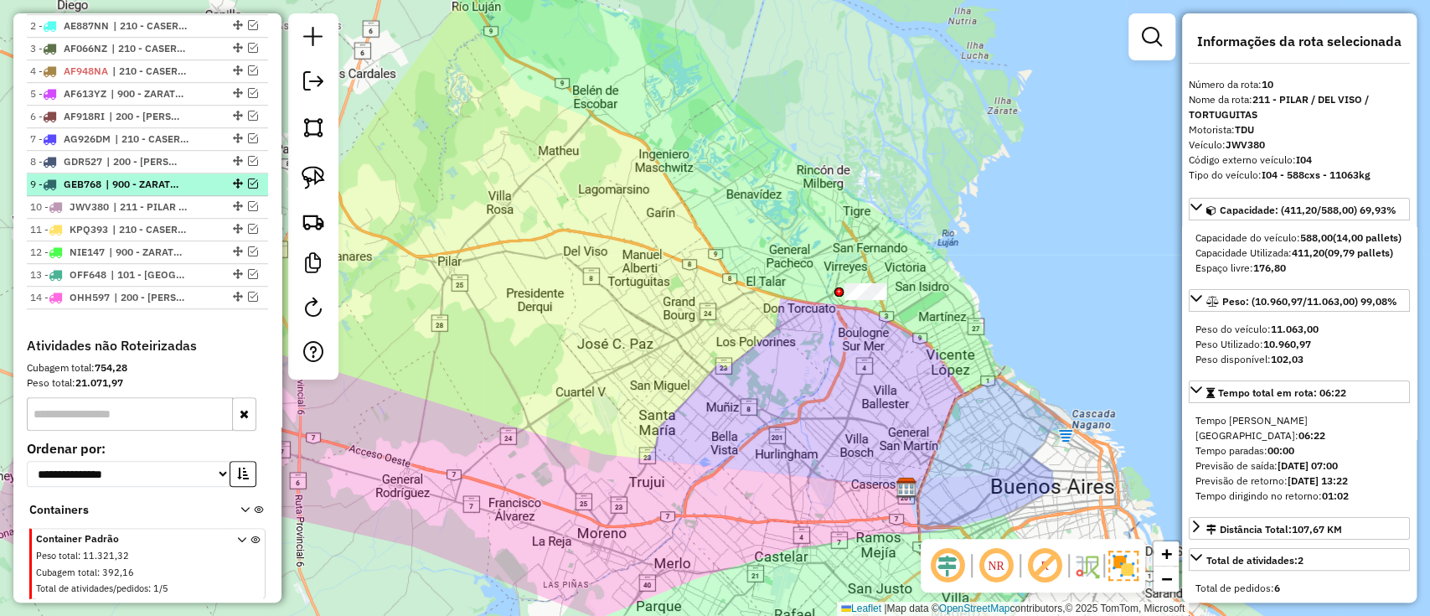
click at [173, 183] on span "| 900 - ZARATE / CAMPANA / TIGRE SAN ISIDRO" at bounding box center [144, 184] width 77 height 15
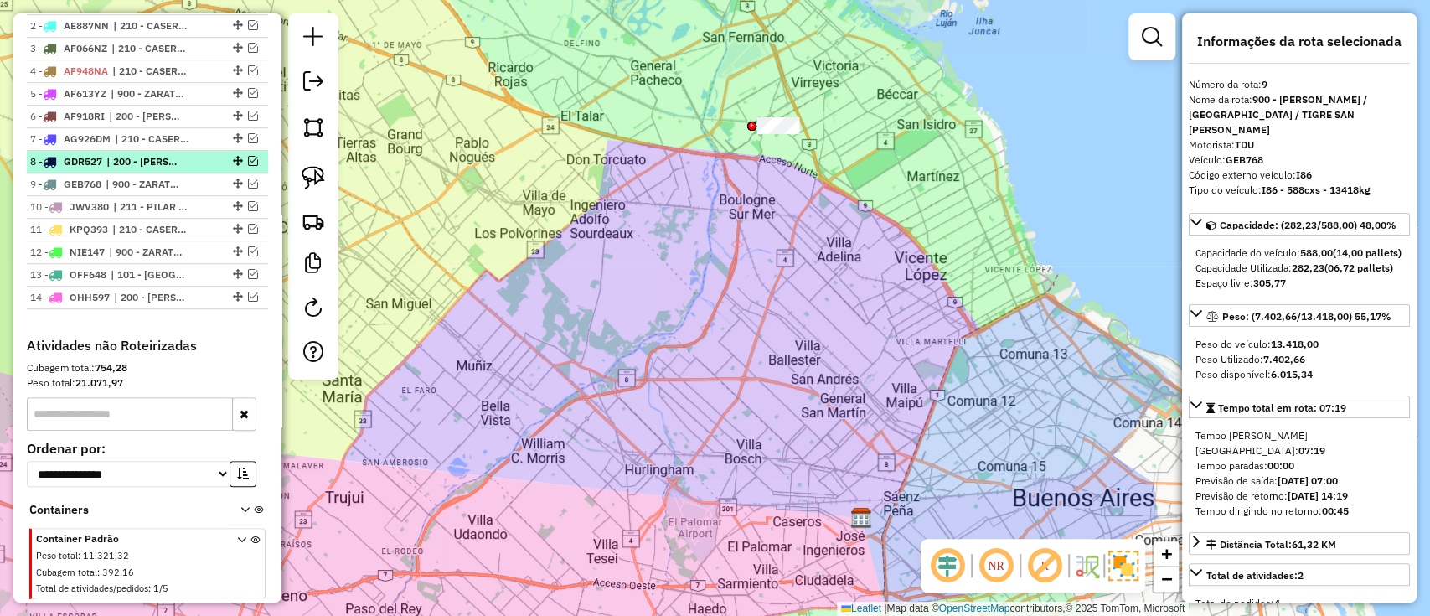
click at [178, 164] on span "| 200 - LUJAN / RAMOS / HAEDO" at bounding box center [144, 161] width 77 height 15
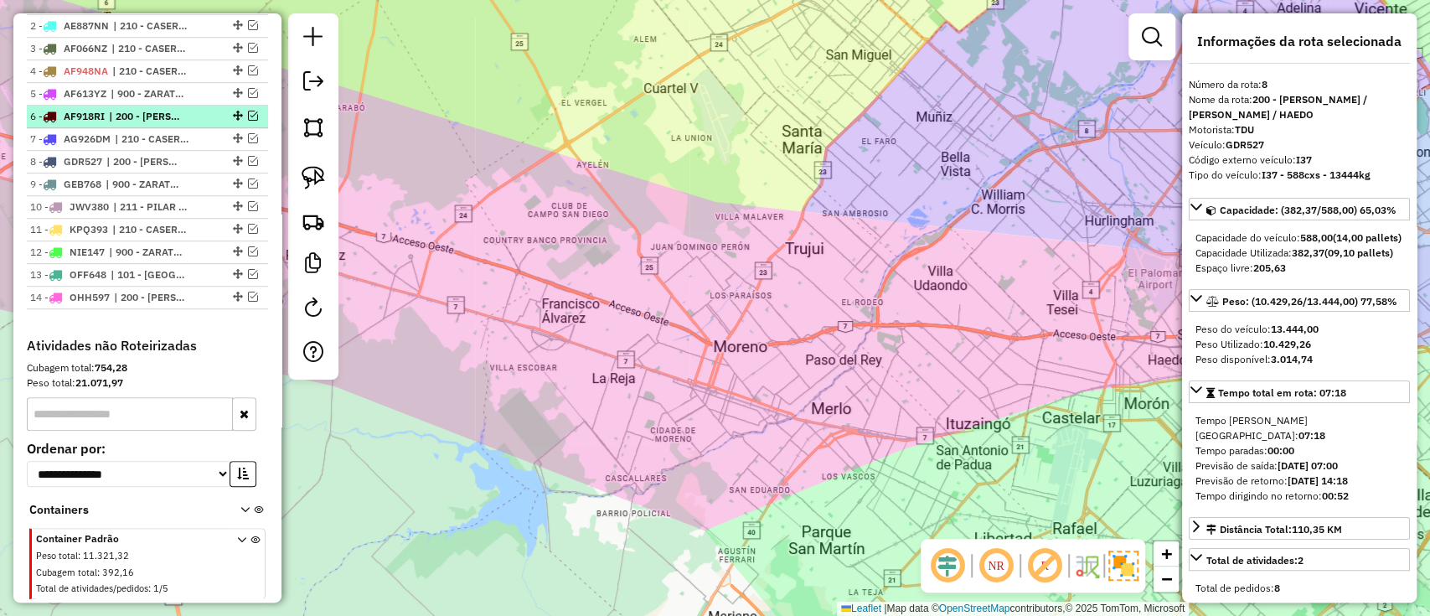
click at [172, 117] on span "| 200 - LUJAN / RAMOS / HAEDO" at bounding box center [147, 116] width 77 height 15
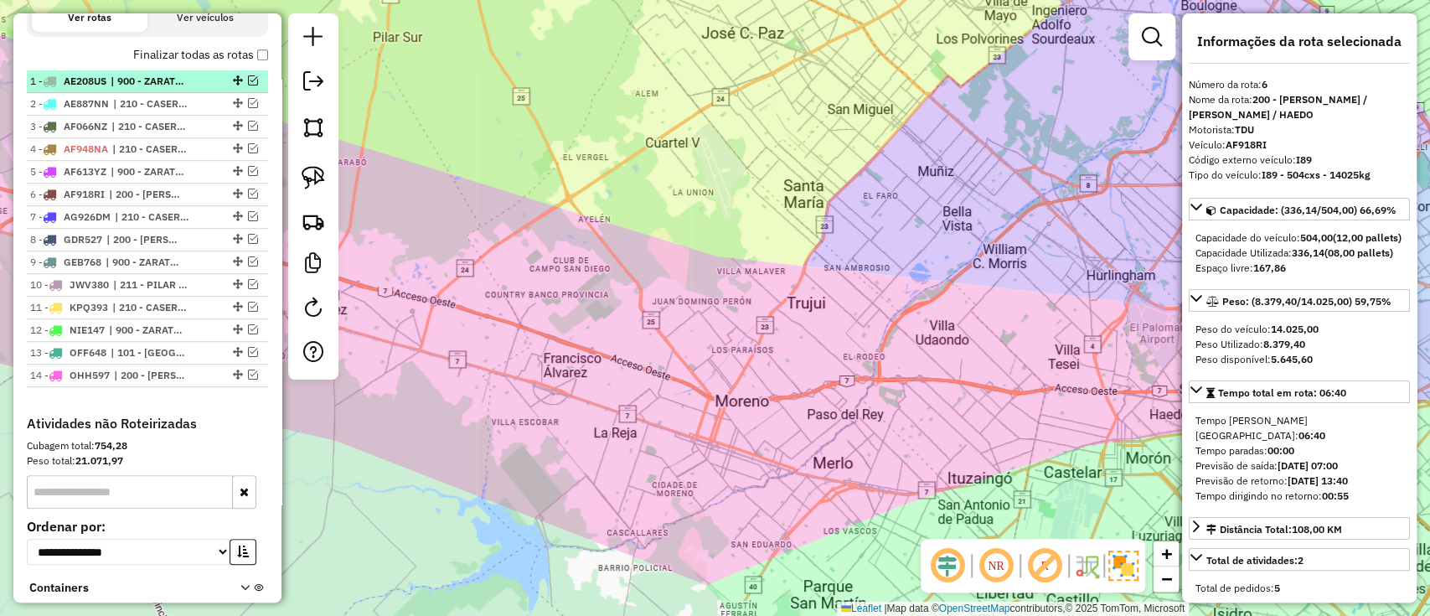
scroll to position [539, 0]
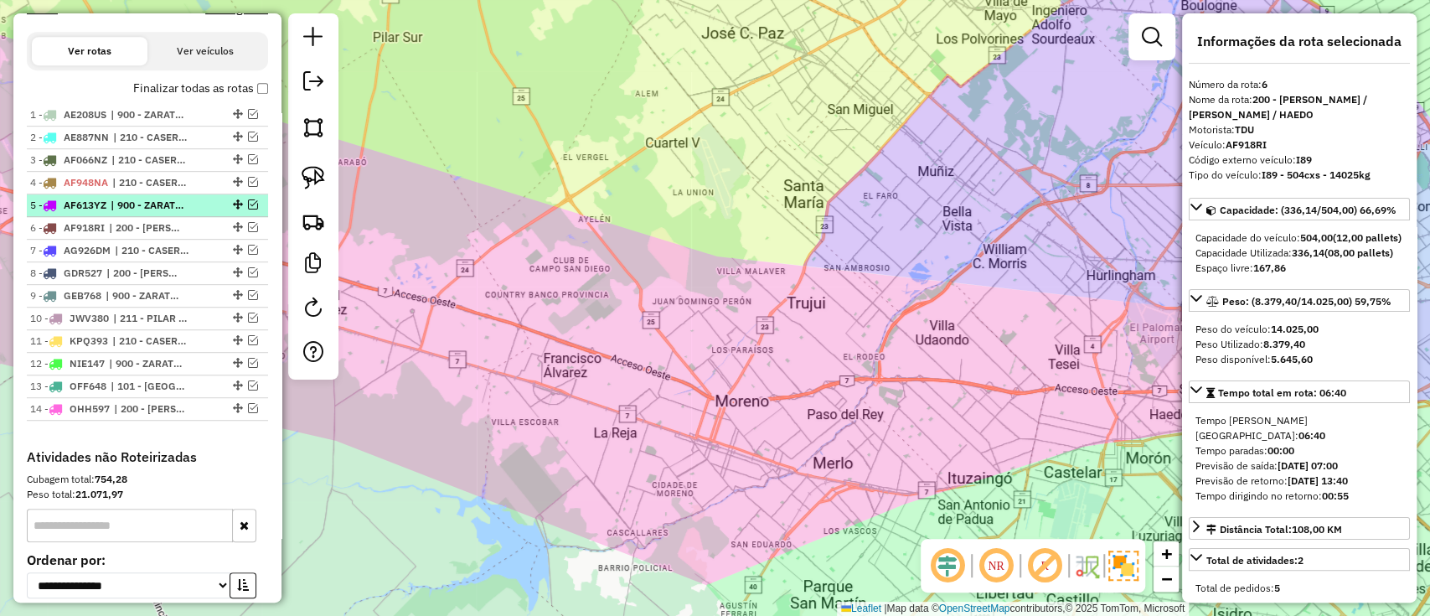
click at [147, 200] on span "| 900 - ZARATE / CAMPANA / TIGRE SAN ISIDRO" at bounding box center [149, 205] width 77 height 15
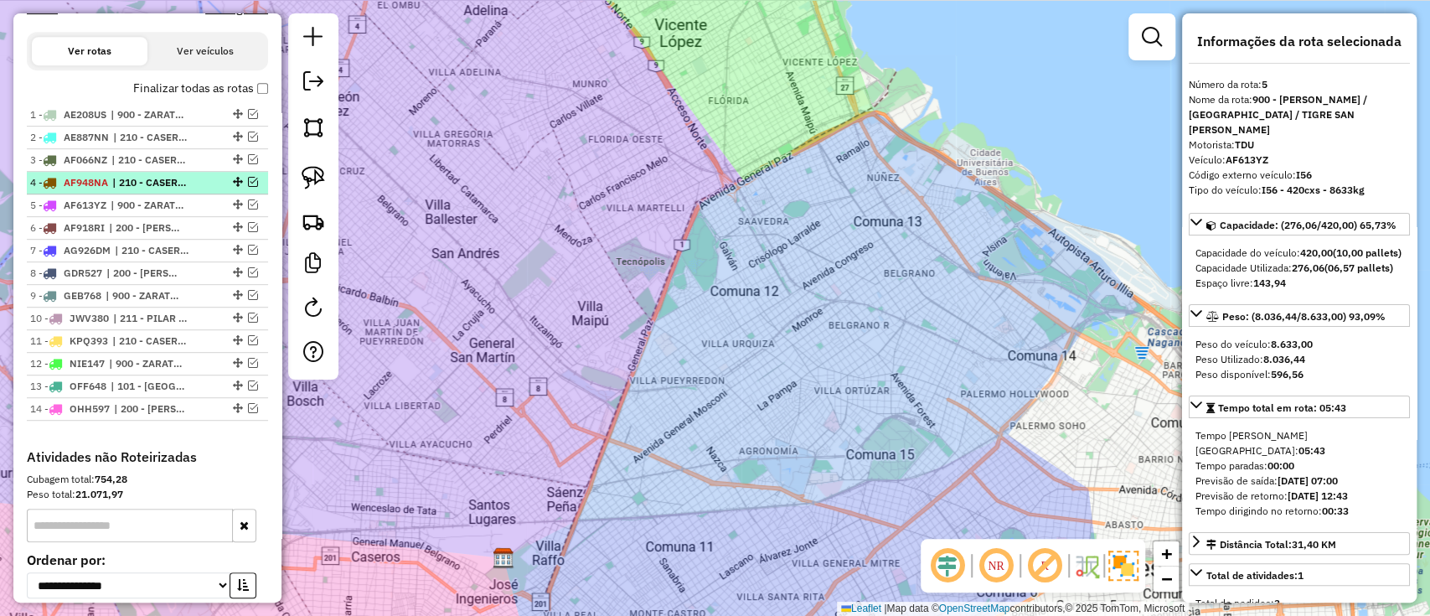
click at [149, 179] on span "| 210 - CASEROS / SAN MARTIN / BELLA VISTA" at bounding box center [150, 182] width 77 height 15
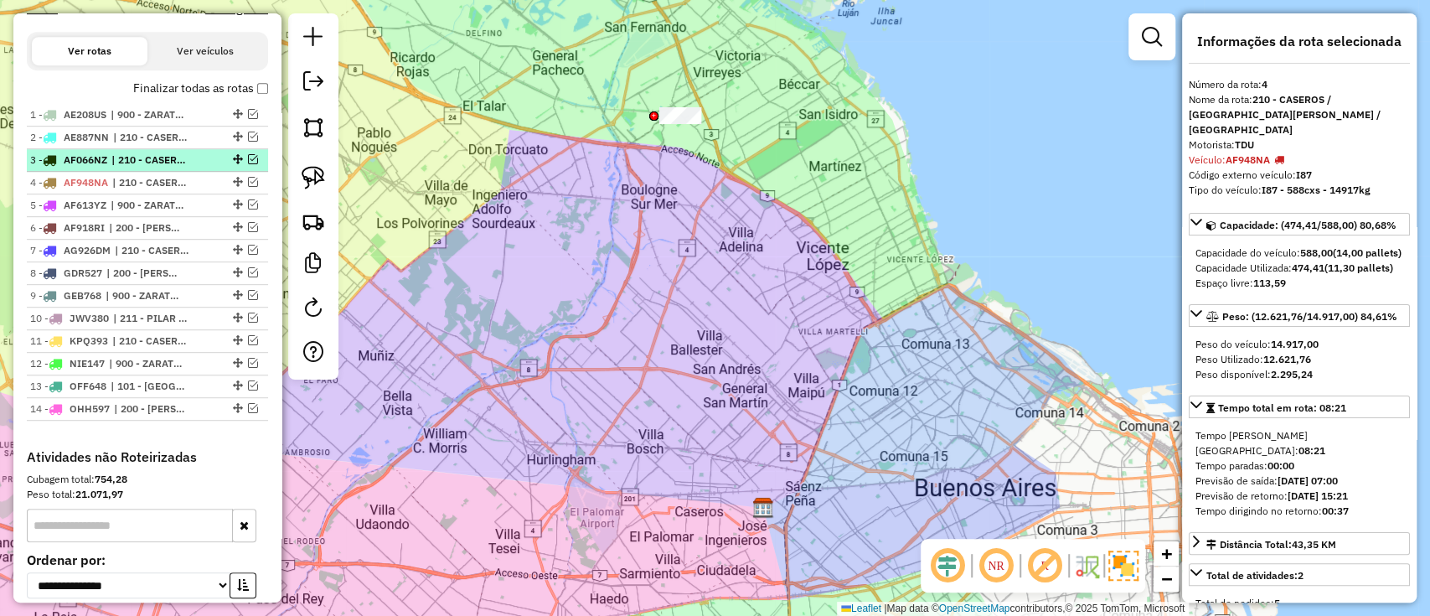
click at [147, 154] on span "| 210 - CASEROS / SAN MARTIN / BELLA VISTA" at bounding box center [149, 159] width 77 height 15
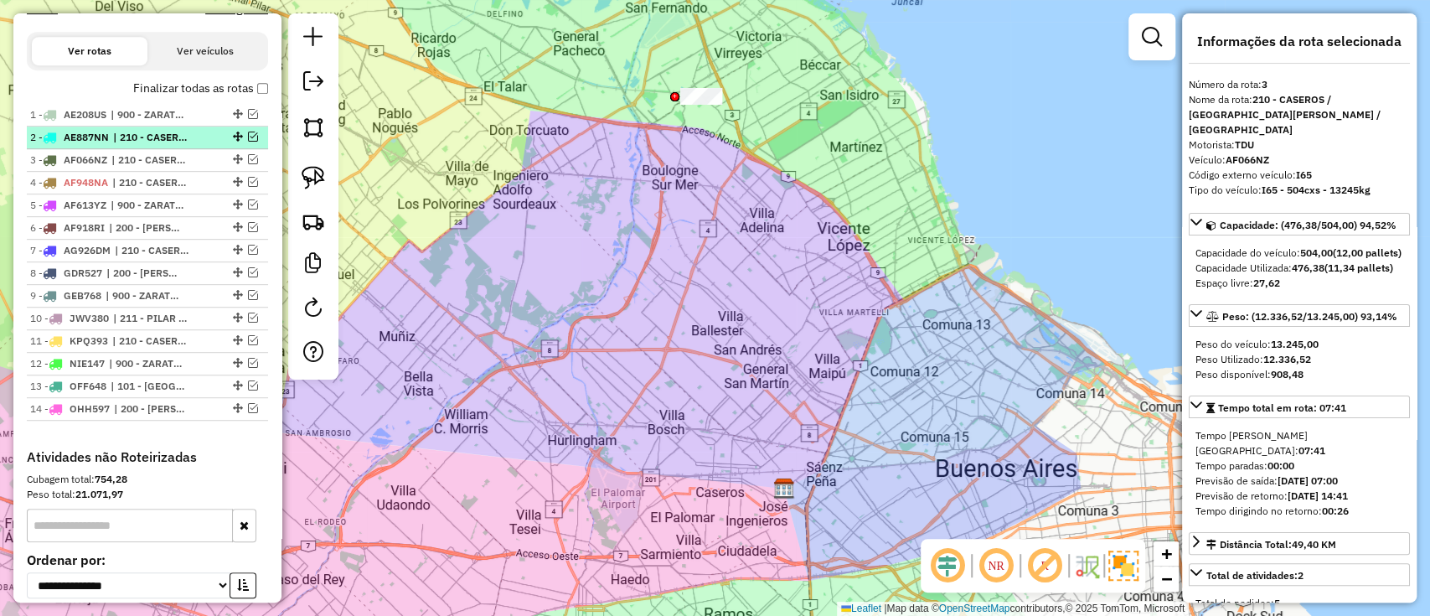
click at [148, 137] on span "| 210 - CASEROS / SAN MARTIN / BELLA VISTA" at bounding box center [151, 137] width 77 height 15
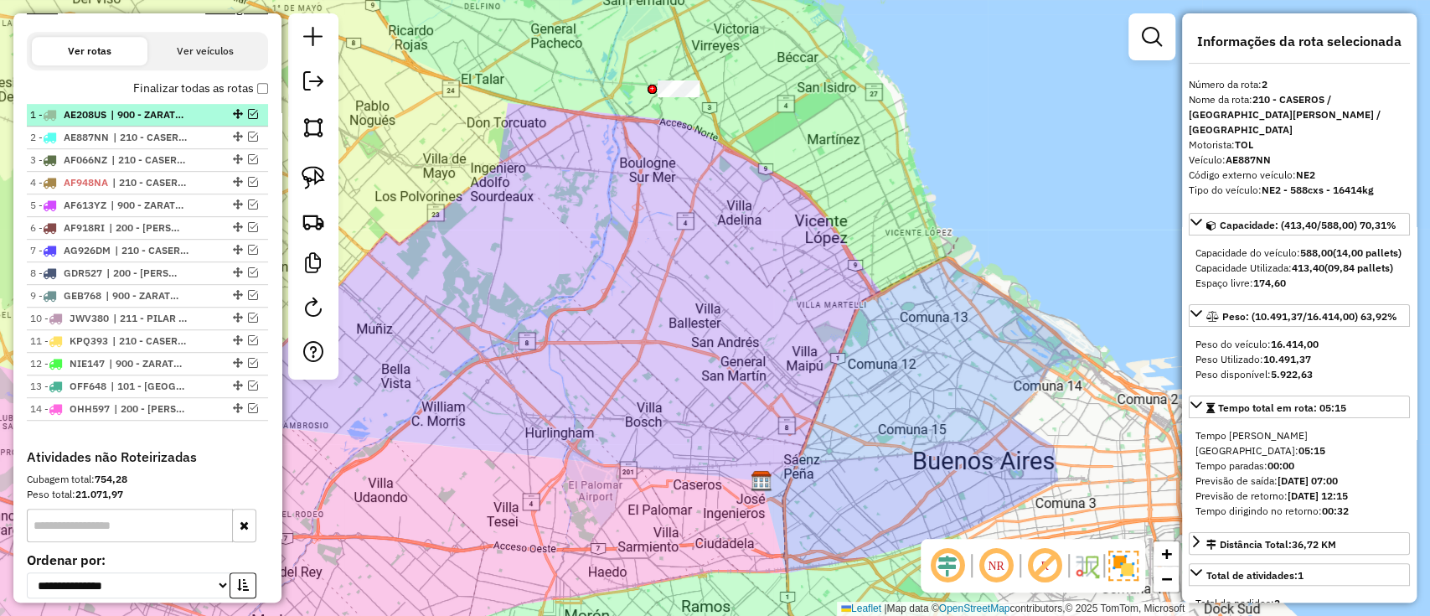
click at [147, 117] on span "| 900 - ZARATE / CAMPANA / TIGRE SAN ISIDRO" at bounding box center [149, 114] width 77 height 15
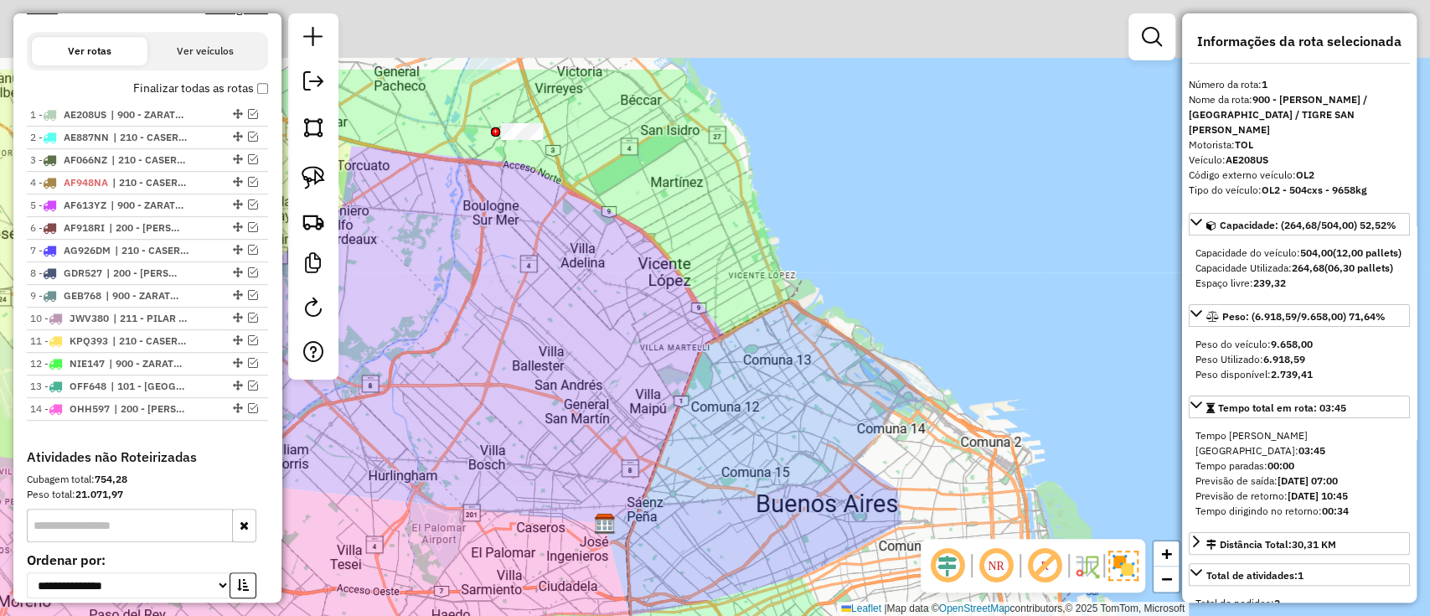
drag, startPoint x: 482, startPoint y: 261, endPoint x: 621, endPoint y: 318, distance: 150.3
click at [615, 388] on div "Janela de atendimento Grade de atendimento Capacidade Transportadoras Veículos …" at bounding box center [715, 308] width 1430 height 616
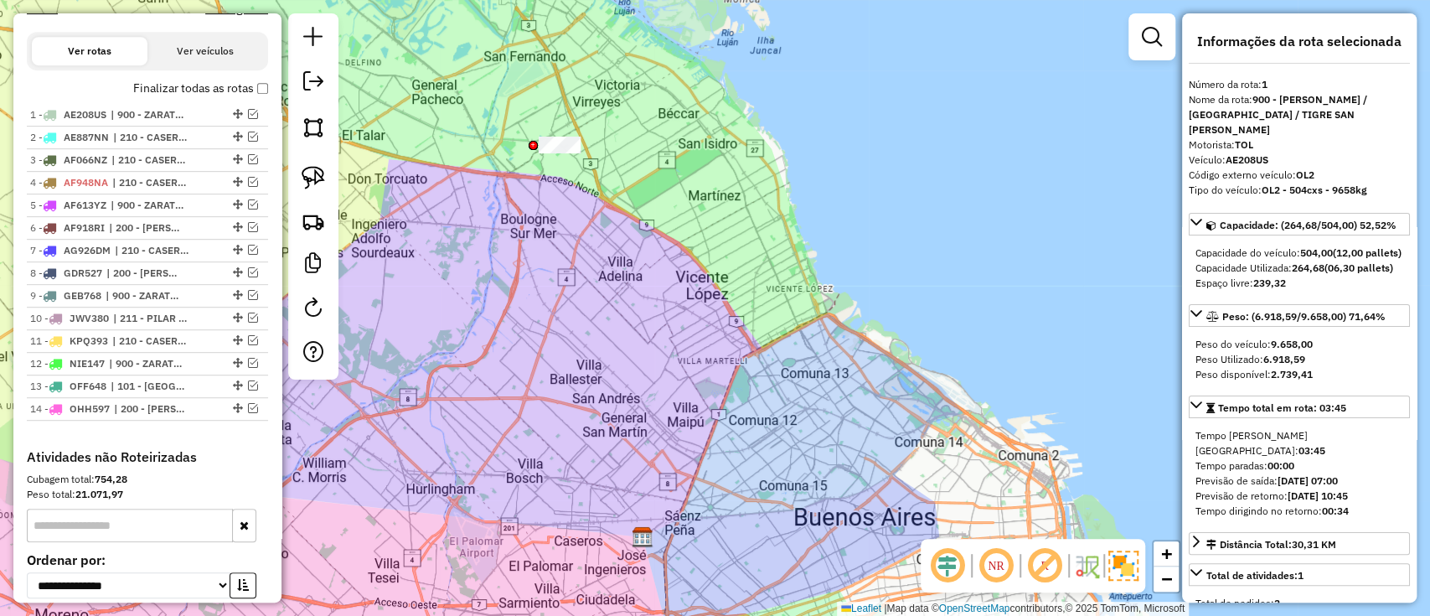
drag, startPoint x: 544, startPoint y: 257, endPoint x: 554, endPoint y: 278, distance: 23.6
click at [554, 278] on div "Janela de atendimento Grade de atendimento Capacidade Transportadoras Veículos …" at bounding box center [715, 308] width 1430 height 616
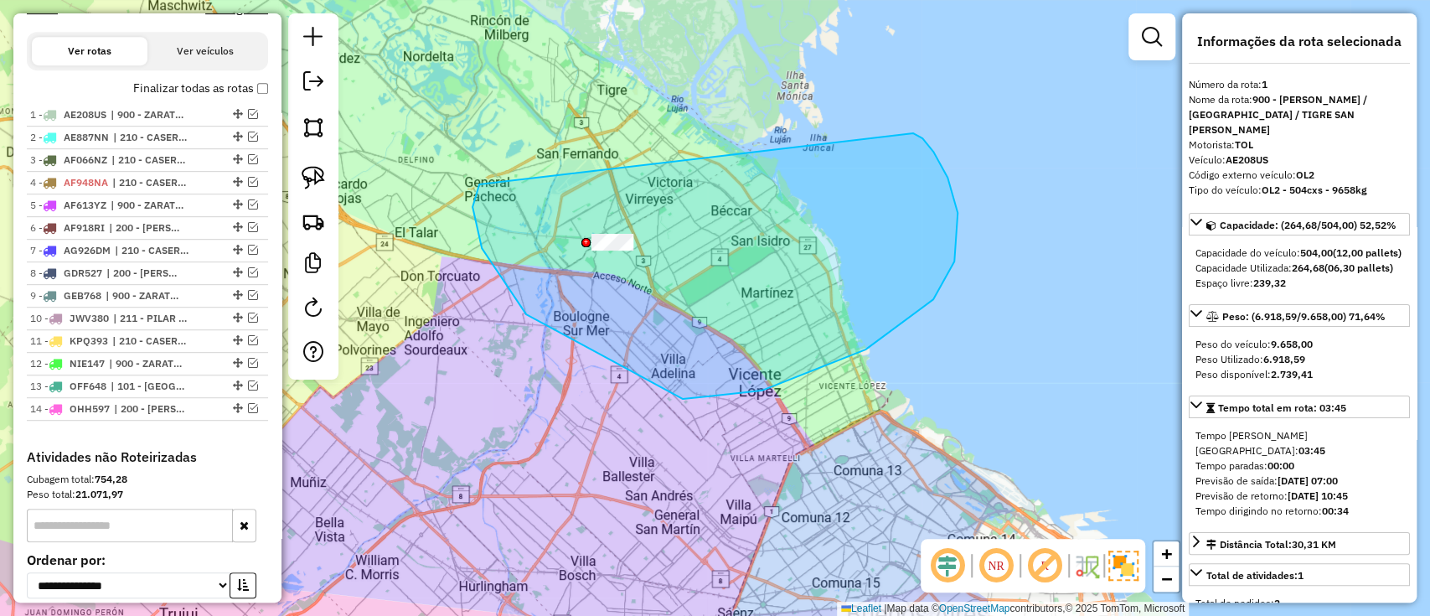
drag, startPoint x: 683, startPoint y: 399, endPoint x: 905, endPoint y: 131, distance: 348.0
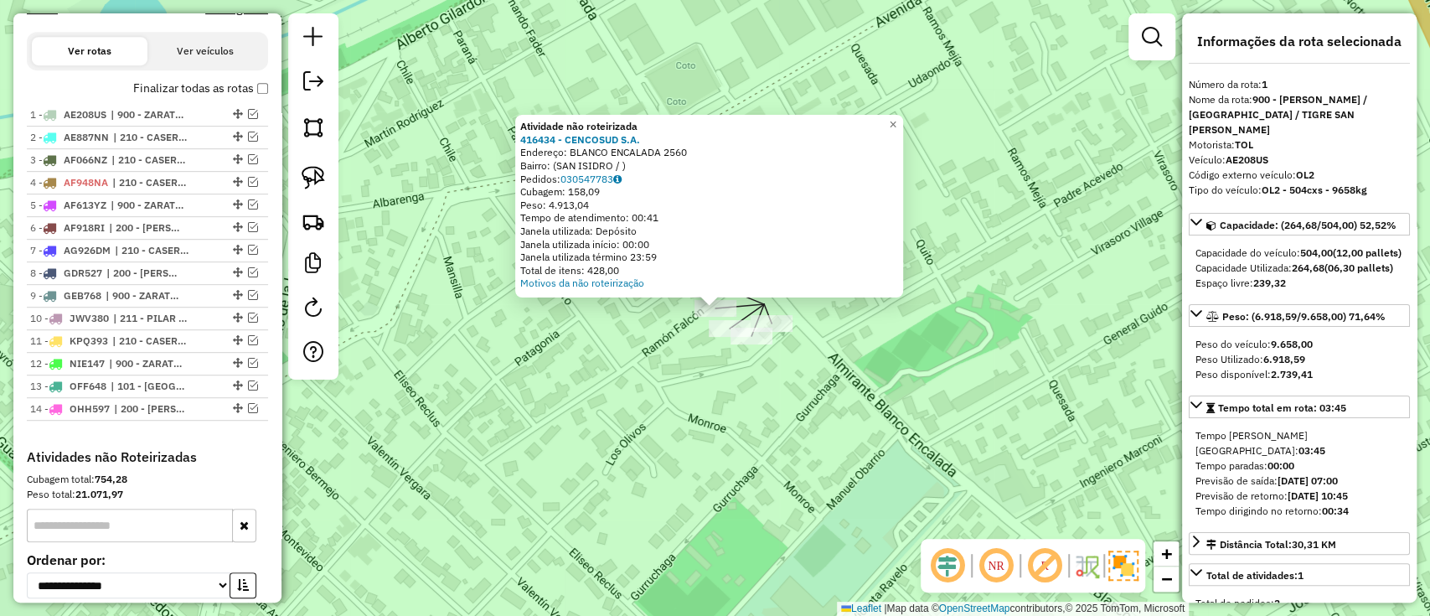
click at [717, 345] on div "Atividade não roteirizada 416434 - CENCOSUD S.A. Endereço: BLANCO ENCALADA 2560…" at bounding box center [715, 308] width 1430 height 616
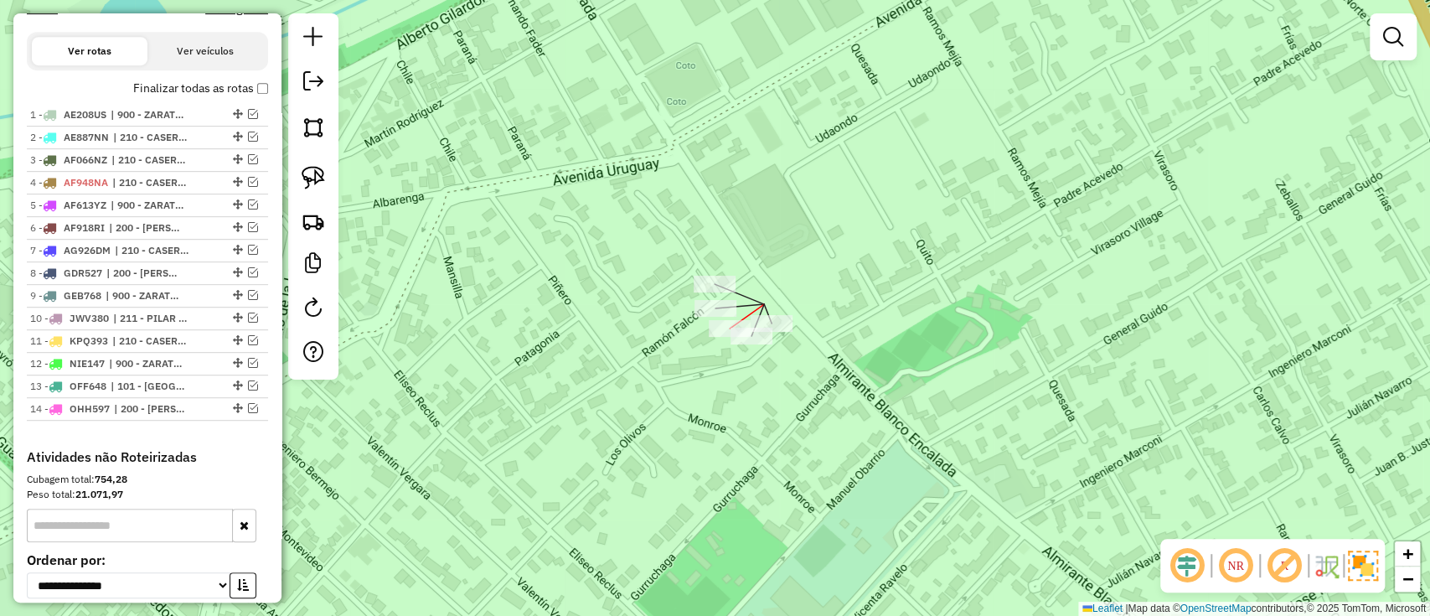
click at [717, 337] on div at bounding box center [730, 328] width 42 height 17
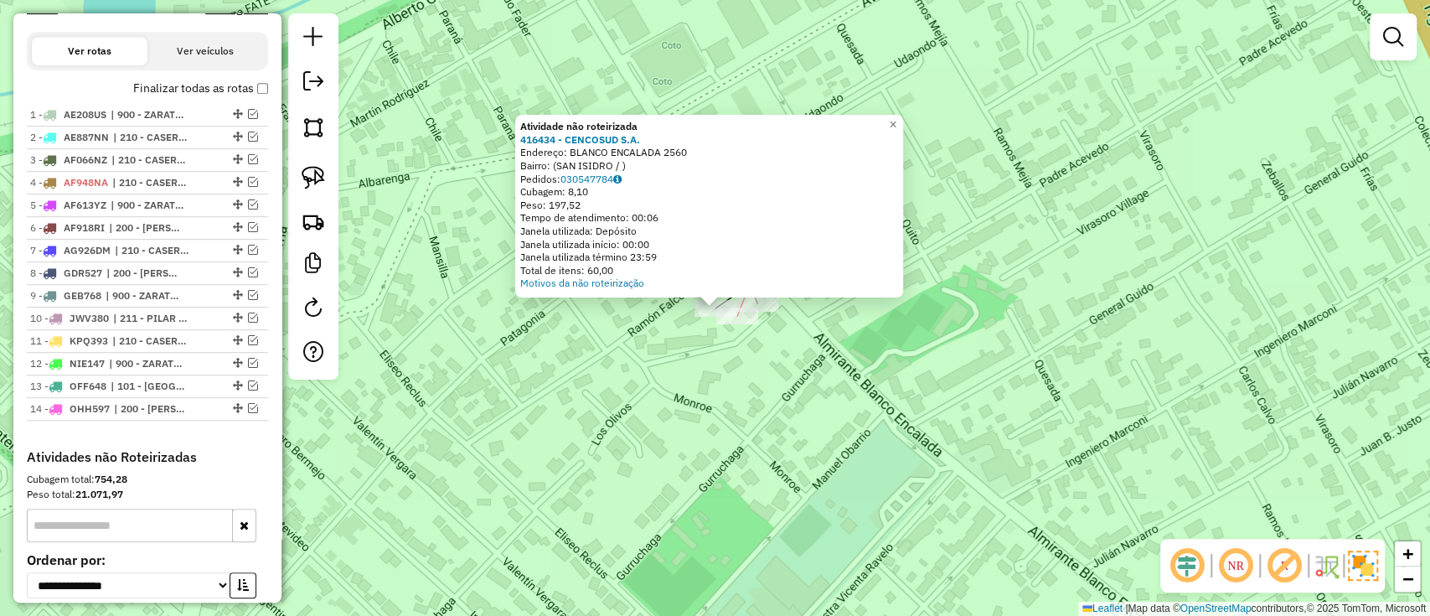
click at [748, 329] on div "Atividade não roteirizada 416434 - CENCOSUD S.A. Endereço: BLANCO ENCALADA 2560…" at bounding box center [715, 308] width 1430 height 616
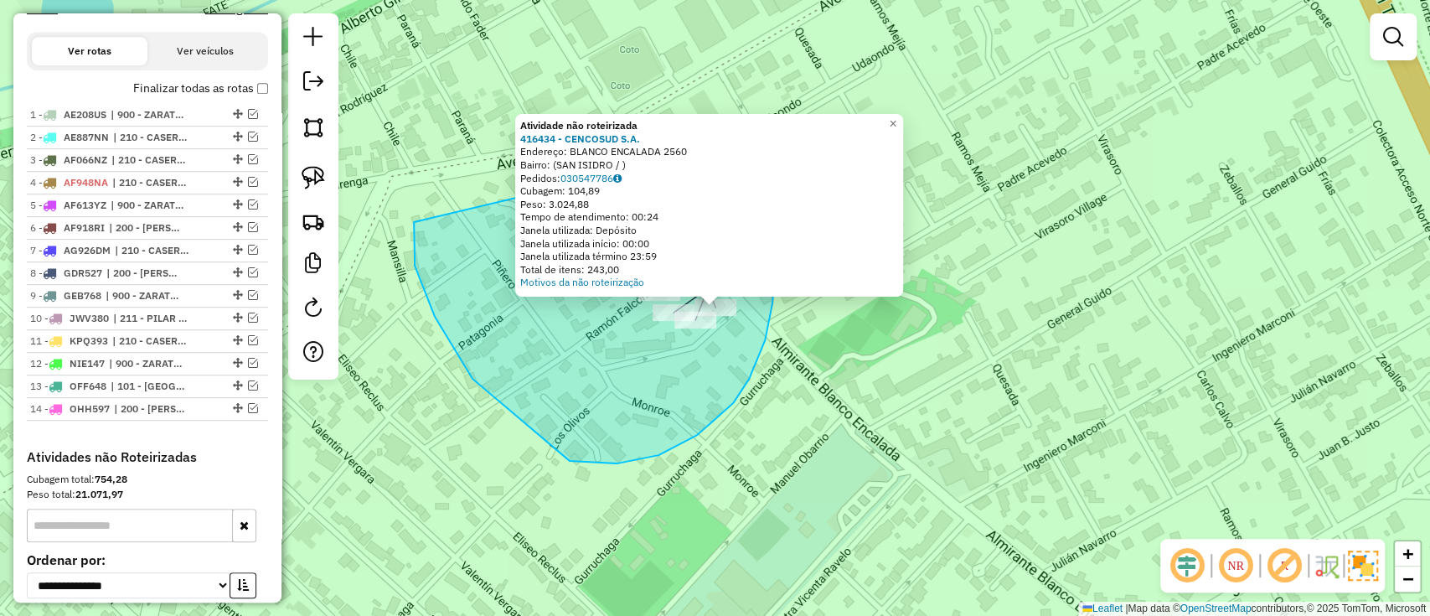
drag, startPoint x: 435, startPoint y: 317, endPoint x: 650, endPoint y: 105, distance: 302.1
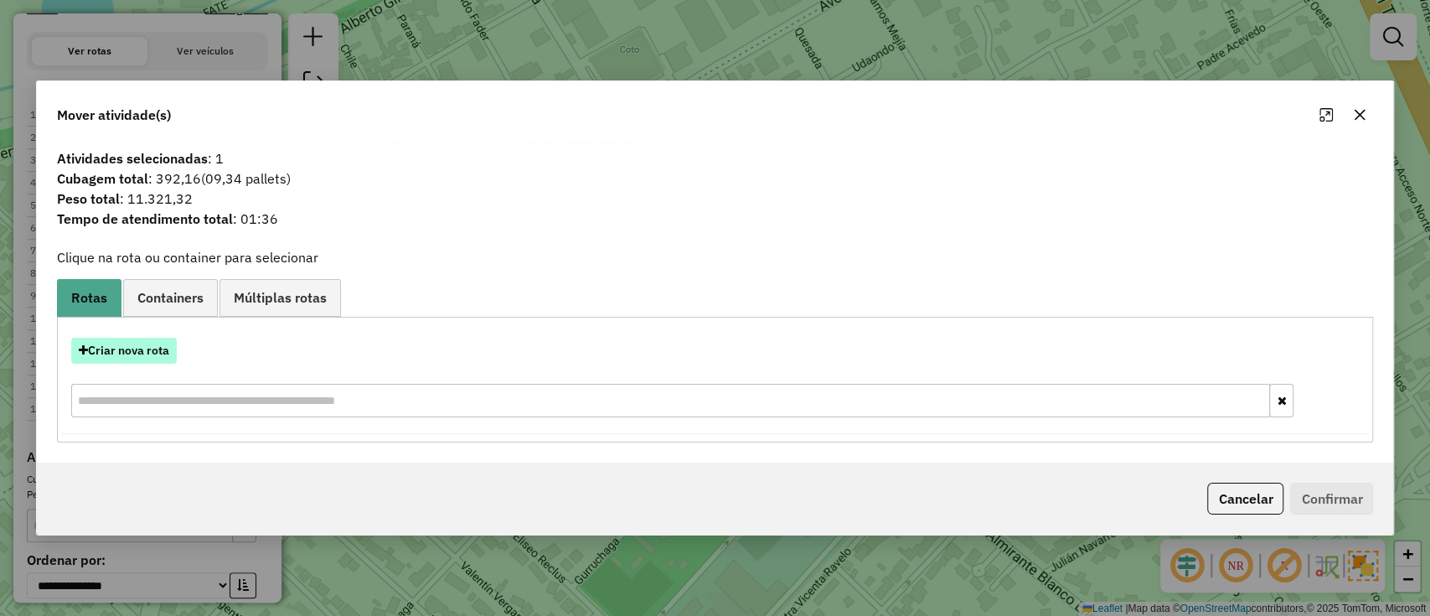
click at [106, 348] on button "Criar nova rota" at bounding box center [124, 351] width 106 height 26
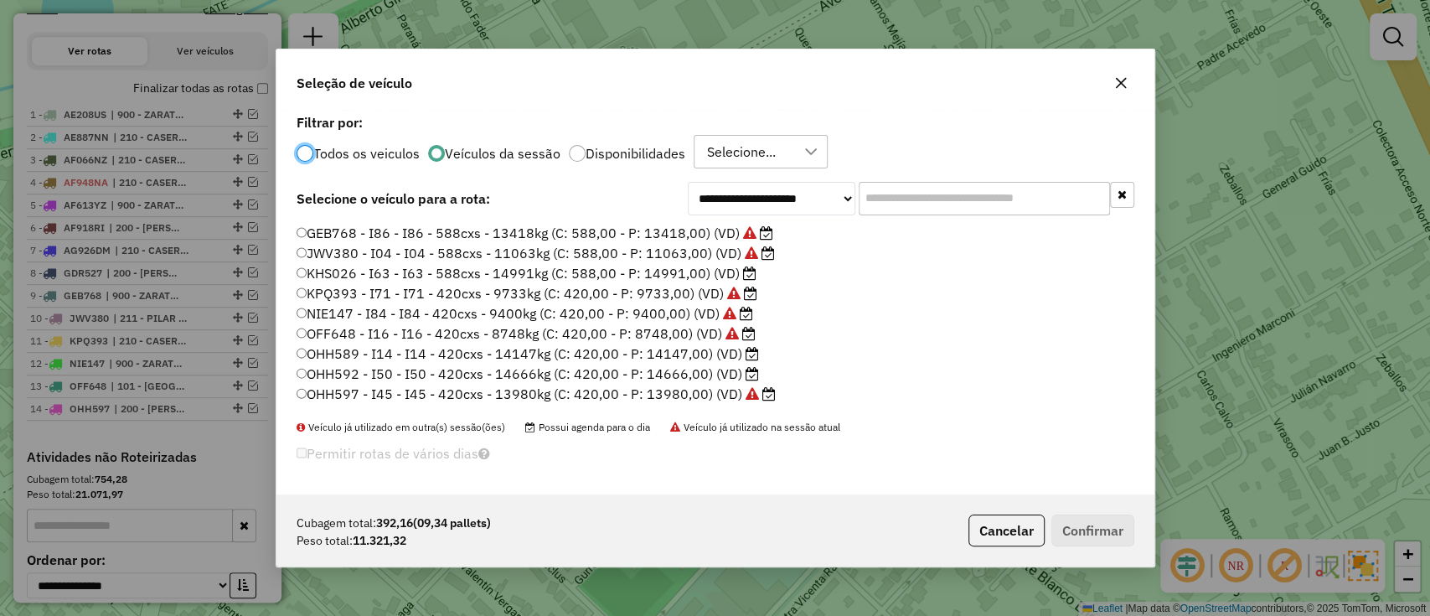
scroll to position [418, 0]
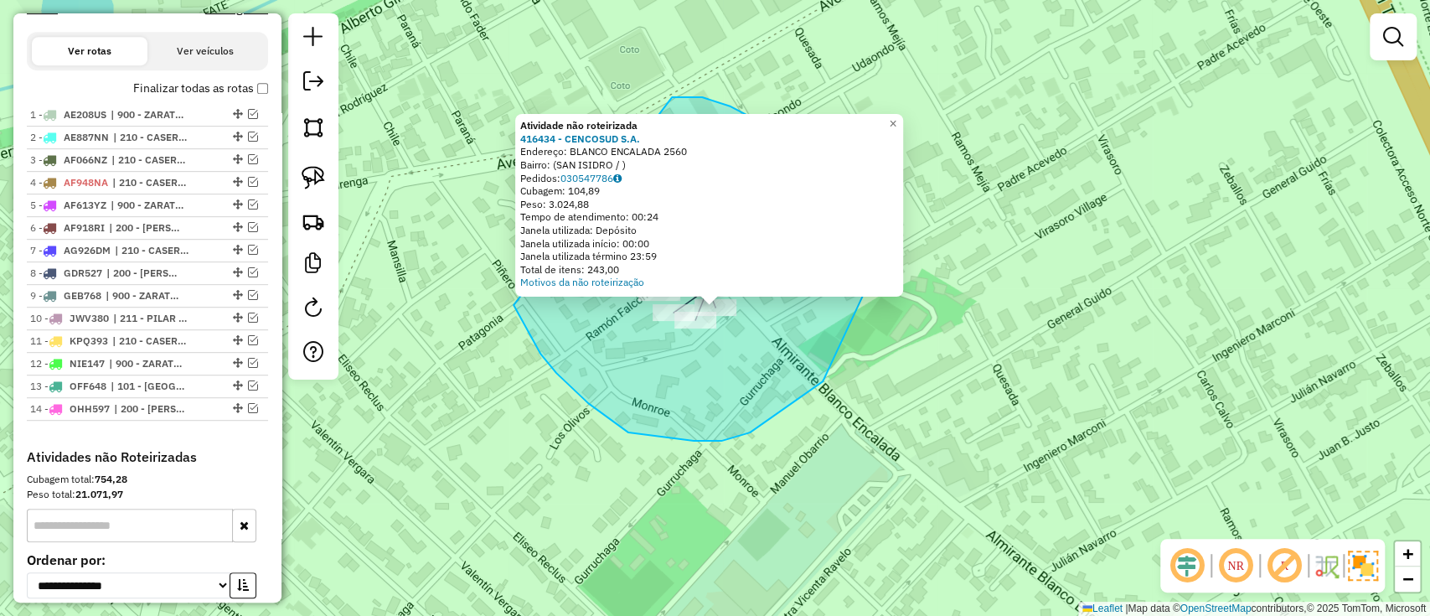
drag, startPoint x: 588, startPoint y: 403, endPoint x: 642, endPoint y: 108, distance: 299.7
click at [642, 108] on div "Atividade não roteirizada 416434 - CENCOSUD S.A. Endereço: BLANCO ENCALADA 2560…" at bounding box center [715, 308] width 1430 height 616
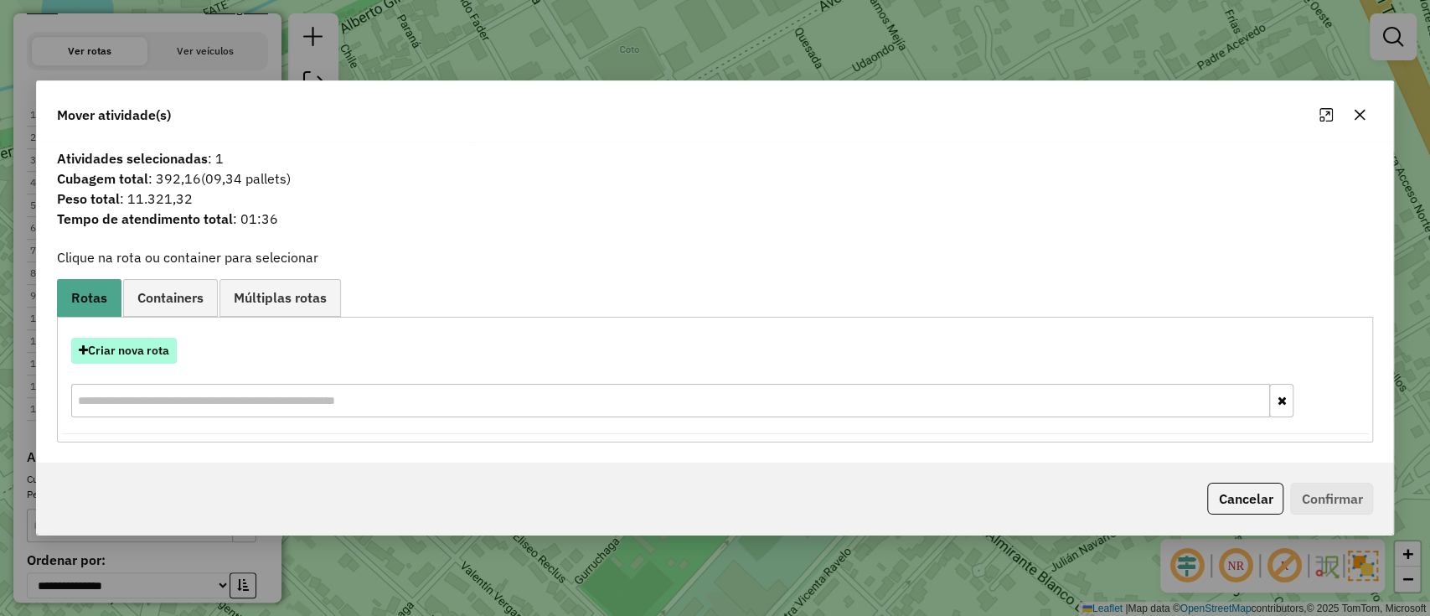
click at [121, 356] on button "Criar nova rota" at bounding box center [124, 351] width 106 height 26
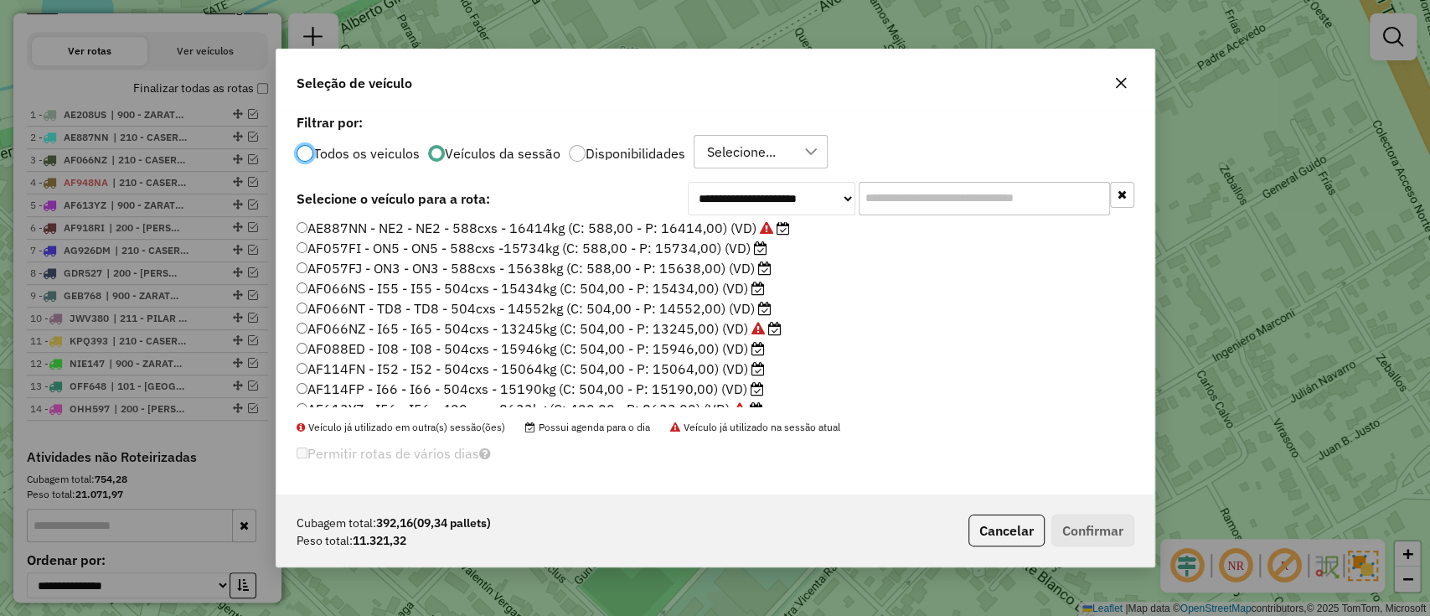
scroll to position [0, 0]
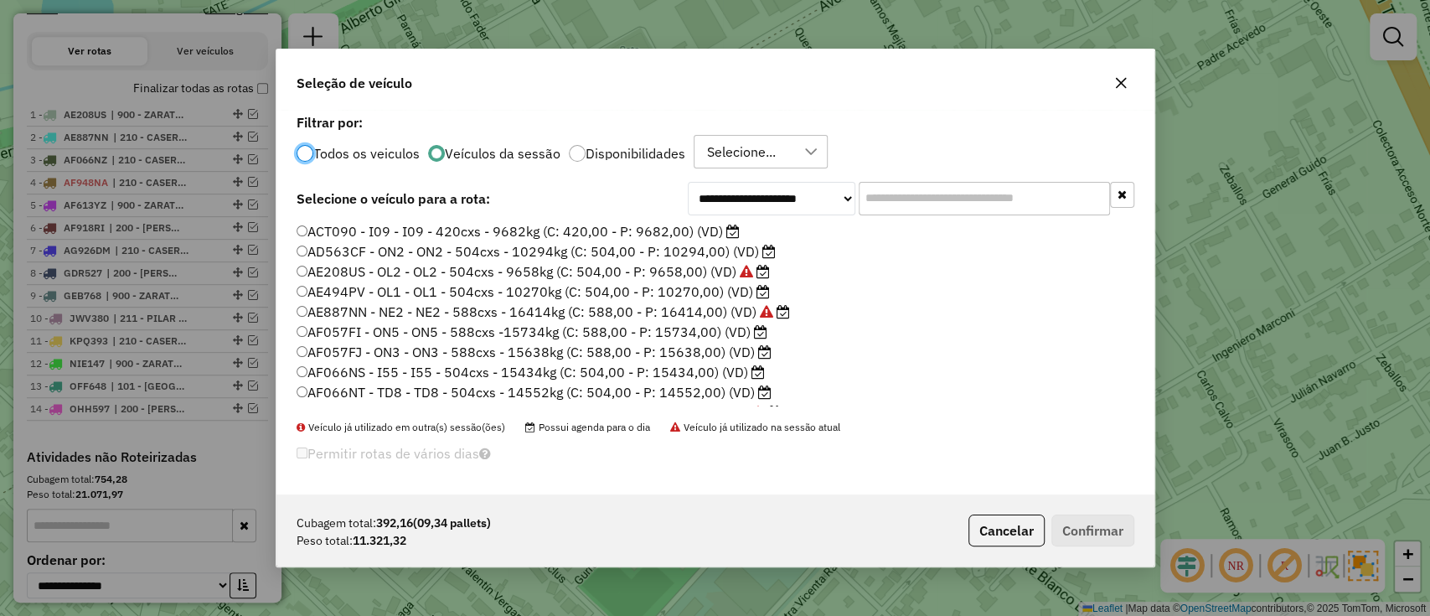
click at [919, 196] on input "text" at bounding box center [984, 199] width 251 height 34
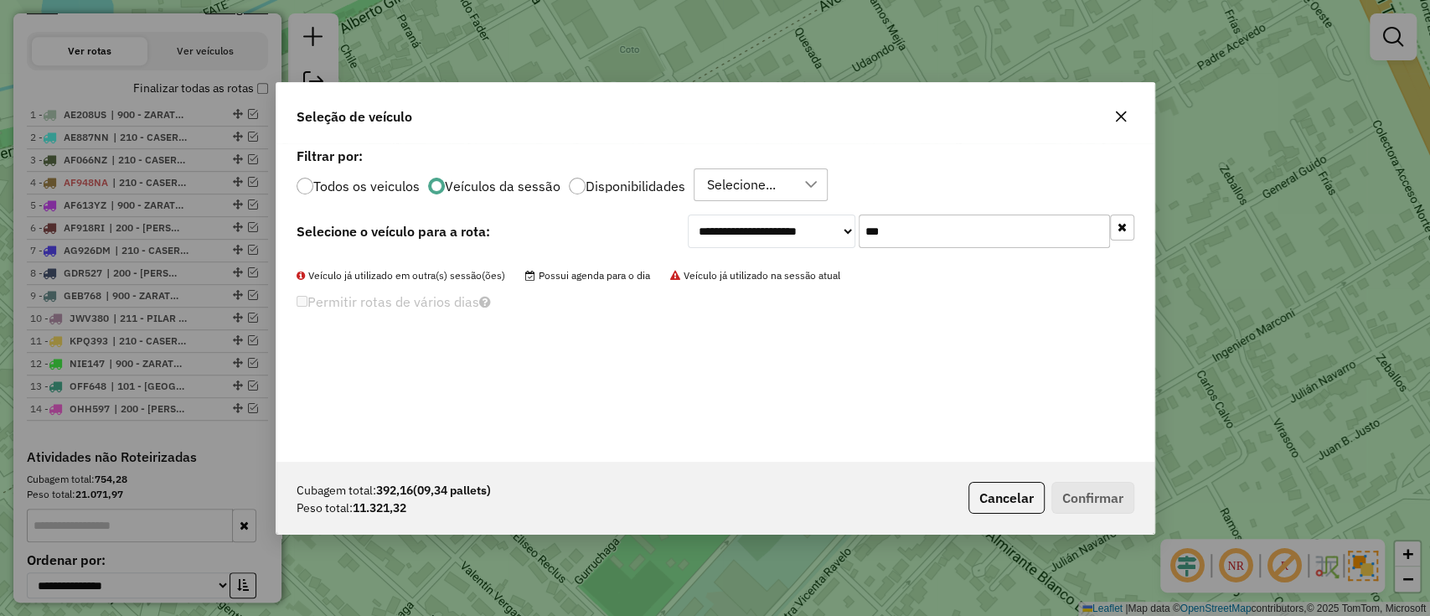
type input "***"
click at [355, 172] on div "Todos os veiculos Veículos da sessão Disponibilidades Selecione..." at bounding box center [716, 185] width 838 height 34
click at [372, 179] on label "Todos os veiculos" at bounding box center [366, 185] width 106 height 13
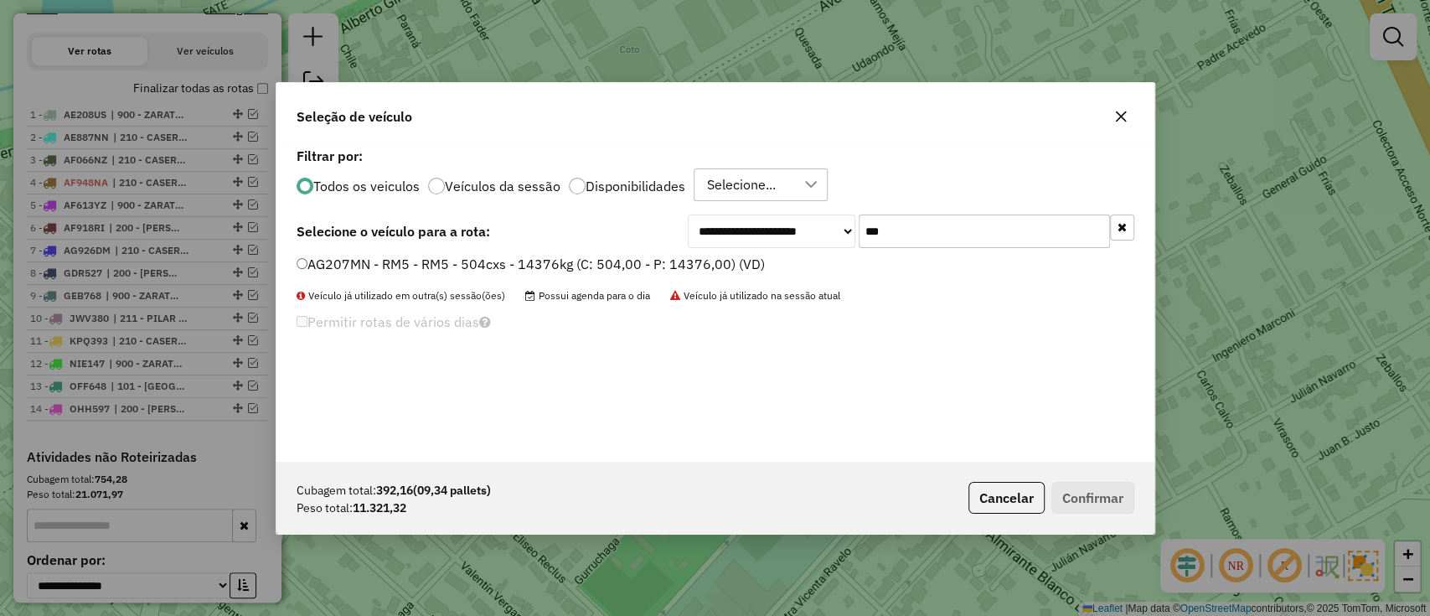
click at [683, 270] on label "AG207MN - RM5 - RM5 - 504cxs - 14376kg (C: 504,00 - P: 14376,00) (VD)" at bounding box center [531, 264] width 468 height 20
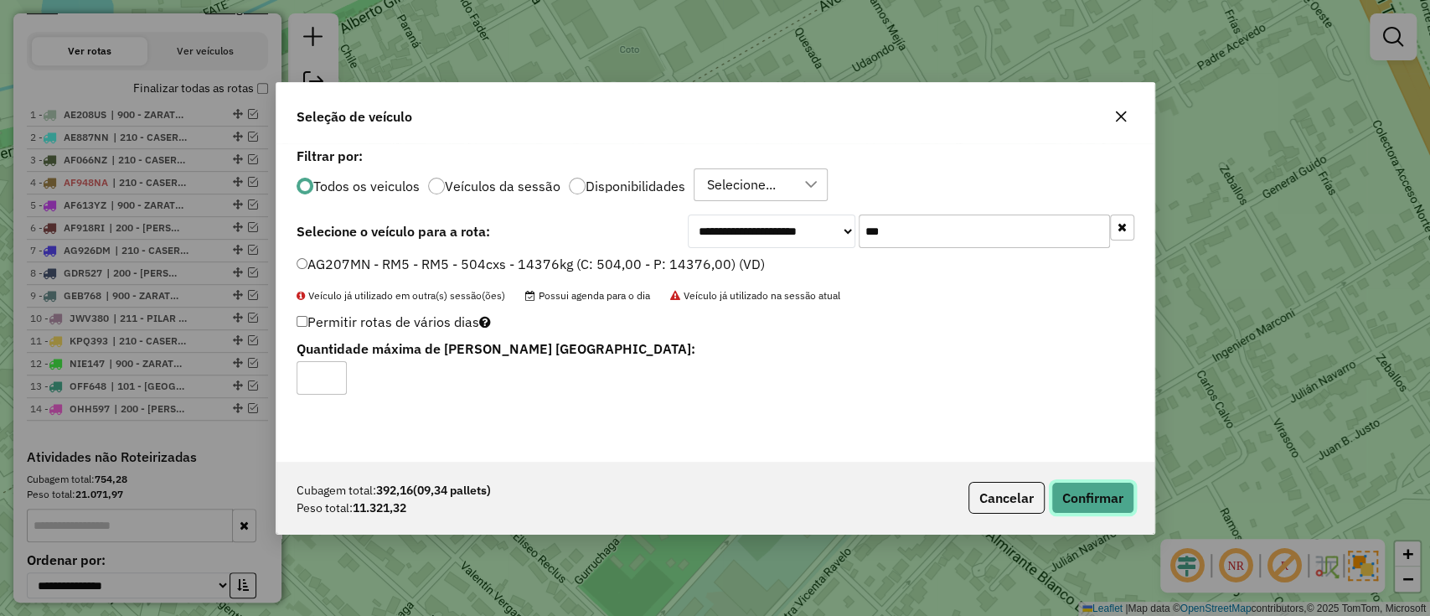
click at [1105, 492] on button "Confirmar" at bounding box center [1092, 498] width 83 height 32
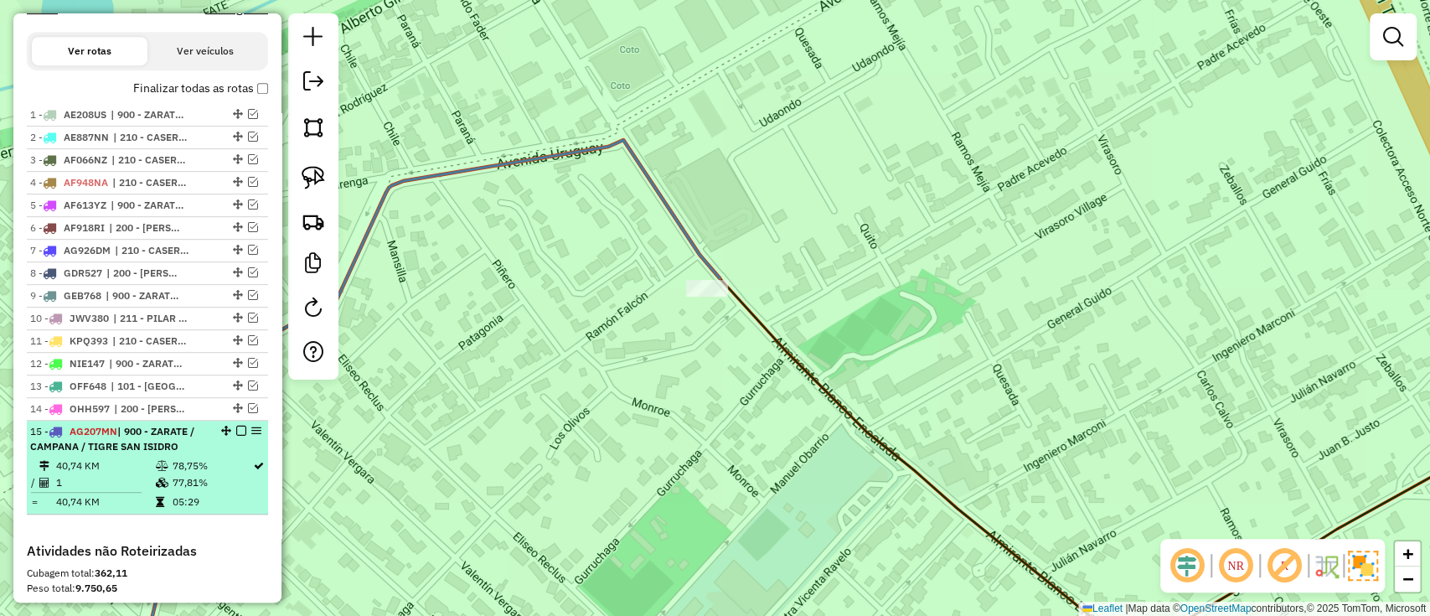
click at [188, 457] on td "78,75%" at bounding box center [211, 465] width 81 height 17
select select "**********"
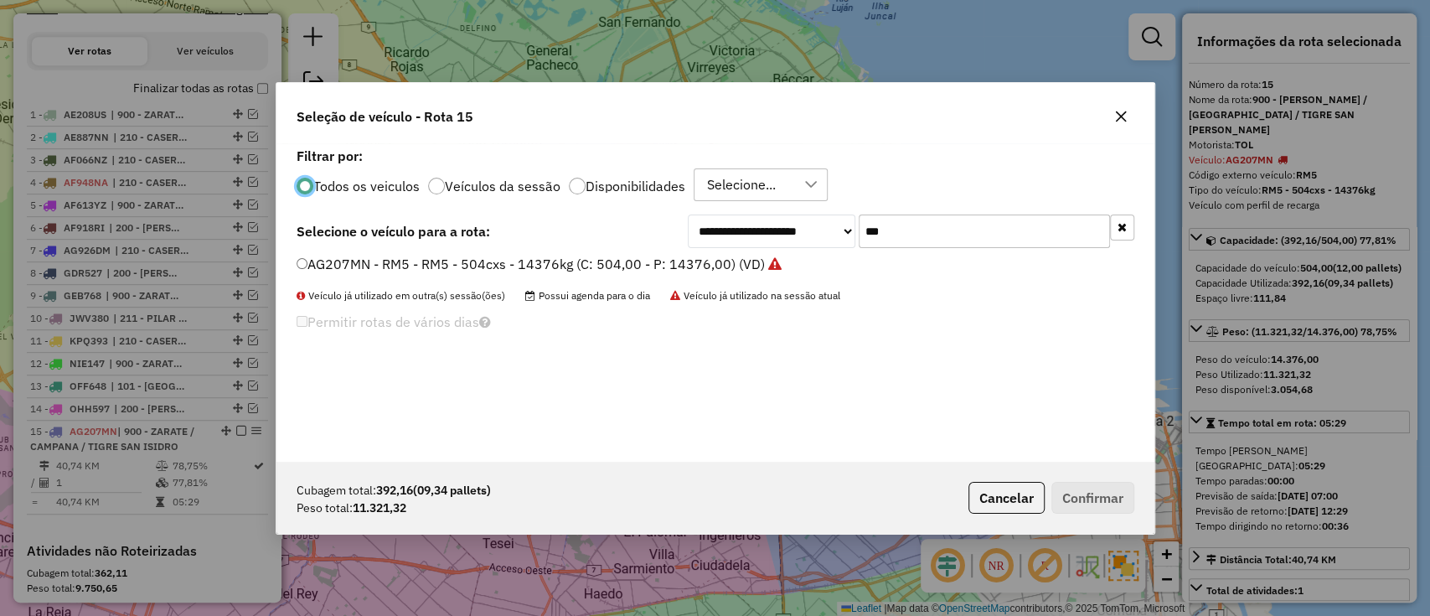
scroll to position [8, 5]
click at [527, 173] on div "Todos os veiculos Veículos da sessão Disponibilidades Selecione..." at bounding box center [716, 185] width 838 height 34
click at [533, 184] on label "Veículos da sessão" at bounding box center [503, 185] width 116 height 13
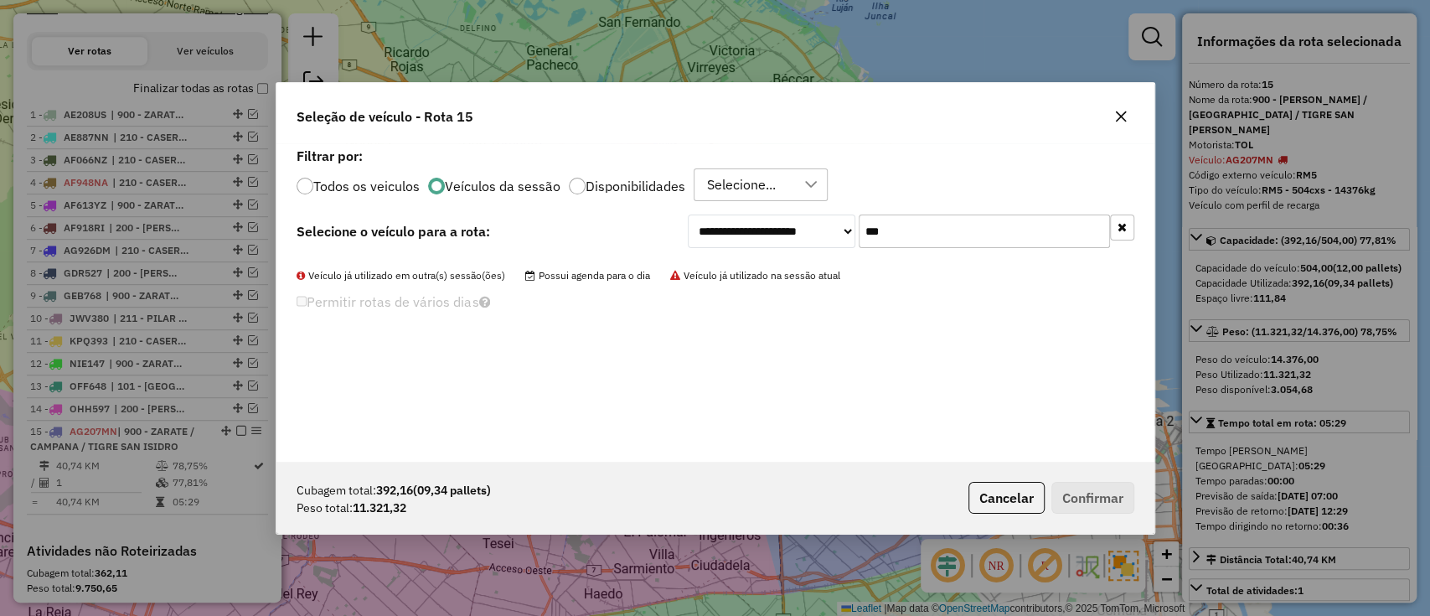
click at [1121, 224] on icon "button" at bounding box center [1121, 227] width 9 height 12
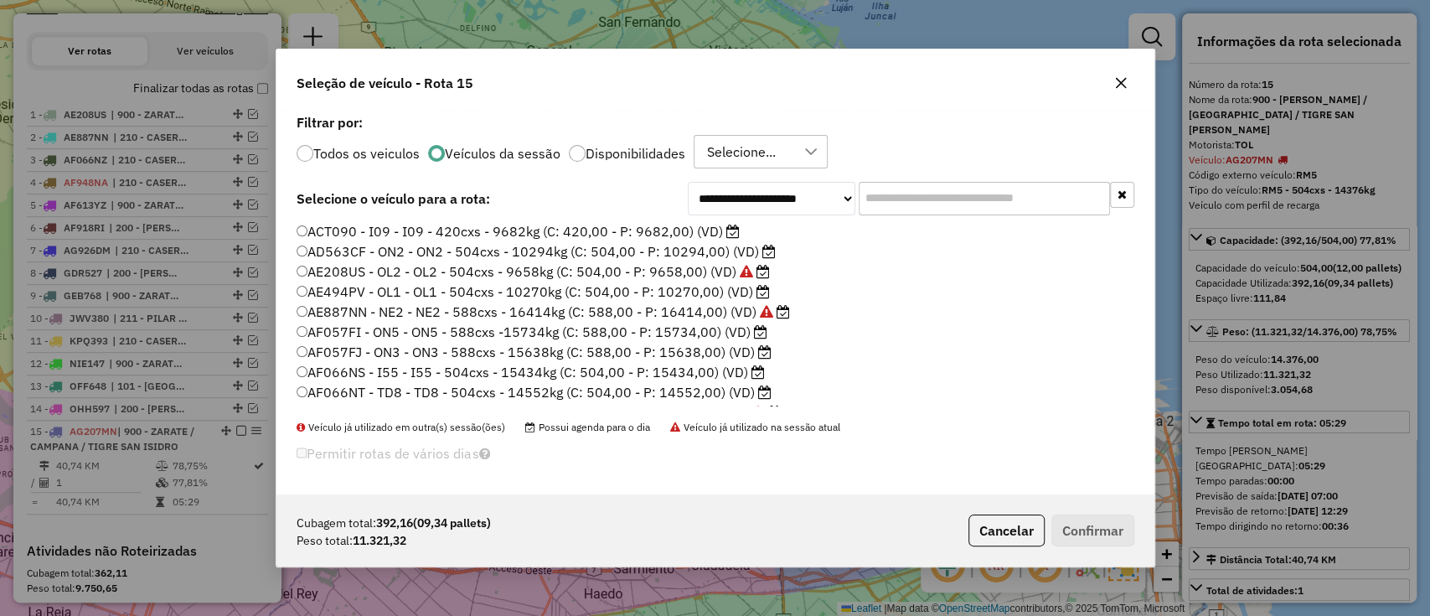
click at [731, 251] on label "AD563CF - ON2 - ON2 - 504cxs - 10294kg (C: 504,00 - P: 10294,00) (VD)" at bounding box center [536, 251] width 479 height 20
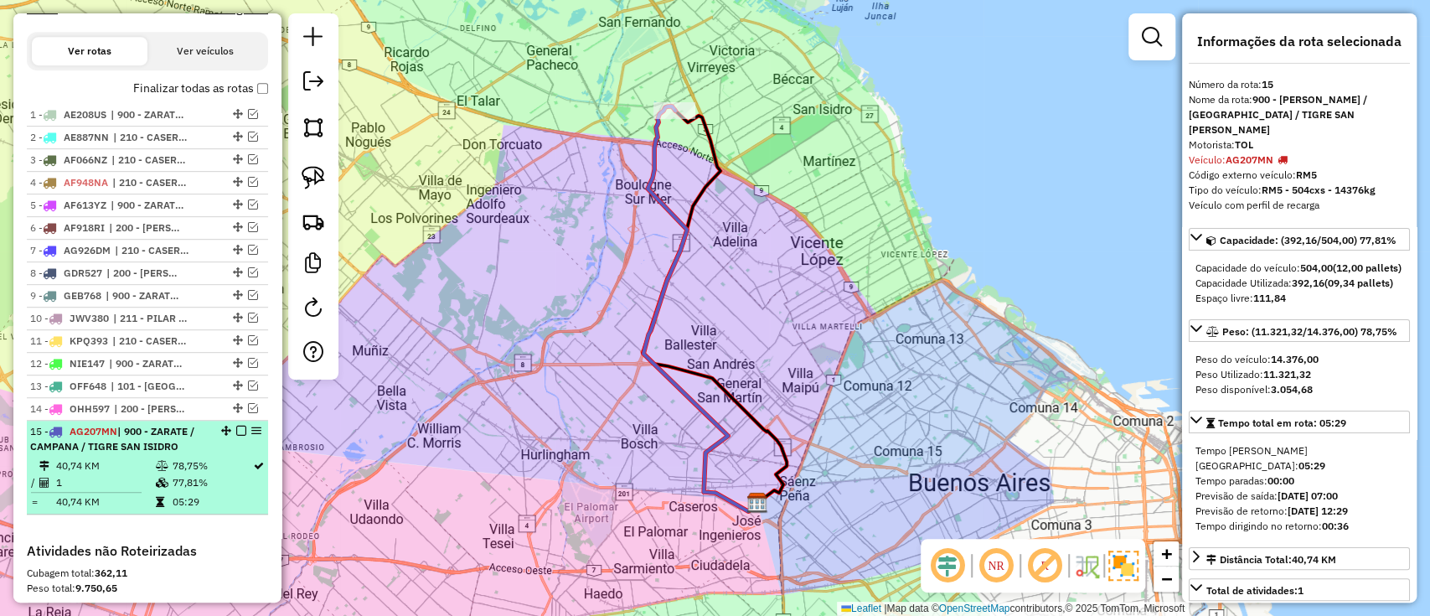
click at [237, 431] on em at bounding box center [241, 430] width 10 height 10
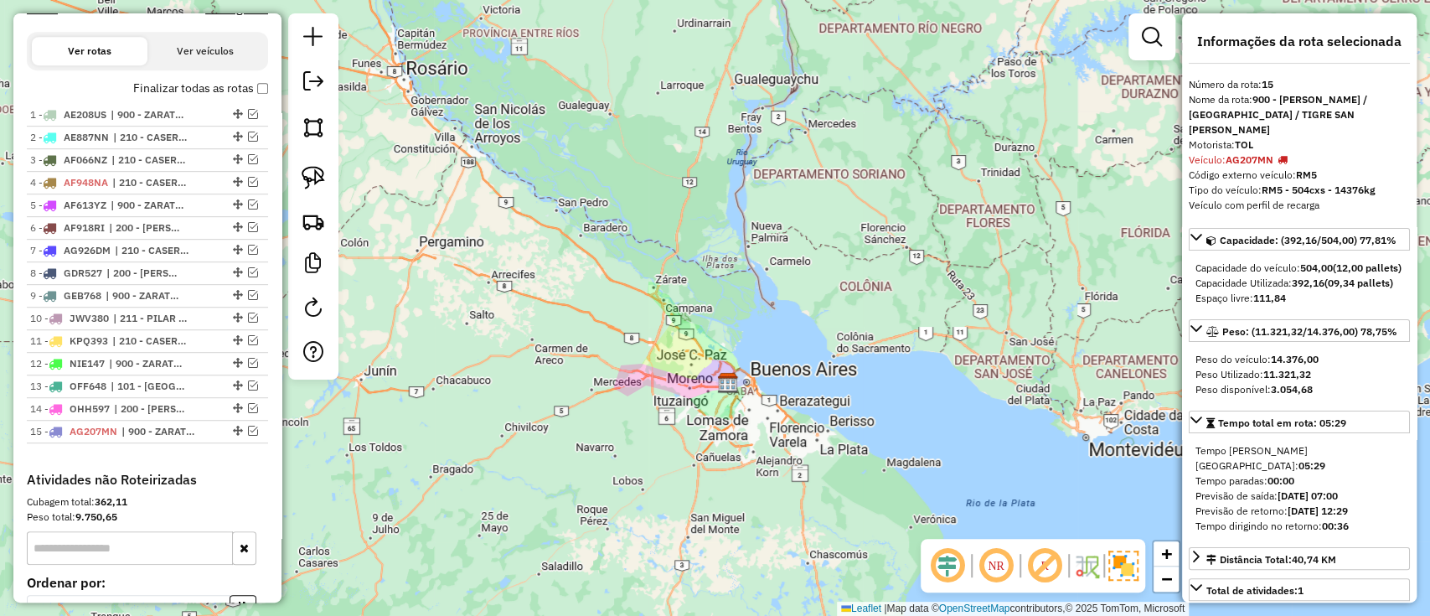
drag, startPoint x: 709, startPoint y: 295, endPoint x: 704, endPoint y: 368, distance: 73.0
click at [710, 368] on div "Janela de atendimento Grade de atendimento Capacidade Transportadoras Veículos …" at bounding box center [715, 308] width 1430 height 616
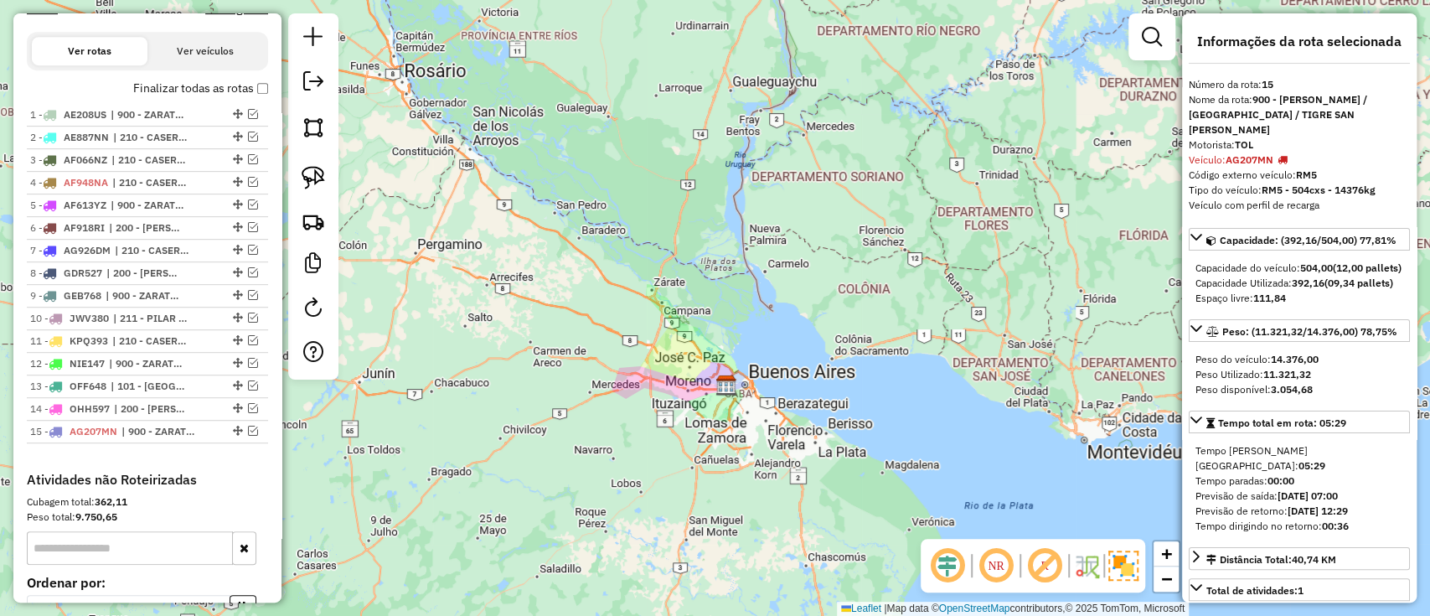
click at [224, 85] on label "Finalizar todas as rotas" at bounding box center [200, 89] width 135 height 18
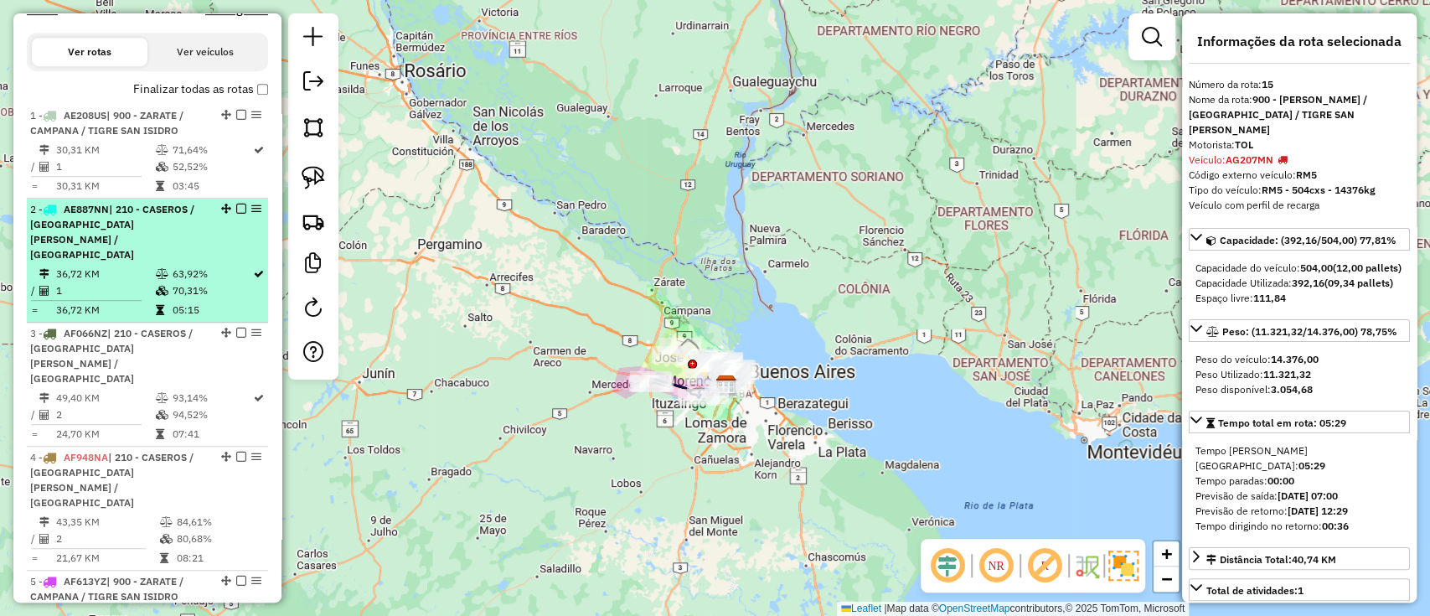
scroll to position [539, 0]
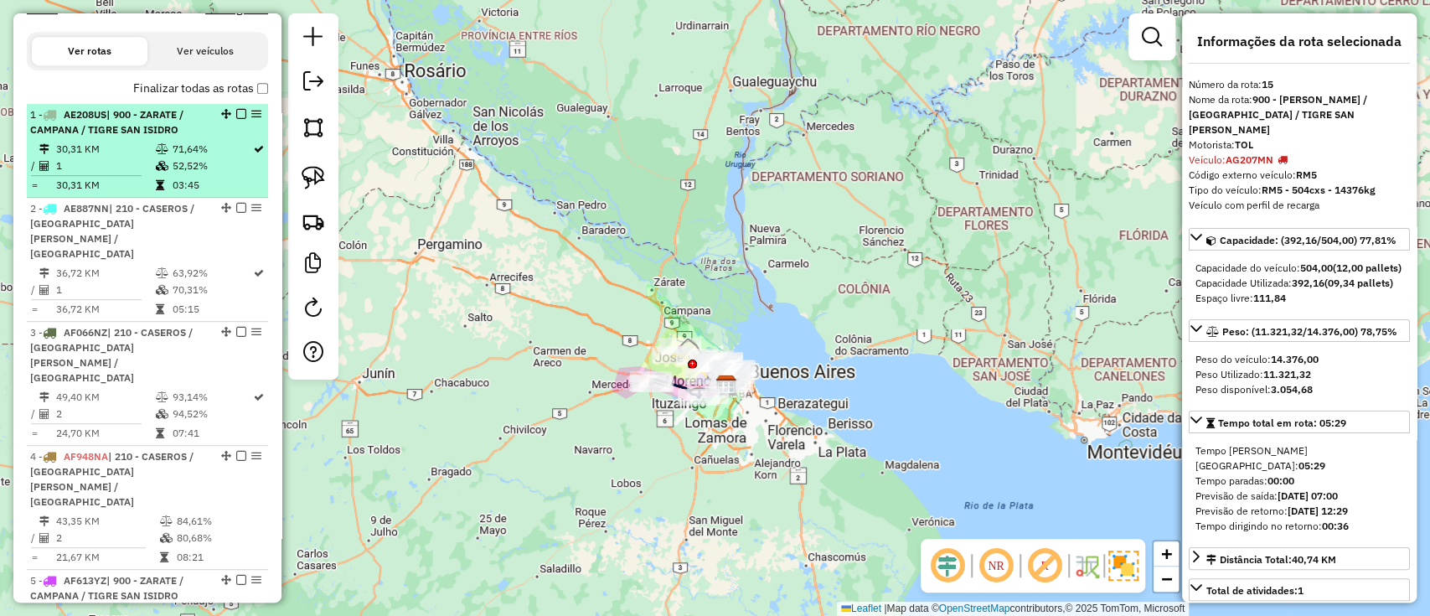
click at [177, 132] on span "| 900 - ZARATE / CAMPANA / TIGRE SAN ISIDRO" at bounding box center [106, 122] width 153 height 28
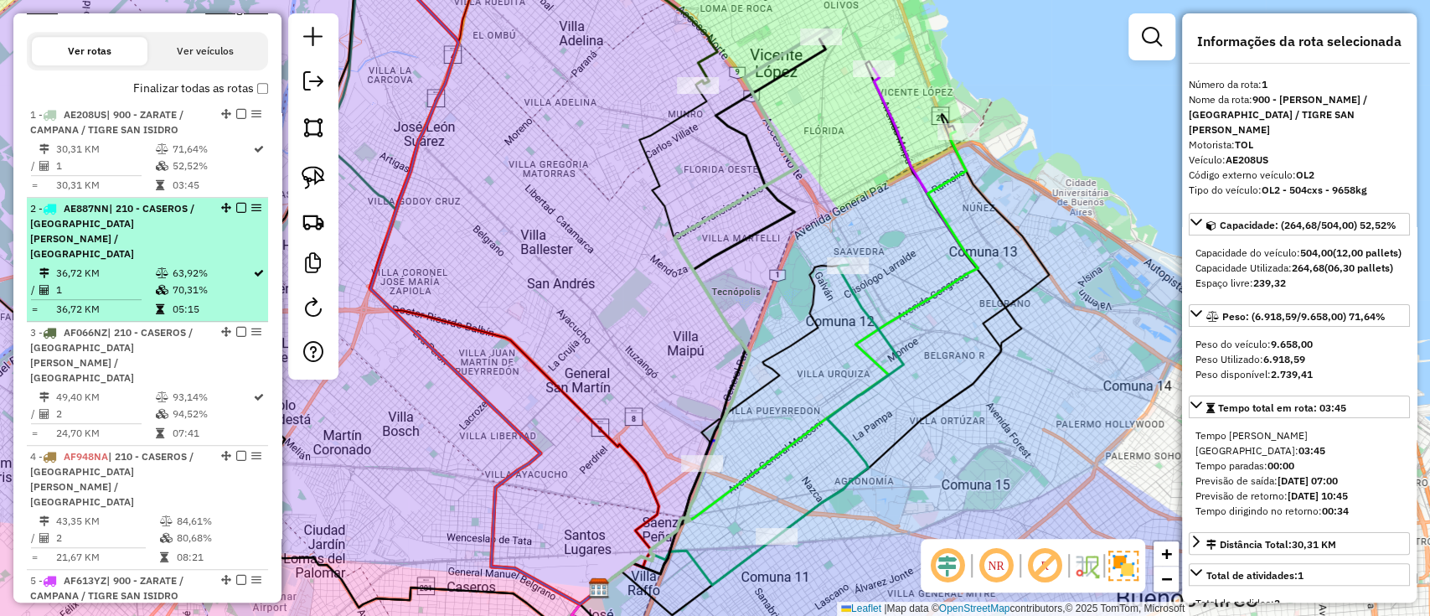
click at [162, 232] on li "2 - AE887NN | 210 - CASEROS / SAN MARTIN / BELLA VISTA 36,72 KM 63,92% / 1 70,3…" at bounding box center [147, 260] width 241 height 124
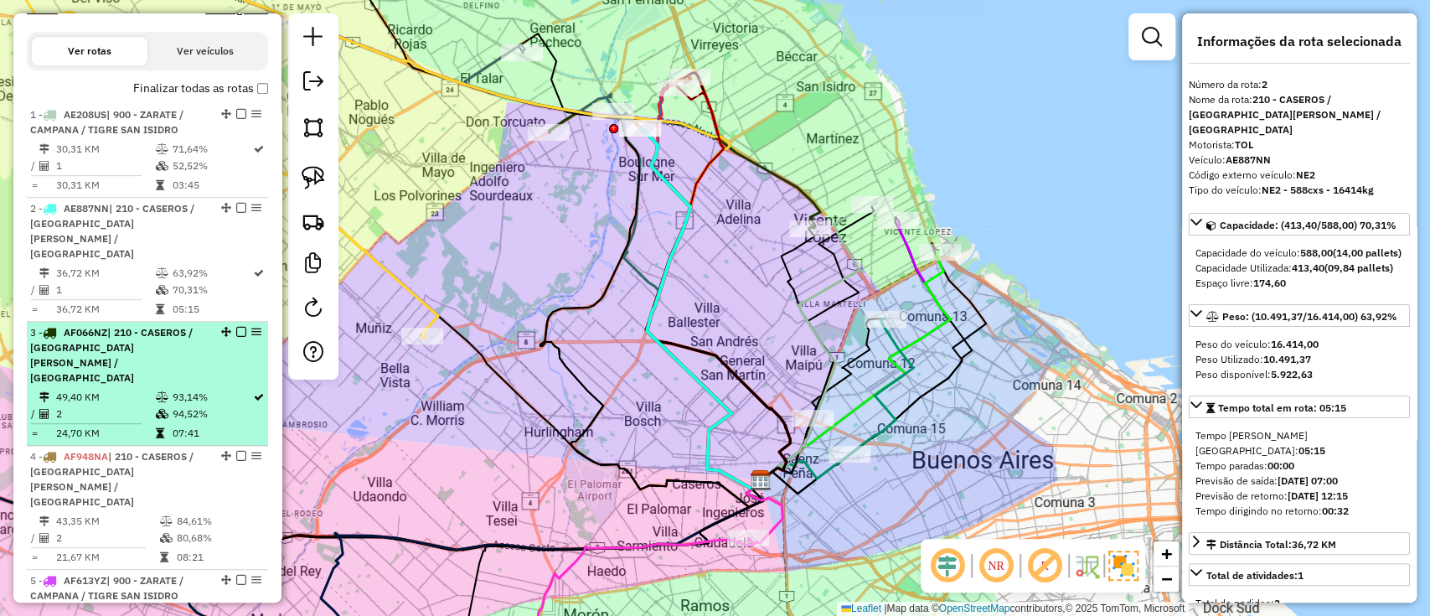
click at [209, 389] on td "93,14%" at bounding box center [211, 397] width 81 height 17
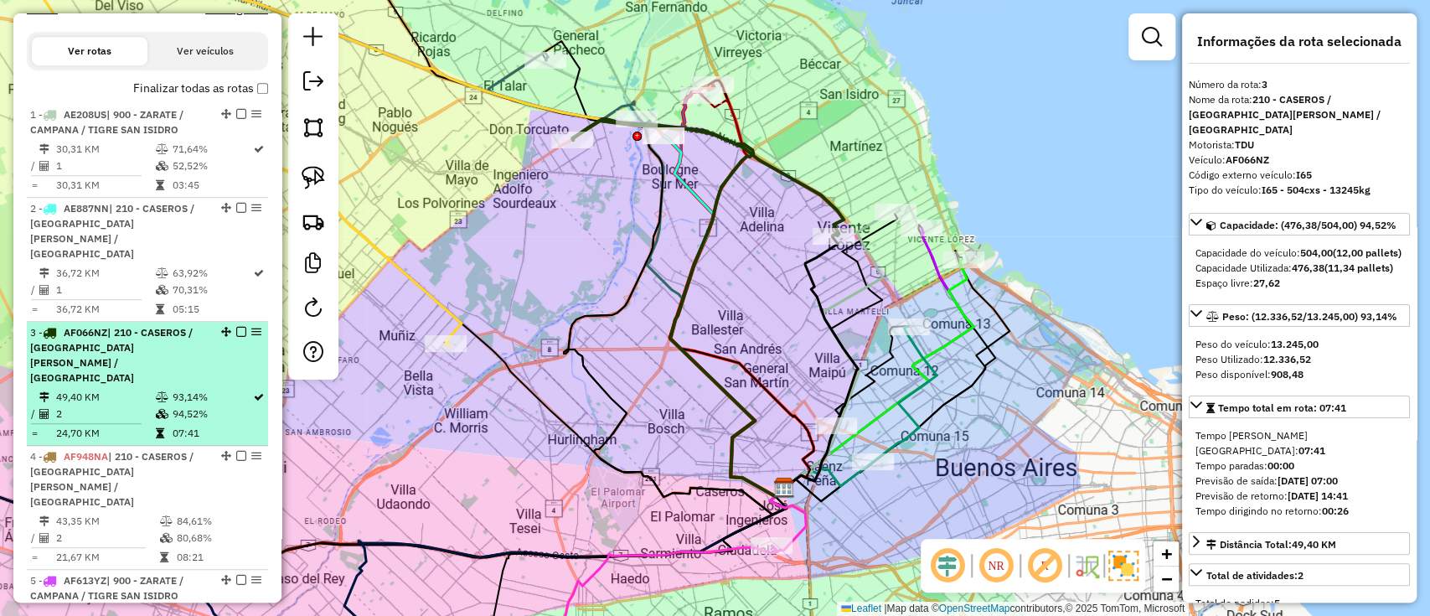
click at [237, 327] on em at bounding box center [241, 332] width 10 height 10
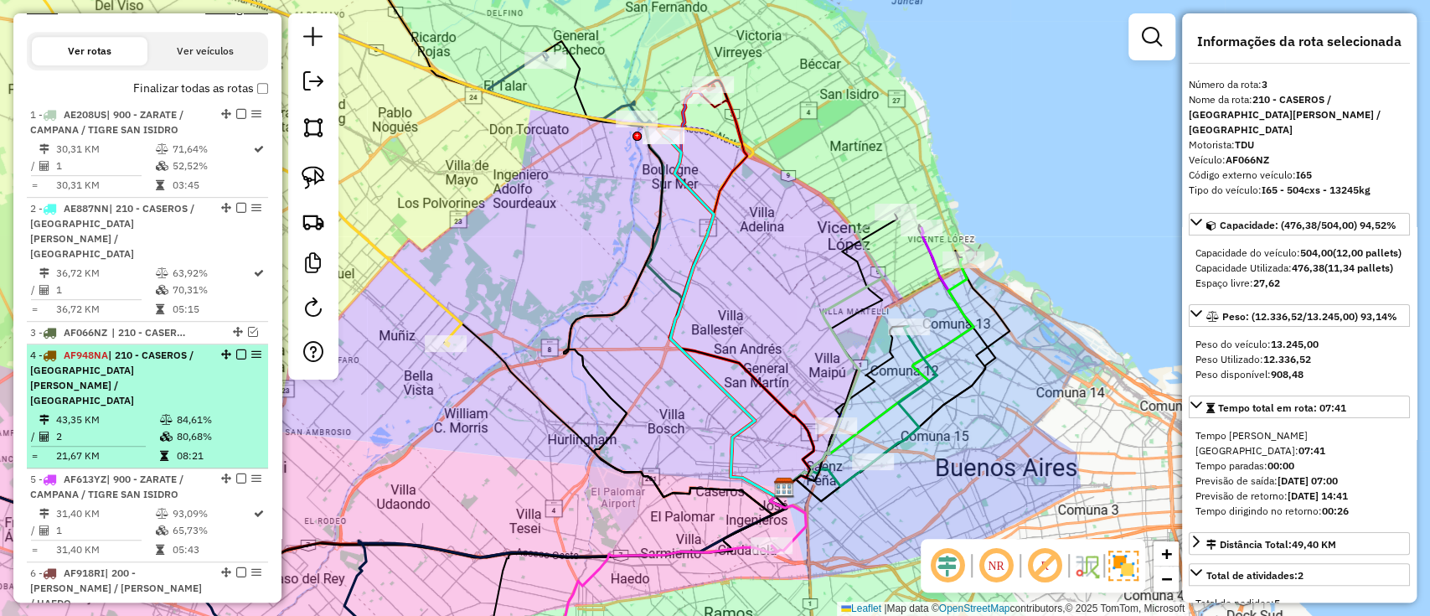
click at [242, 344] on li "4 - AF948NA | 210 - CASEROS / SAN MARTIN / BELLA VISTA 43,35 KM 84,61% / 2 80,6…" at bounding box center [147, 406] width 241 height 124
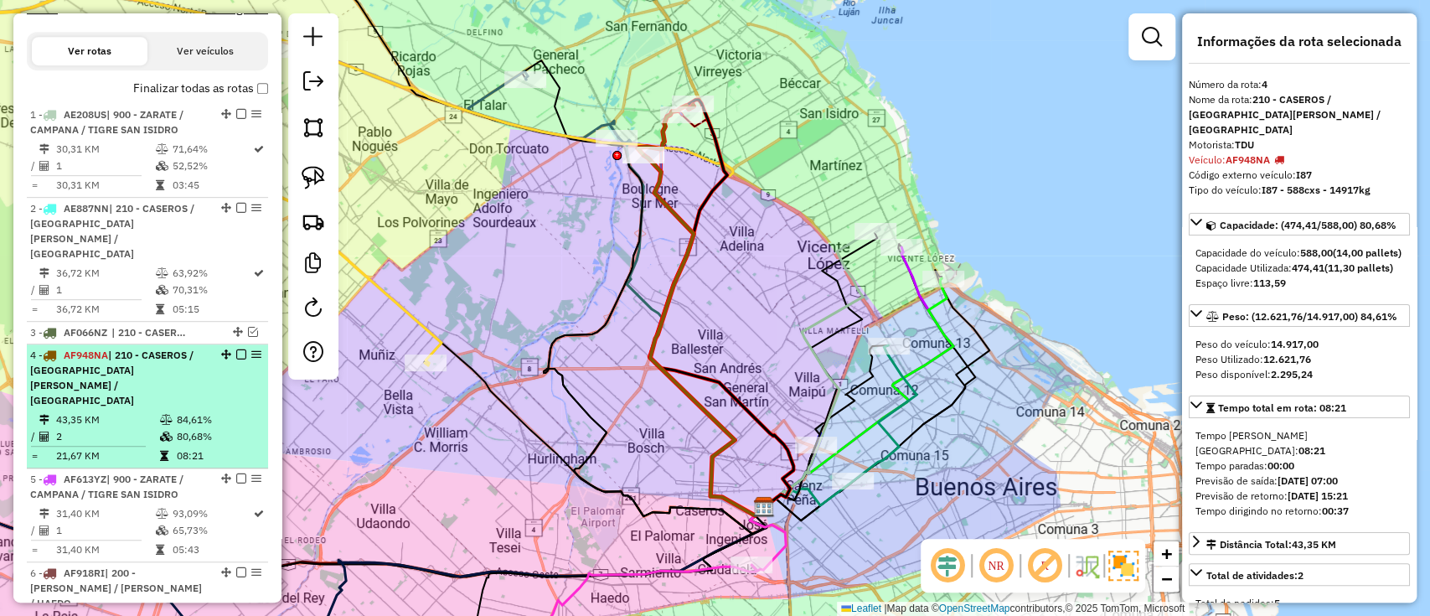
click at [241, 348] on div "4 - AF948NA | 210 - CASEROS / SAN MARTIN / BELLA VISTA" at bounding box center [147, 378] width 235 height 60
click at [240, 349] on em at bounding box center [241, 354] width 10 height 10
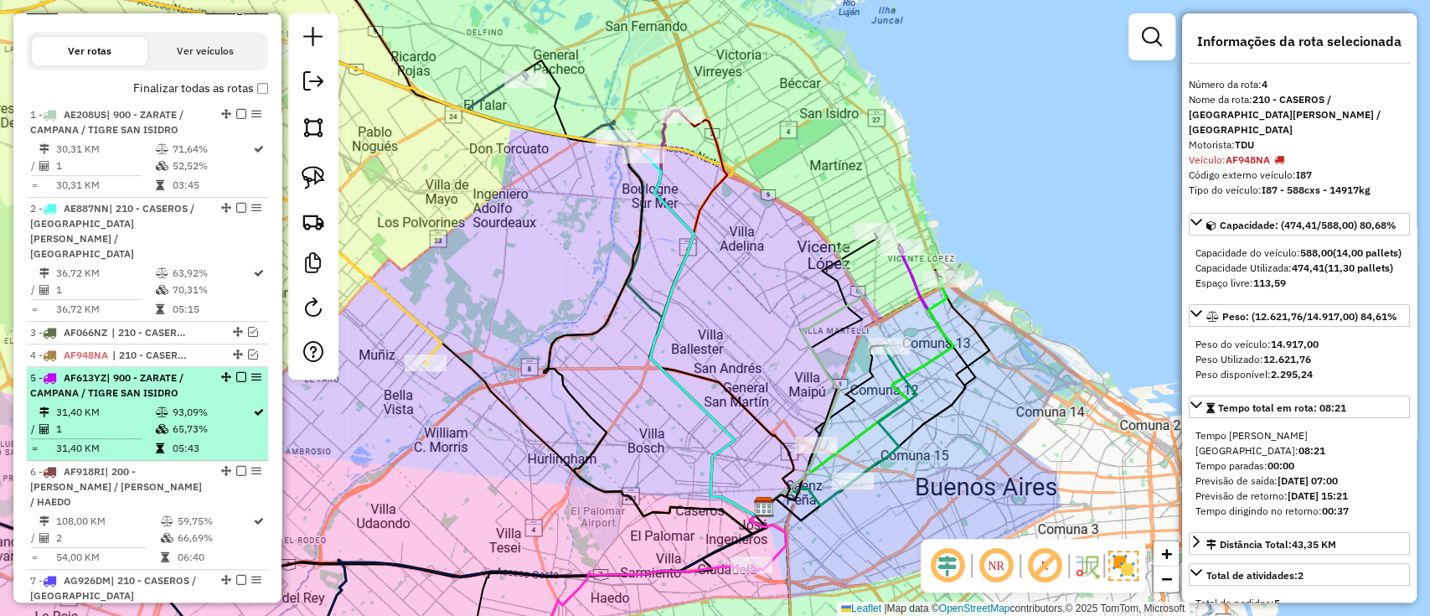
click at [225, 370] on div "5 - AF613YZ | 900 - ZARATE / CAMPANA / TIGRE SAN ISIDRO" at bounding box center [147, 385] width 235 height 30
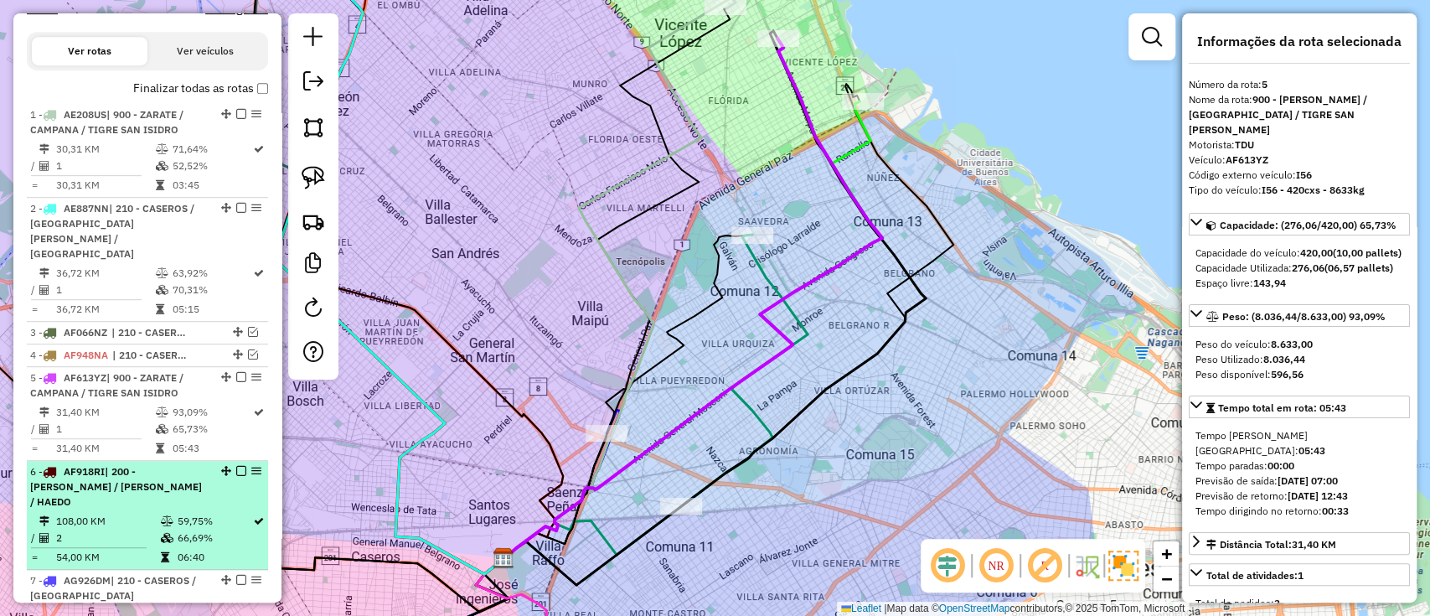
click at [194, 513] on td "59,75%" at bounding box center [214, 521] width 75 height 17
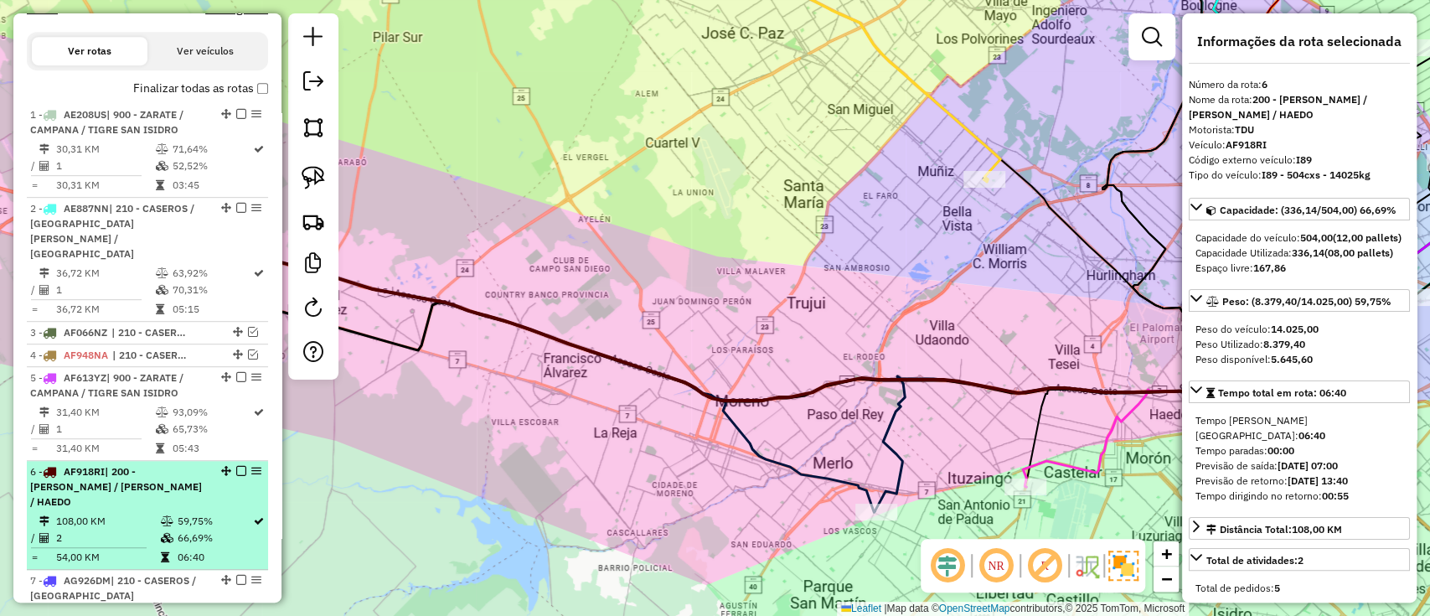
click at [240, 466] on em at bounding box center [241, 471] width 10 height 10
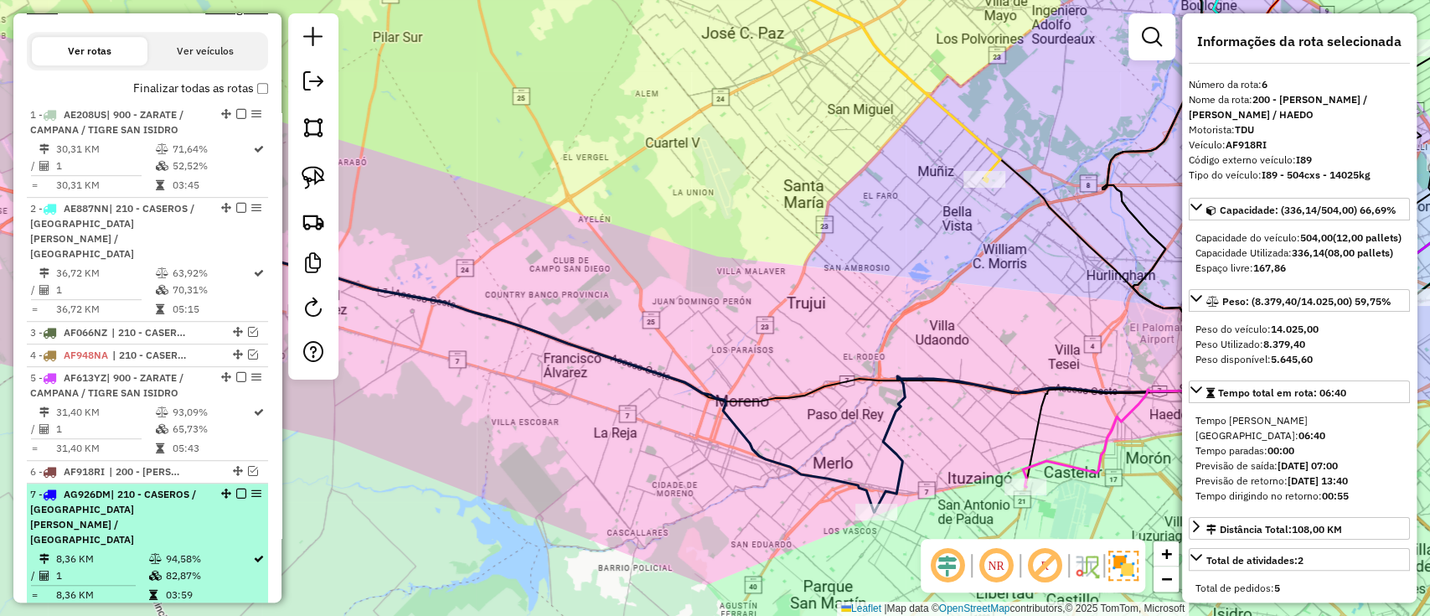
click at [206, 550] on td "94,58%" at bounding box center [208, 558] width 87 height 17
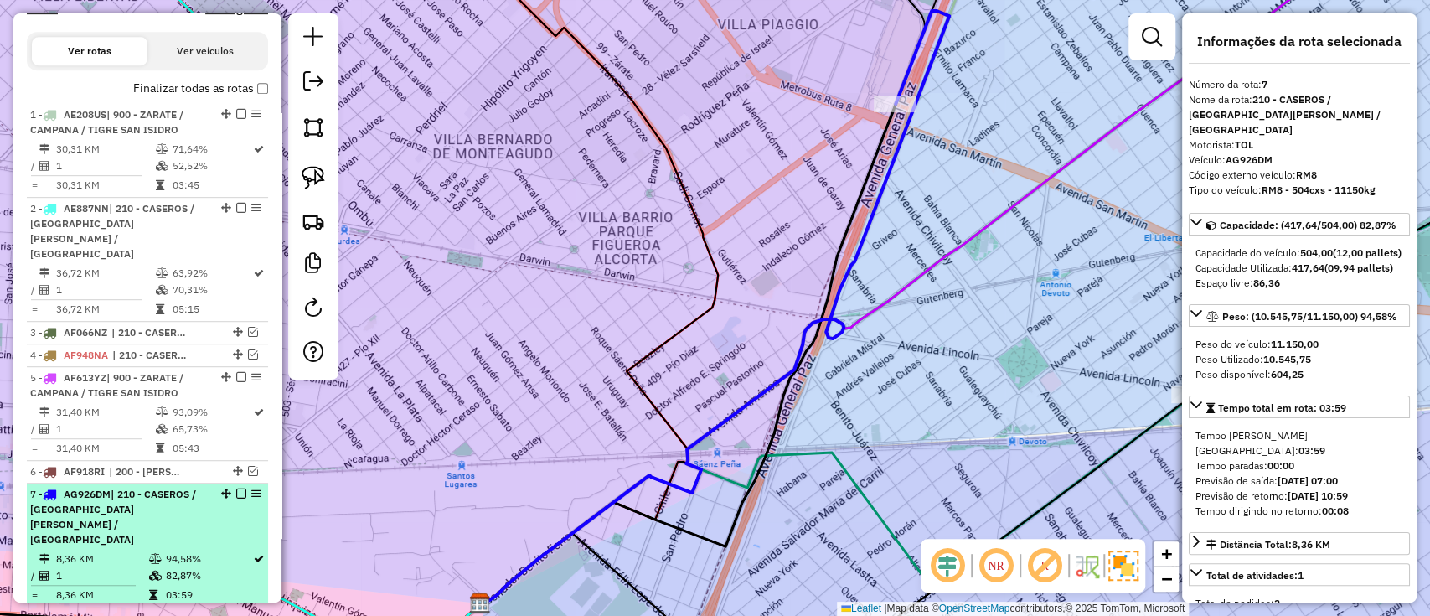
click at [236, 488] on em at bounding box center [241, 493] width 10 height 10
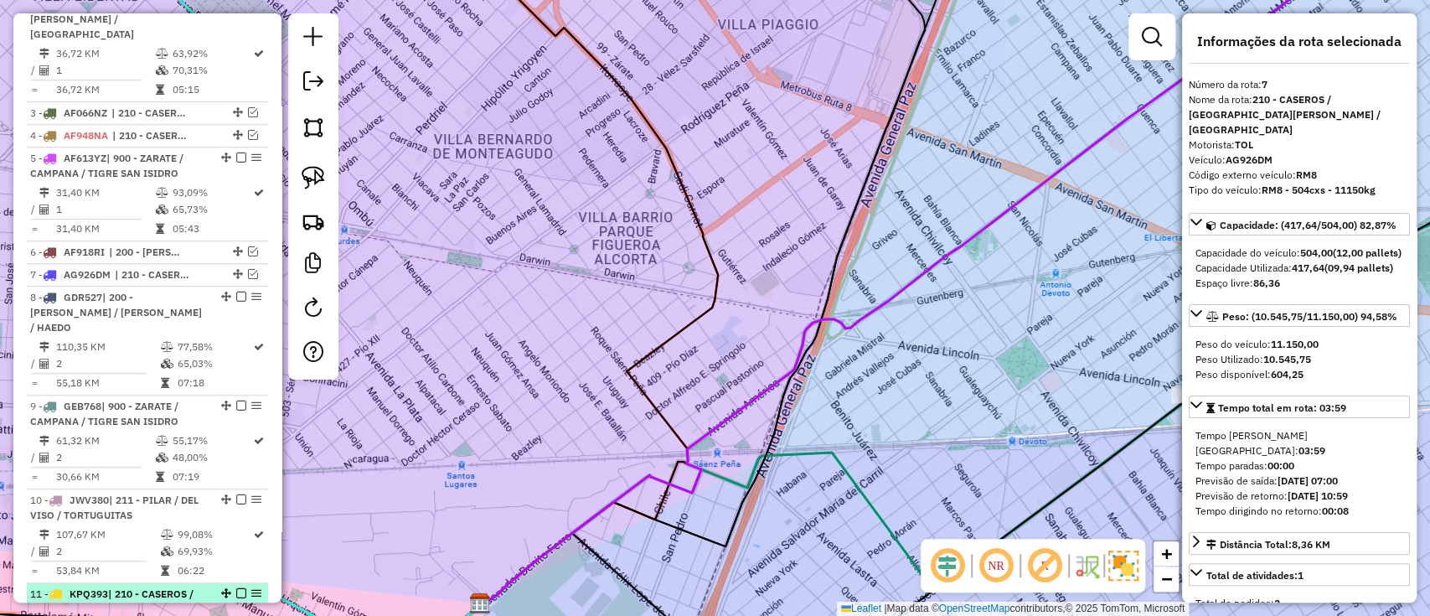
scroll to position [874, 0]
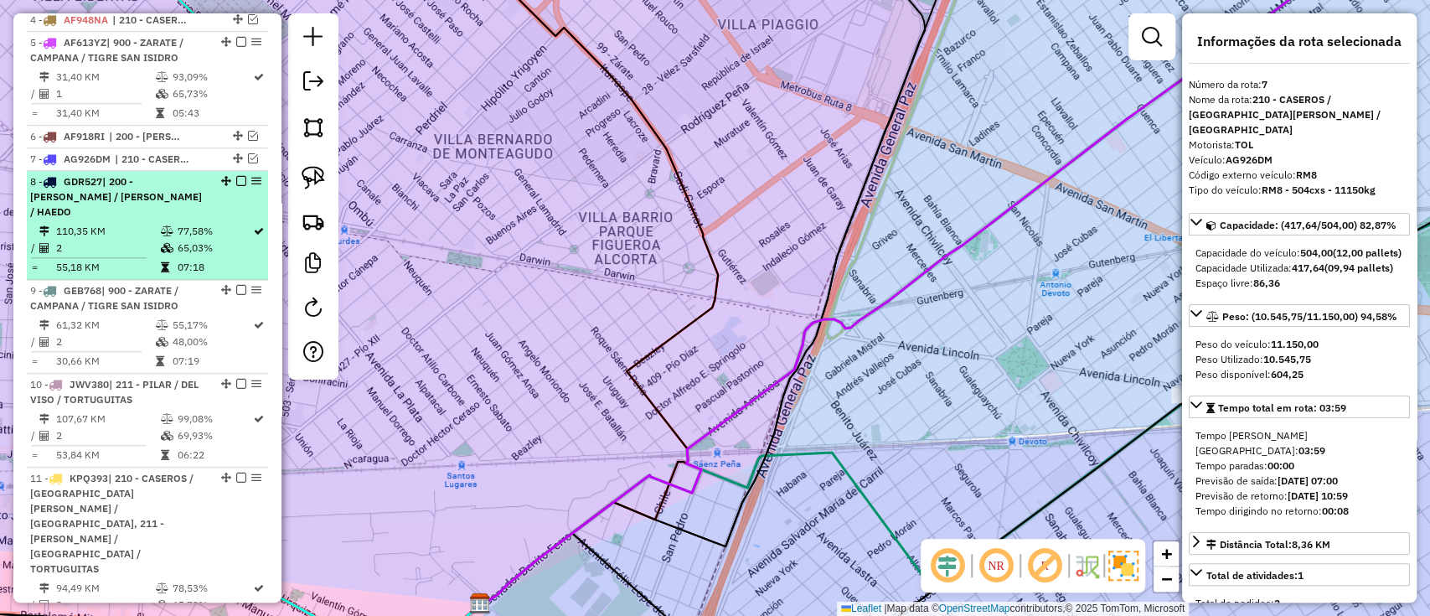
click at [238, 176] on em at bounding box center [241, 181] width 10 height 10
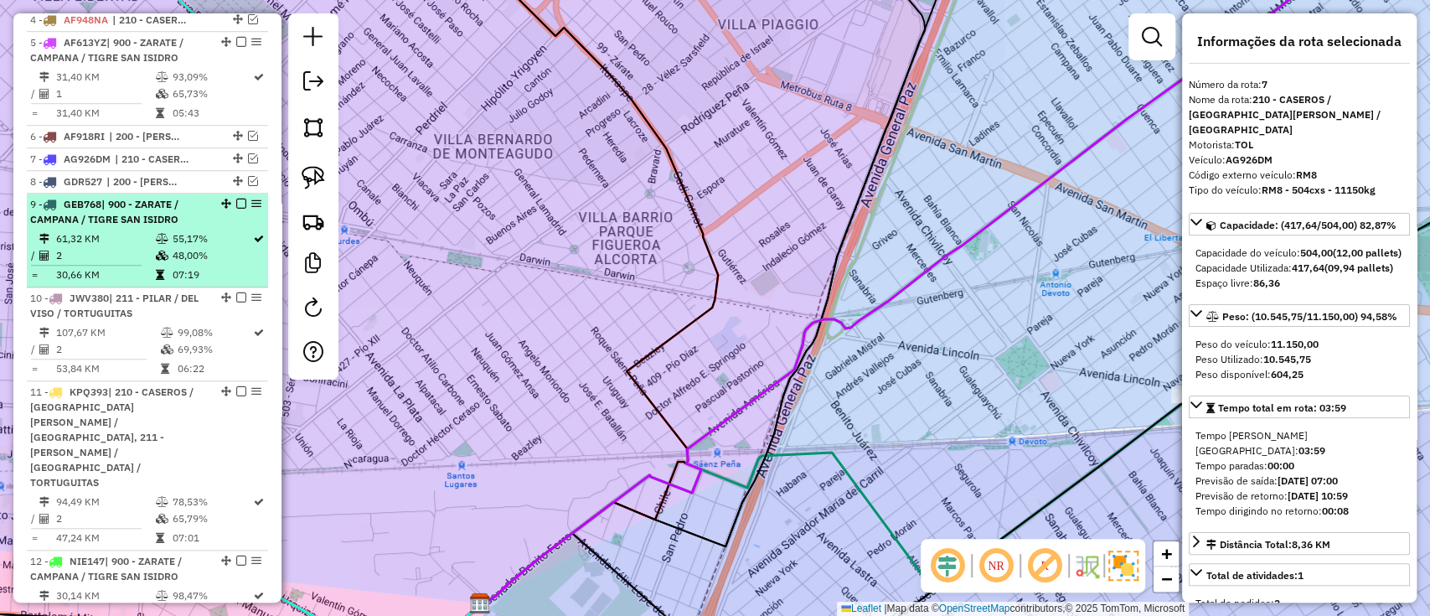
click at [236, 199] on em at bounding box center [241, 204] width 10 height 10
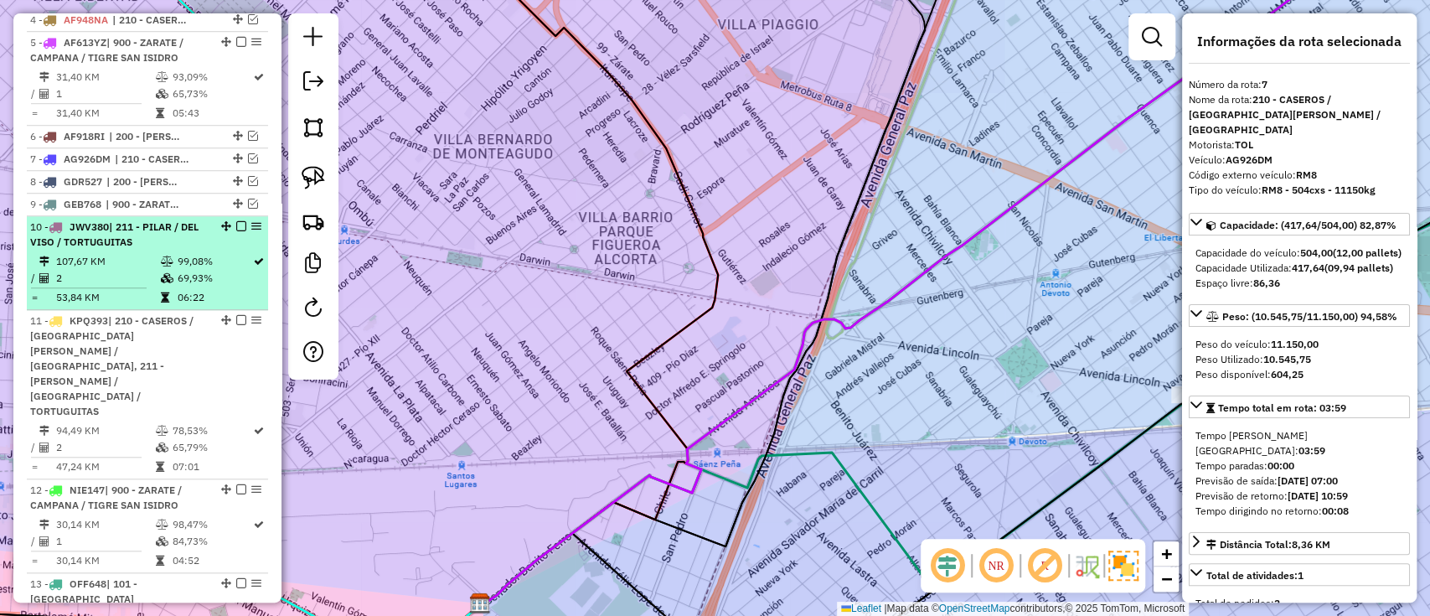
click at [236, 221] on em at bounding box center [241, 226] width 10 height 10
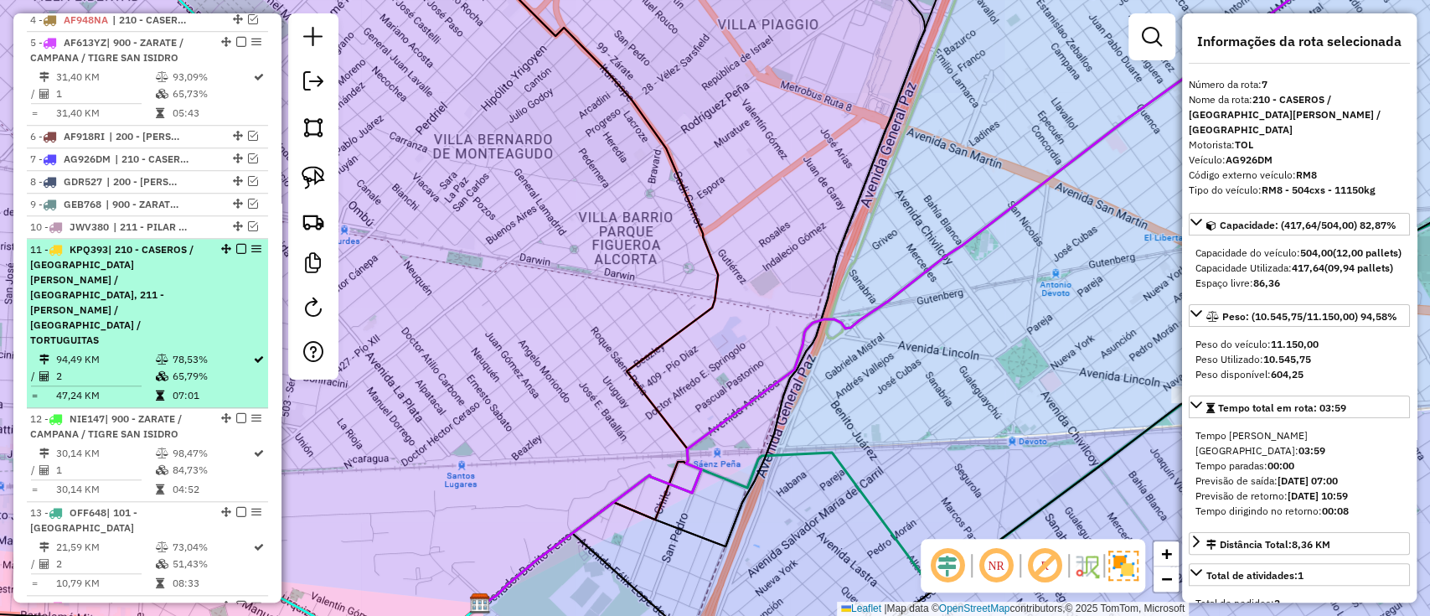
click at [236, 244] on em at bounding box center [241, 249] width 10 height 10
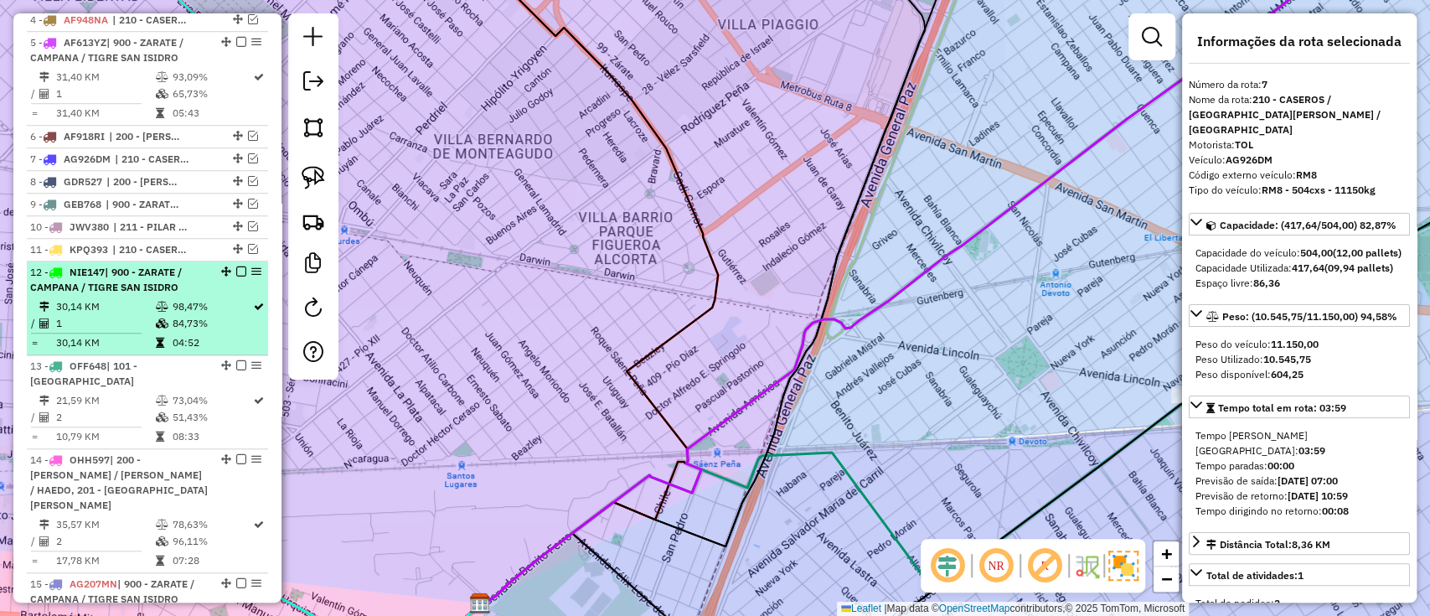
click at [235, 298] on td "98,47%" at bounding box center [211, 306] width 81 height 17
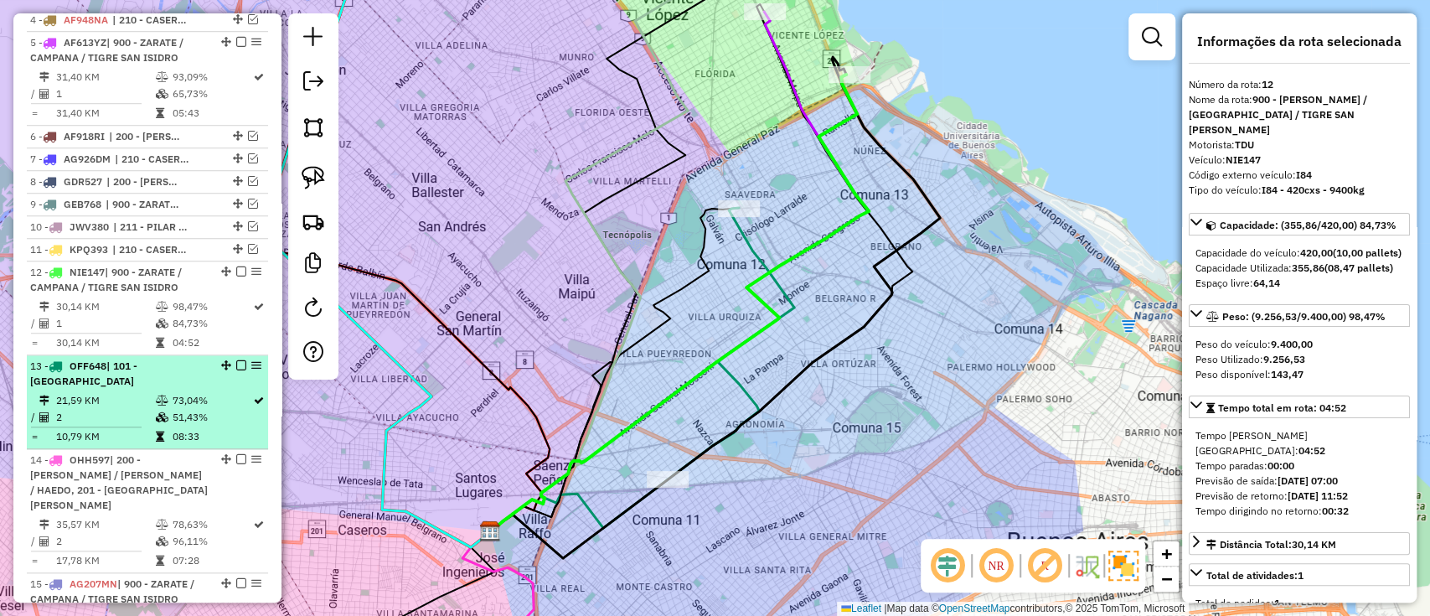
click at [236, 360] on em at bounding box center [241, 365] width 10 height 10
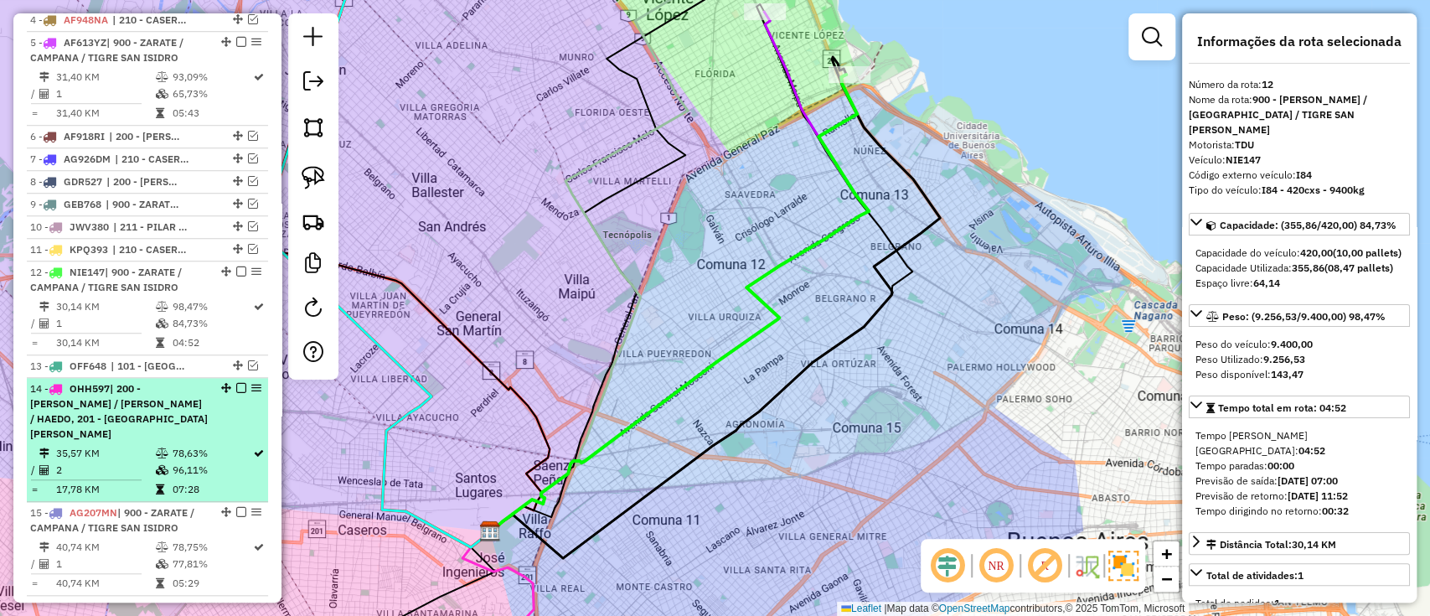
click at [236, 383] on em at bounding box center [241, 388] width 10 height 10
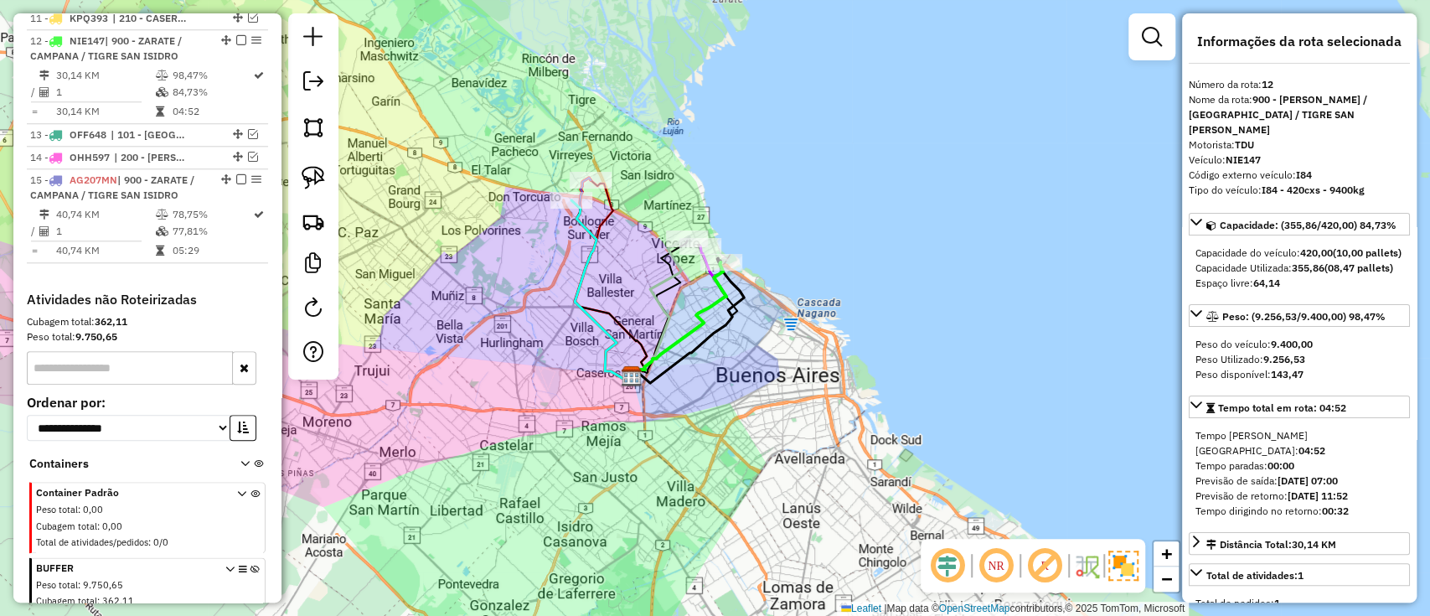
scroll to position [1183, 0]
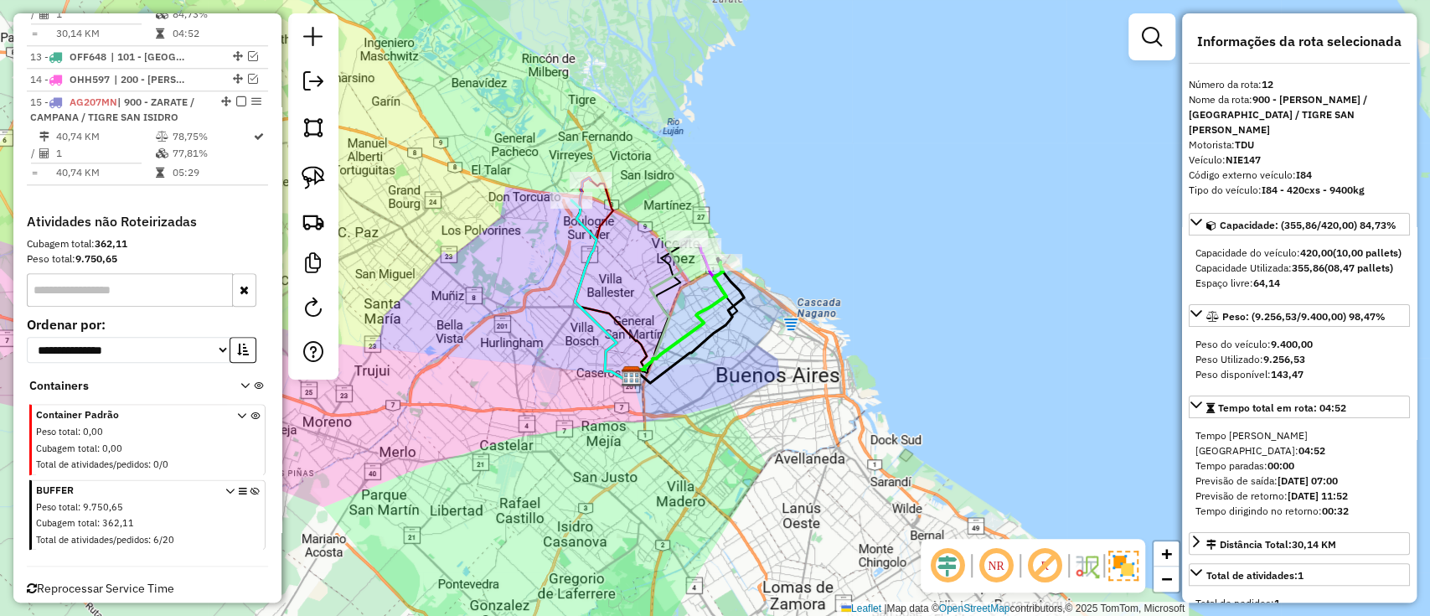
click at [250, 487] on icon at bounding box center [254, 518] width 9 height 63
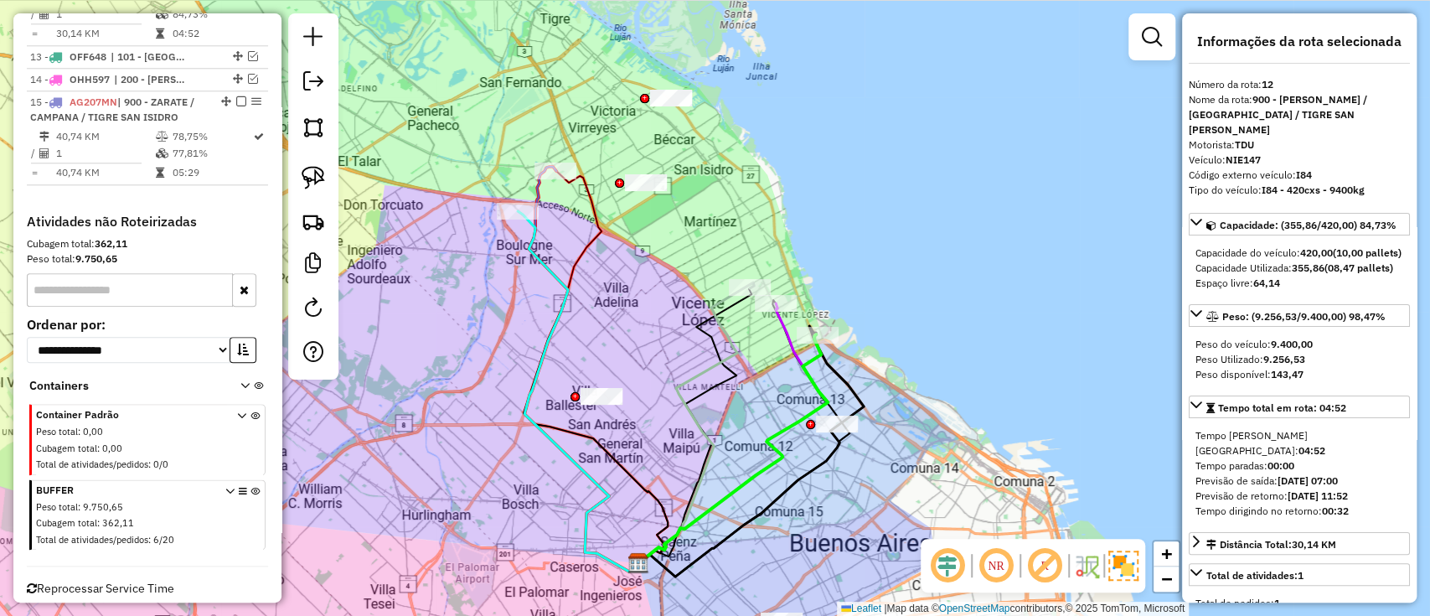
drag, startPoint x: 601, startPoint y: 269, endPoint x: 628, endPoint y: 332, distance: 68.6
click at [628, 332] on div "Janela de atendimento Grade de atendimento Capacidade Transportadoras Veículos …" at bounding box center [715, 308] width 1430 height 616
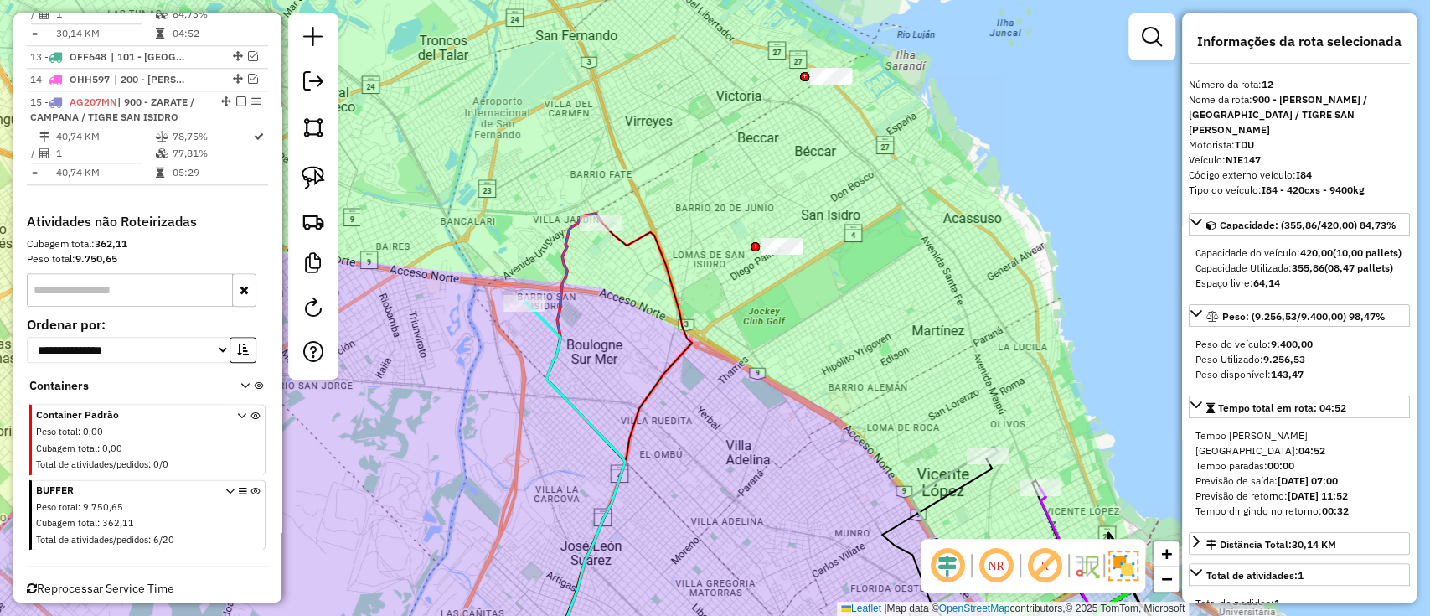
click at [563, 258] on icon at bounding box center [585, 446] width 79 height 464
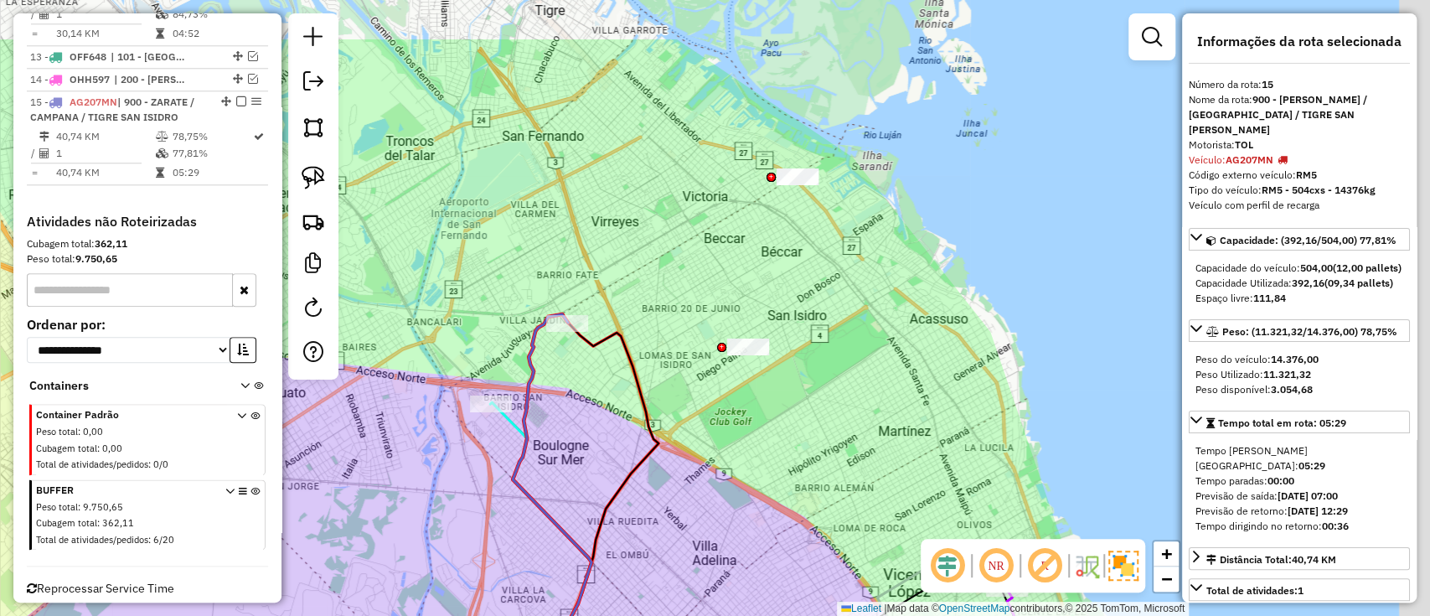
drag, startPoint x: 623, startPoint y: 279, endPoint x: 583, endPoint y: 374, distance: 102.8
click at [583, 374] on div "Janela de atendimento Grade de atendimento Capacidade Transportadoras Veículos …" at bounding box center [715, 308] width 1430 height 616
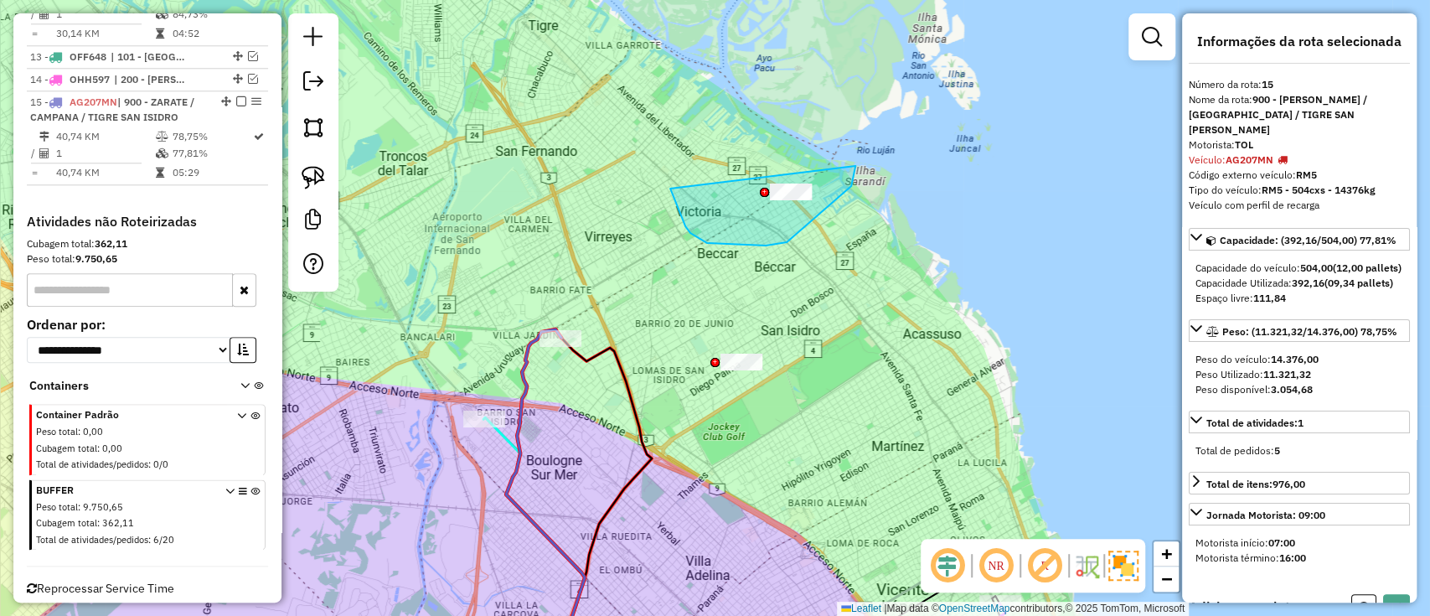
drag, startPoint x: 786, startPoint y: 242, endPoint x: 817, endPoint y: 104, distance: 141.5
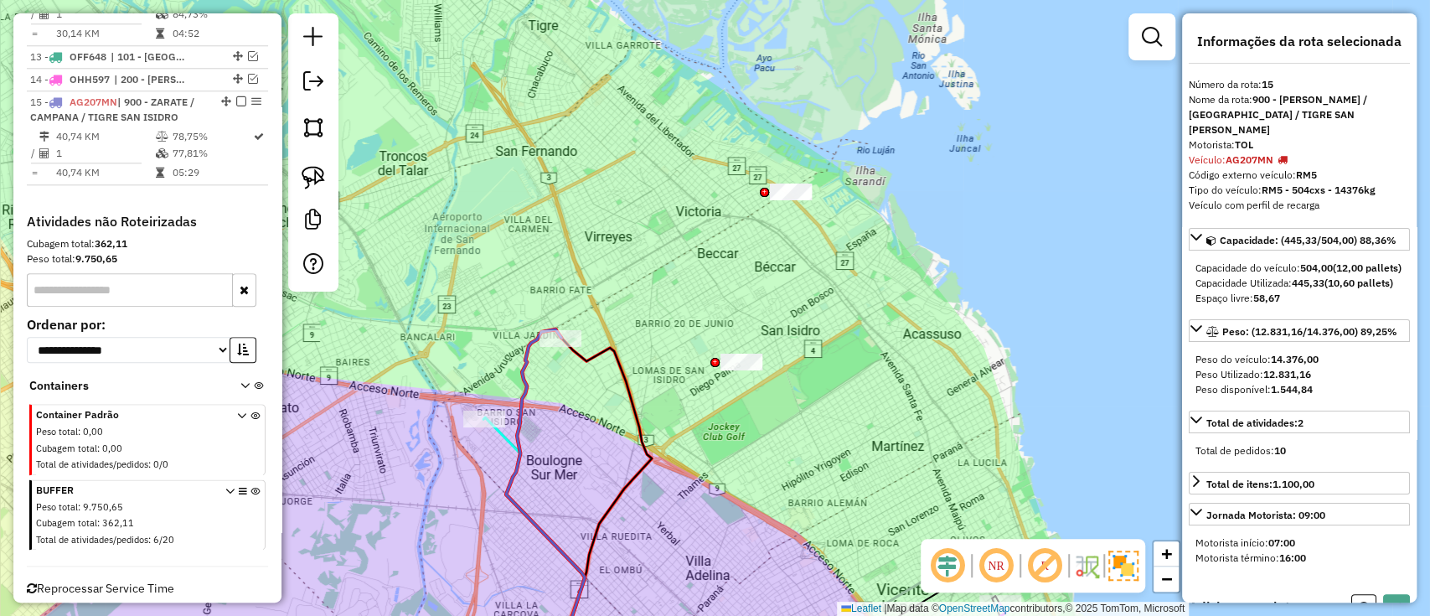
select select "**********"
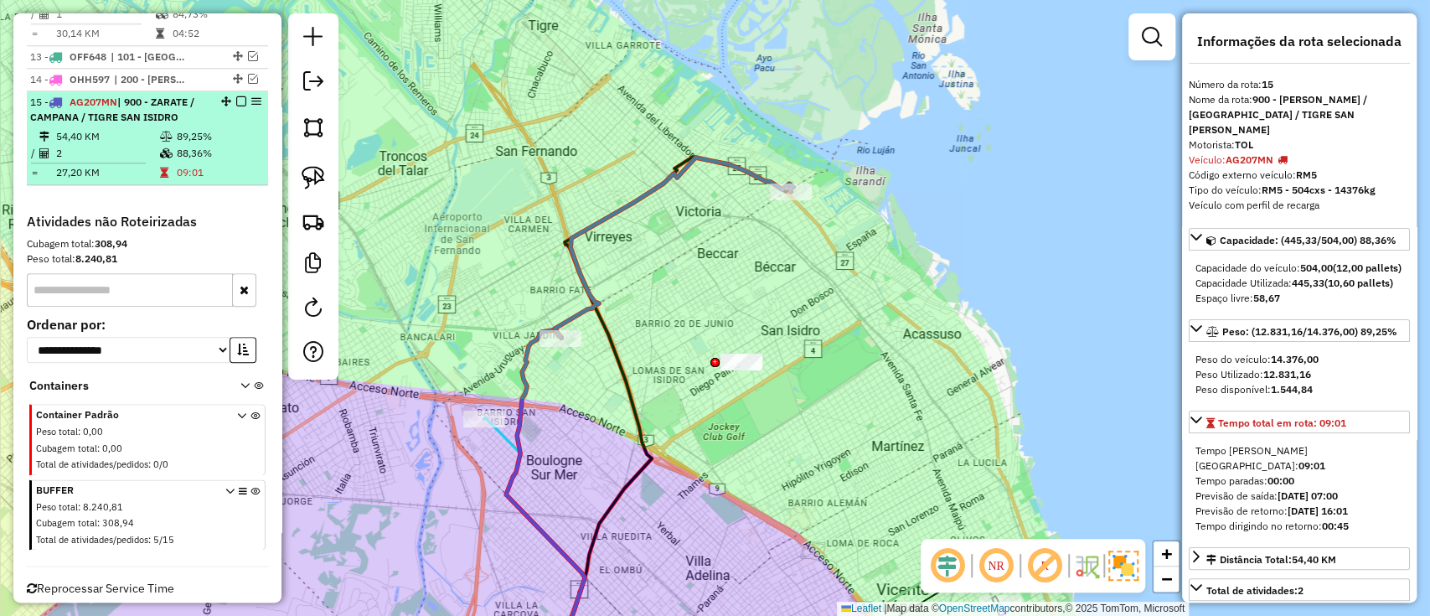
click at [241, 96] on em at bounding box center [241, 101] width 10 height 10
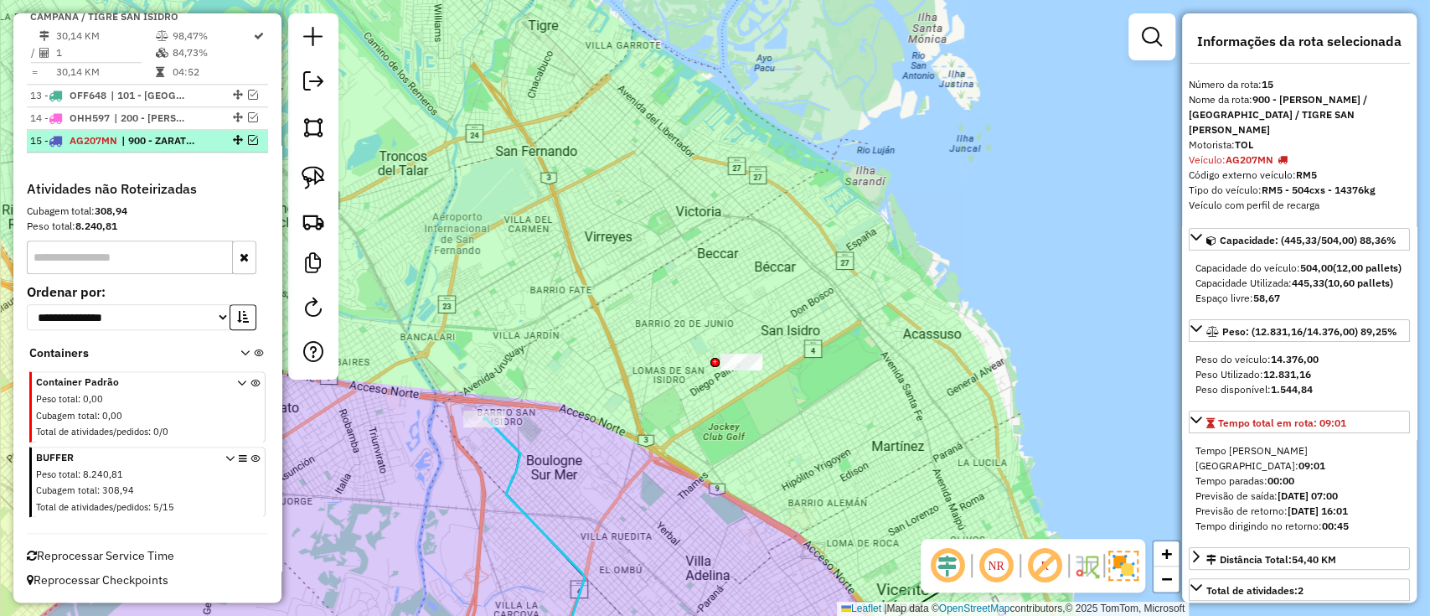
scroll to position [1112, 0]
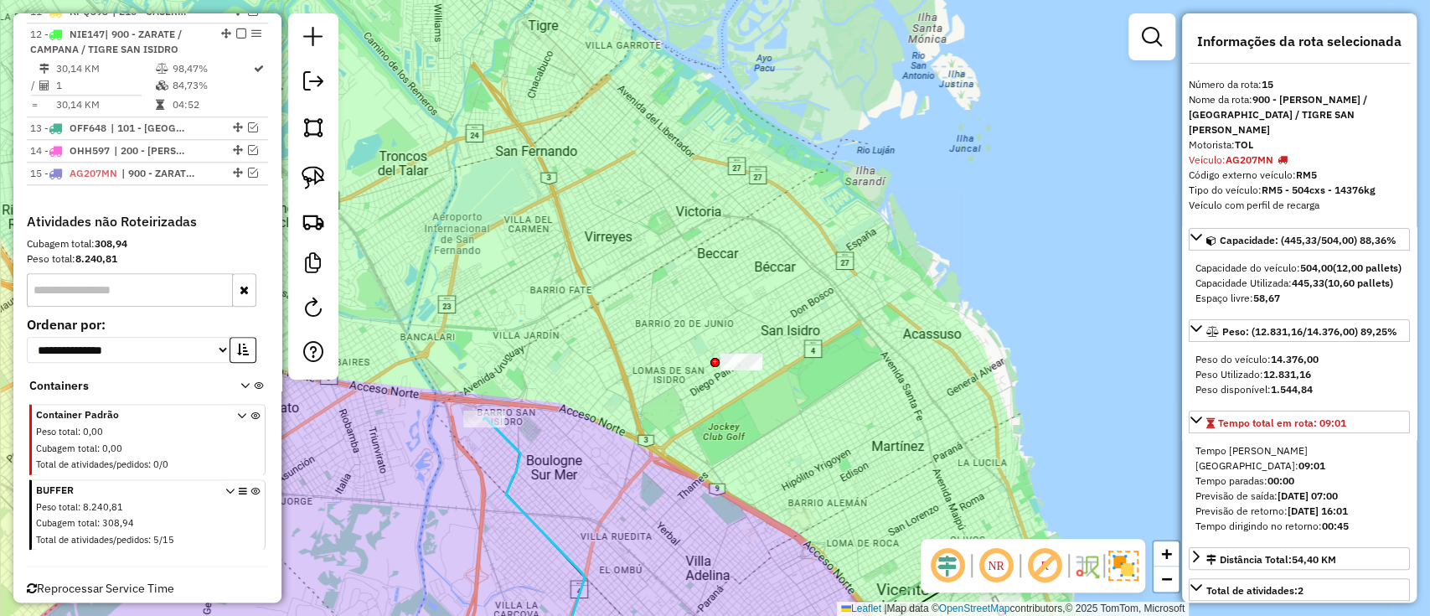
click at [516, 457] on icon at bounding box center [533, 547] width 101 height 260
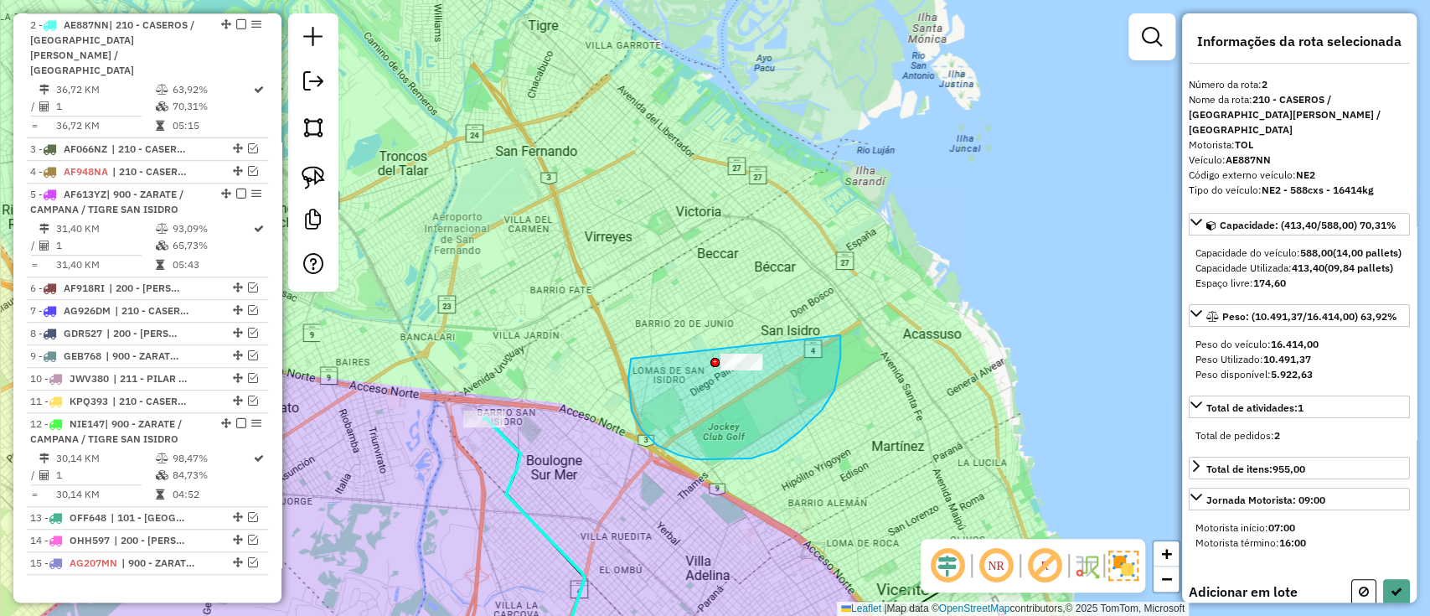
drag, startPoint x: 628, startPoint y: 378, endPoint x: 808, endPoint y: 276, distance: 206.6
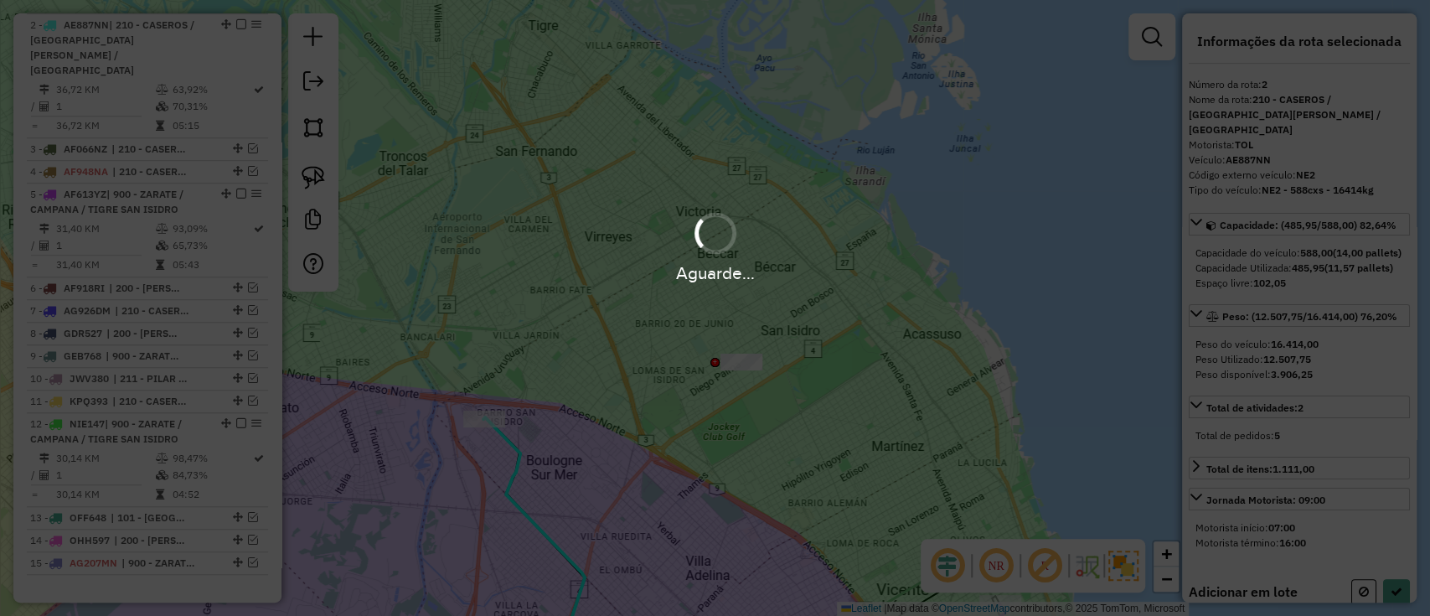
select select "**********"
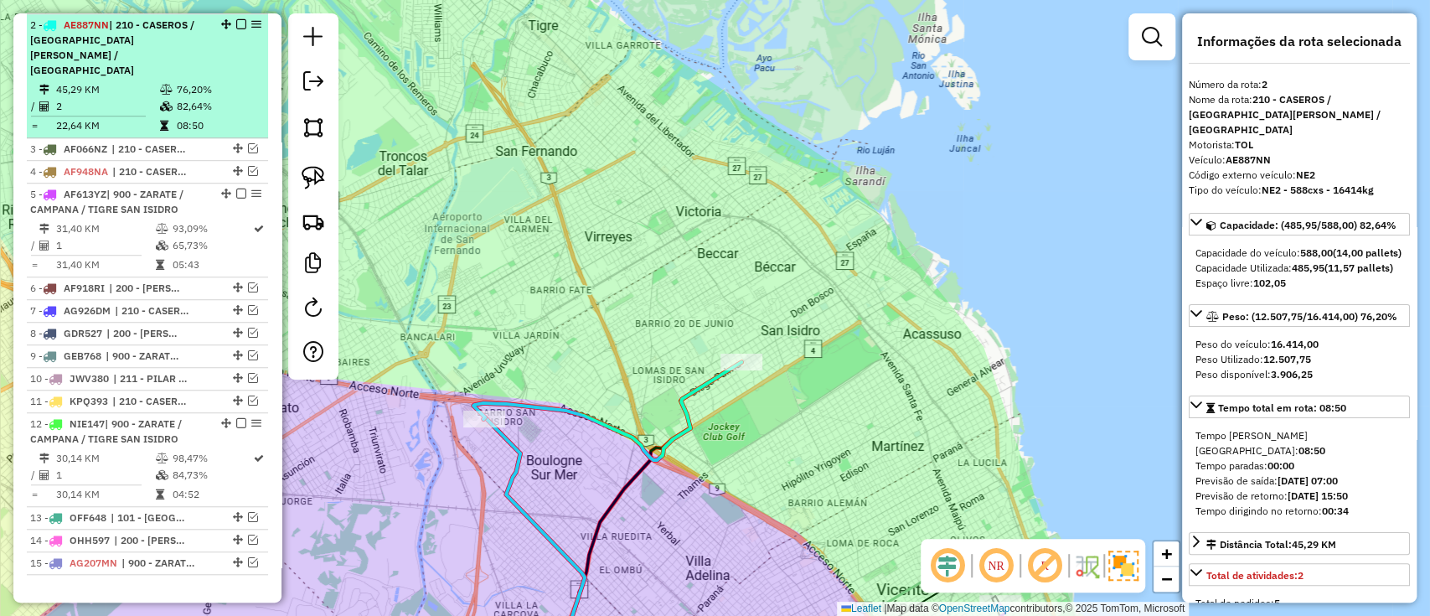
click at [236, 22] on em at bounding box center [241, 24] width 10 height 10
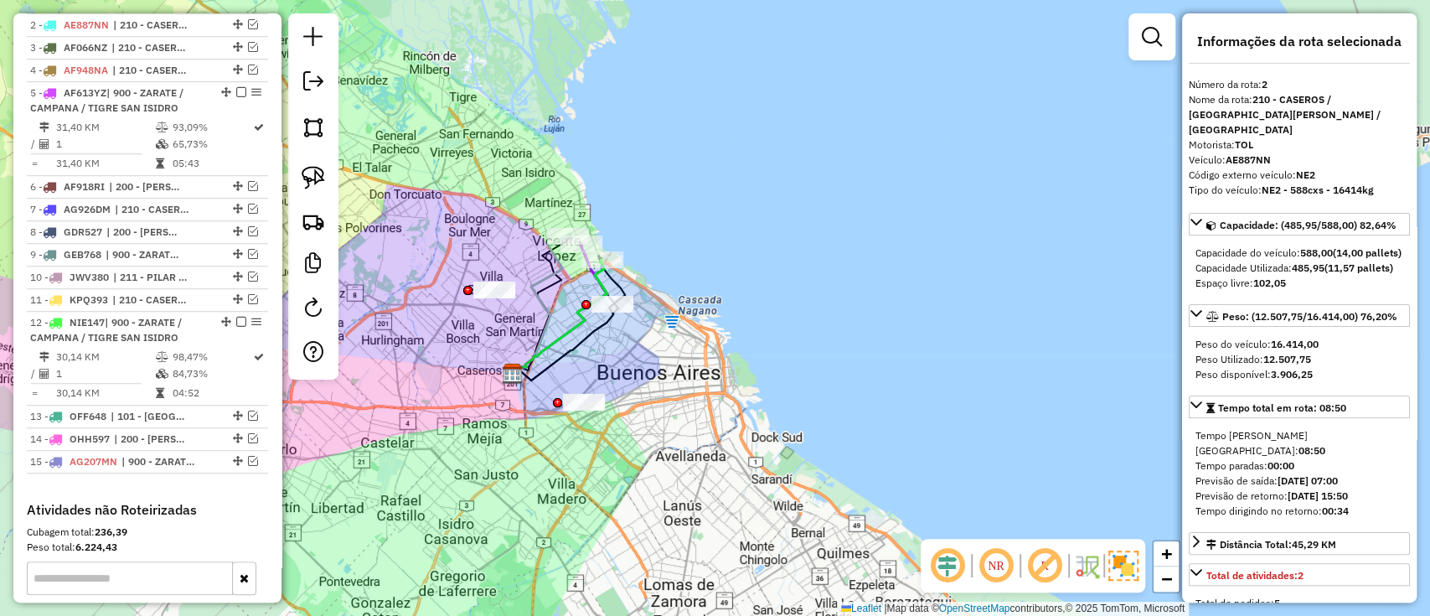
drag, startPoint x: 487, startPoint y: 191, endPoint x: 550, endPoint y: 144, distance: 78.4
click at [550, 144] on div "Janela de atendimento Grade de atendimento Capacidade Transportadoras Veículos …" at bounding box center [715, 308] width 1430 height 616
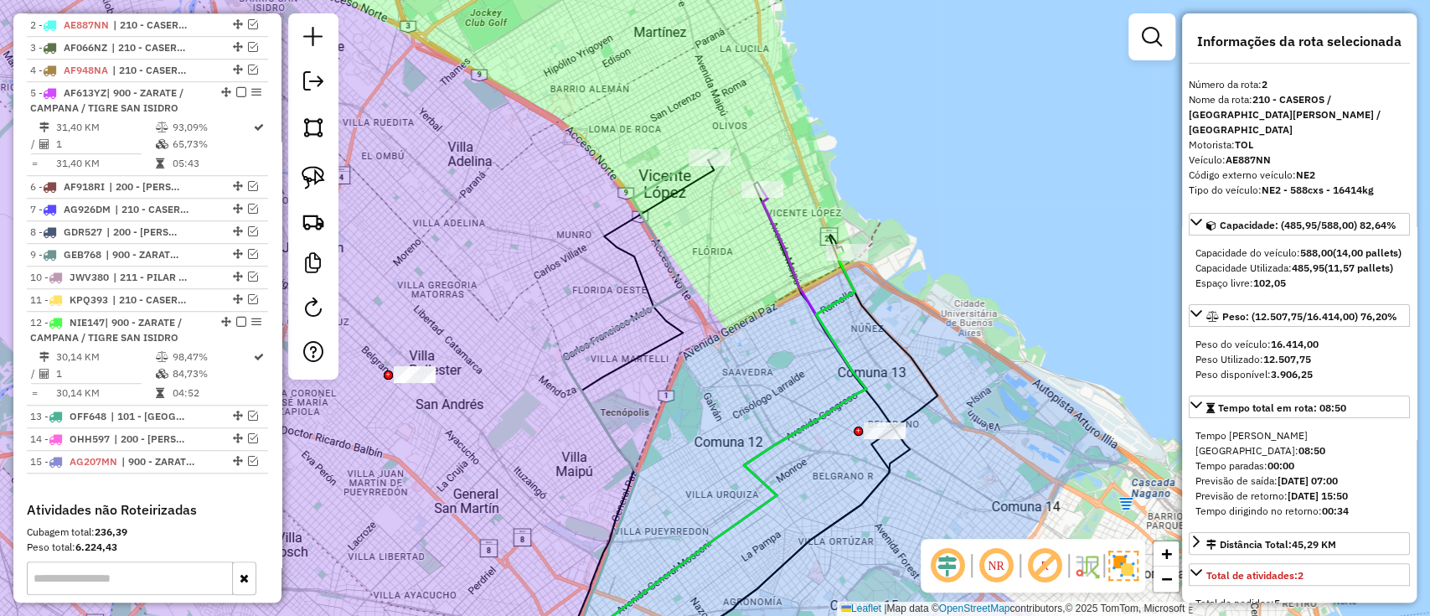
click at [657, 238] on icon at bounding box center [624, 412] width 191 height 529
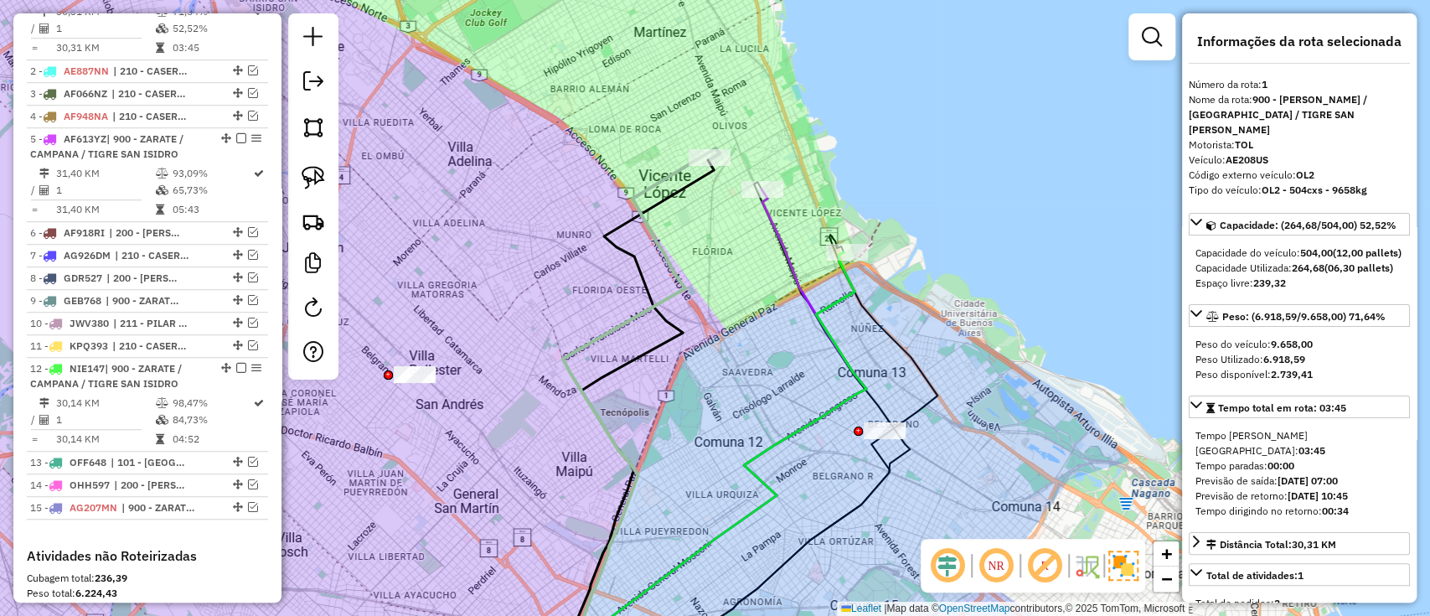
scroll to position [629, 0]
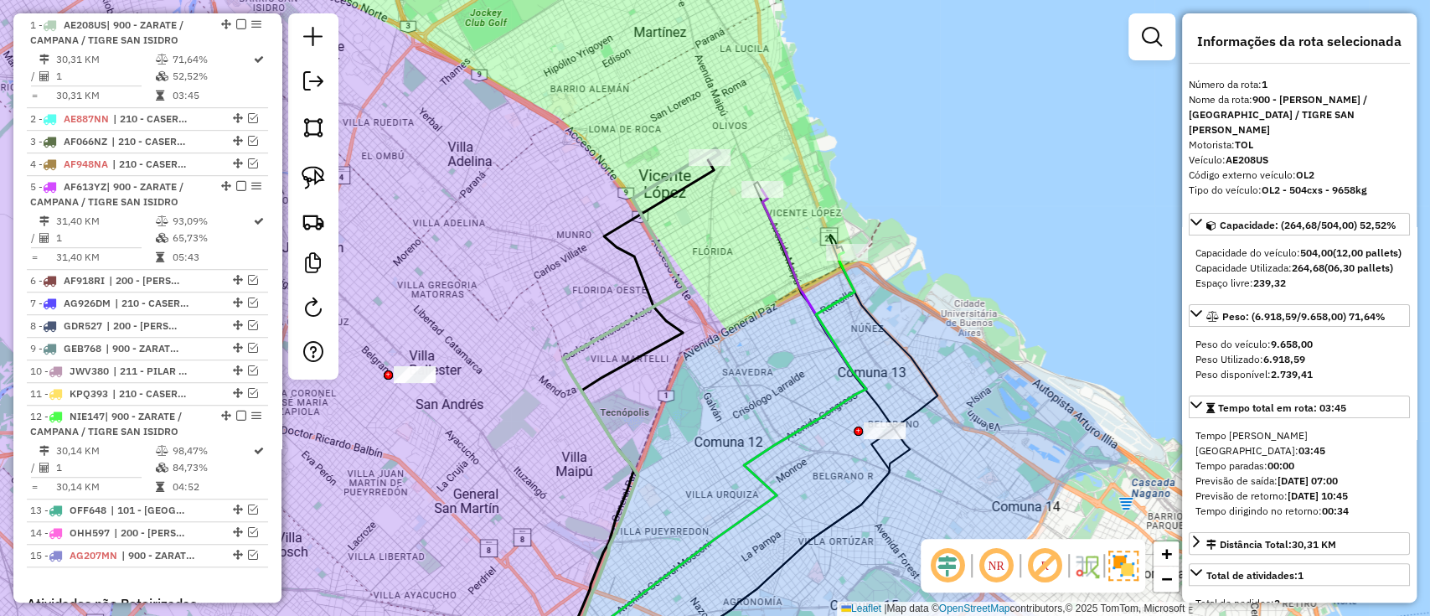
drag, startPoint x: 683, startPoint y: 238, endPoint x: 777, endPoint y: 242, distance: 93.9
click at [777, 242] on div "Janela de atendimento Grade de atendimento Capacidade Transportadoras Veículos …" at bounding box center [715, 308] width 1430 height 616
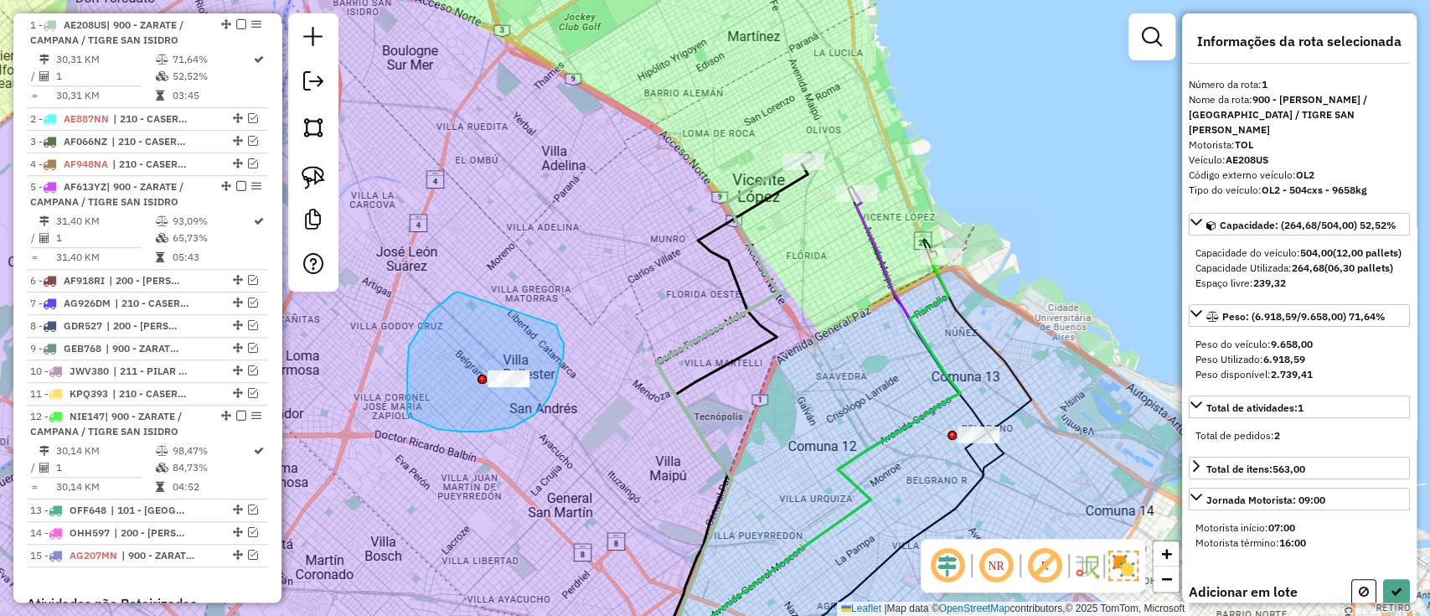
drag, startPoint x: 456, startPoint y: 291, endPoint x: 554, endPoint y: 312, distance: 101.0
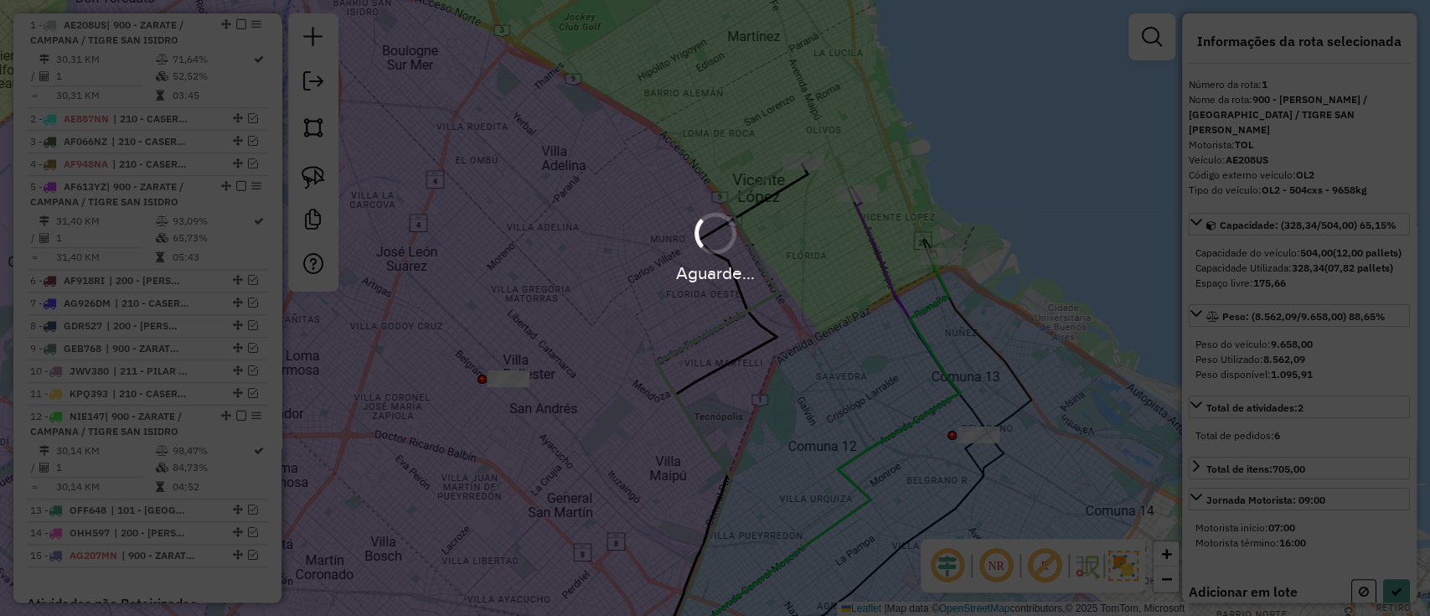
select select "**********"
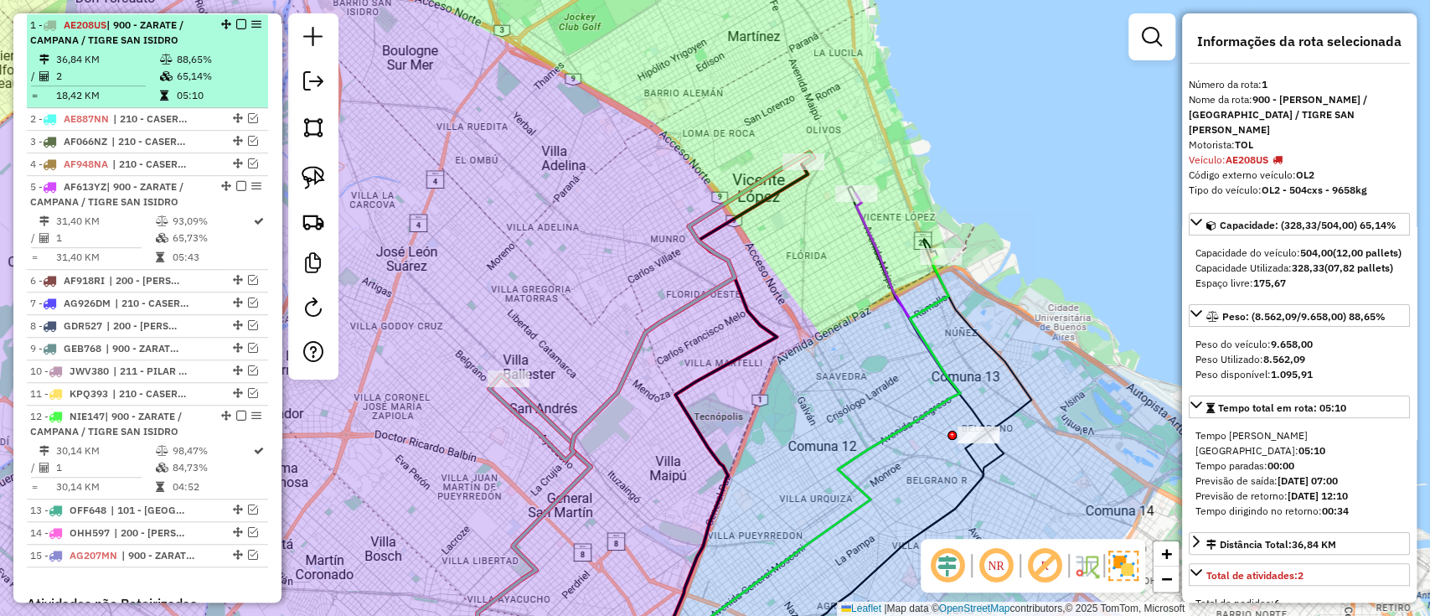
click at [236, 23] on em at bounding box center [241, 24] width 10 height 10
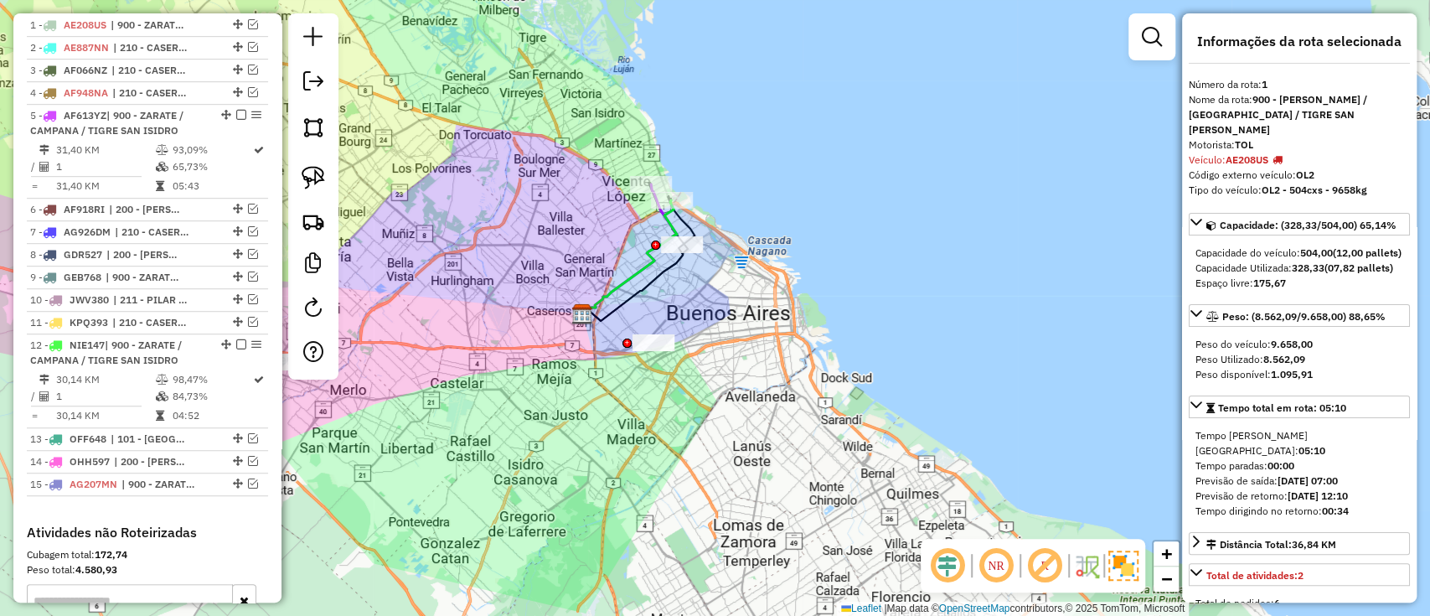
drag, startPoint x: 464, startPoint y: 187, endPoint x: 553, endPoint y: 238, distance: 102.4
click at [553, 238] on div "Janela de atendimento Grade de atendimento Capacidade Transportadoras Veículos …" at bounding box center [715, 308] width 1430 height 616
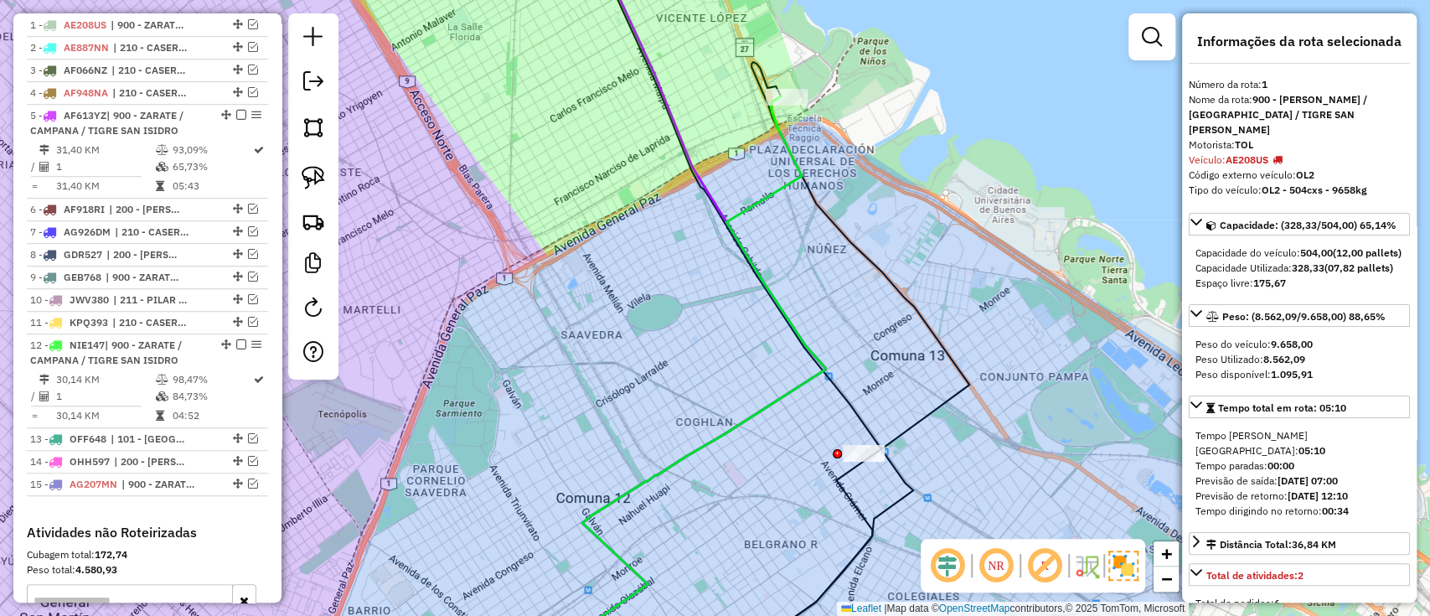
drag, startPoint x: 790, startPoint y: 264, endPoint x: 761, endPoint y: 156, distance: 111.7
click at [765, 165] on div "Janela de atendimento Grade de atendimento Capacidade Transportadoras Veículos …" at bounding box center [715, 308] width 1430 height 616
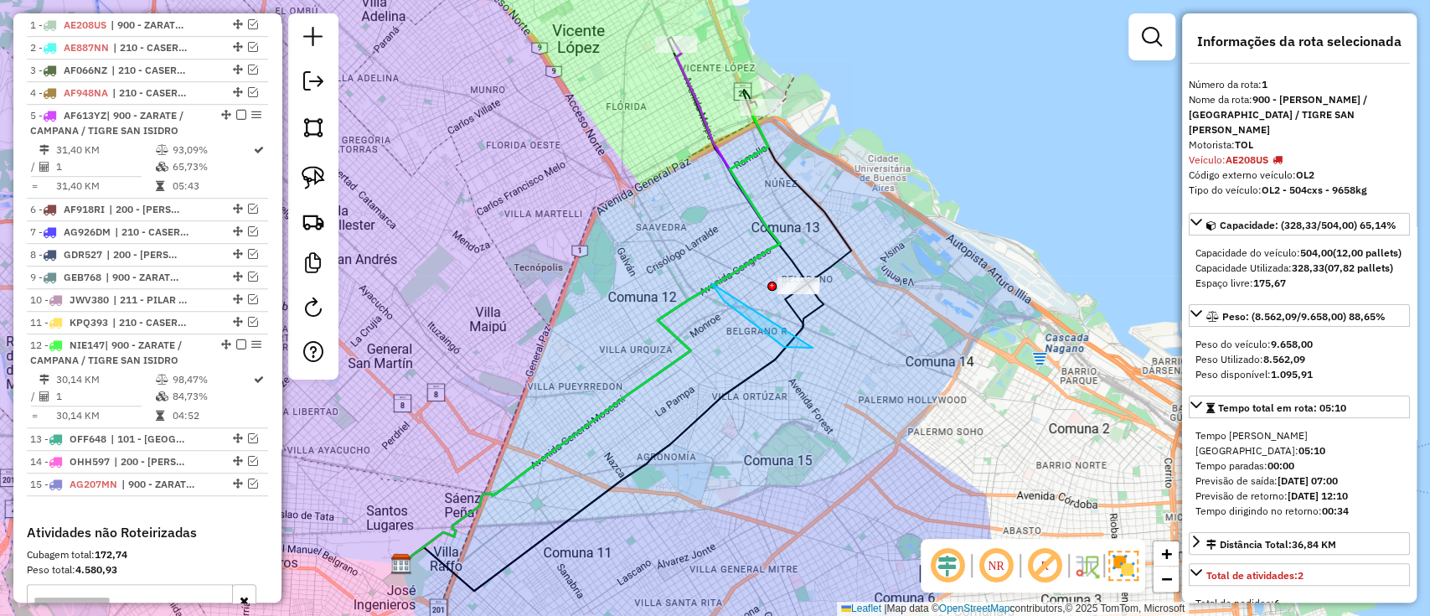
drag, startPoint x: 724, startPoint y: 301, endPoint x: 903, endPoint y: 199, distance: 206.3
drag, startPoint x: 797, startPoint y: 425, endPoint x: 805, endPoint y: 191, distance: 233.8
click at [805, 195] on div "Janela de atendimento Grade de atendimento Capacidade Transportadoras Veículos …" at bounding box center [715, 308] width 1430 height 616
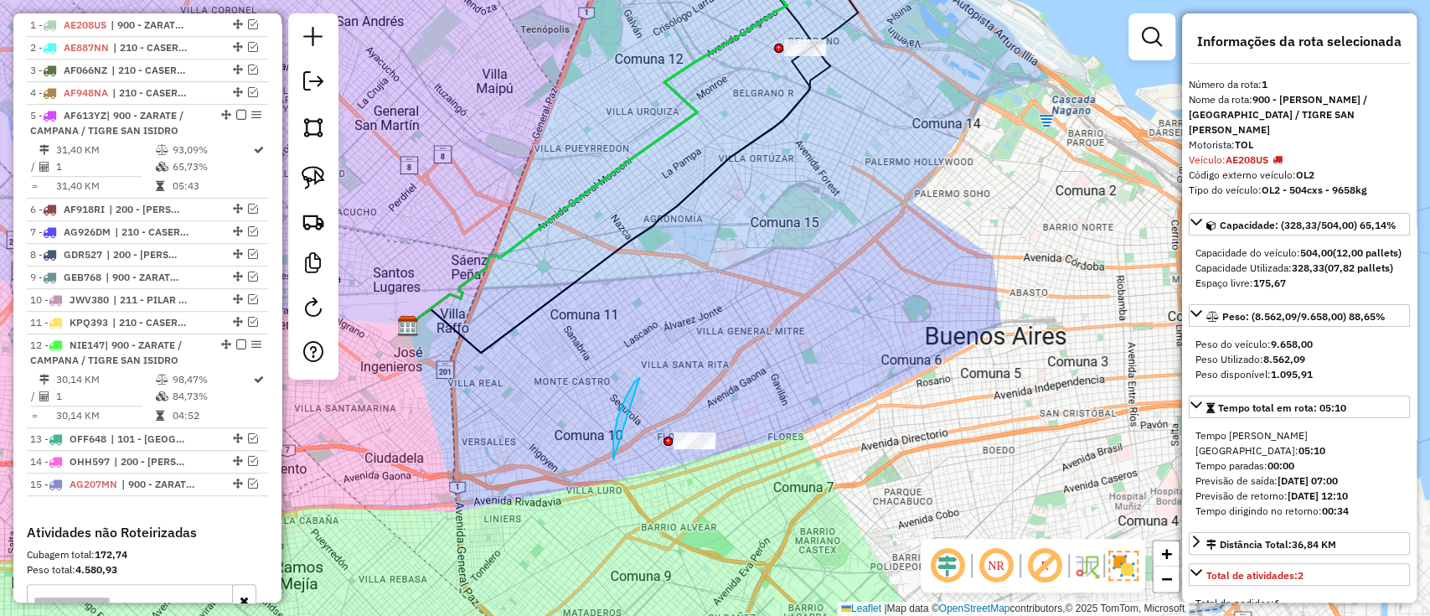
drag, startPoint x: 613, startPoint y: 459, endPoint x: 697, endPoint y: 353, distance: 134.7
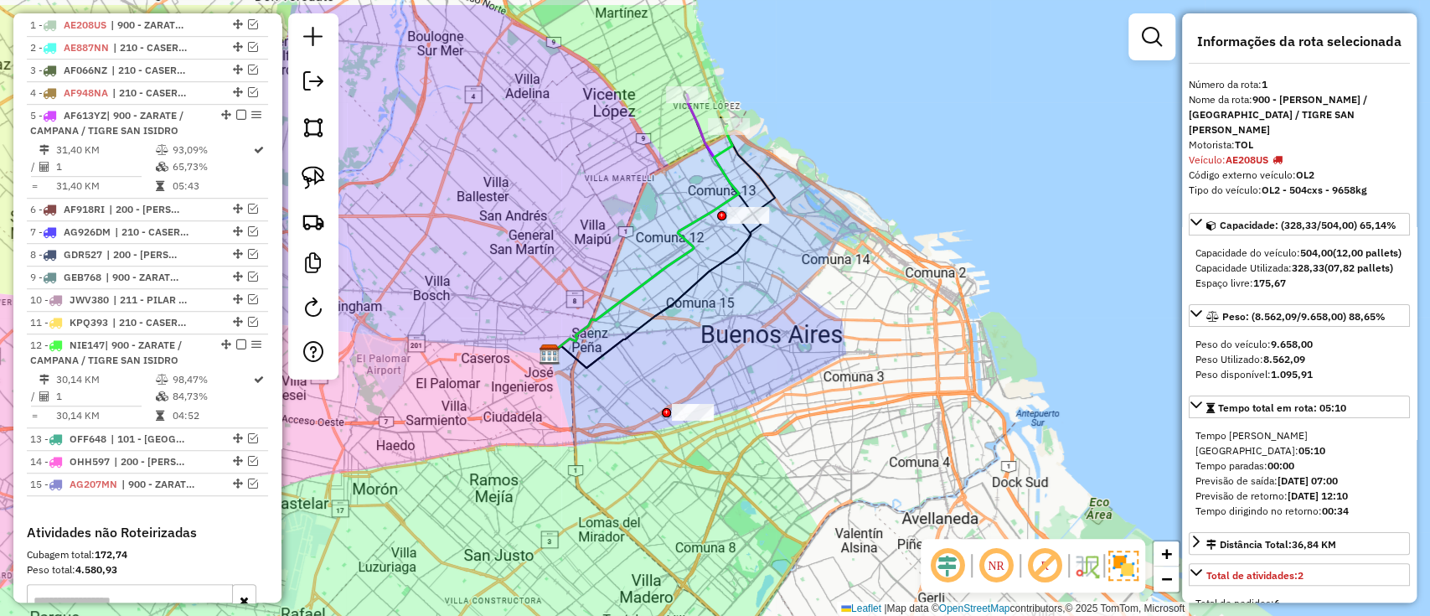
drag, startPoint x: 687, startPoint y: 142, endPoint x: 690, endPoint y: 209, distance: 66.3
click at [690, 209] on div "Janela de atendimento Grade de atendimento Capacidade Transportadoras Veículos …" at bounding box center [715, 308] width 1430 height 616
click at [694, 111] on icon at bounding box center [643, 225] width 189 height 260
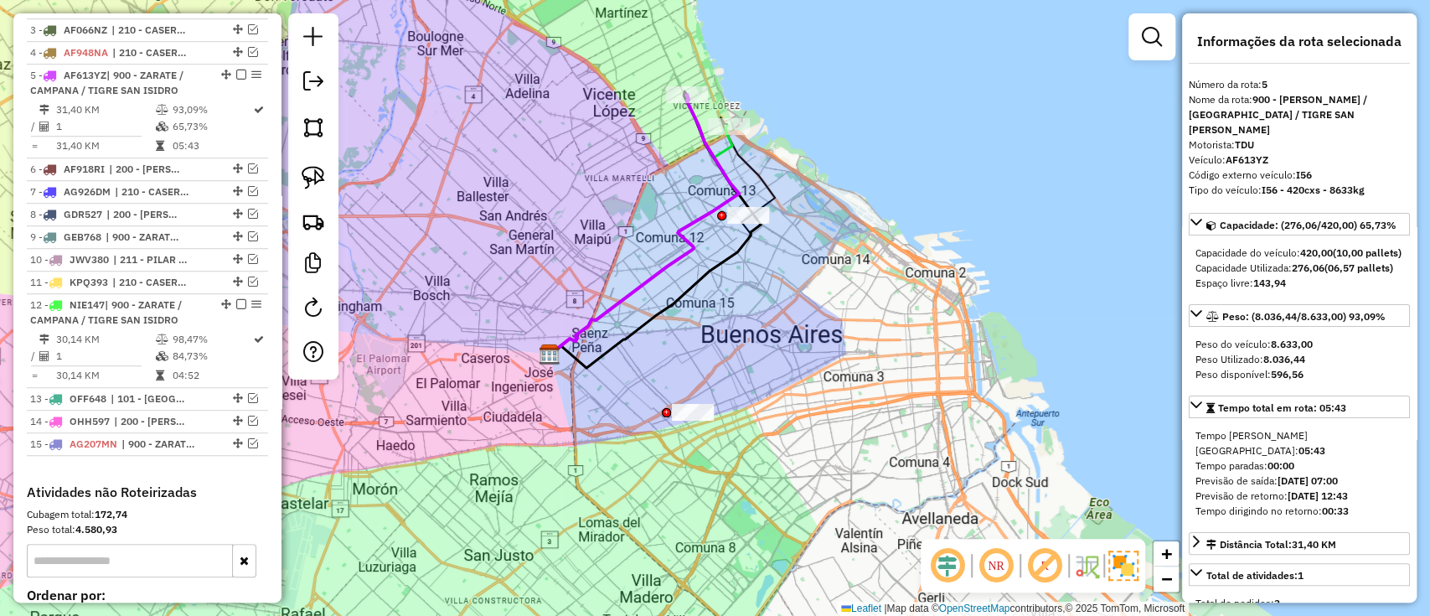
scroll to position [719, 0]
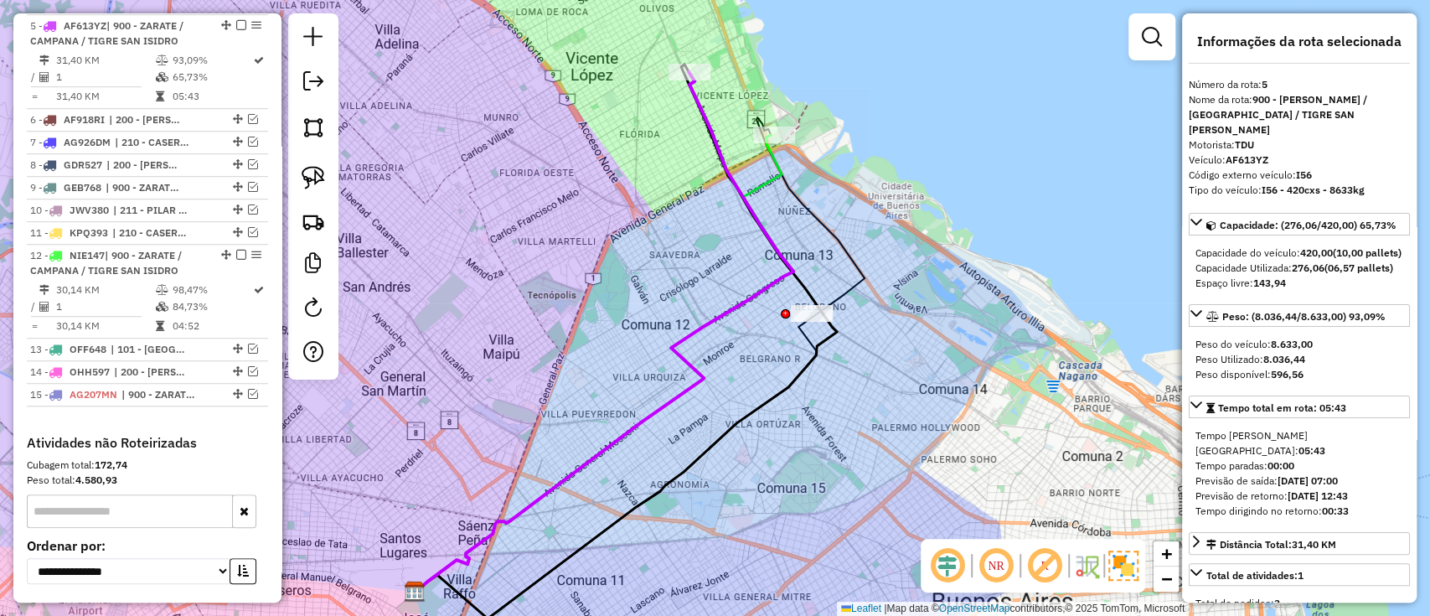
click at [771, 164] on icon at bounding box center [604, 363] width 379 height 457
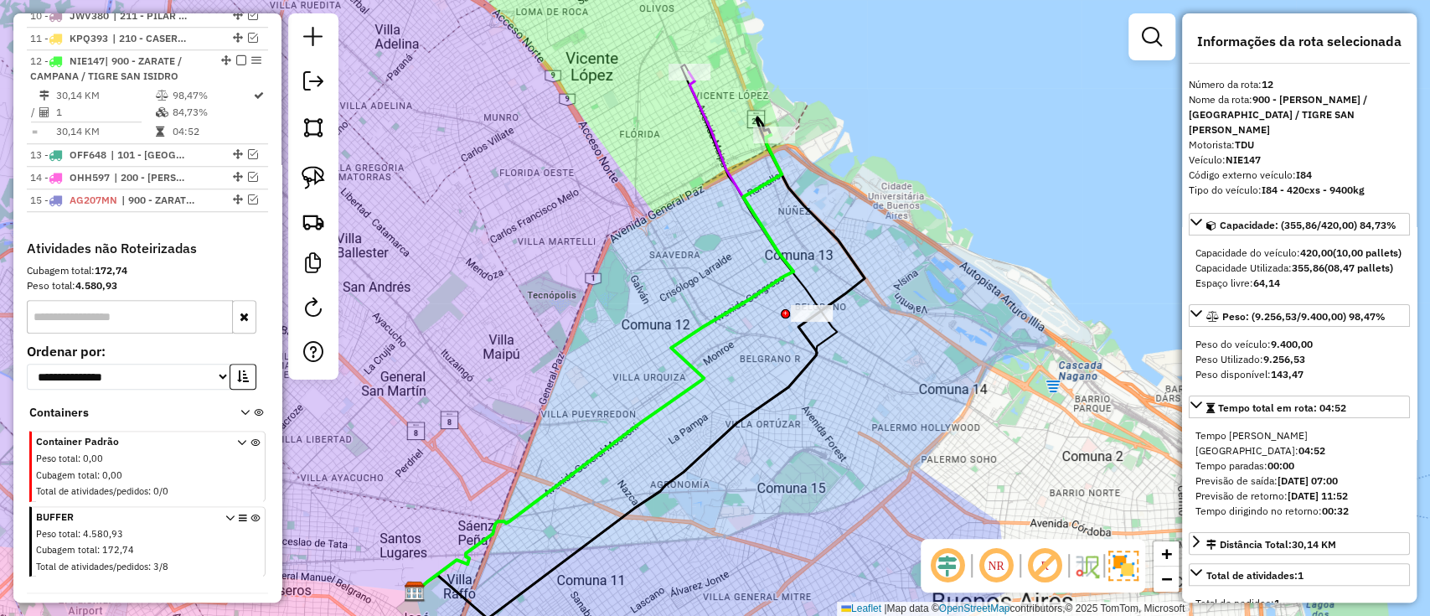
scroll to position [948, 0]
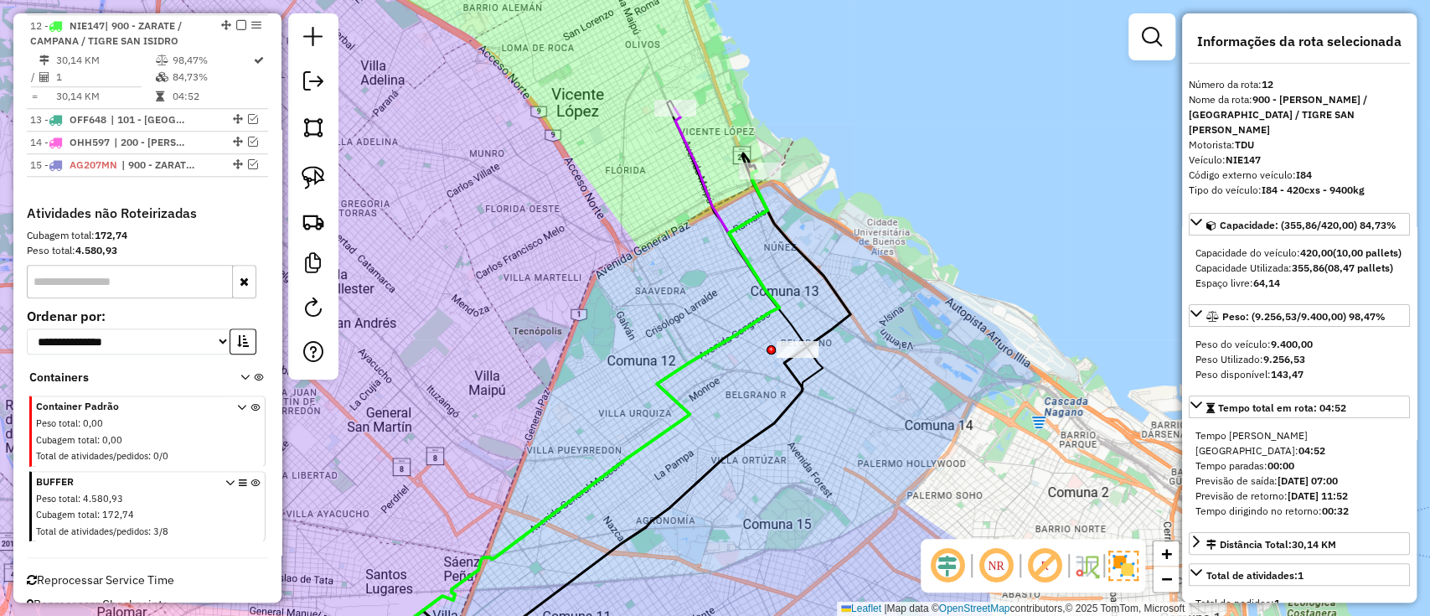
drag, startPoint x: 707, startPoint y: 131, endPoint x: 693, endPoint y: 167, distance: 38.7
click at [693, 167] on icon at bounding box center [589, 368] width 379 height 520
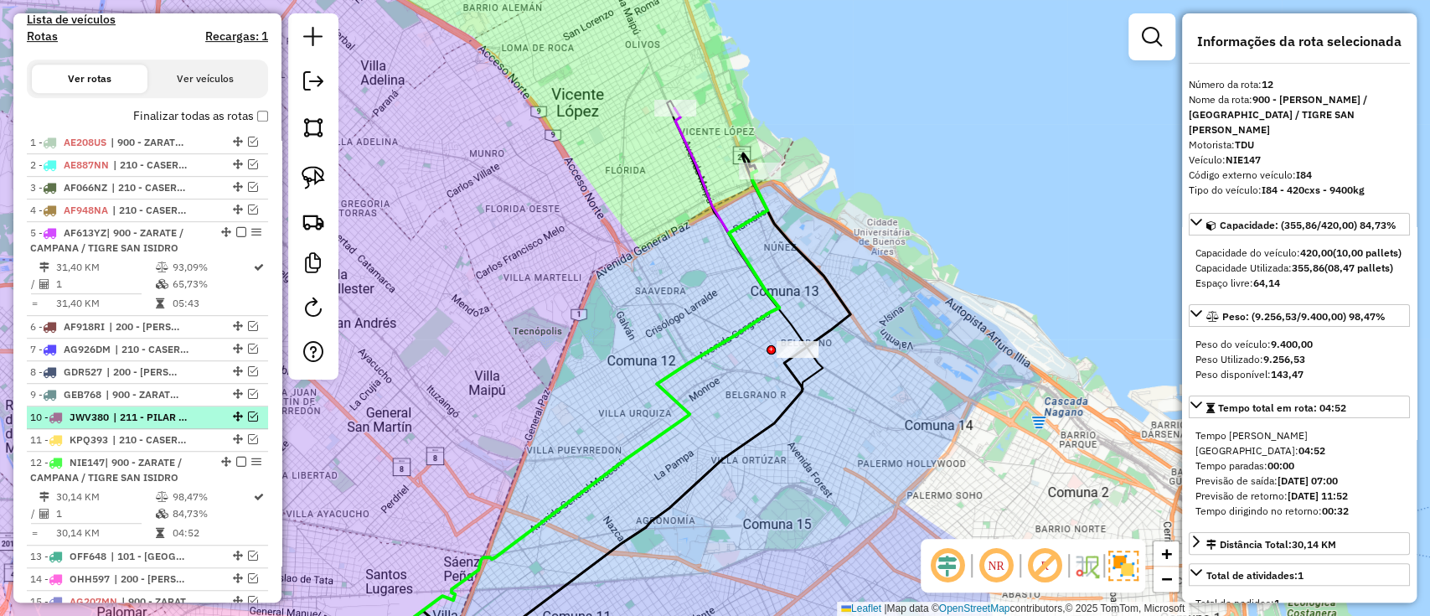
scroll to position [502, 0]
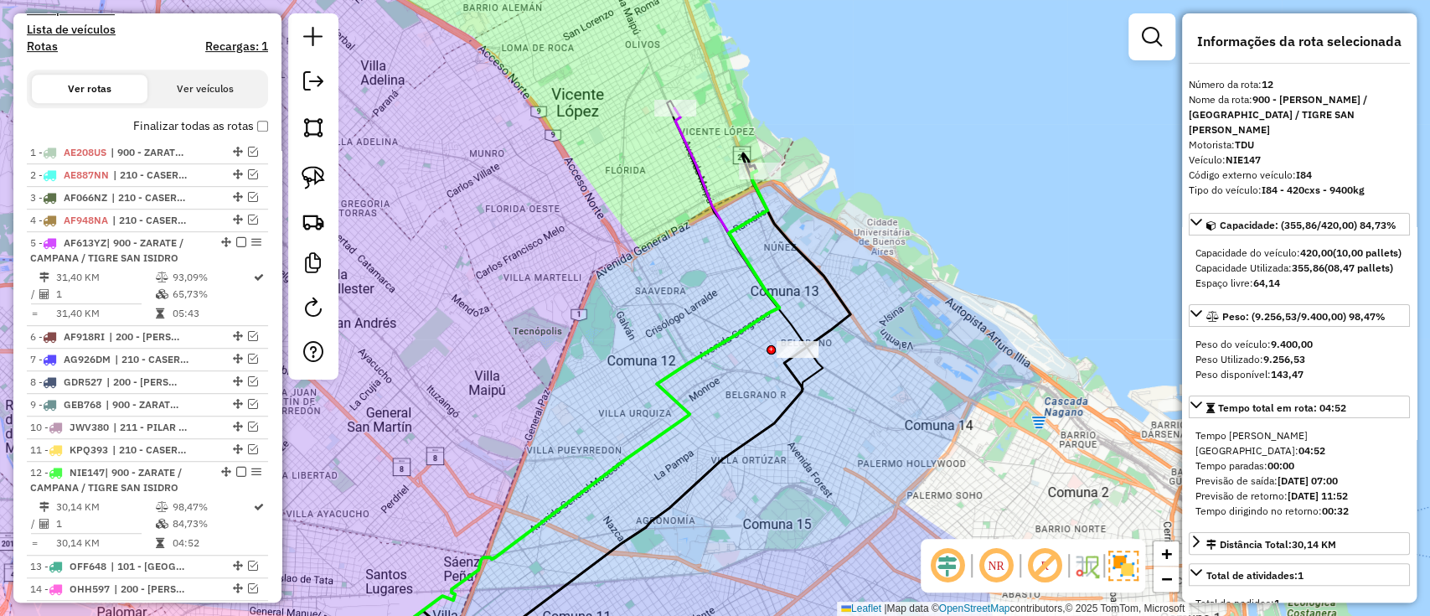
click at [196, 118] on label "Finalizar todas as rotas" at bounding box center [200, 126] width 135 height 18
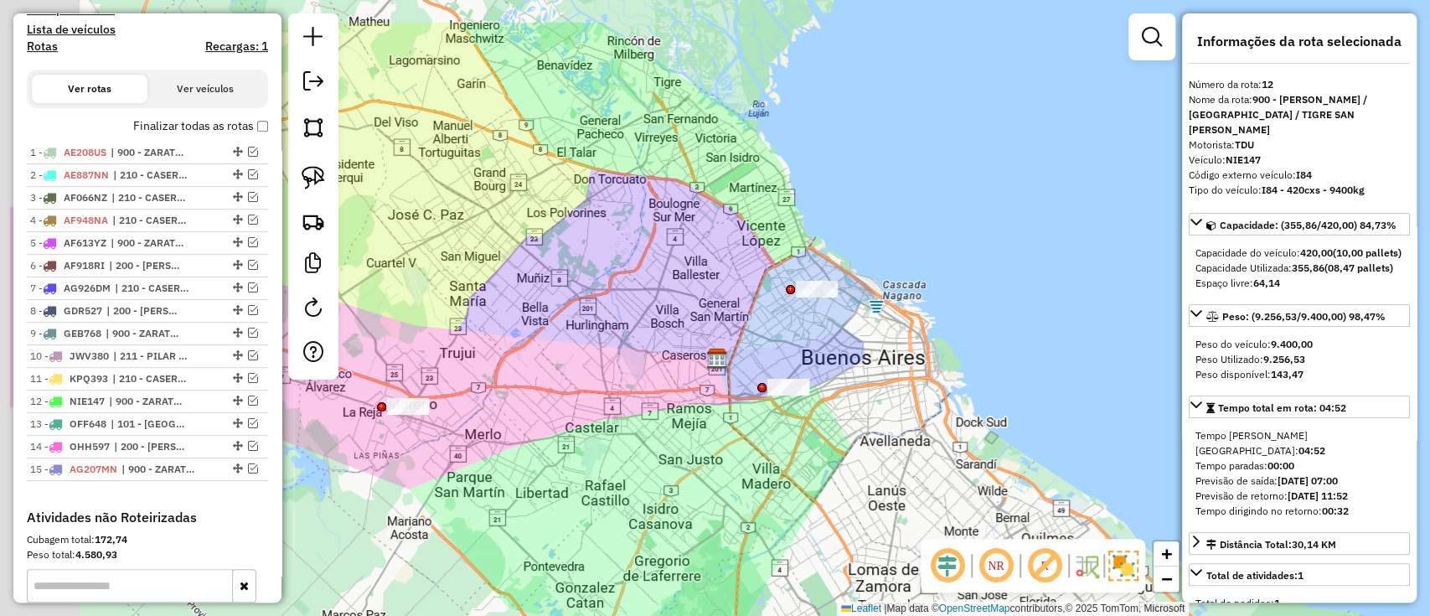
drag, startPoint x: 898, startPoint y: 266, endPoint x: 874, endPoint y: 250, distance: 29.5
click at [911, 267] on div "Janela de atendimento Grade de atendimento Capacidade Transportadoras Veículos …" at bounding box center [715, 308] width 1430 height 616
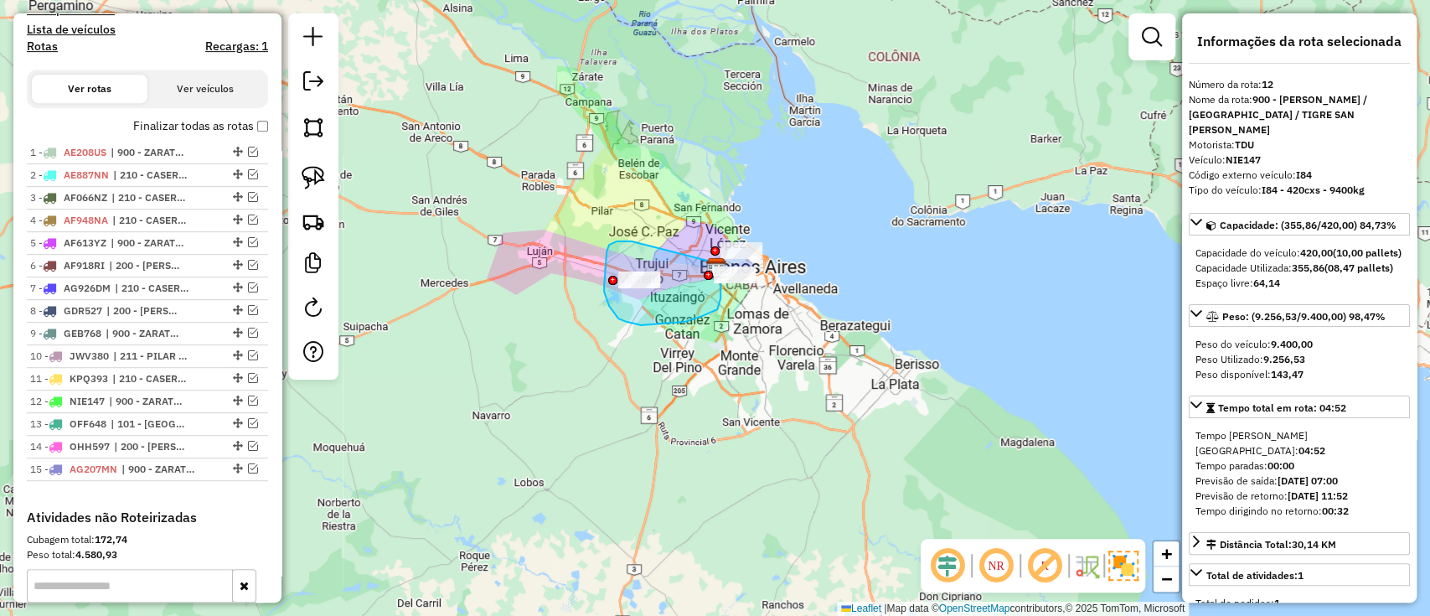
drag, startPoint x: 632, startPoint y: 241, endPoint x: 711, endPoint y: 255, distance: 79.9
click at [711, 255] on div "Janela de atendimento Grade de atendimento Capacidade Transportadoras Veículos …" at bounding box center [715, 308] width 1430 height 616
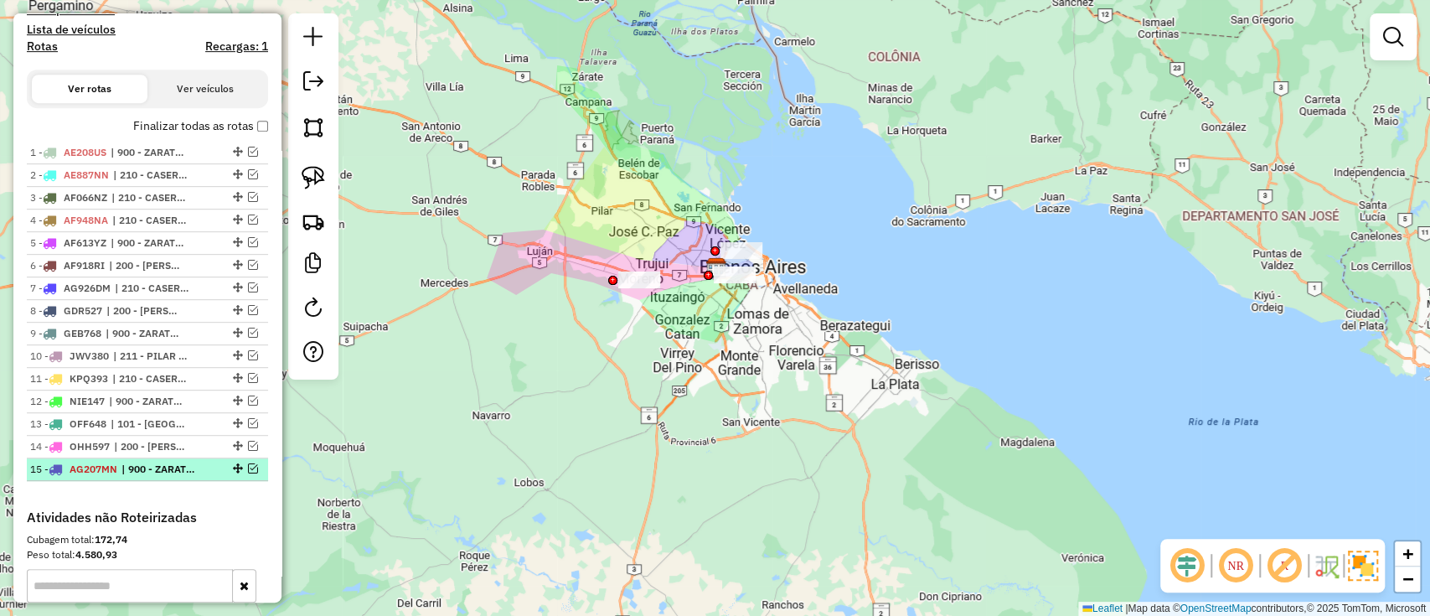
scroll to position [828, 0]
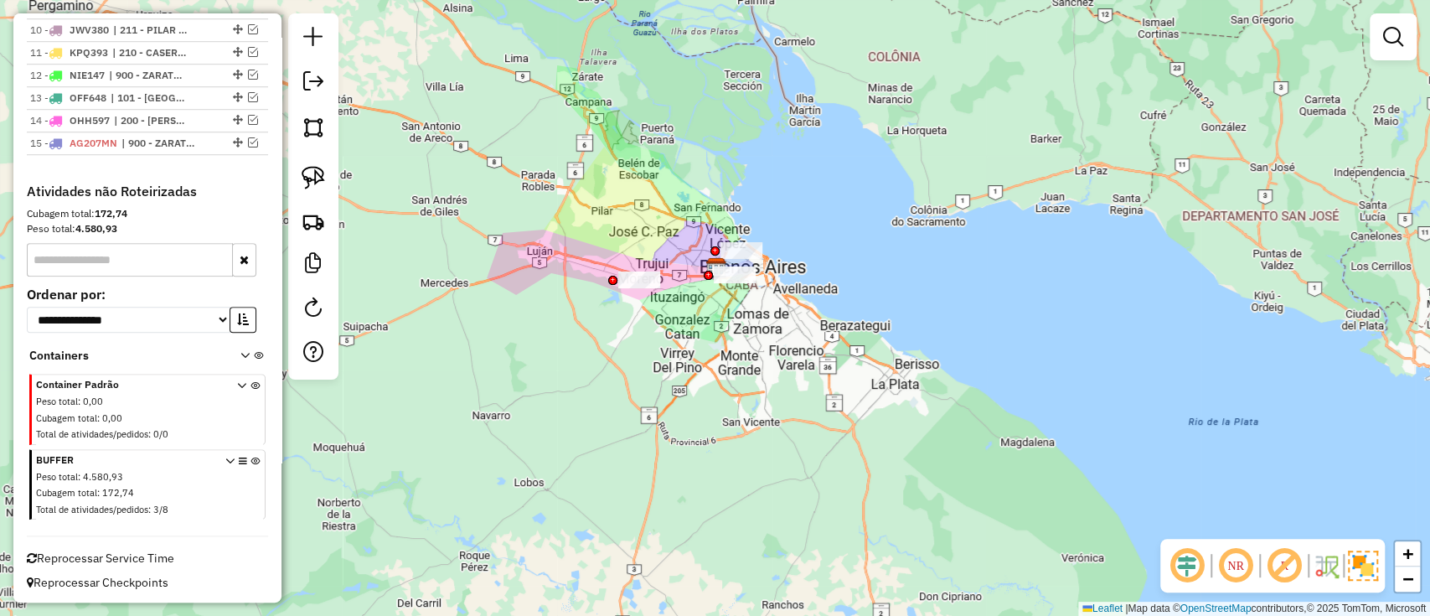
click at [256, 456] on div "BUFFER Peso total : 4.580,93 Cubagem total : 172,74 Total de atividades/pedidos…" at bounding box center [149, 485] width 226 height 67
click at [252, 459] on icon at bounding box center [254, 487] width 9 height 63
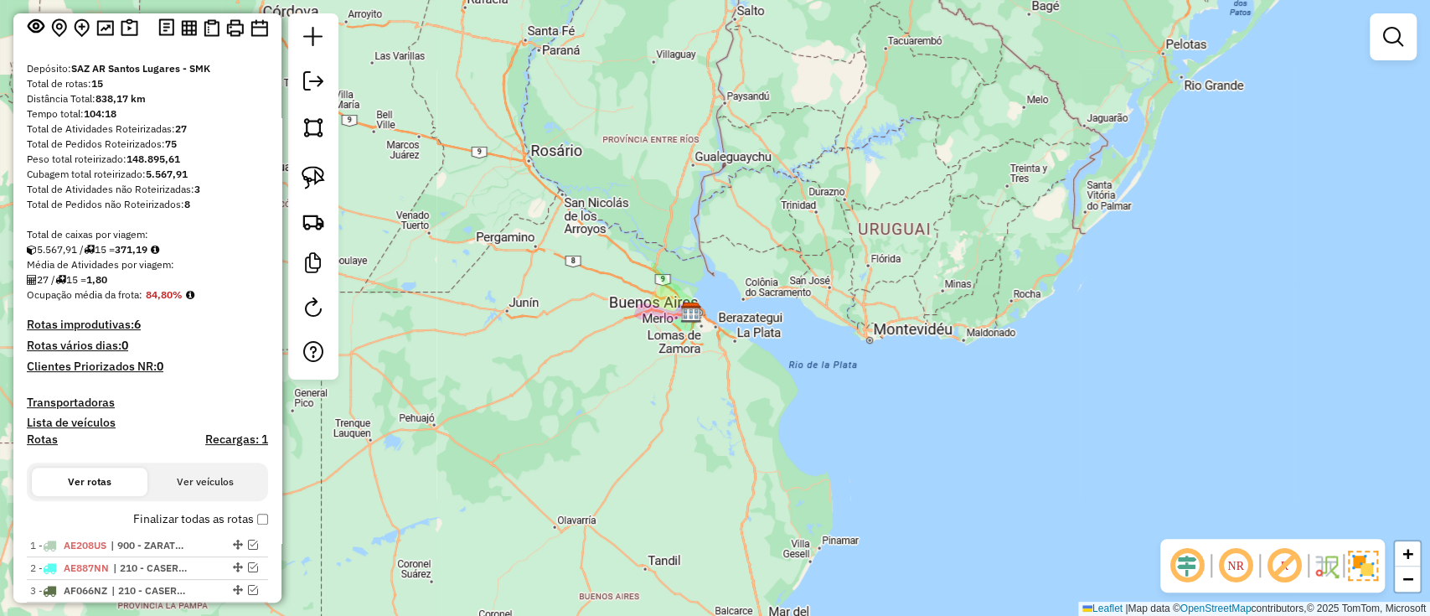
scroll to position [223, 0]
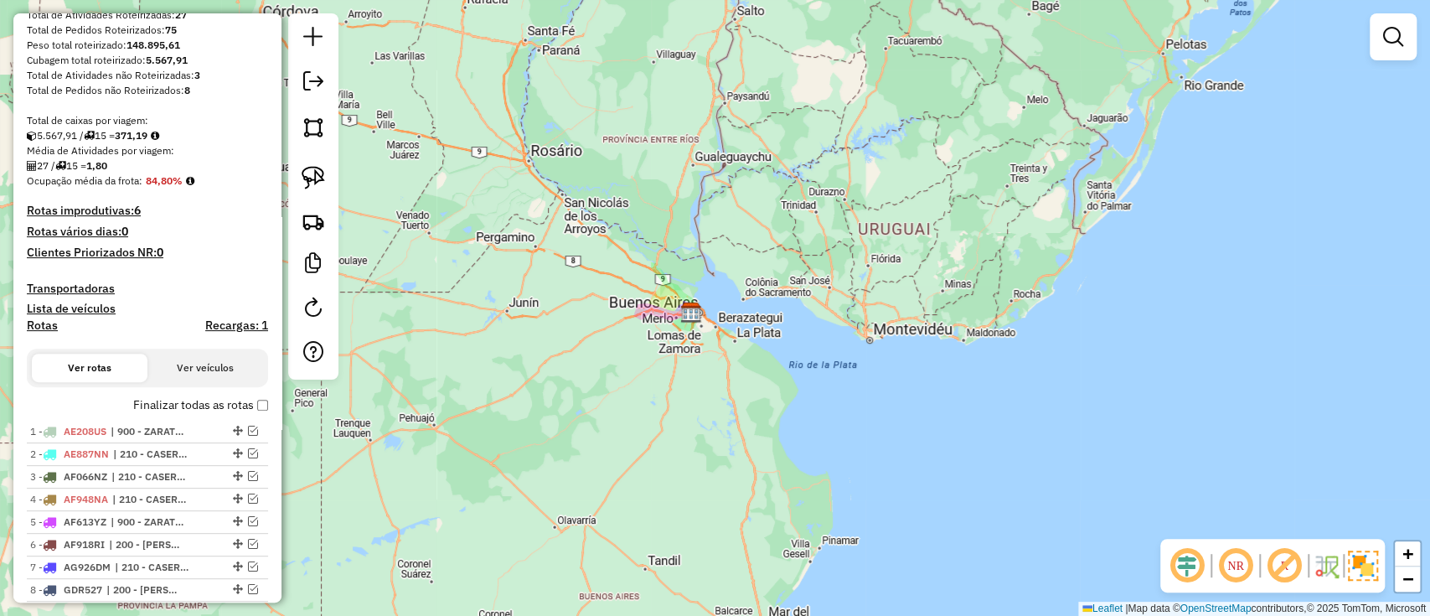
click at [242, 324] on h4 "Recargas: 1" at bounding box center [236, 325] width 63 height 14
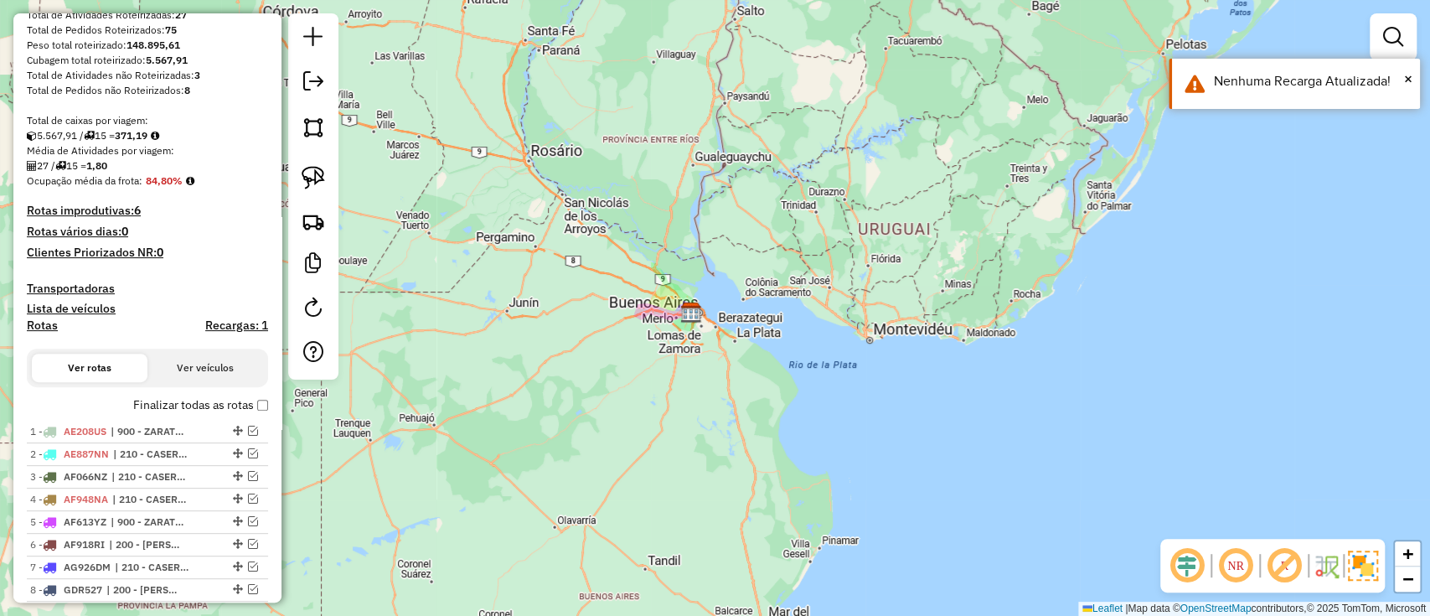
click at [181, 399] on label "Finalizar todas as rotas" at bounding box center [200, 405] width 135 height 18
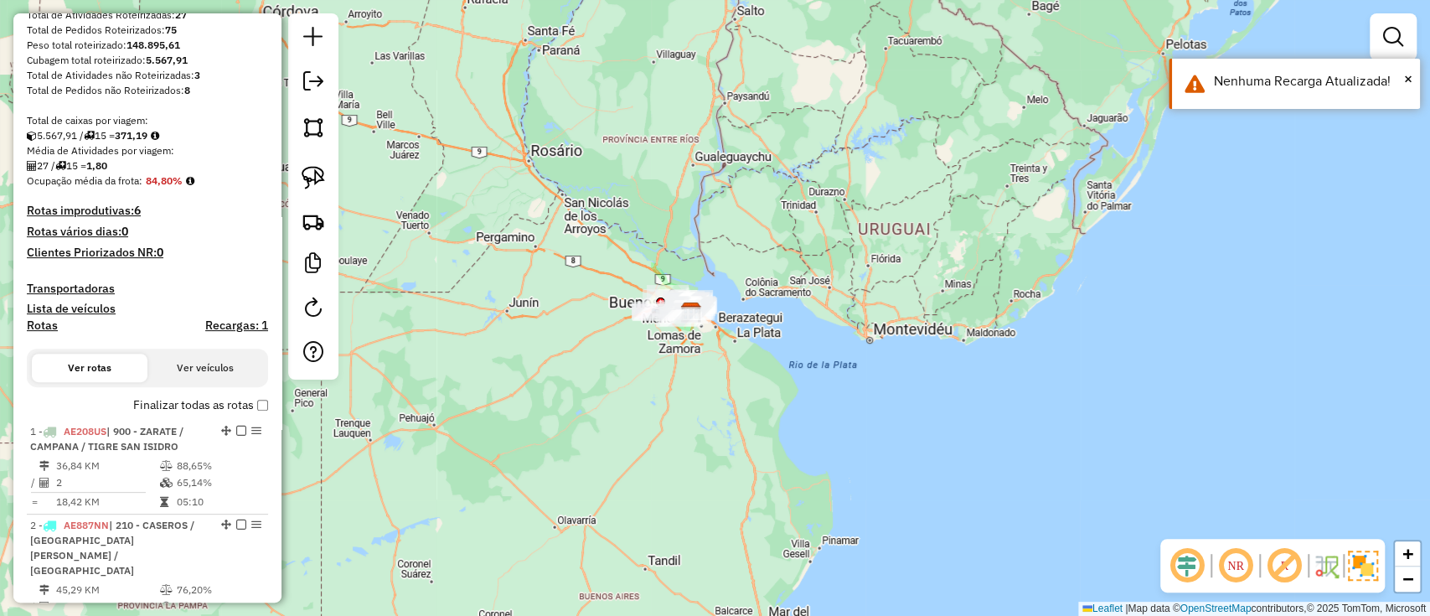
click at [42, 325] on h4 "Rotas" at bounding box center [42, 325] width 31 height 14
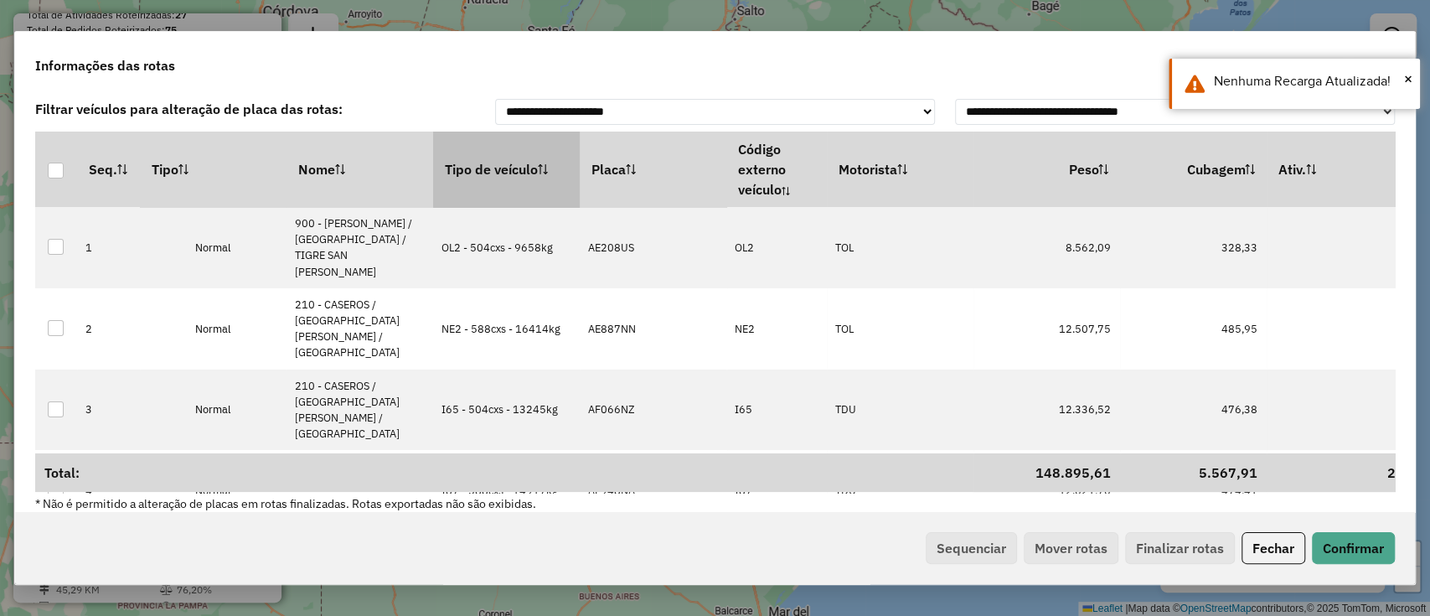
click at [478, 160] on th "Tipo de veículo" at bounding box center [506, 168] width 147 height 75
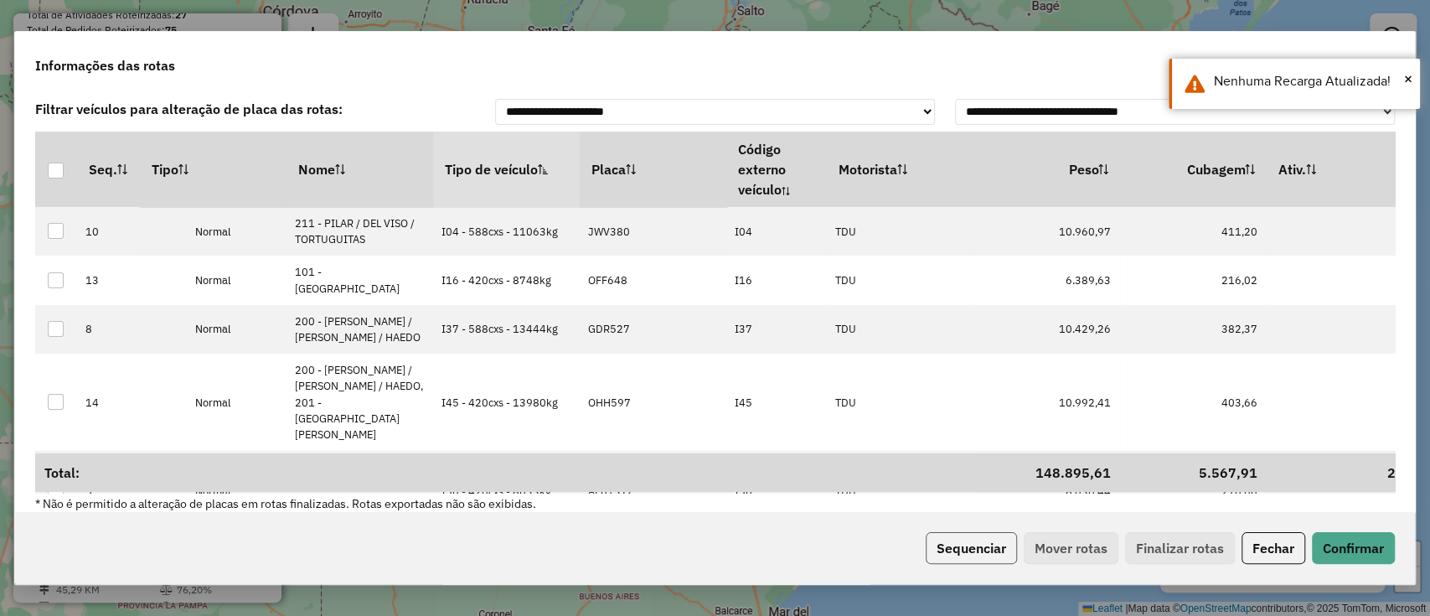
click at [965, 551] on button "Sequenciar" at bounding box center [971, 548] width 91 height 32
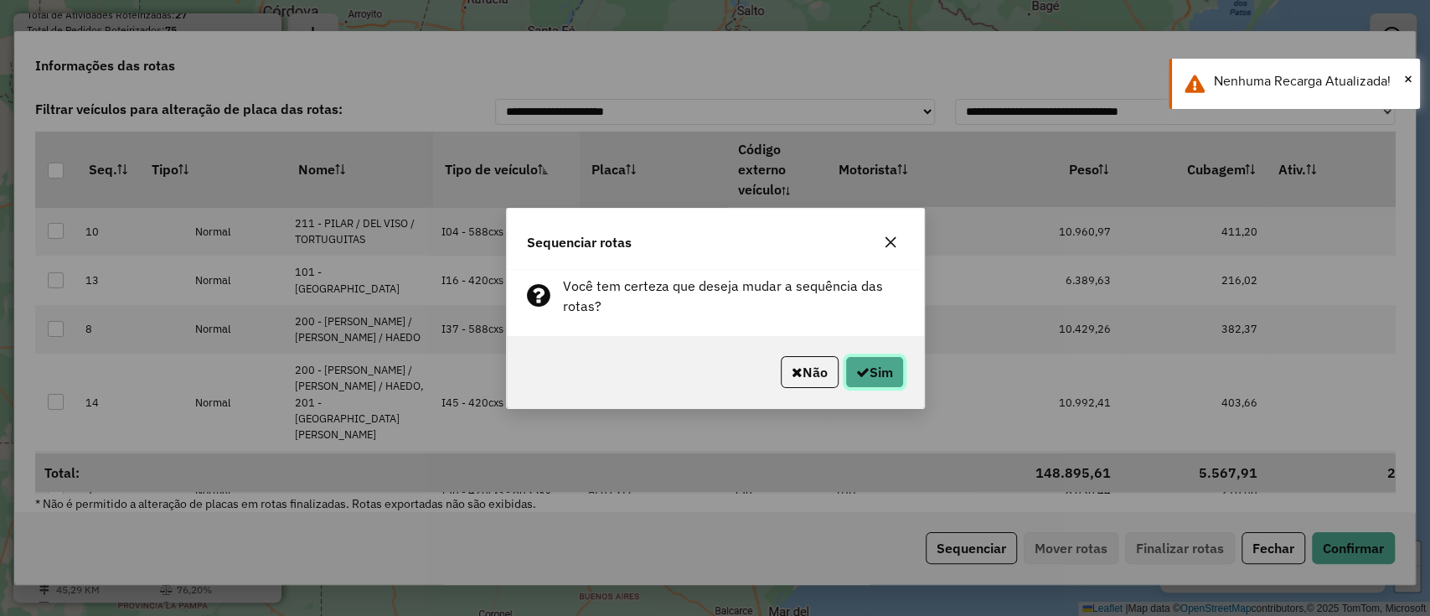
click at [878, 379] on button "Sim" at bounding box center [874, 372] width 59 height 32
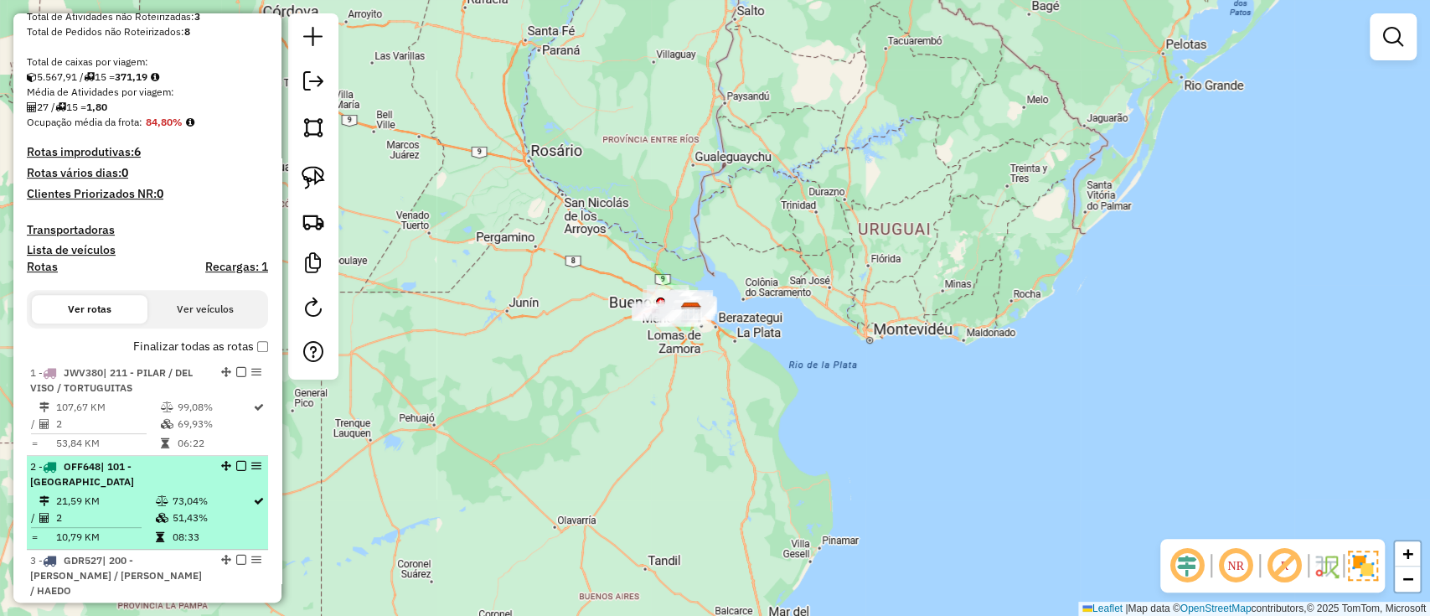
scroll to position [335, 0]
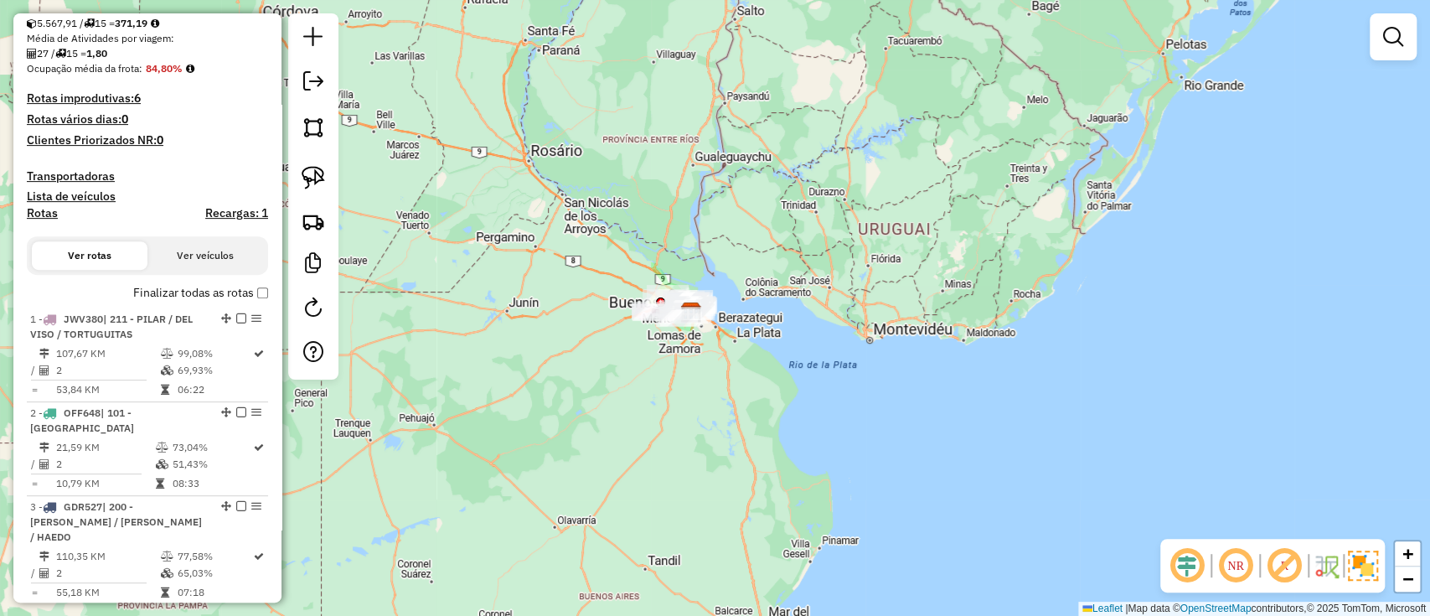
click at [34, 214] on h4 "Rotas" at bounding box center [42, 213] width 31 height 14
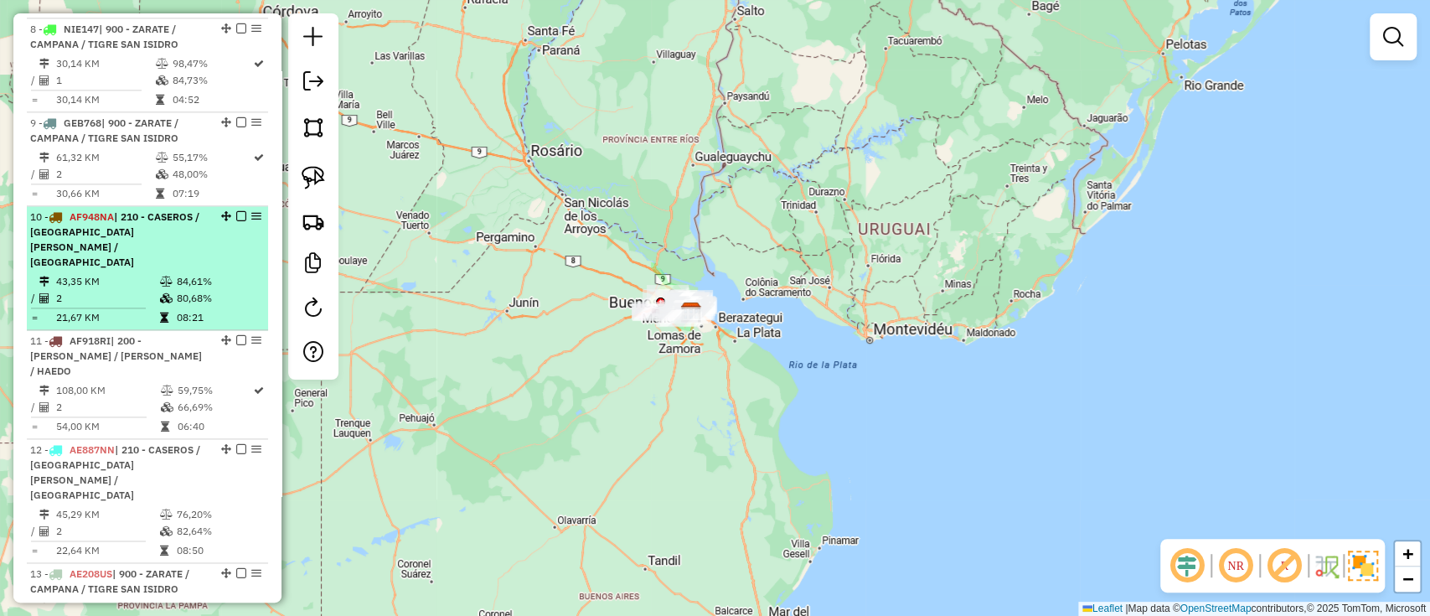
scroll to position [1675, 0]
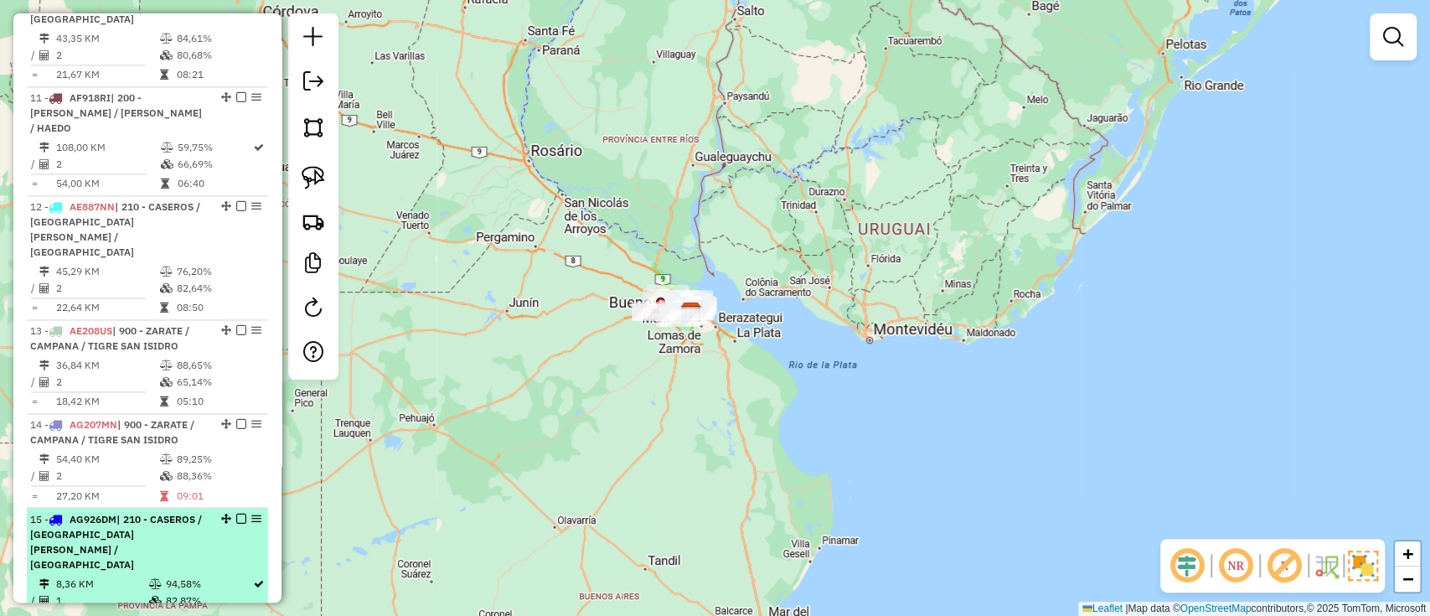
click at [137, 512] on span "| 210 - CASEROS / SAN MARTIN / BELLA VISTA" at bounding box center [116, 541] width 172 height 58
select select "**********"
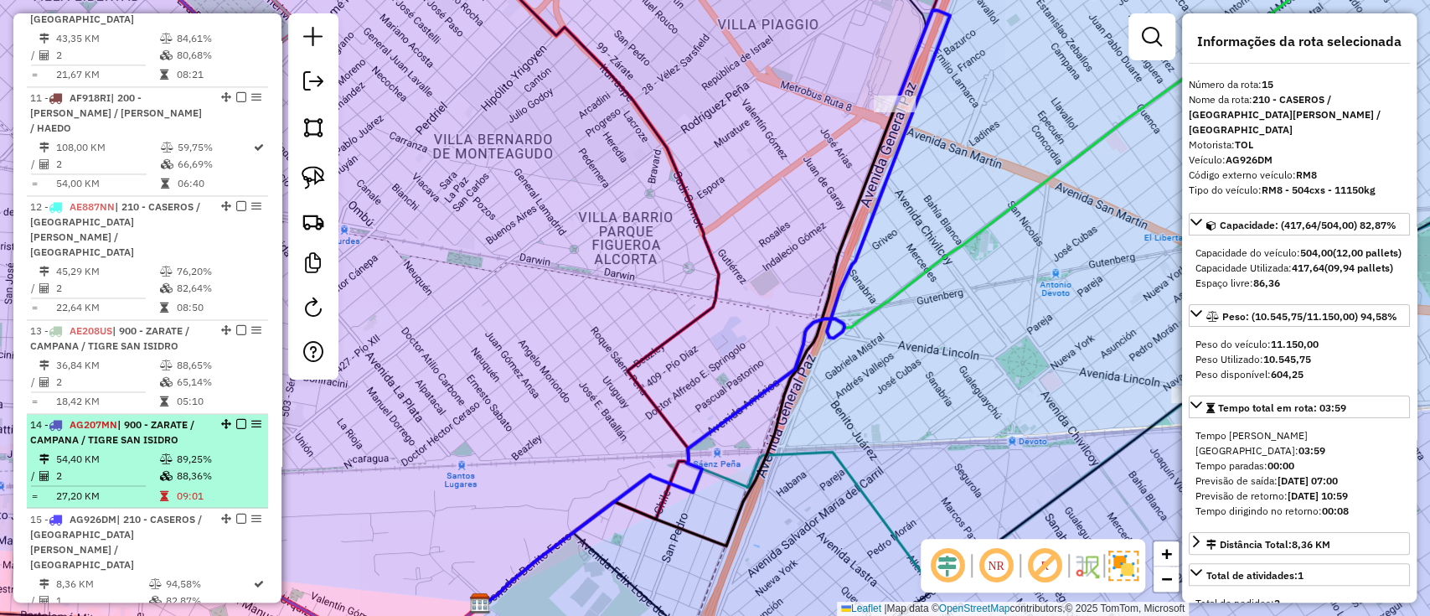
click at [129, 414] on li "14 - AG207MN | 900 - ZARATE / CAMPANA / TIGRE SAN ISIDRO 54,40 KM 89,25% / 2 88…" at bounding box center [147, 461] width 241 height 94
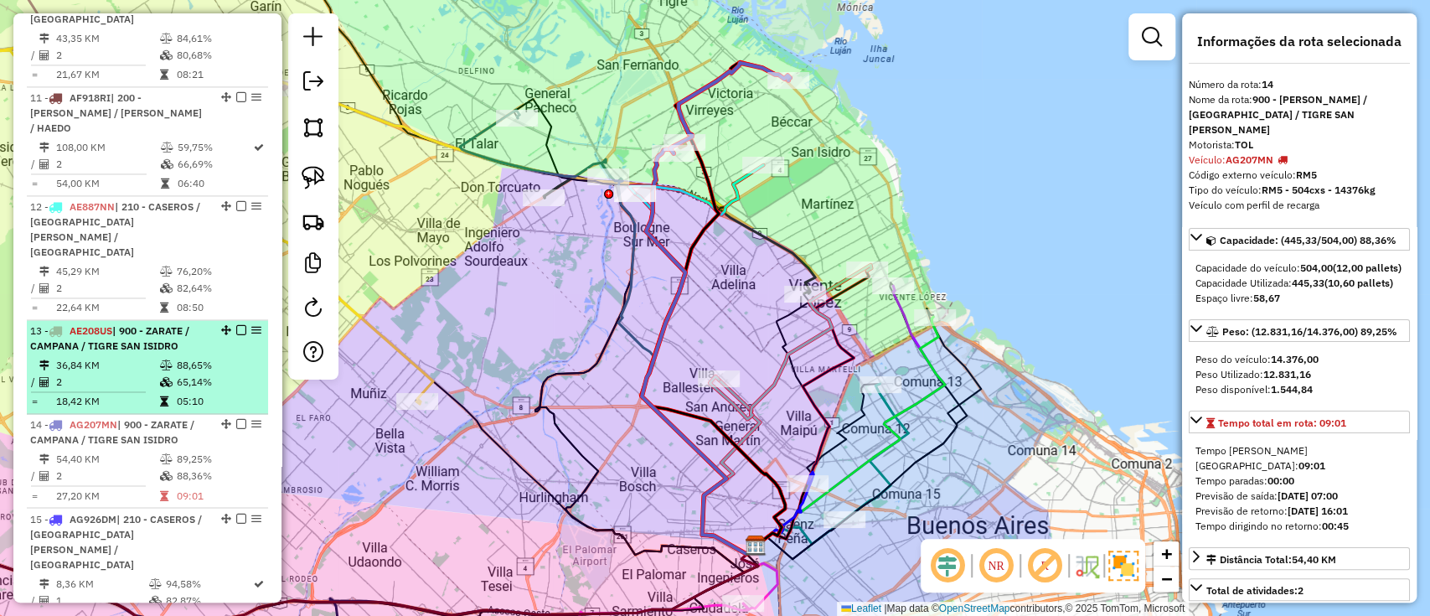
click at [131, 374] on td "2" at bounding box center [107, 382] width 104 height 17
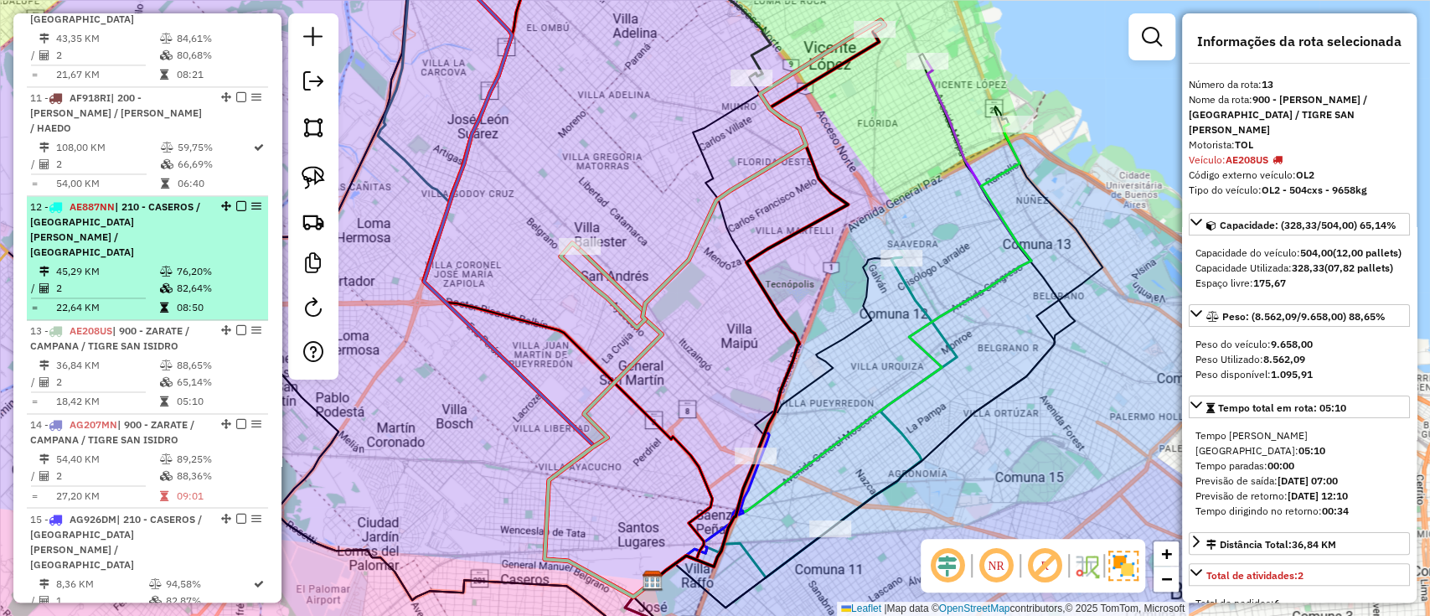
click at [126, 297] on hr at bounding box center [88, 297] width 115 height 1
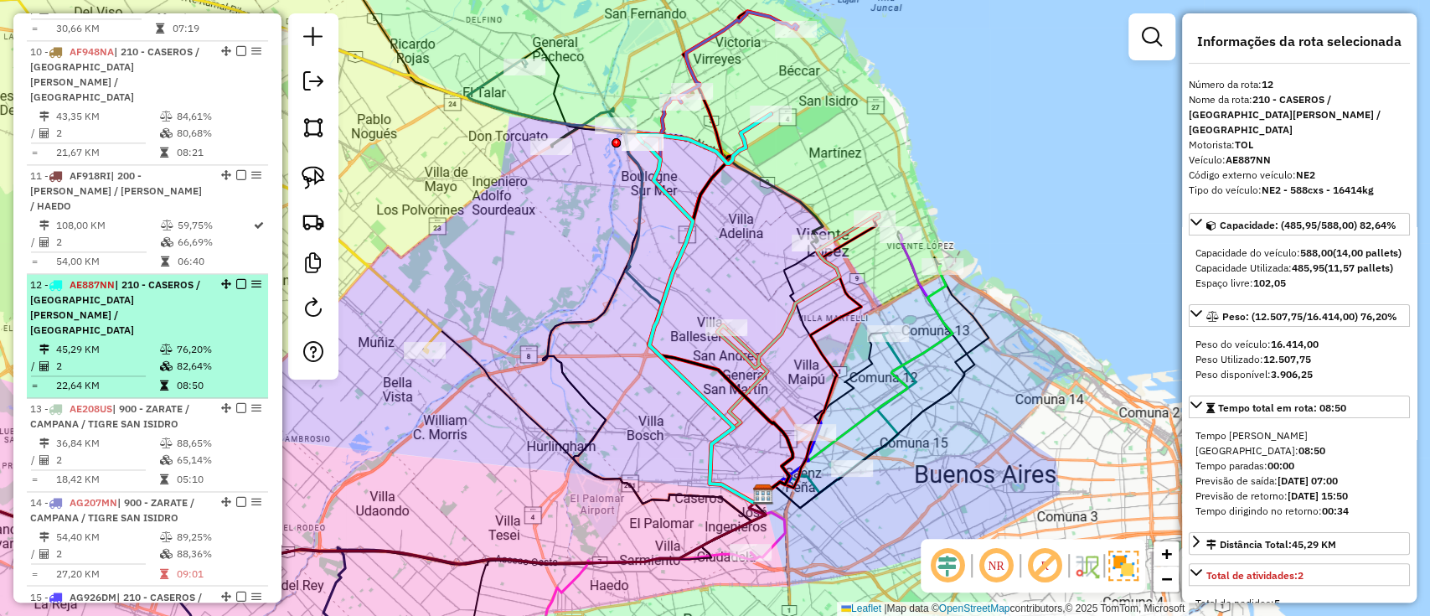
scroll to position [1563, 0]
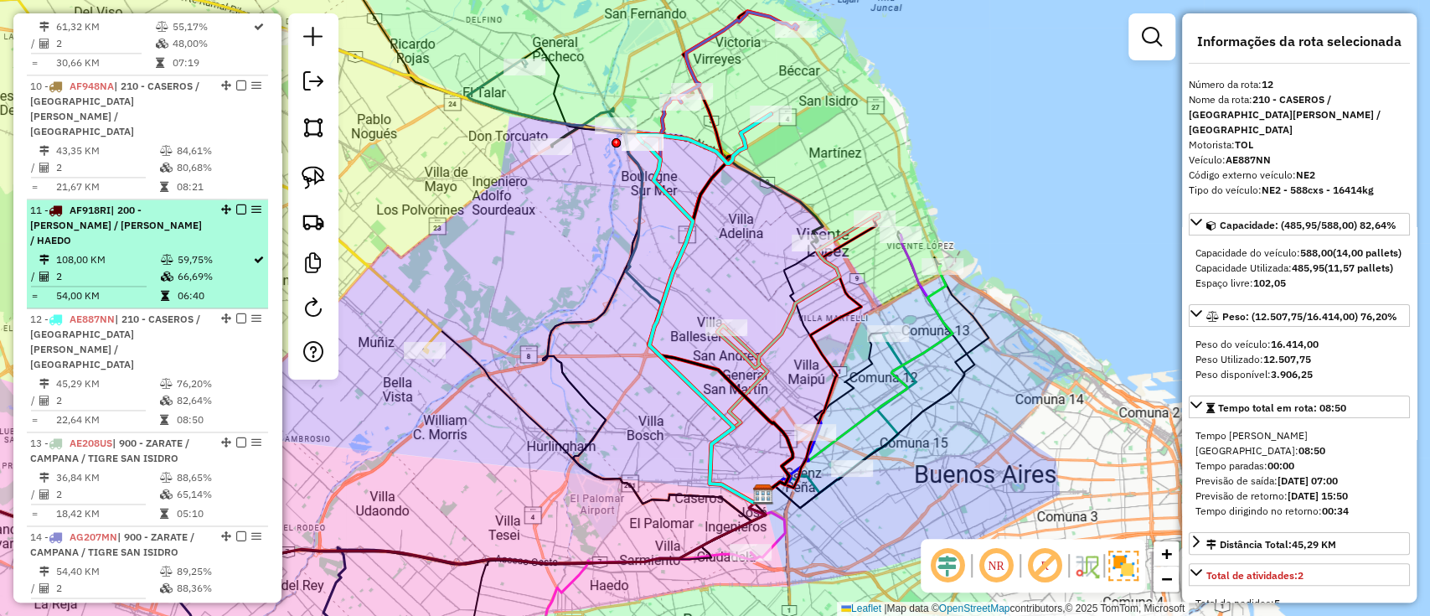
click at [101, 285] on td at bounding box center [95, 286] width 130 height 3
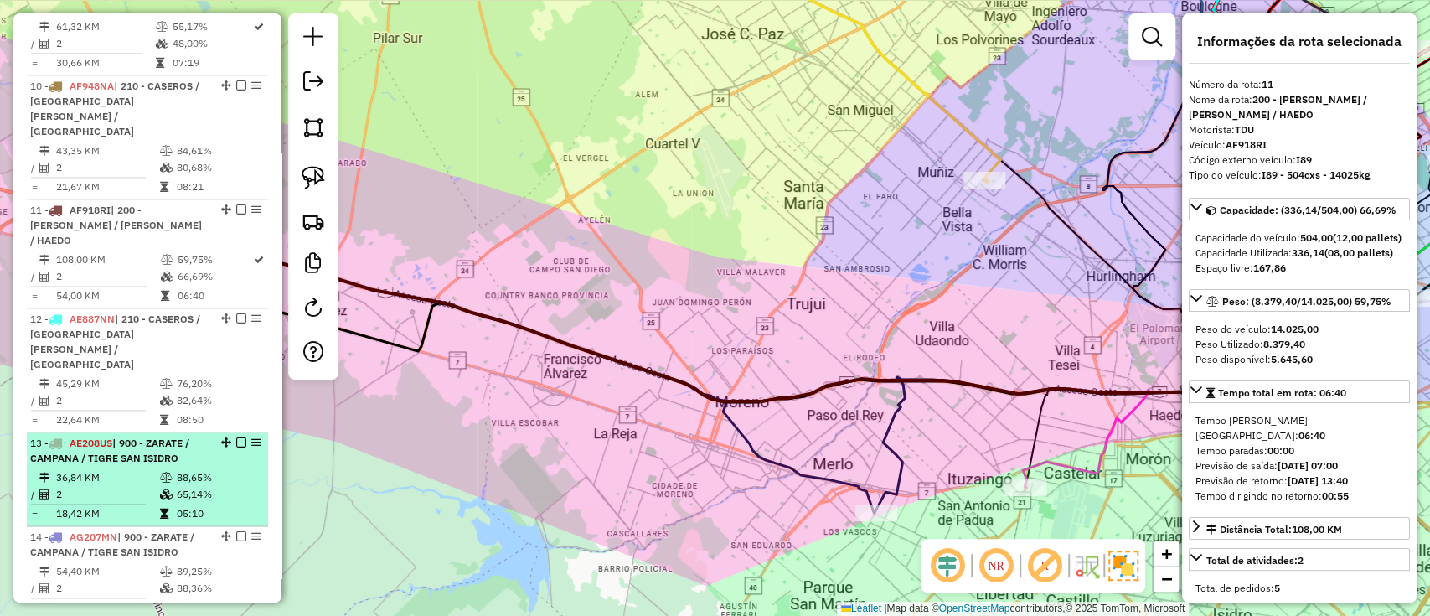
click at [131, 469] on td "36,84 KM" at bounding box center [107, 477] width 104 height 17
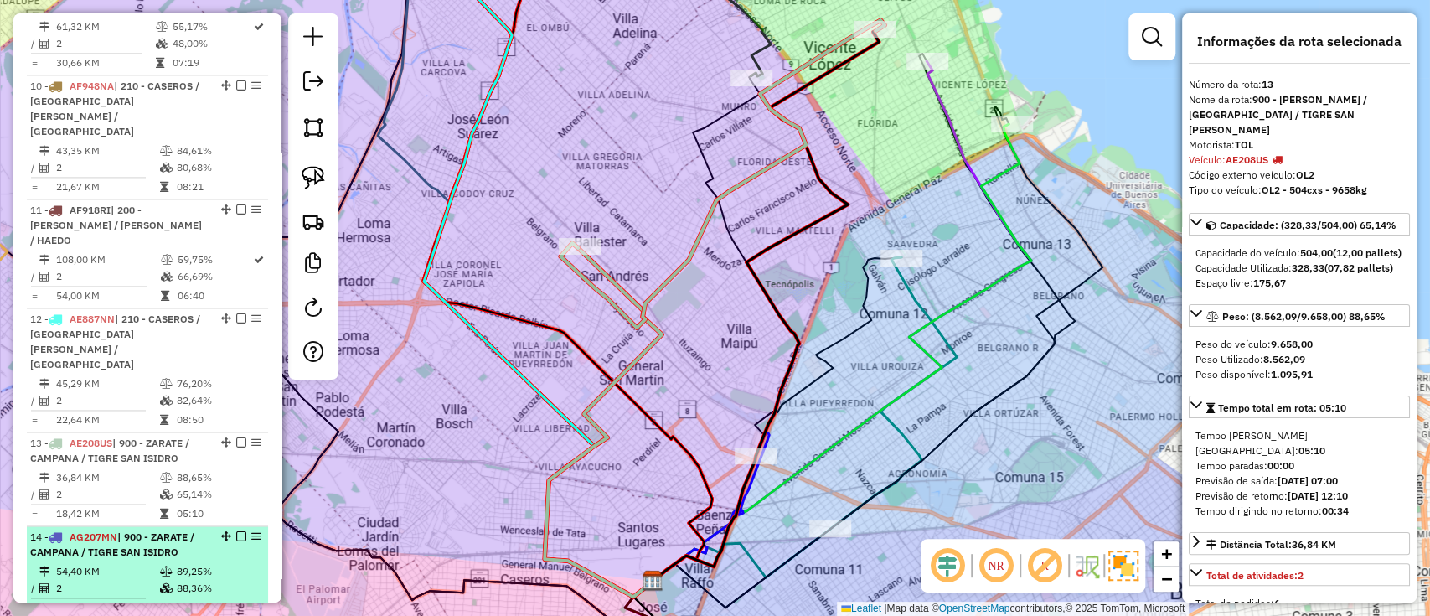
click at [163, 530] on span "| 900 - ZARATE / CAMPANA / TIGRE SAN ISIDRO" at bounding box center [112, 544] width 164 height 28
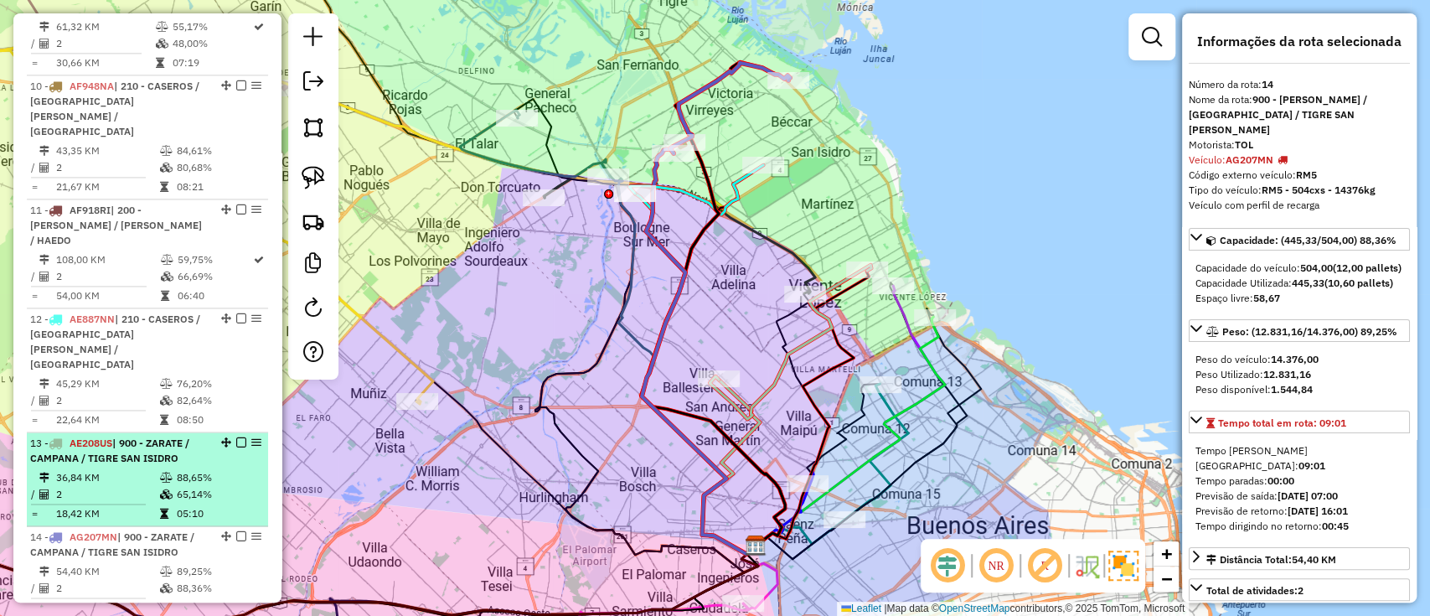
click at [142, 469] on td "36,84 KM" at bounding box center [107, 477] width 104 height 17
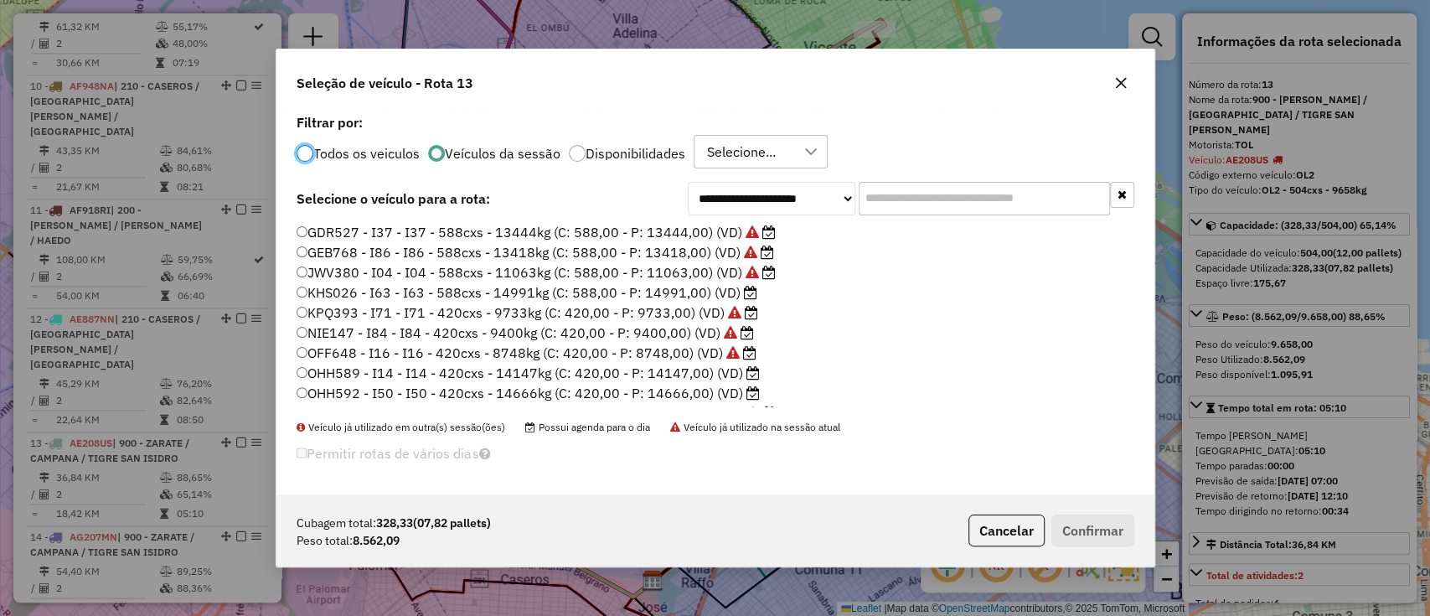
scroll to position [418, 0]
click at [709, 394] on label "OJG064 - I07 - I07 - 420cxs - 14335kg (C: 420,00 - P: 14335,00) (VD)" at bounding box center [527, 396] width 461 height 20
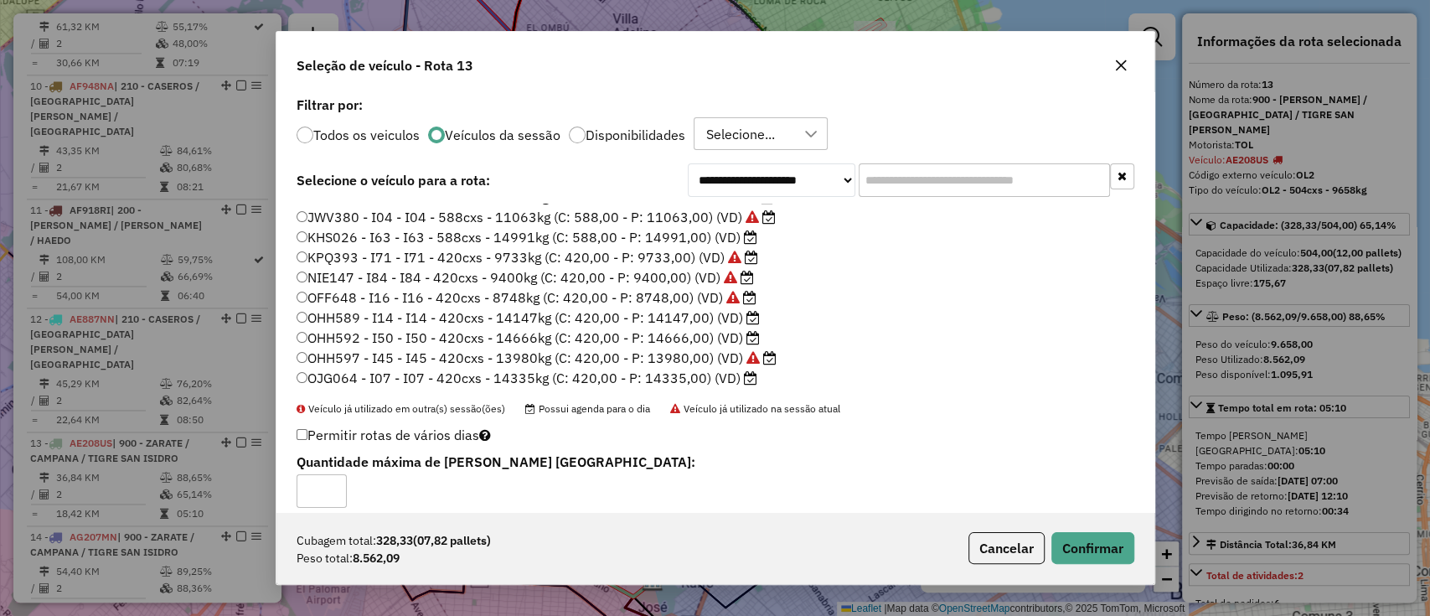
click at [694, 319] on label "OHH589 - I14 - I14 - 420cxs - 14147kg (C: 420,00 - P: 14147,00) (VD)" at bounding box center [528, 317] width 463 height 20
click at [1106, 546] on button "Confirmar" at bounding box center [1092, 548] width 83 height 32
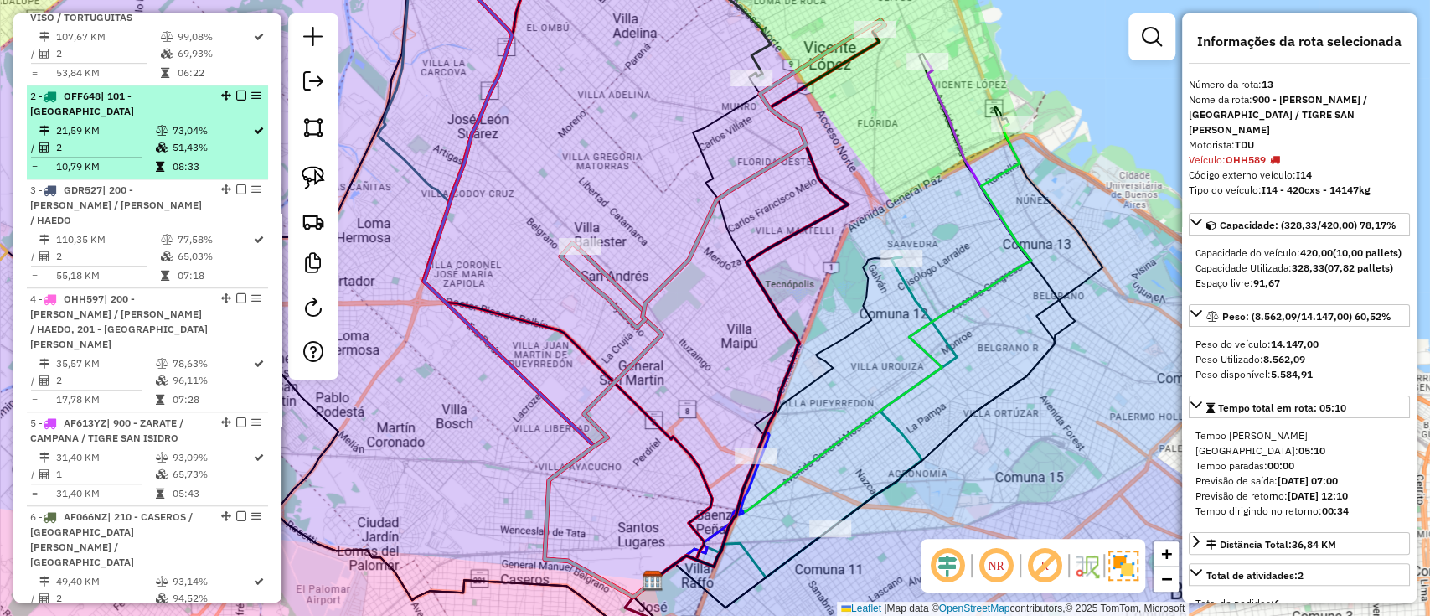
scroll to position [205, 0]
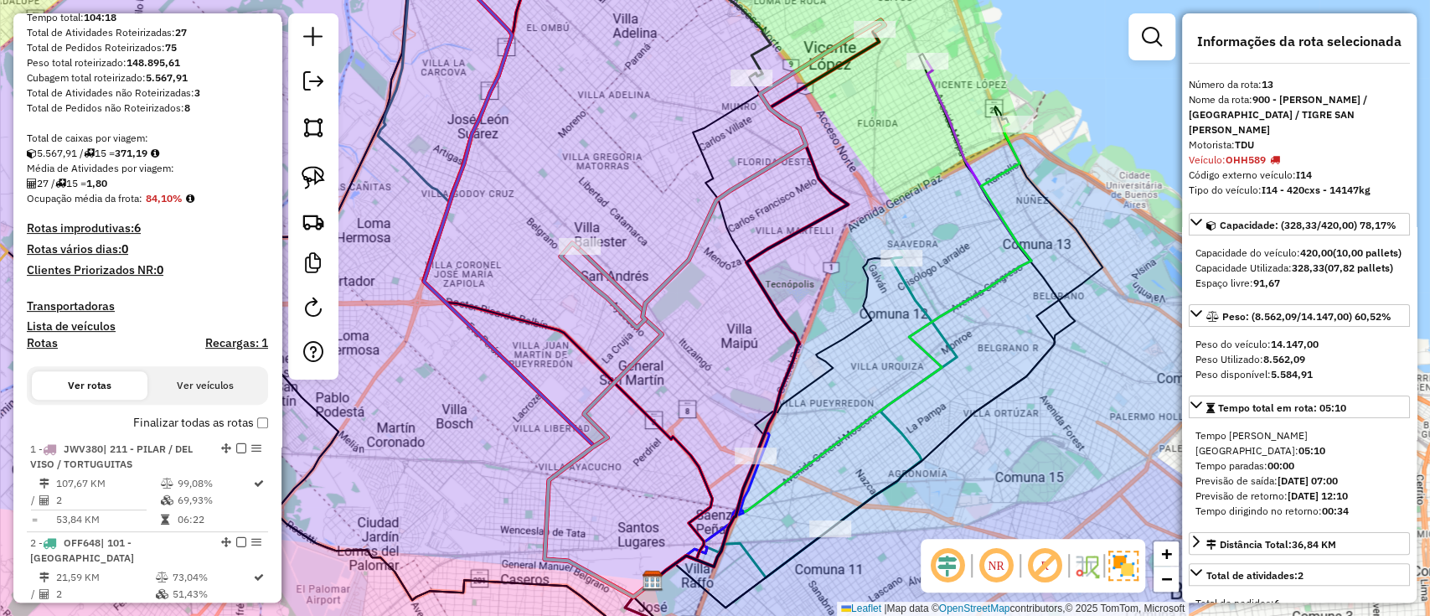
click at [154, 426] on label "Finalizar todas as rotas" at bounding box center [200, 423] width 135 height 18
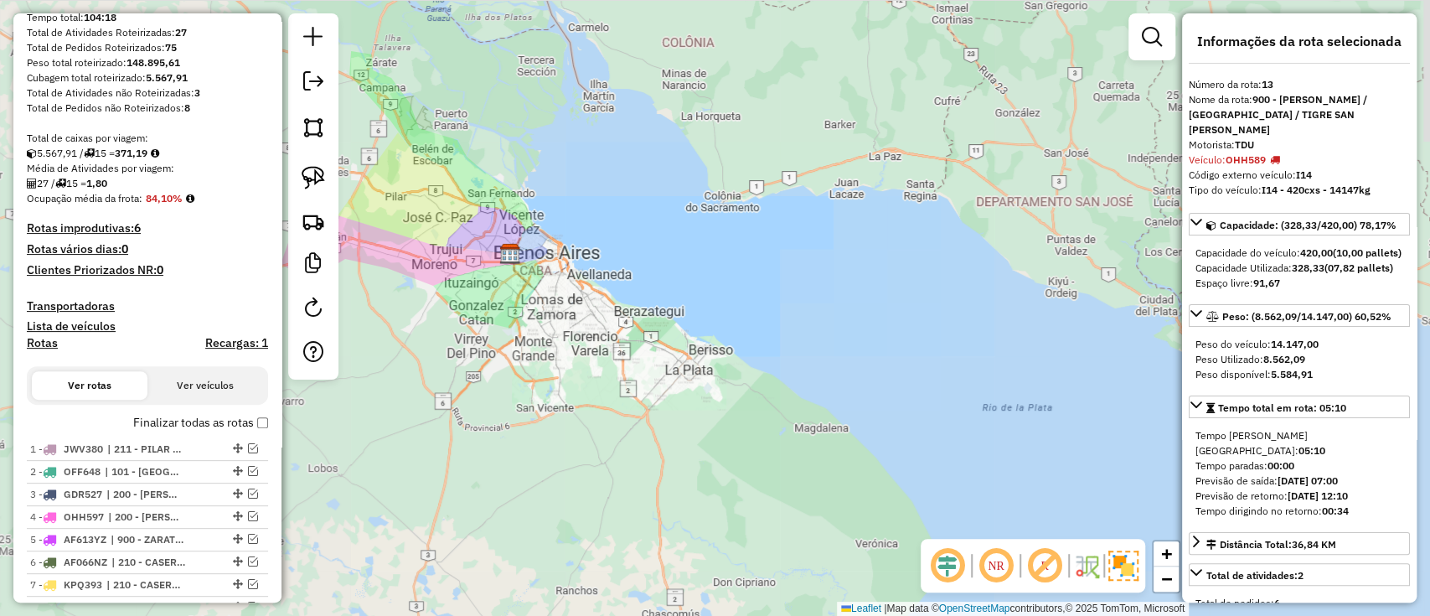
drag, startPoint x: 568, startPoint y: 155, endPoint x: 648, endPoint y: 139, distance: 82.0
click at [672, 159] on div "Janela de atendimento Grade de atendimento Capacidade Transportadoras Veículos …" at bounding box center [715, 308] width 1430 height 616
